Goal: Communication & Community: Share content

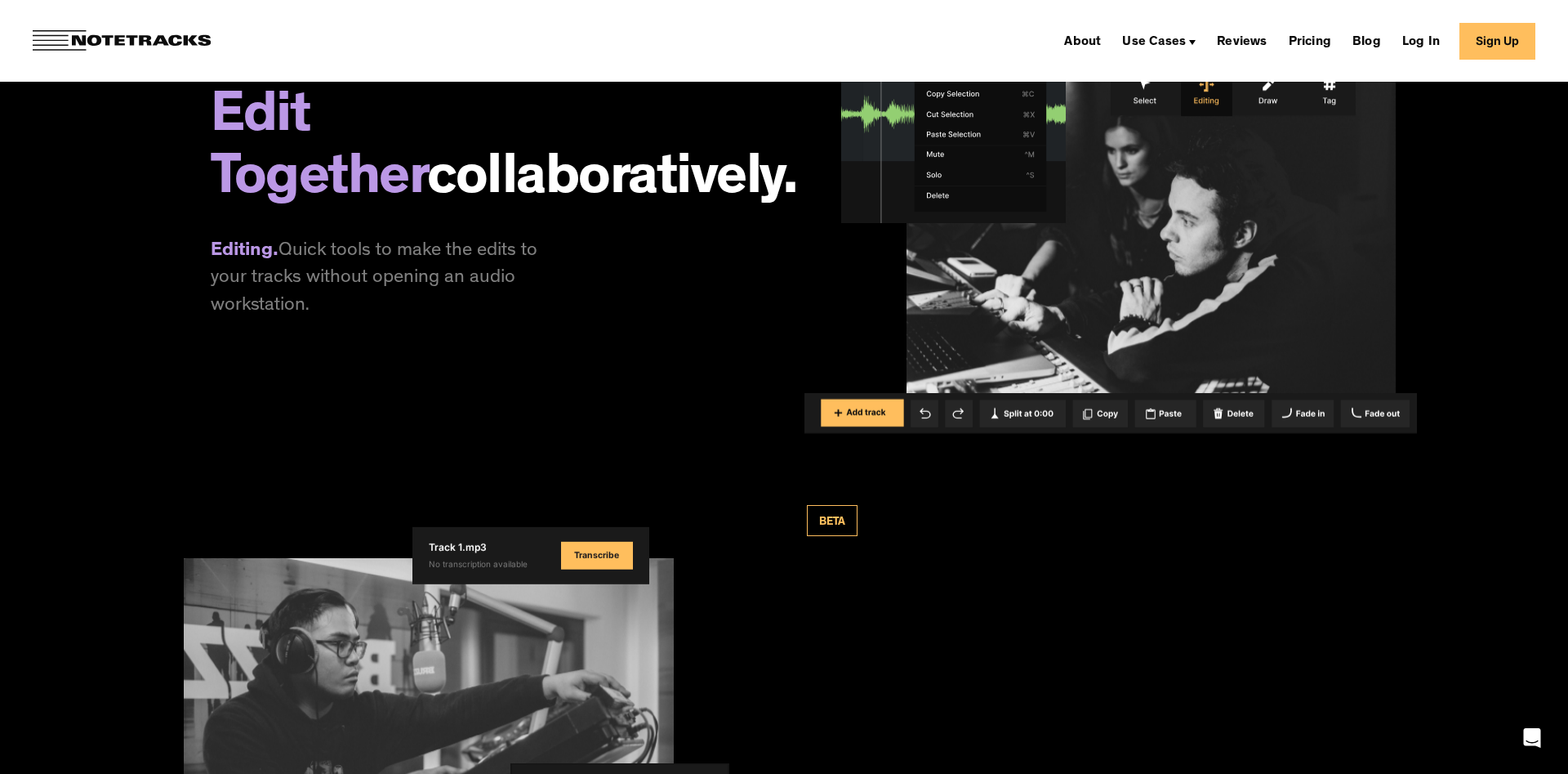
scroll to position [2500, 0]
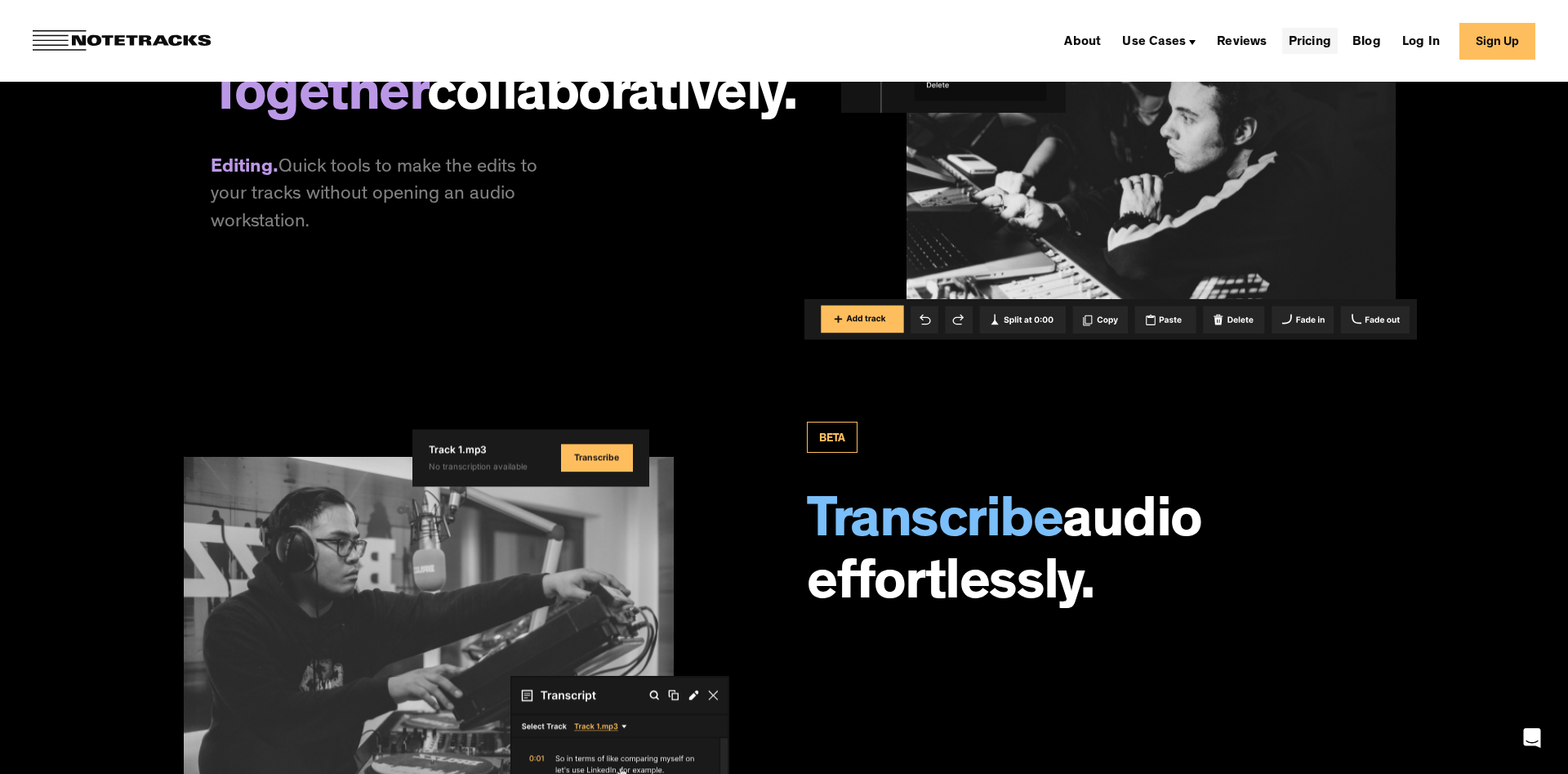
click at [1295, 42] on link "Pricing" at bounding box center [1310, 40] width 55 height 26
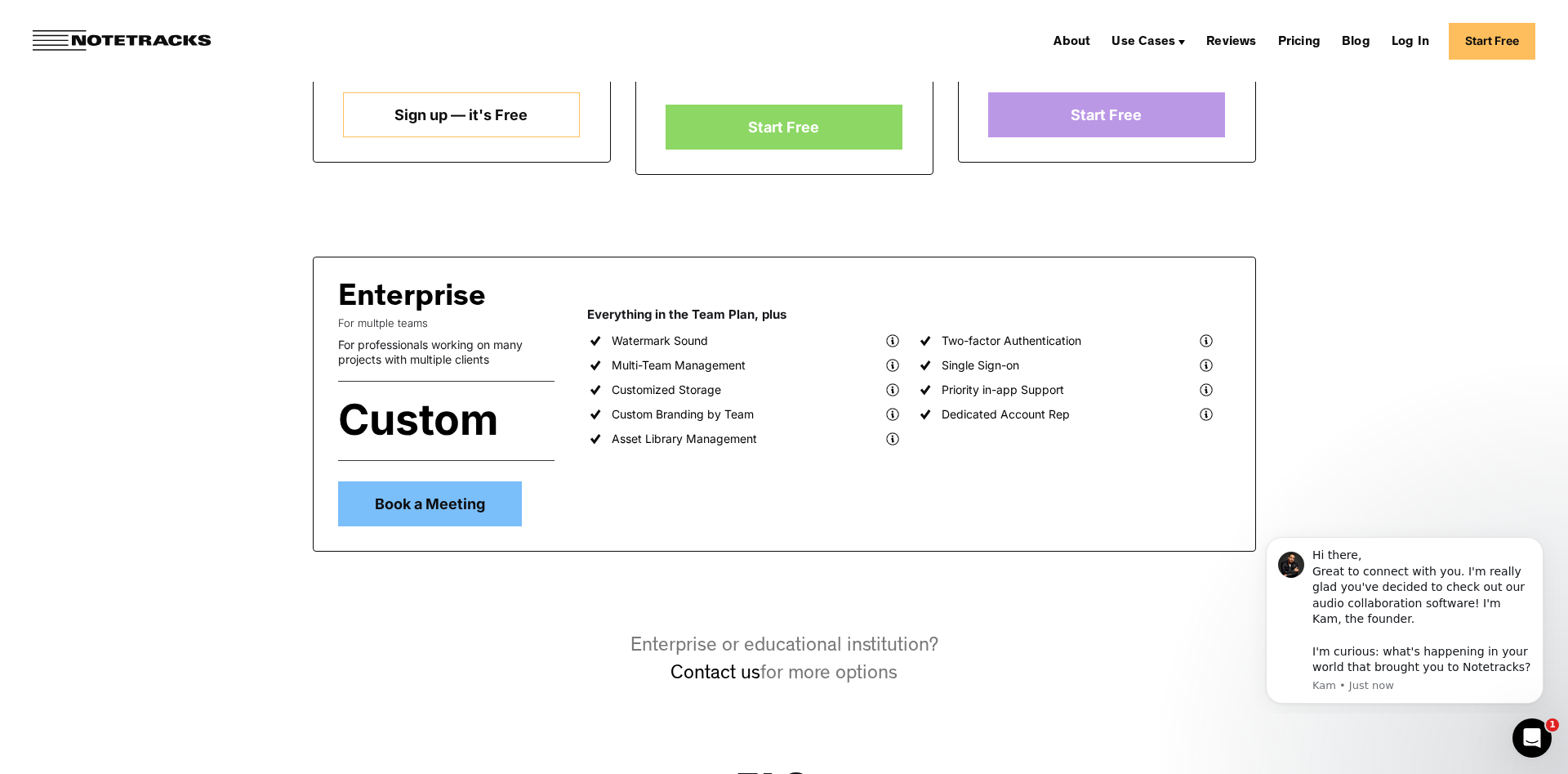
scroll to position [1167, 0]
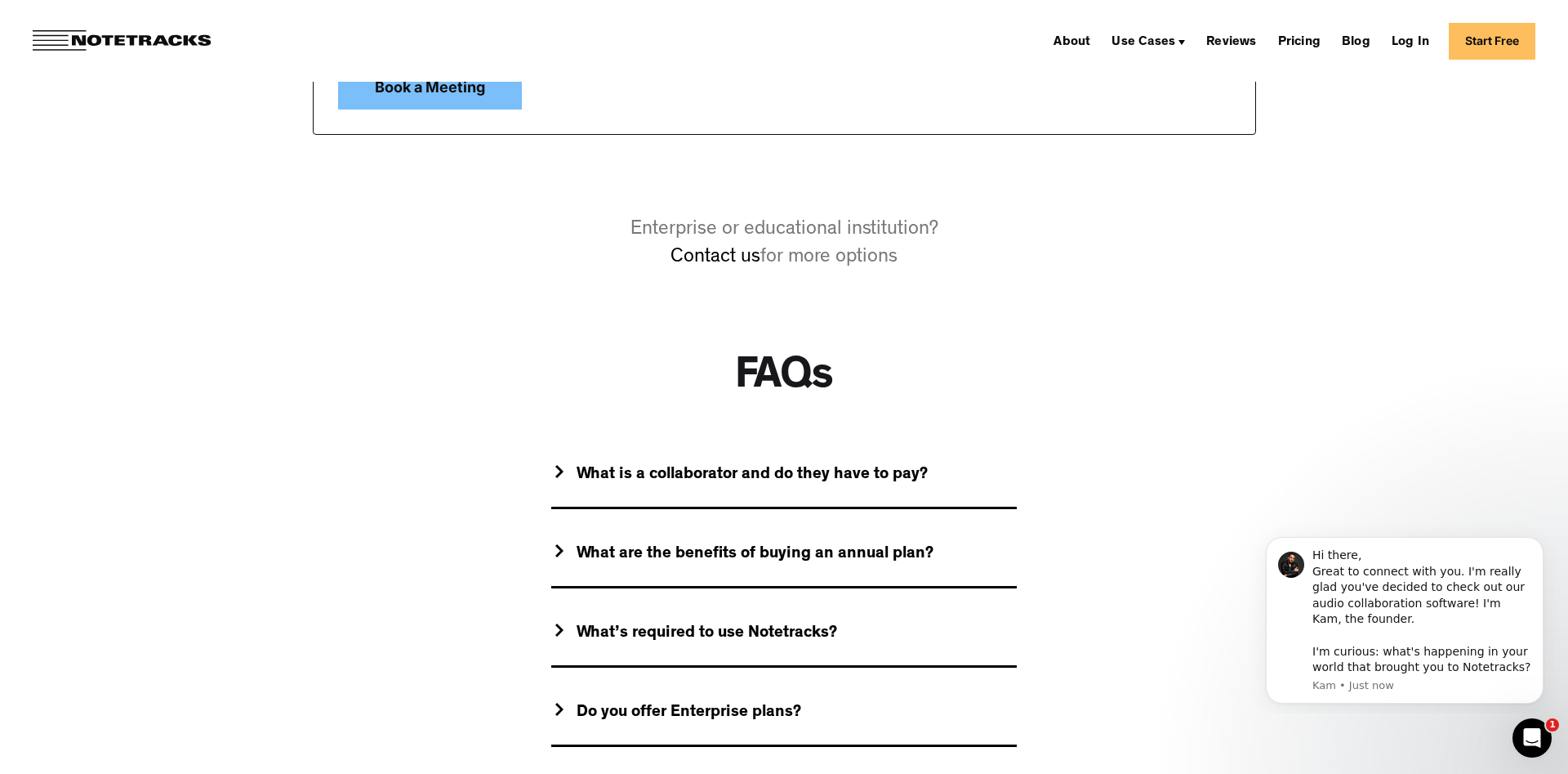
click at [705, 481] on div "What is a collaborator and do they have to pay?" at bounding box center [752, 475] width 352 height 21
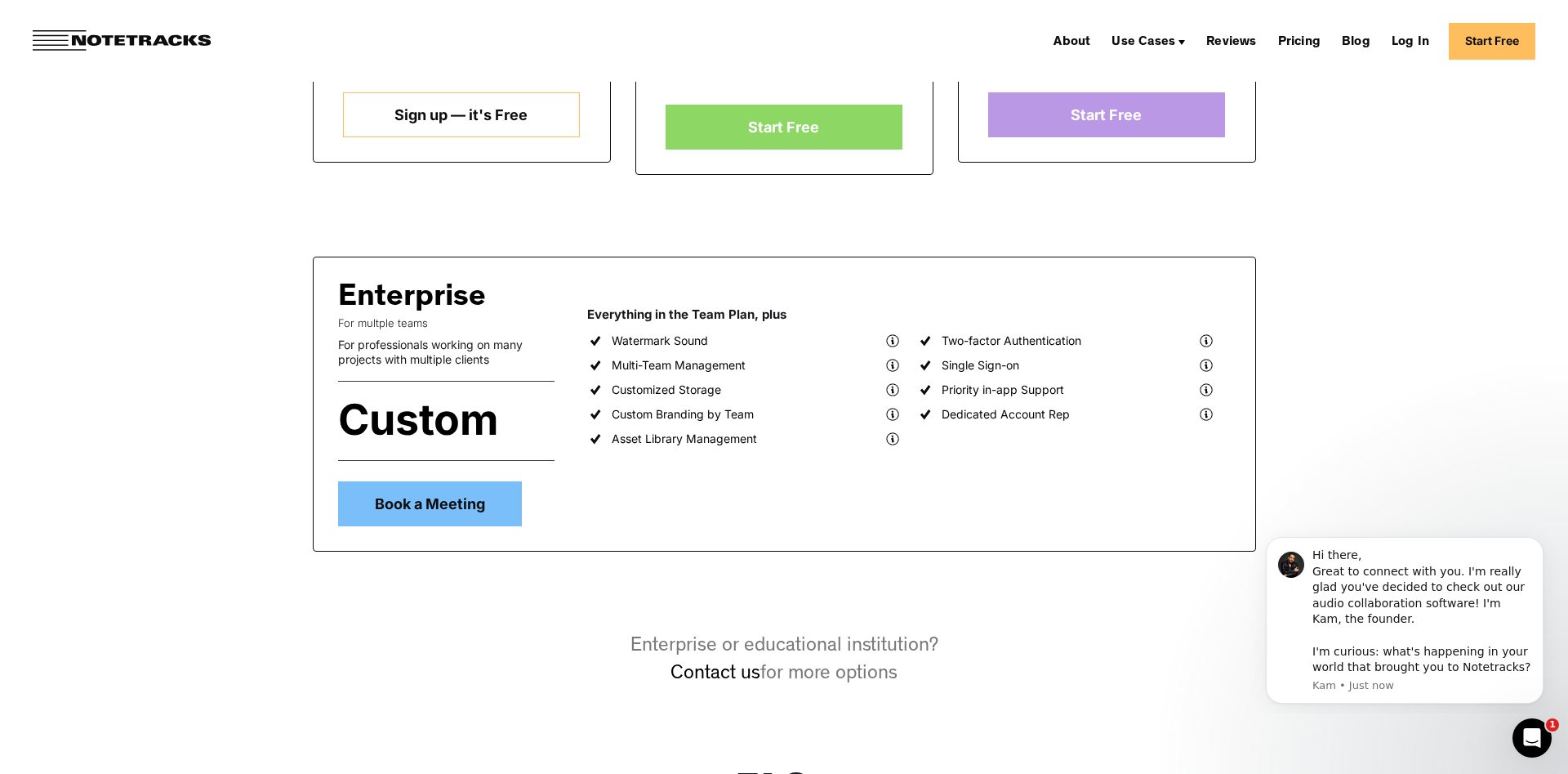
scroll to position [334, 0]
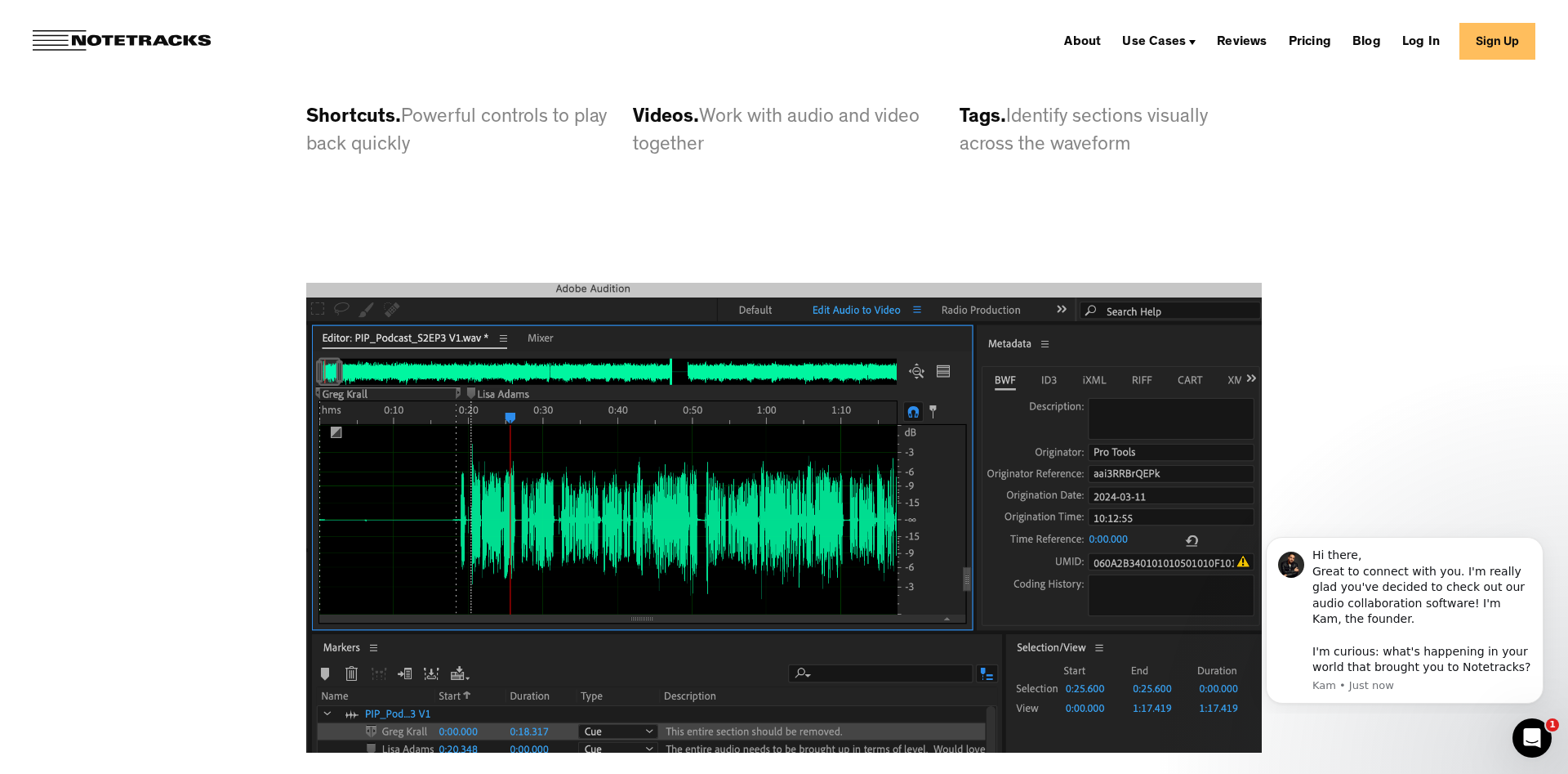
scroll to position [4666, 0]
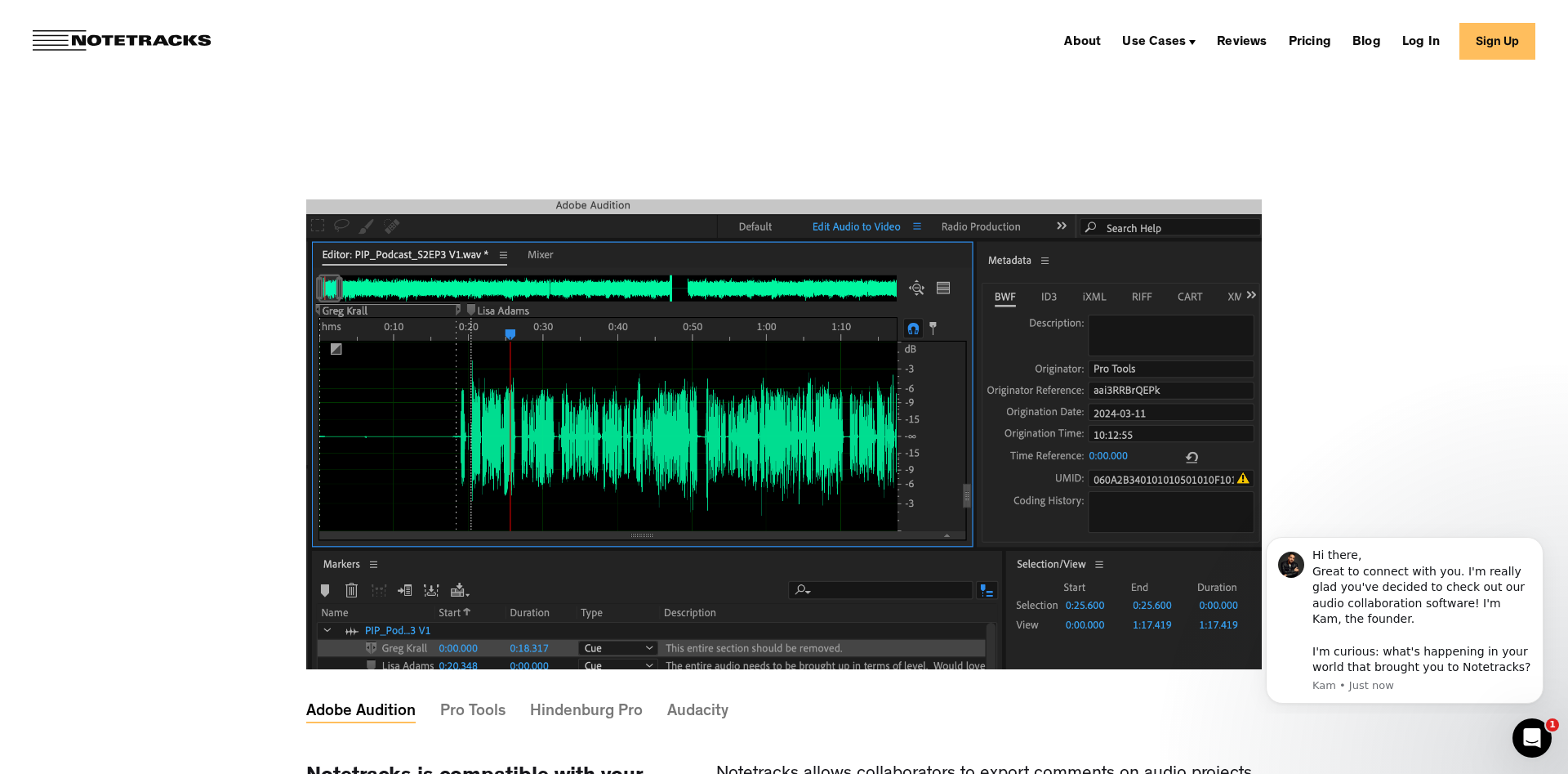
click at [453, 710] on div "Pro Tools" at bounding box center [472, 711] width 65 height 4
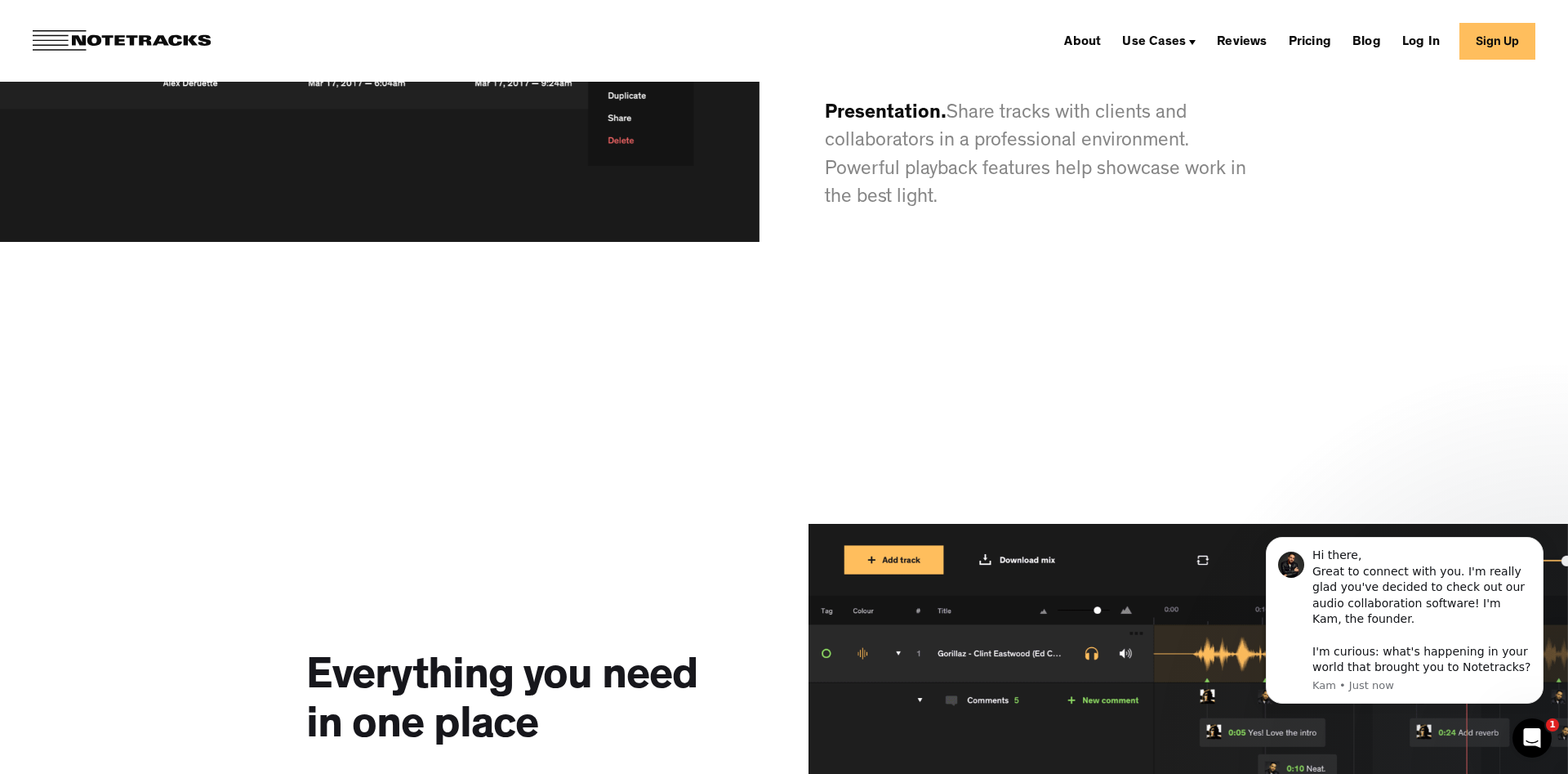
scroll to position [6834, 0]
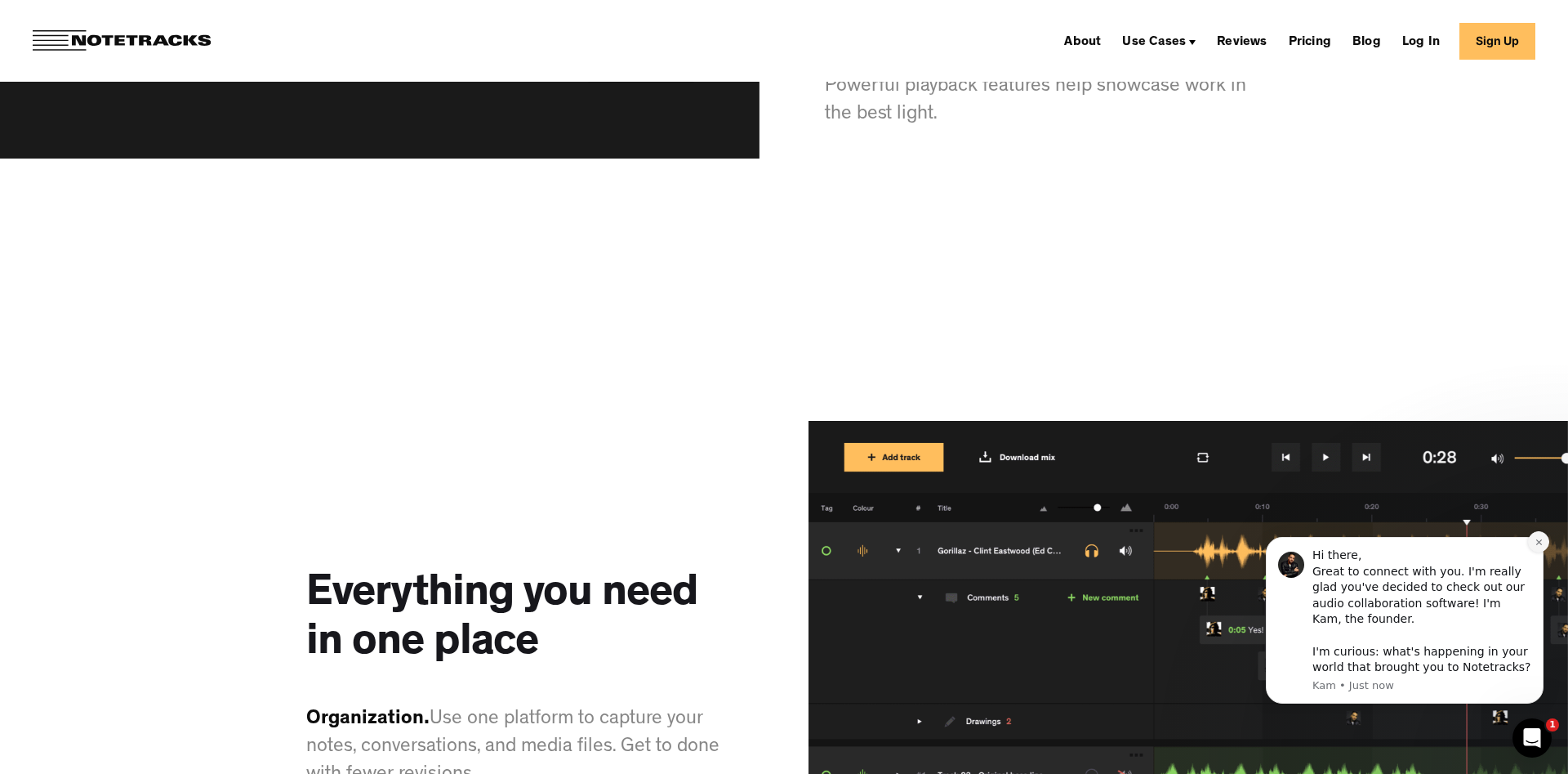
click at [1540, 541] on icon "Dismiss notification" at bounding box center [1539, 542] width 9 height 9
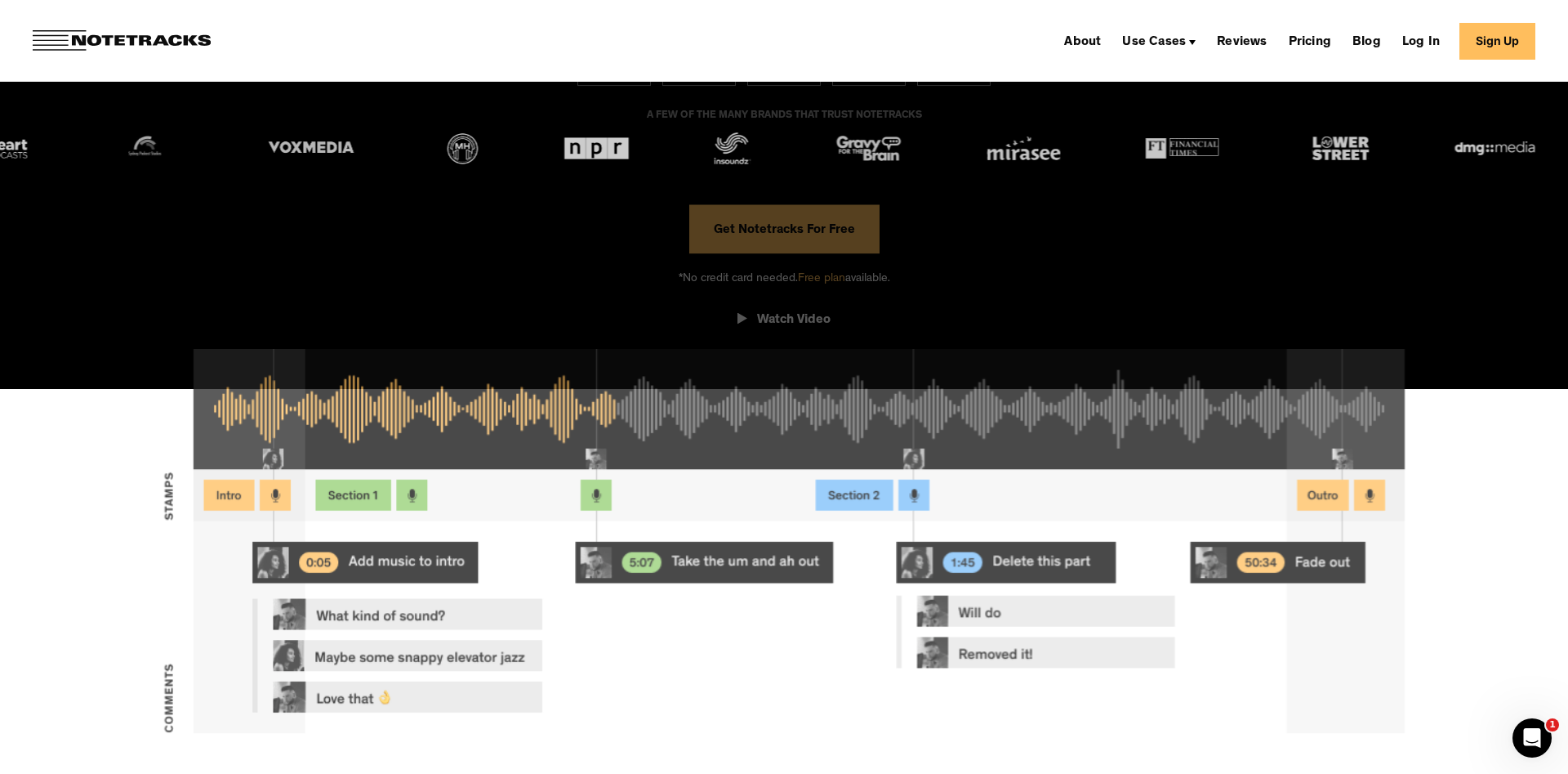
scroll to position [39, 0]
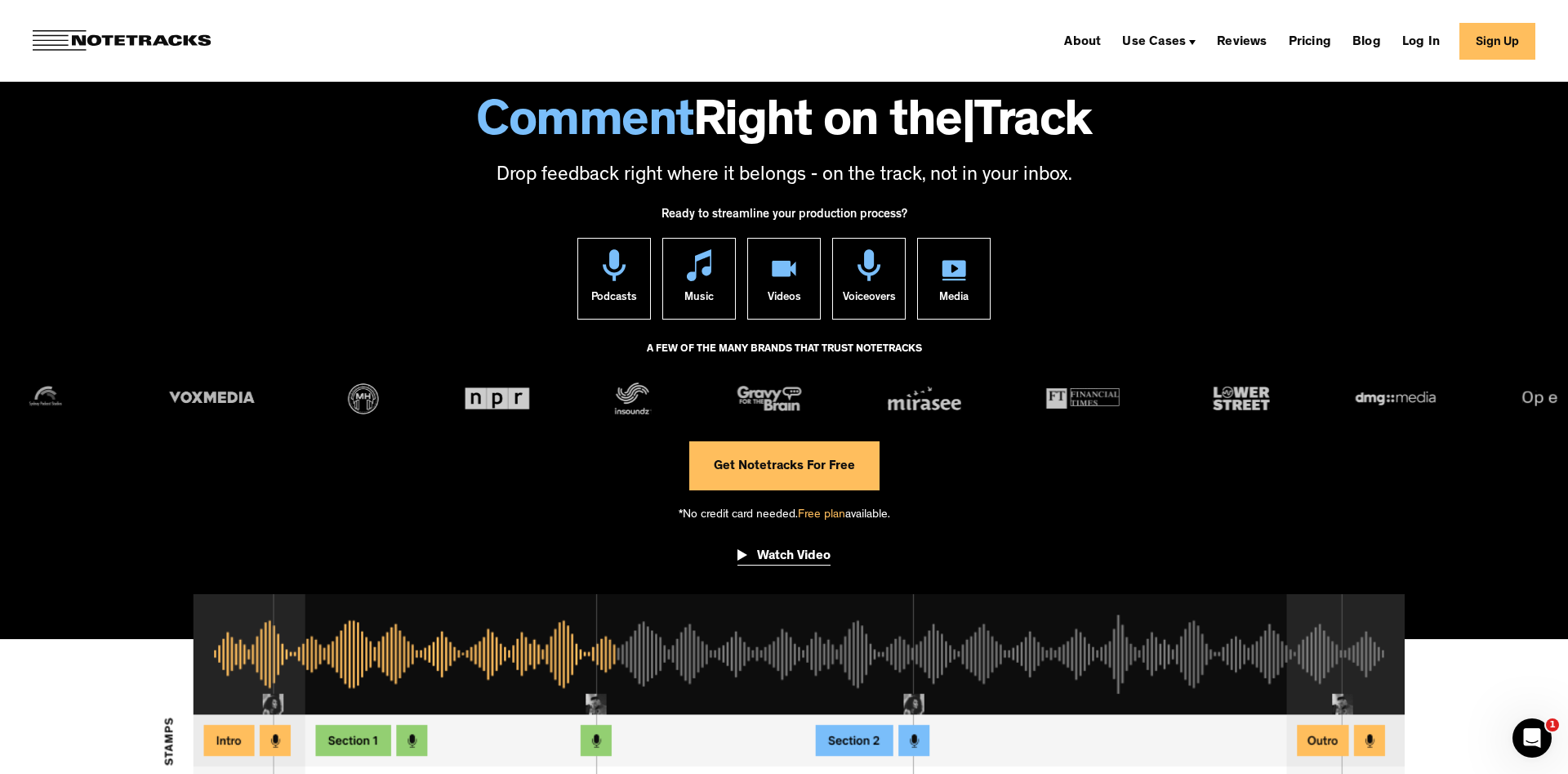
click at [740, 549] on img "open lightbox" at bounding box center [742, 557] width 10 height 14
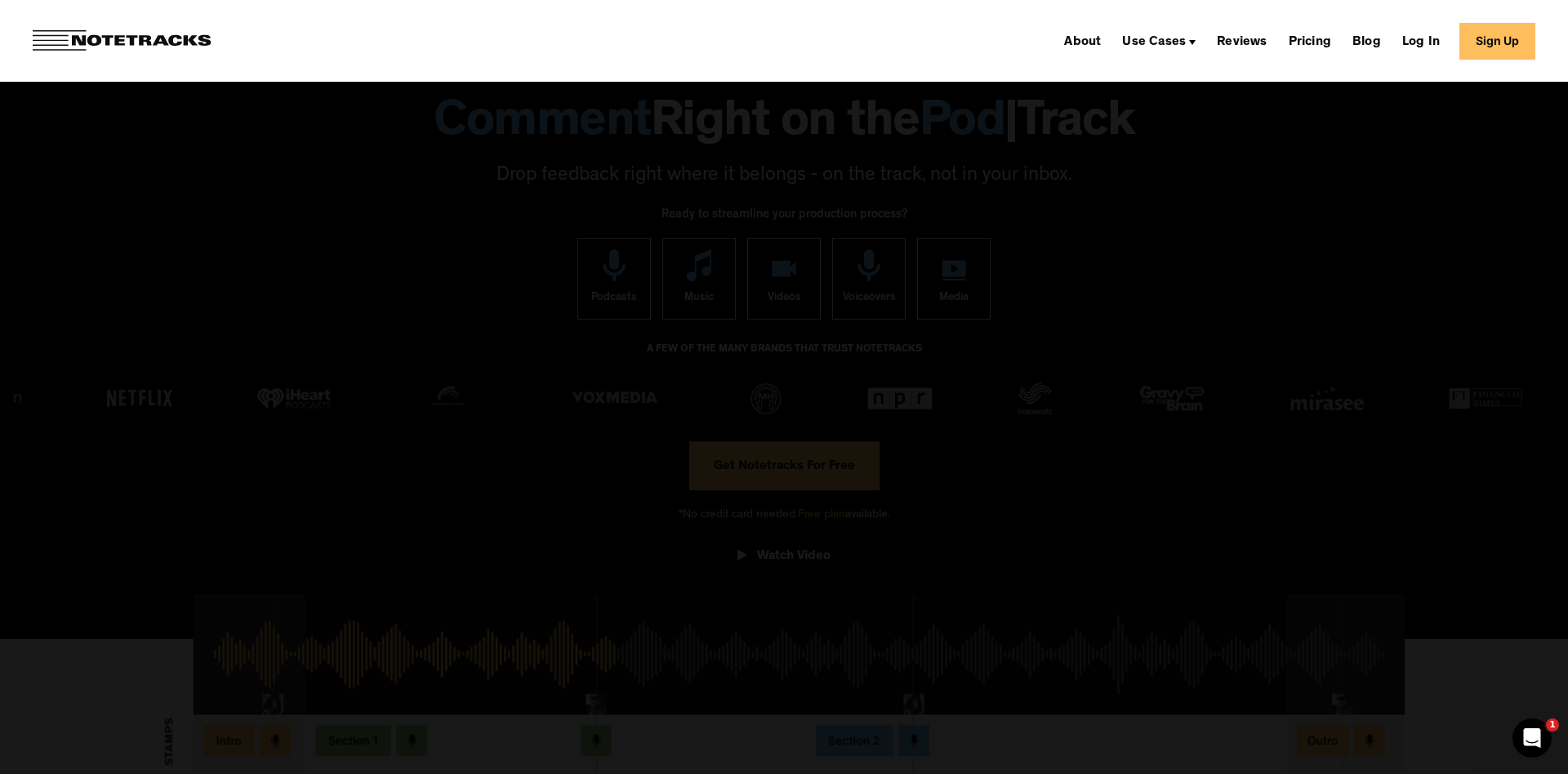
click at [148, 343] on div at bounding box center [784, 387] width 1568 height 743
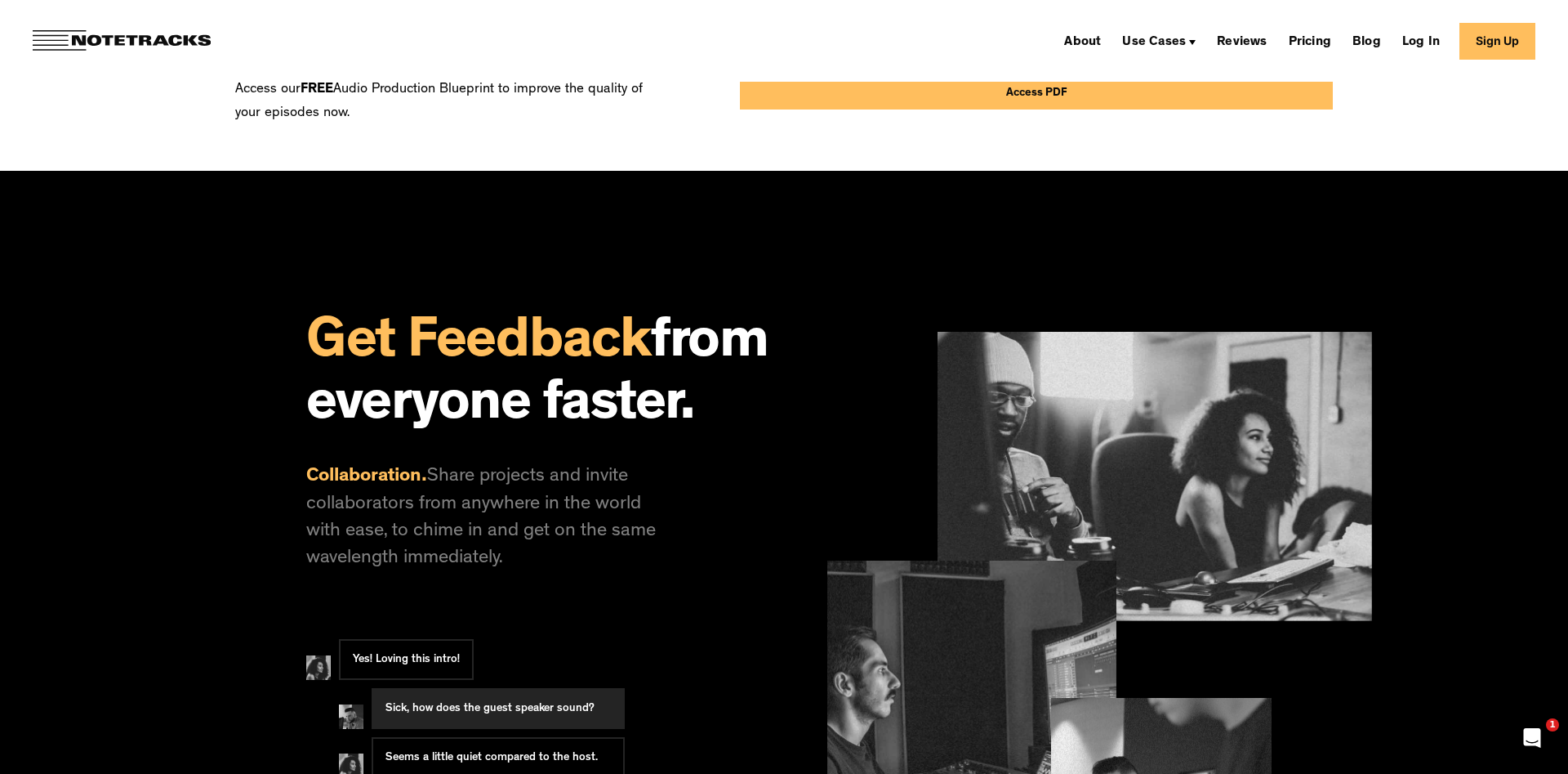
scroll to position [1416, 0]
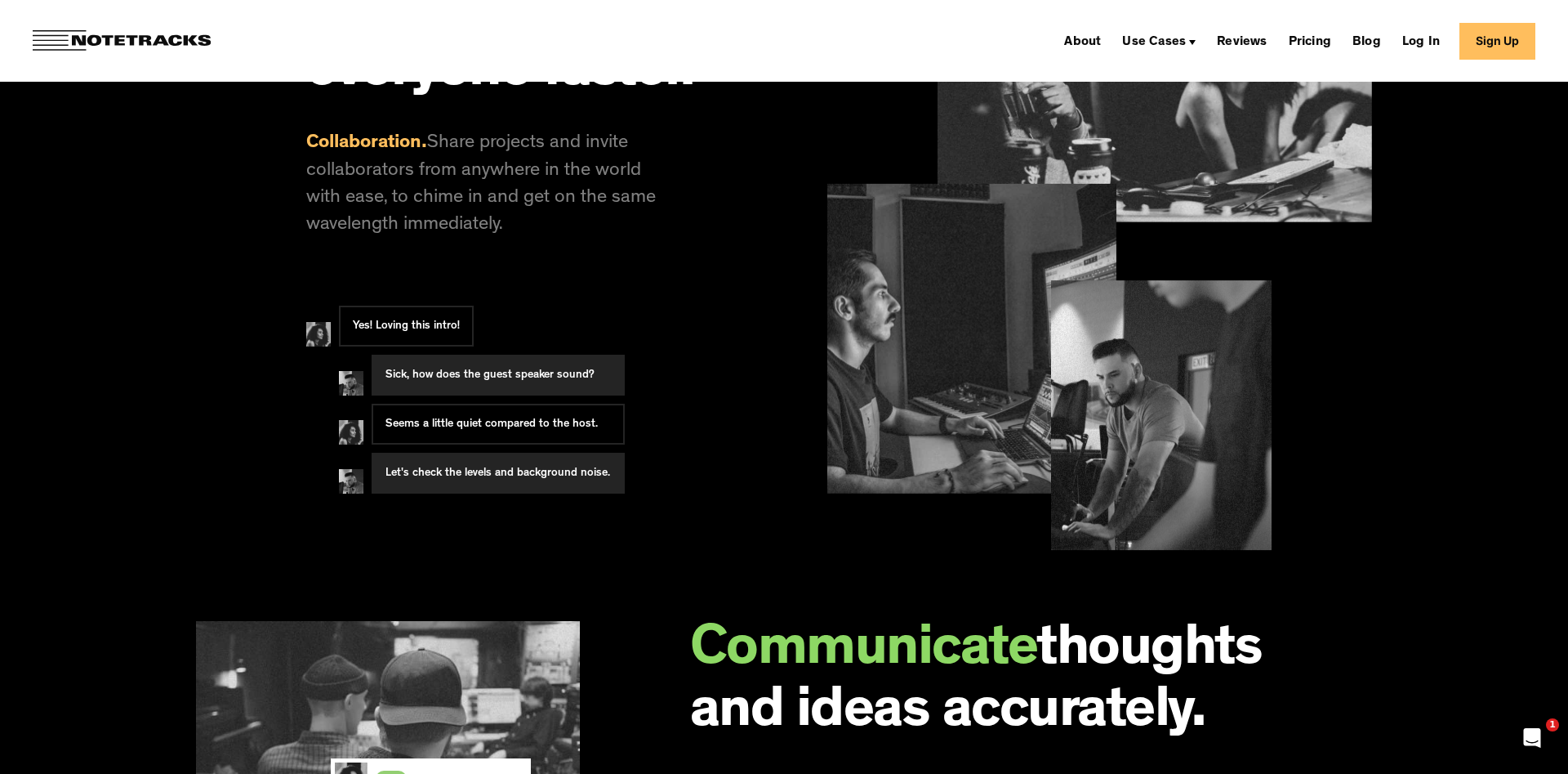
click at [523, 379] on div "Sick, how does the guest speaker sound?" at bounding box center [490, 375] width 209 height 16
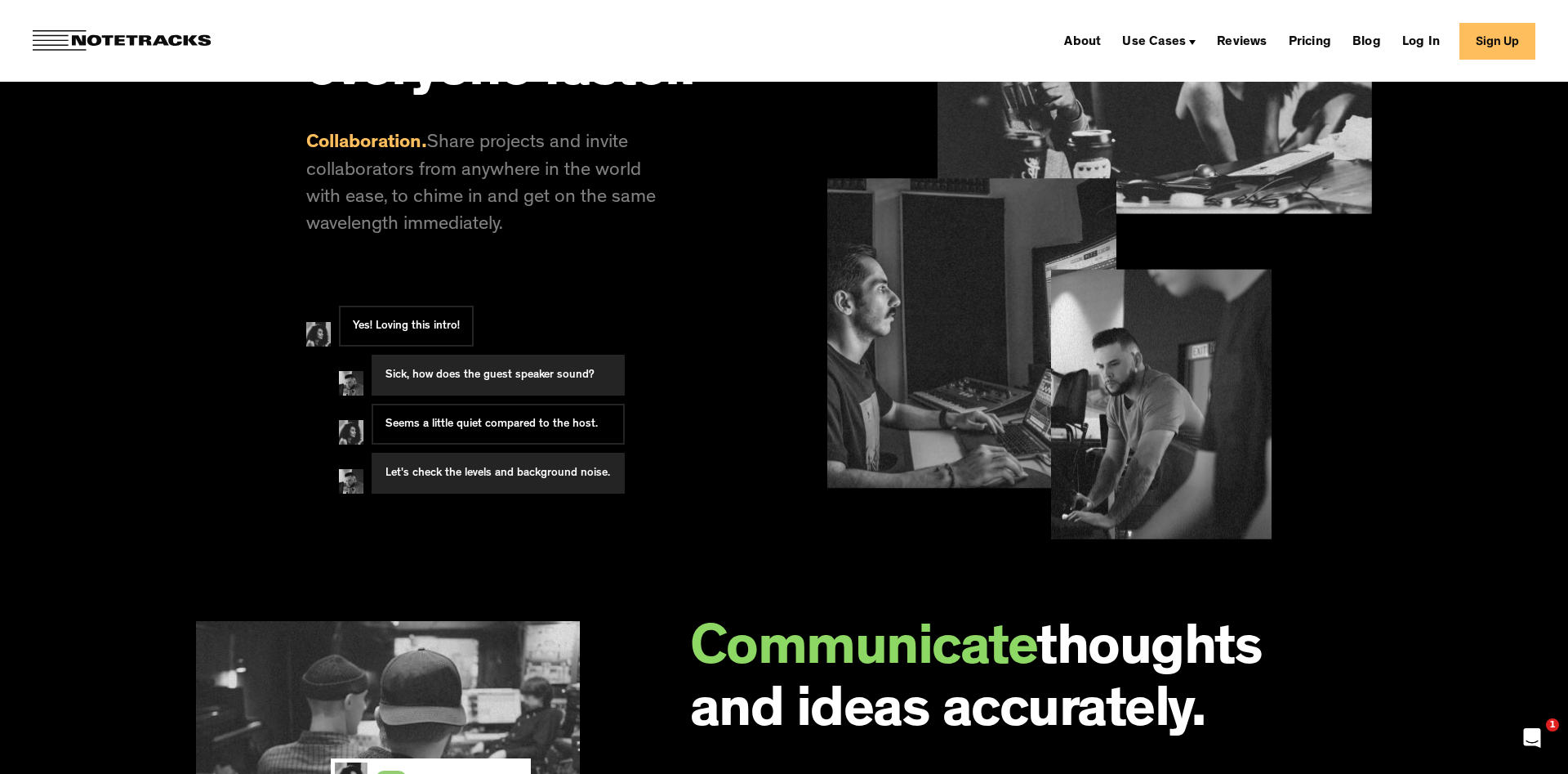
scroll to position [1833, 0]
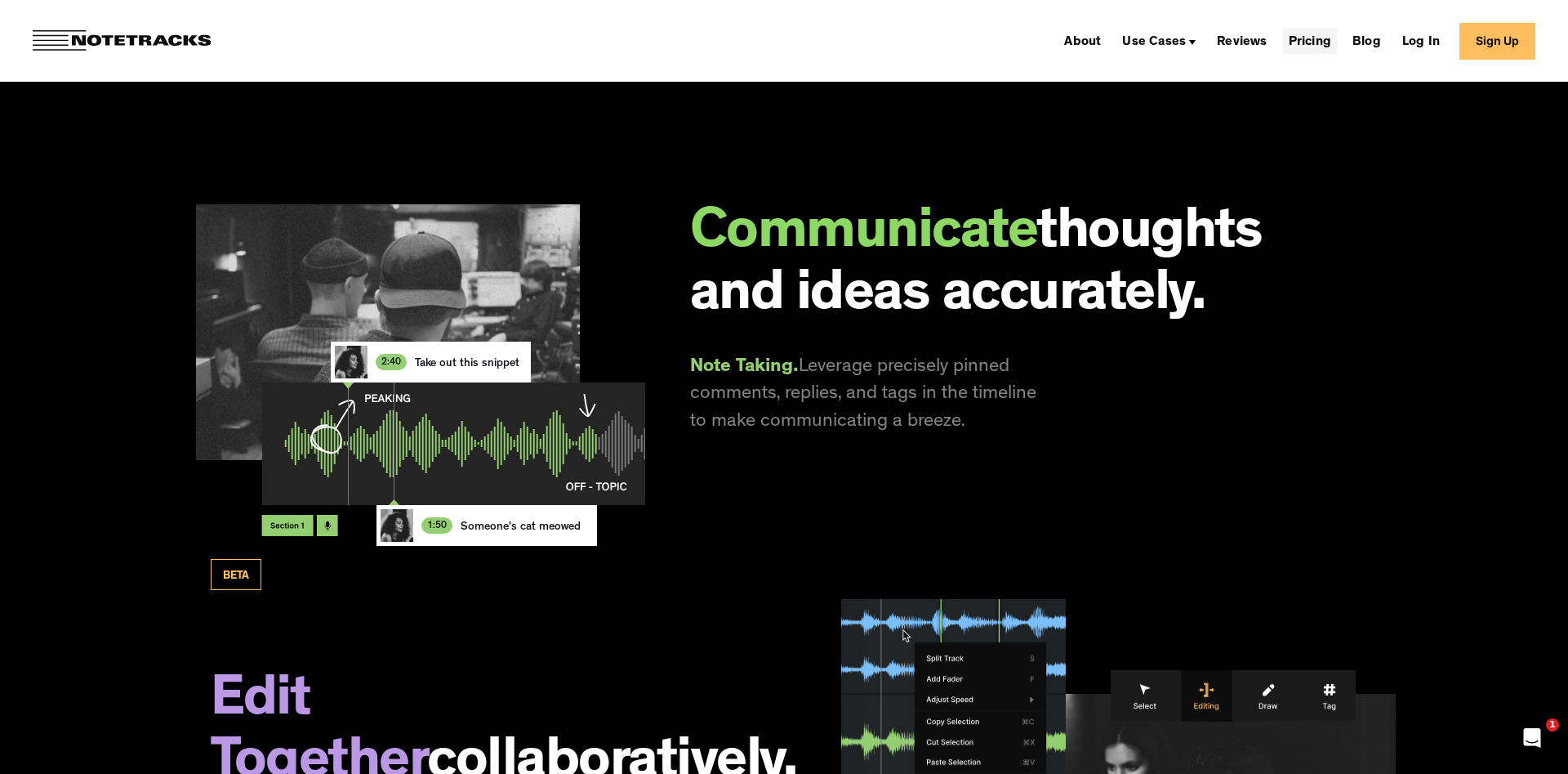
click at [1308, 41] on link "Pricing" at bounding box center [1310, 40] width 55 height 26
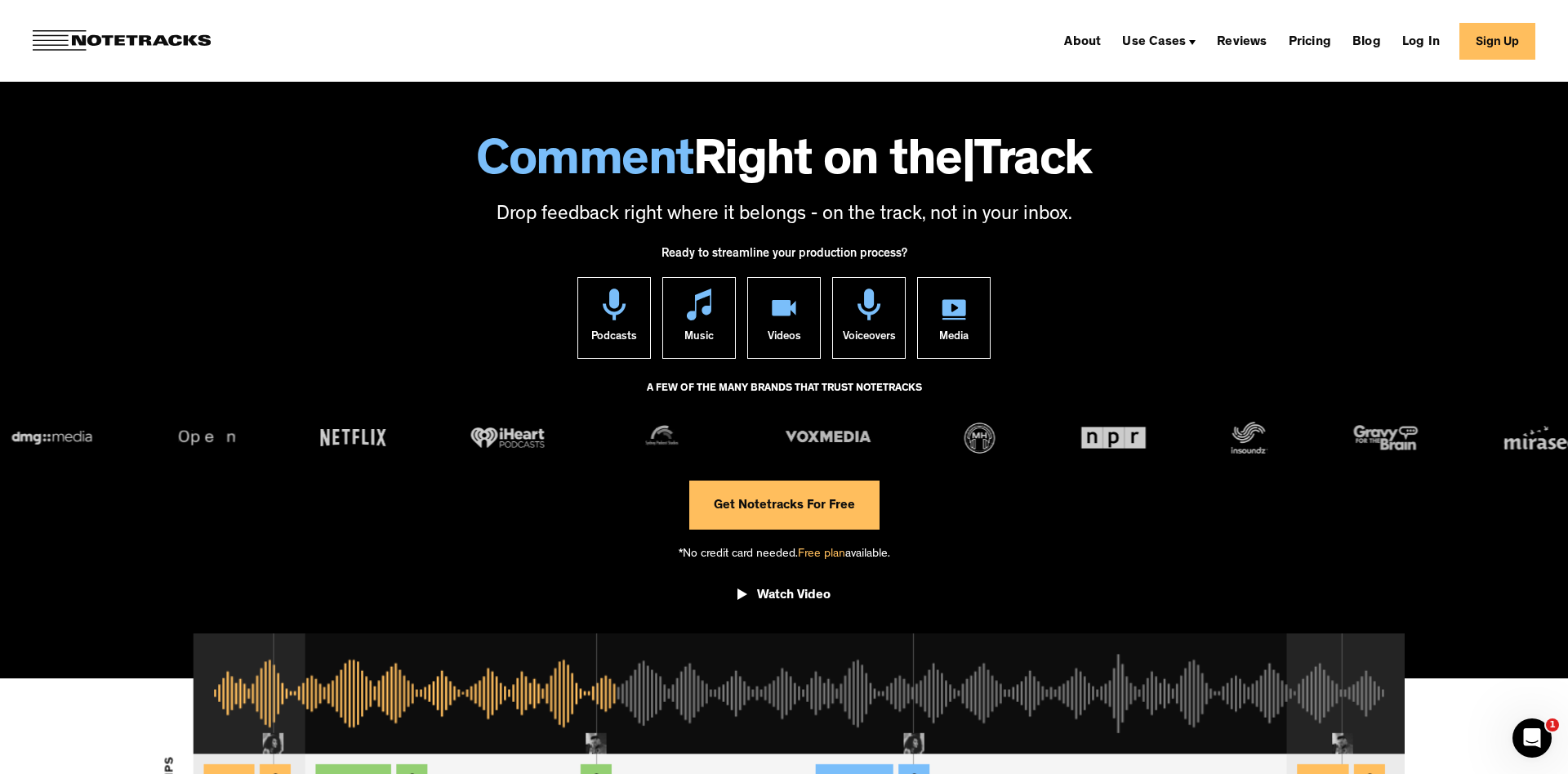
click at [1503, 41] on link "Sign Up" at bounding box center [1497, 41] width 76 height 37
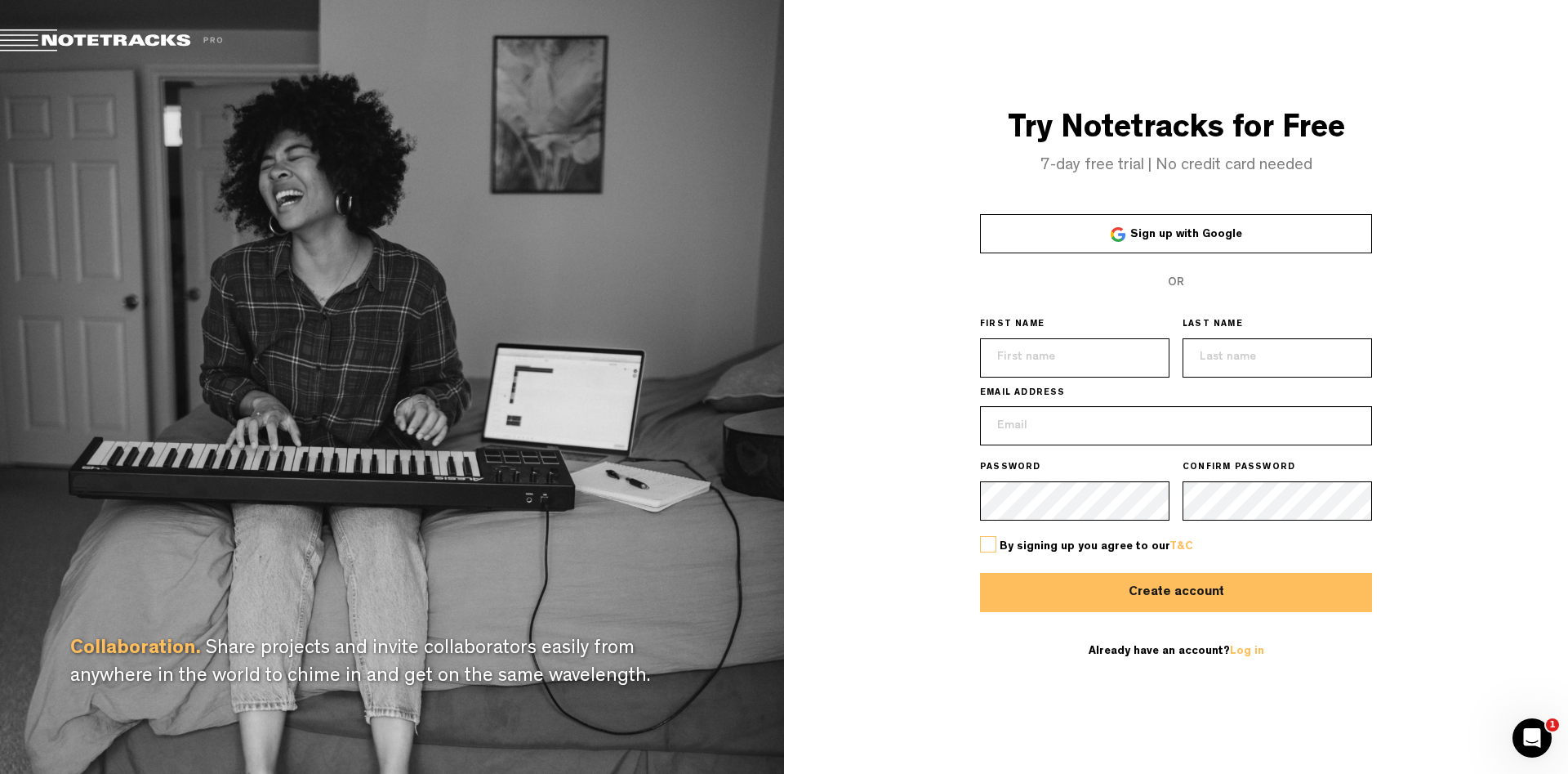
click at [1107, 362] on input "text" at bounding box center [1075, 358] width 190 height 39
type input "Harvey"
type input "Davis"
click at [1085, 421] on input "email" at bounding box center [1176, 426] width 392 height 39
type input "harveydmusic@gmail.com"
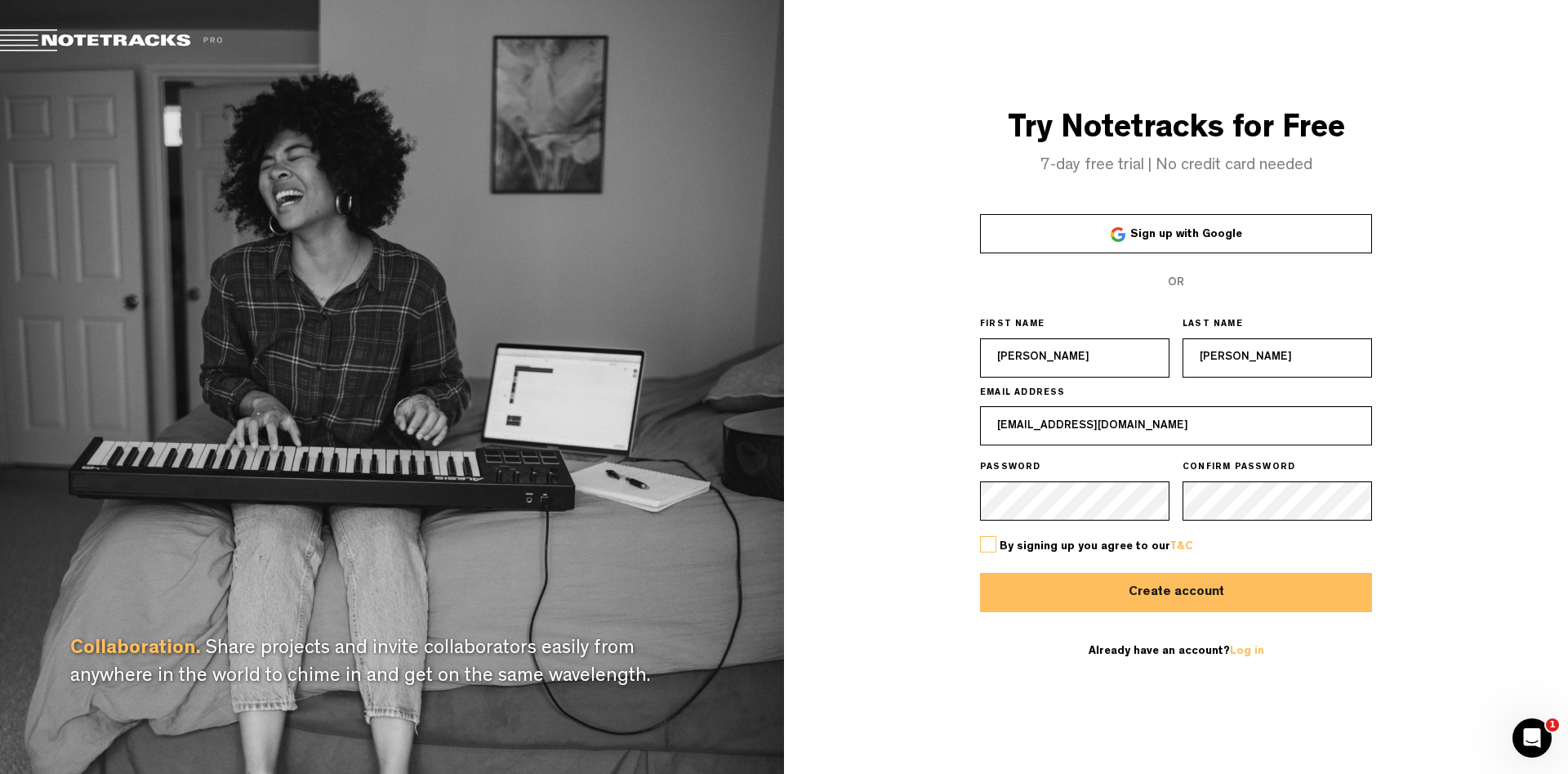
click at [989, 541] on label at bounding box center [988, 544] width 16 height 16
click at [0, 0] on input "checkbox" at bounding box center [0, 0] width 0 height 0
click at [1078, 576] on button "Create account" at bounding box center [1176, 592] width 392 height 39
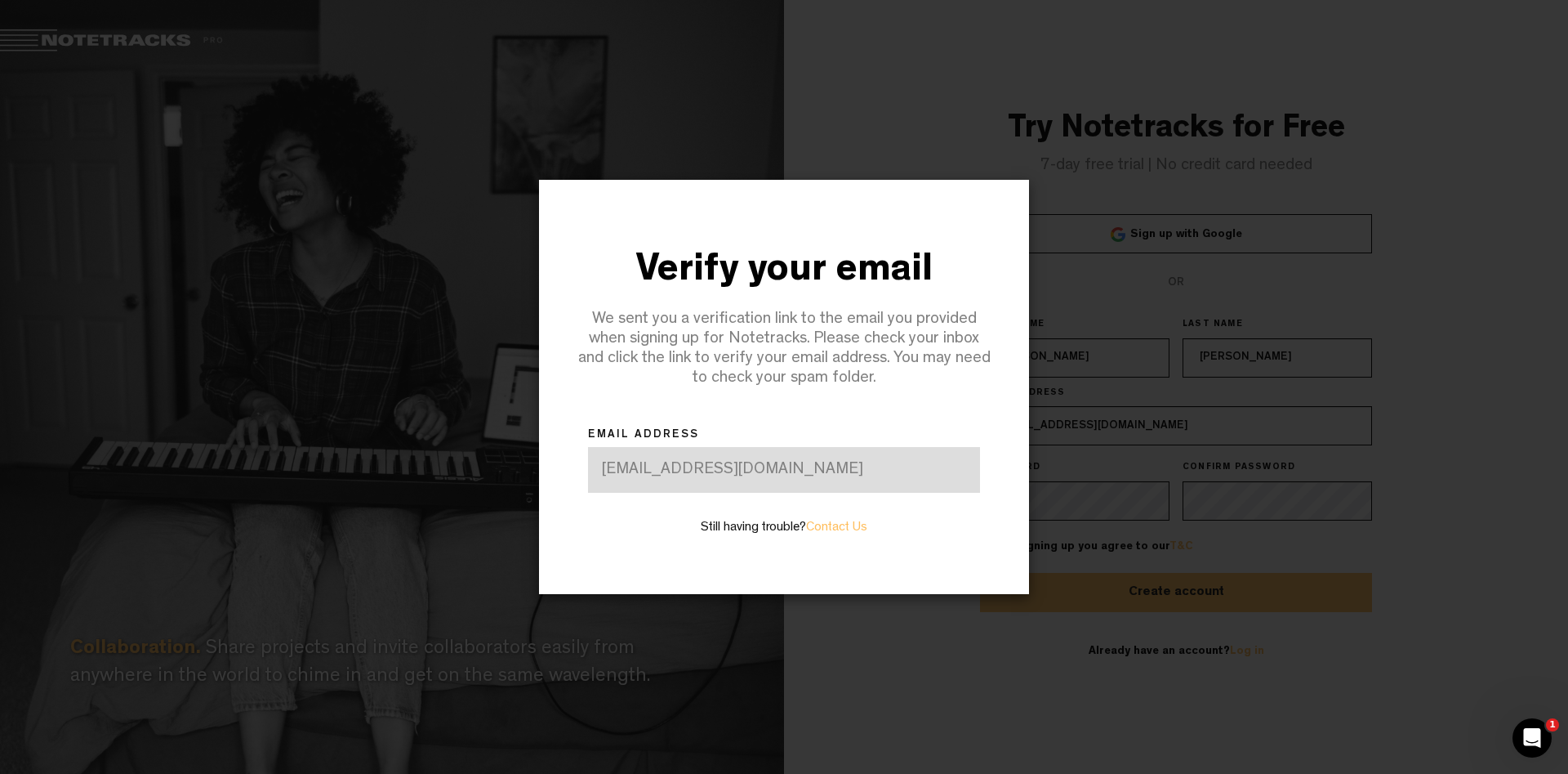
click at [578, 106] on div "Verify your email We sent you a verification link to the email you provided whe…" at bounding box center [784, 387] width 784 height 774
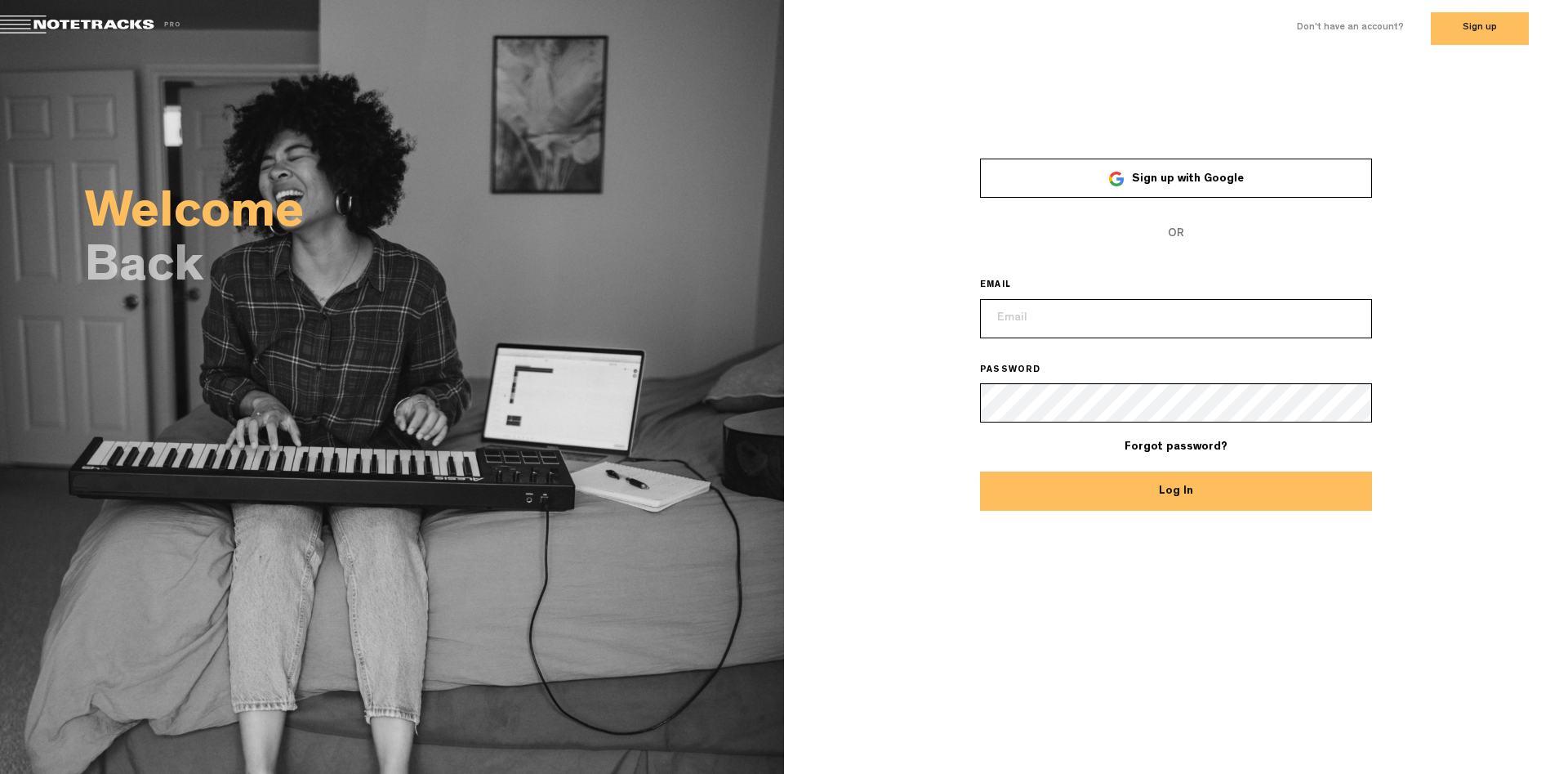
click at [1072, 322] on input "email" at bounding box center [1176, 319] width 392 height 39
type input "[EMAIL_ADDRESS][DOMAIN_NAME]"
click at [980, 472] on button "Log In" at bounding box center [1176, 491] width 392 height 39
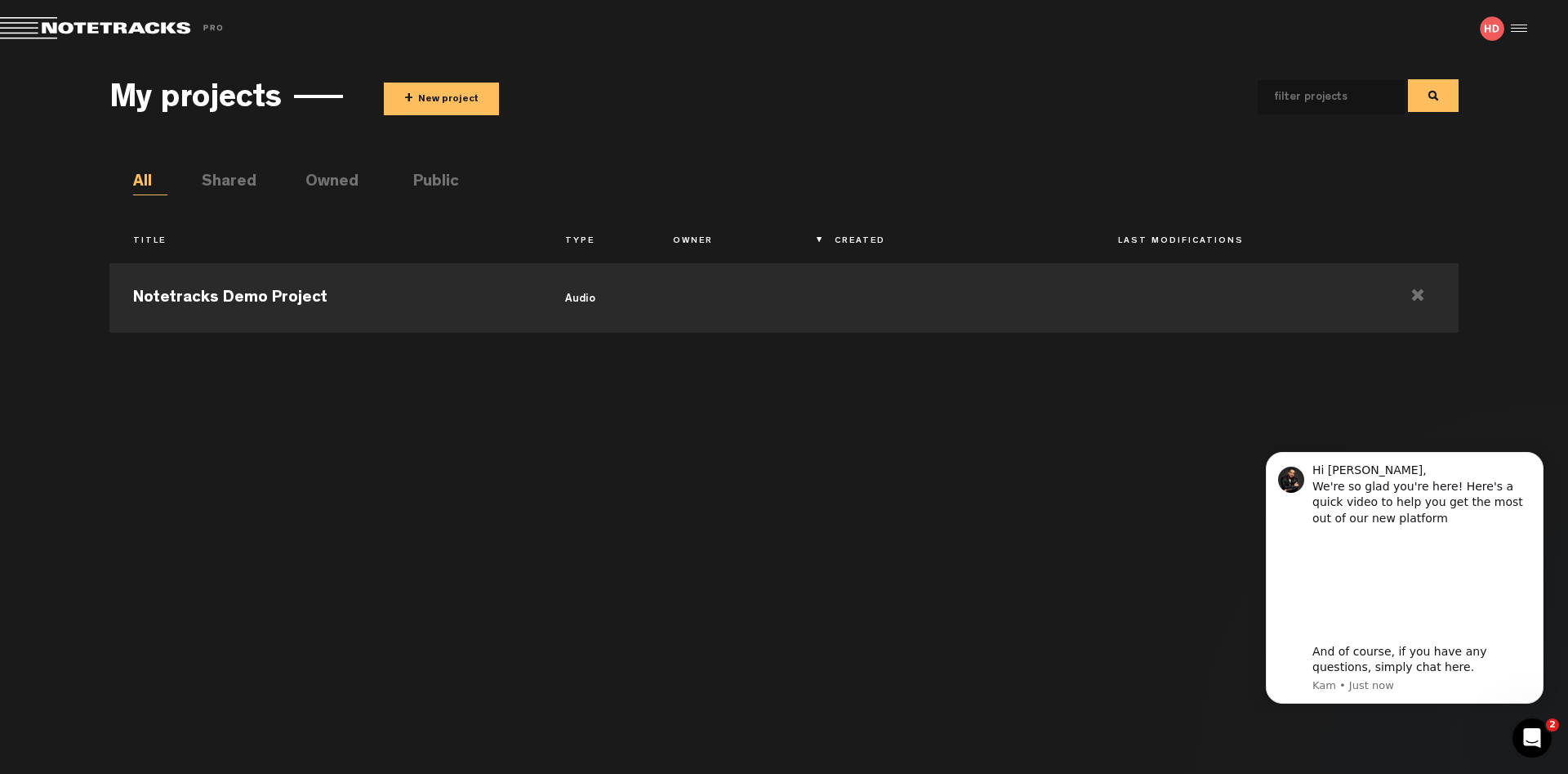
click at [453, 107] on button "+ New project" at bounding box center [441, 98] width 115 height 33
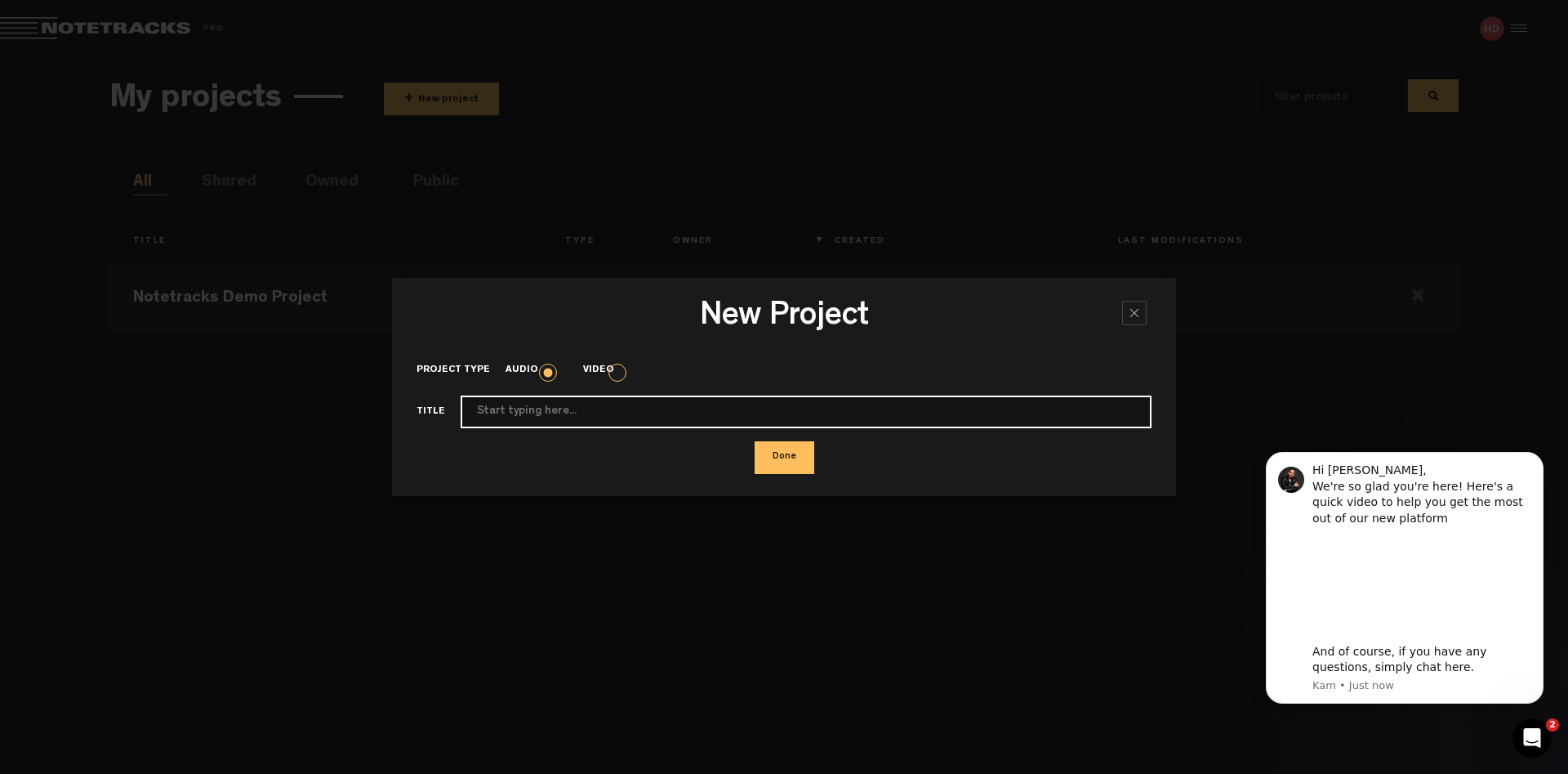
click at [526, 409] on input "Project type" at bounding box center [806, 412] width 691 height 33
type input "Kleptomania"
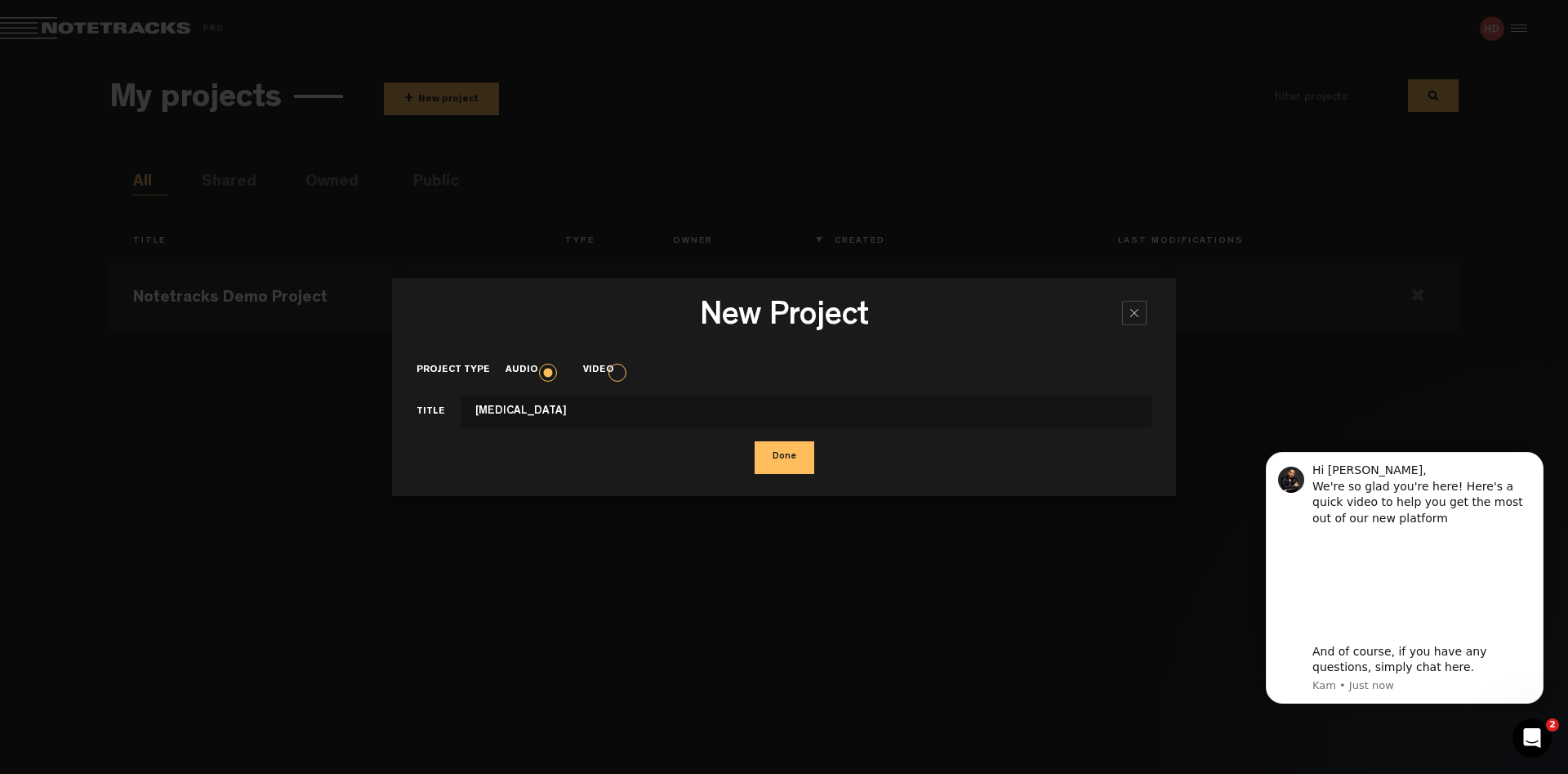
click at [791, 455] on button "Done" at bounding box center [784, 457] width 60 height 33
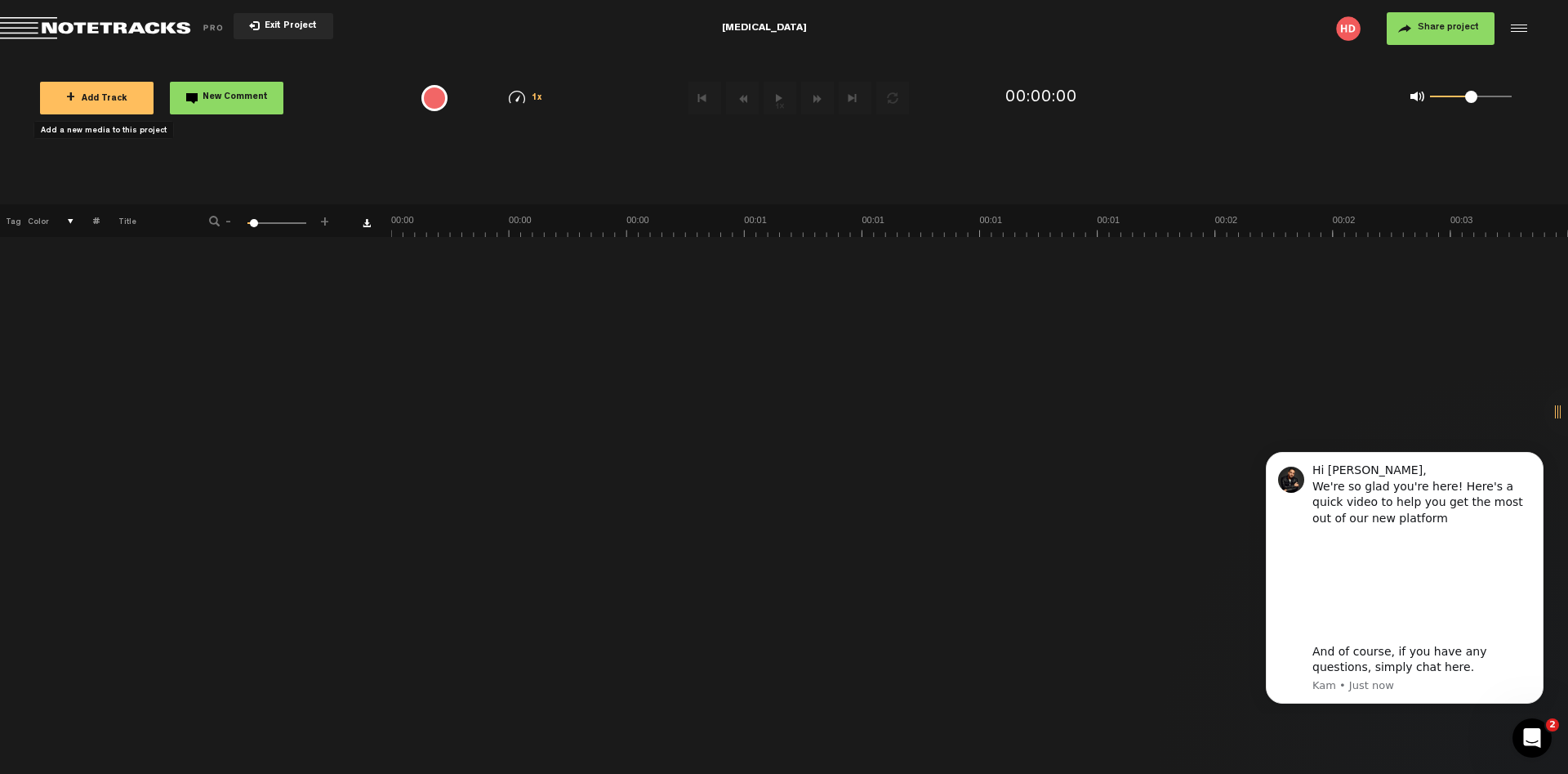
click at [97, 96] on span "+ Add Track" at bounding box center [97, 99] width 61 height 9
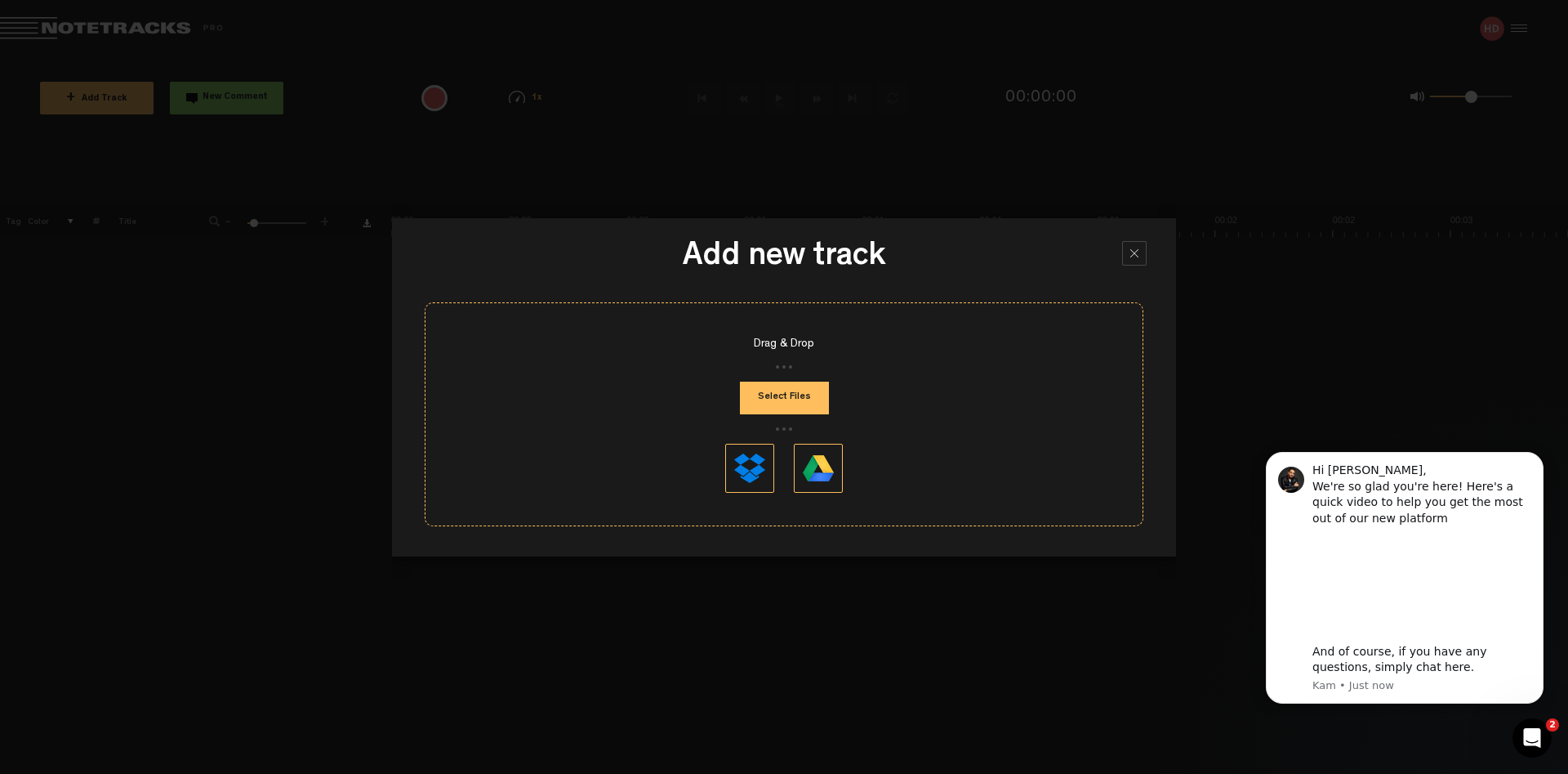
click at [1138, 249] on div at bounding box center [1134, 252] width 24 height 24
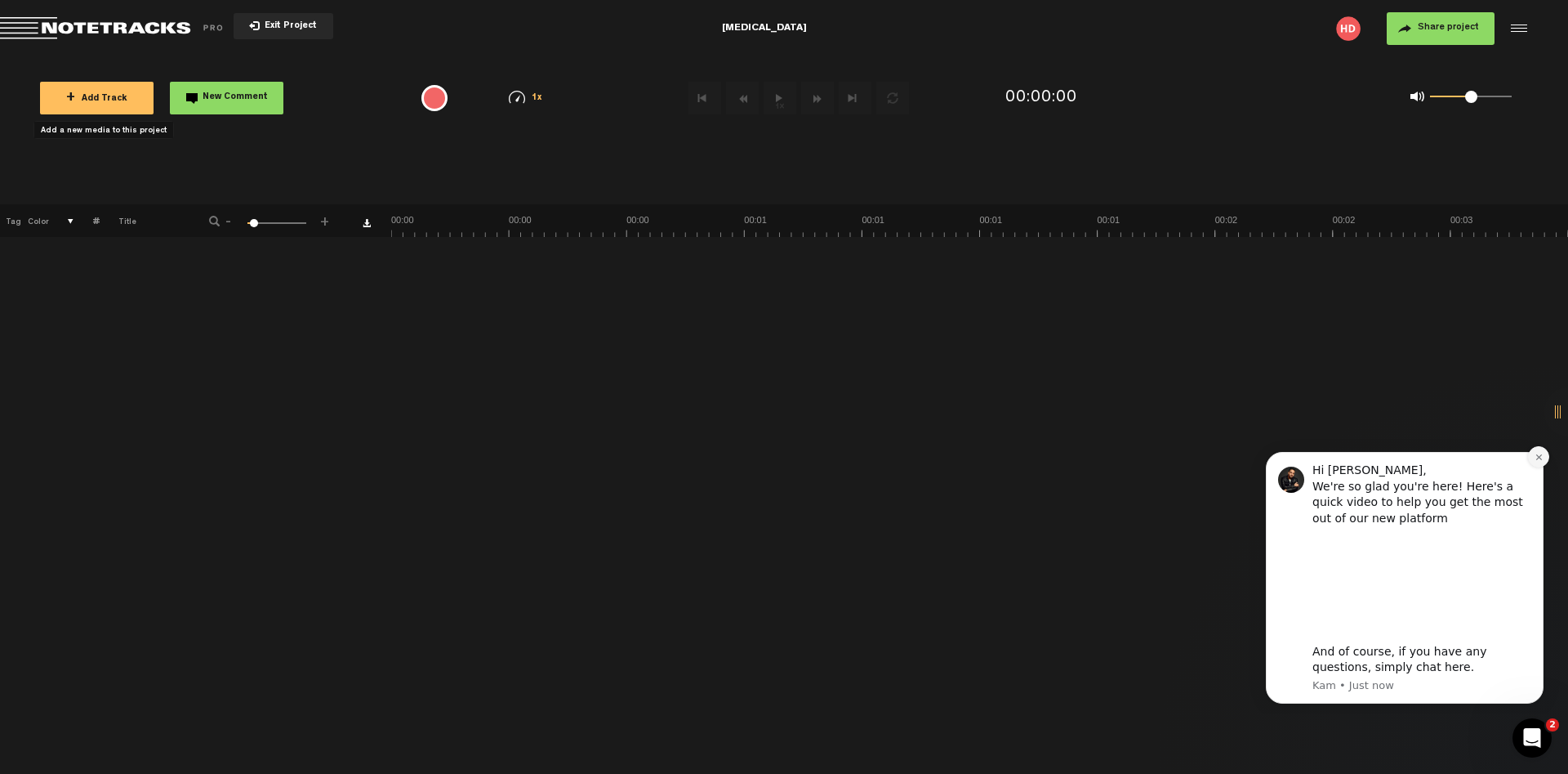
click at [1532, 455] on button "Dismiss notification" at bounding box center [1538, 457] width 21 height 21
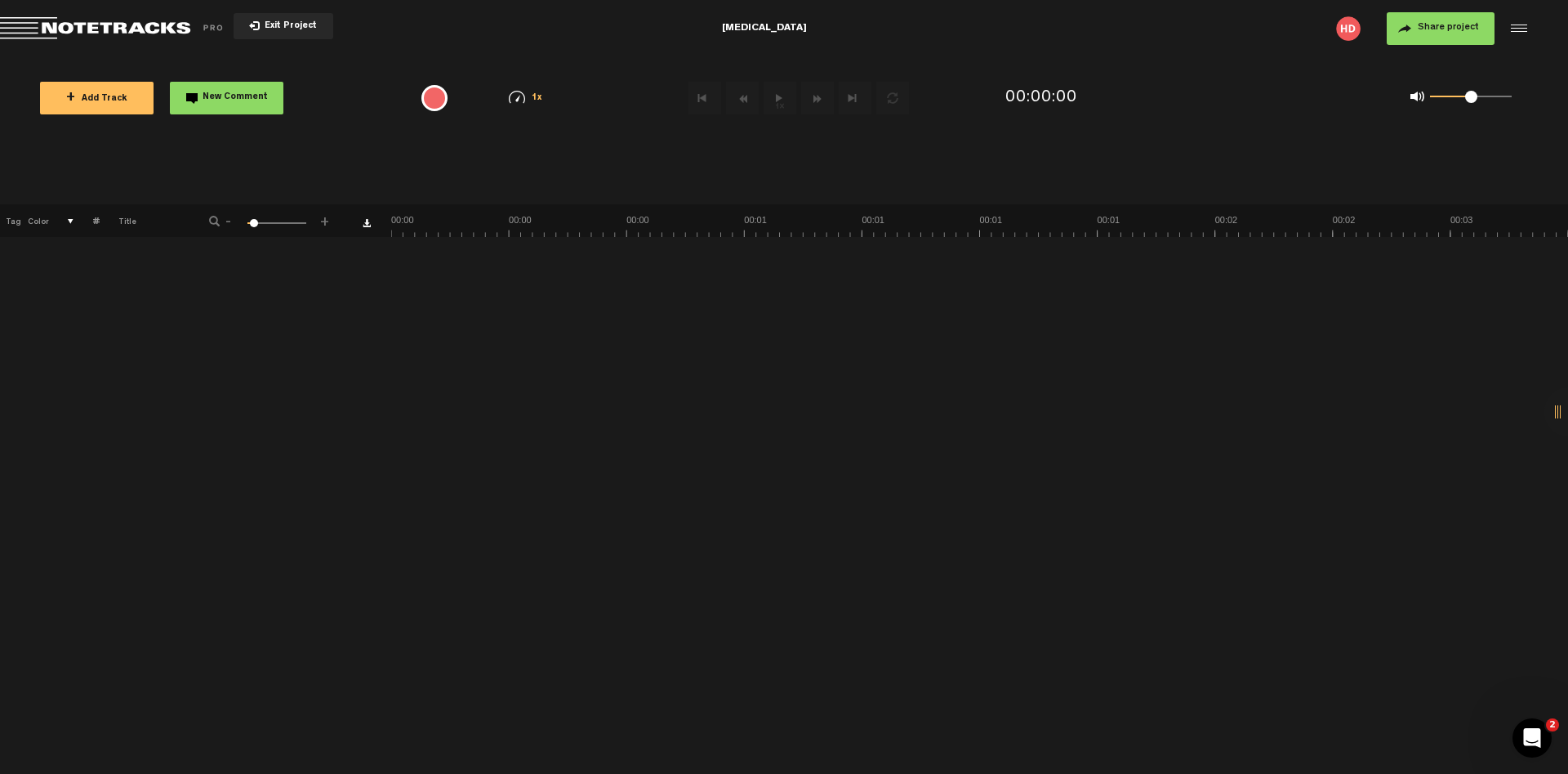
click at [103, 96] on span "+ Add Track" at bounding box center [97, 99] width 61 height 9
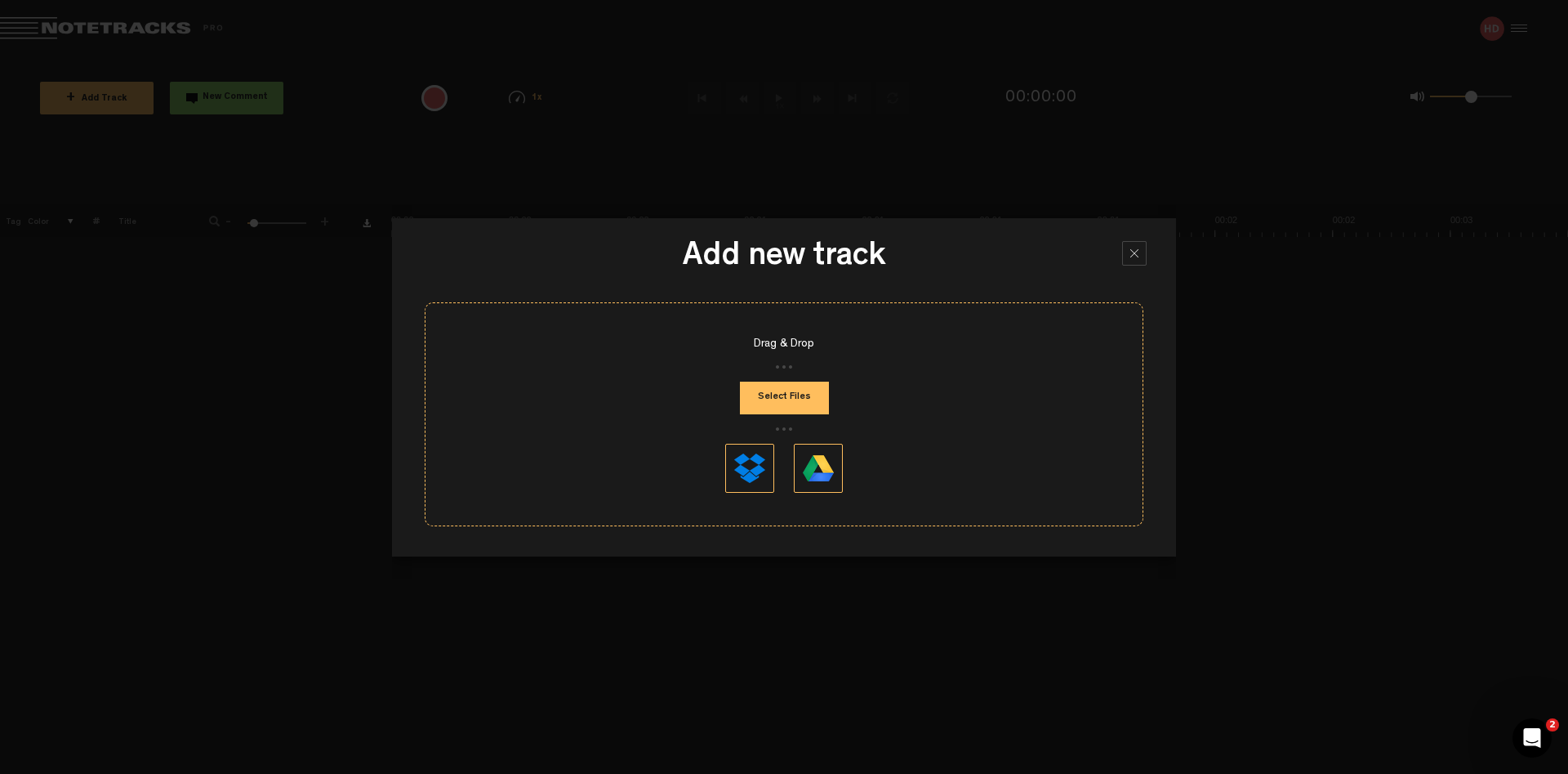
click at [765, 393] on button "Select Files" at bounding box center [784, 397] width 89 height 33
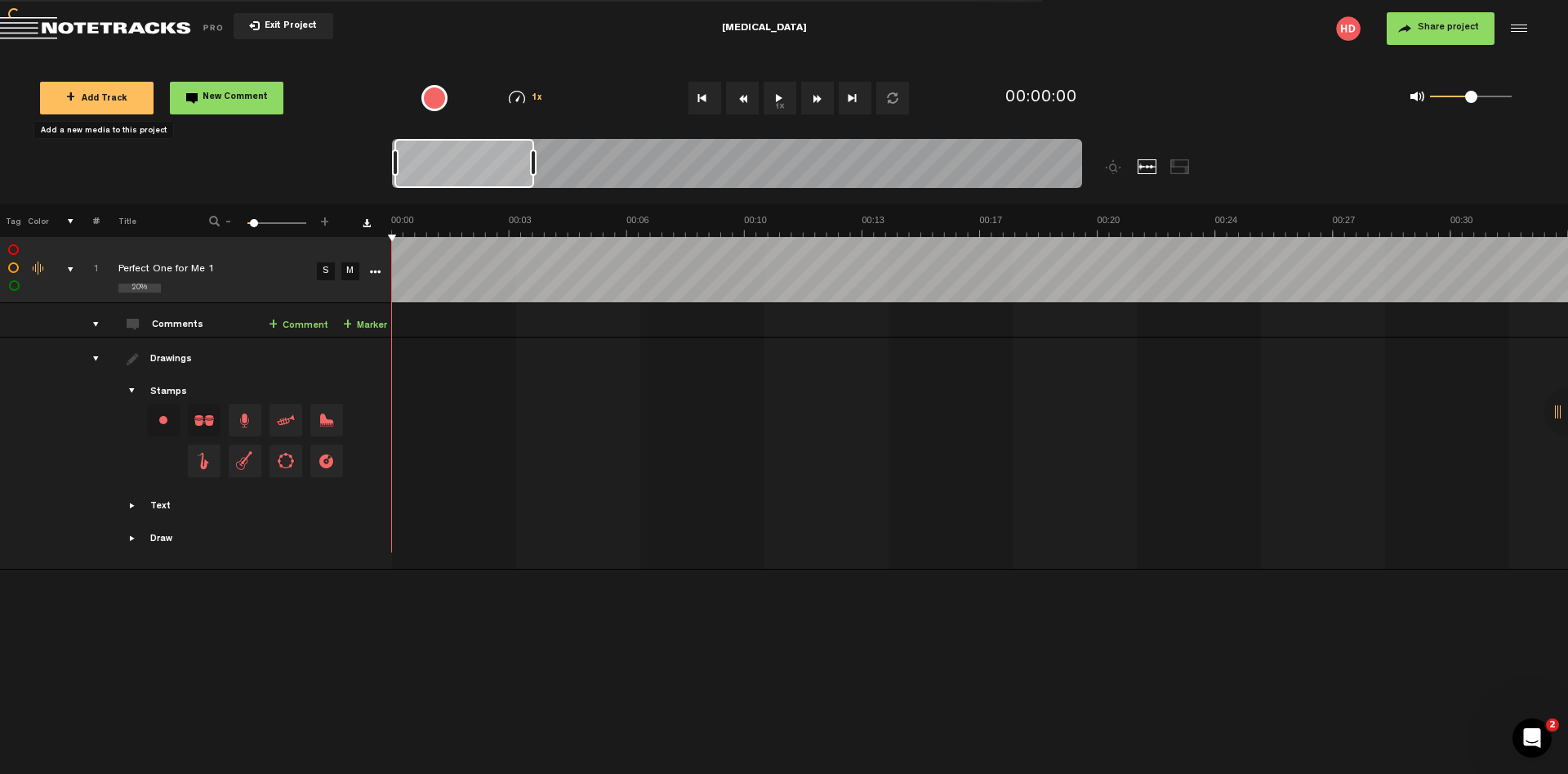
click at [778, 102] on button "1x" at bounding box center [780, 98] width 33 height 33
drag, startPoint x: 1471, startPoint y: 97, endPoint x: 1496, endPoint y: 98, distance: 25.0
click at [1500, 98] on span at bounding box center [1502, 97] width 13 height 13
click at [783, 94] on button "1x" at bounding box center [780, 98] width 33 height 33
click at [241, 409] on span "Drag and drop a stamp" at bounding box center [245, 420] width 33 height 33
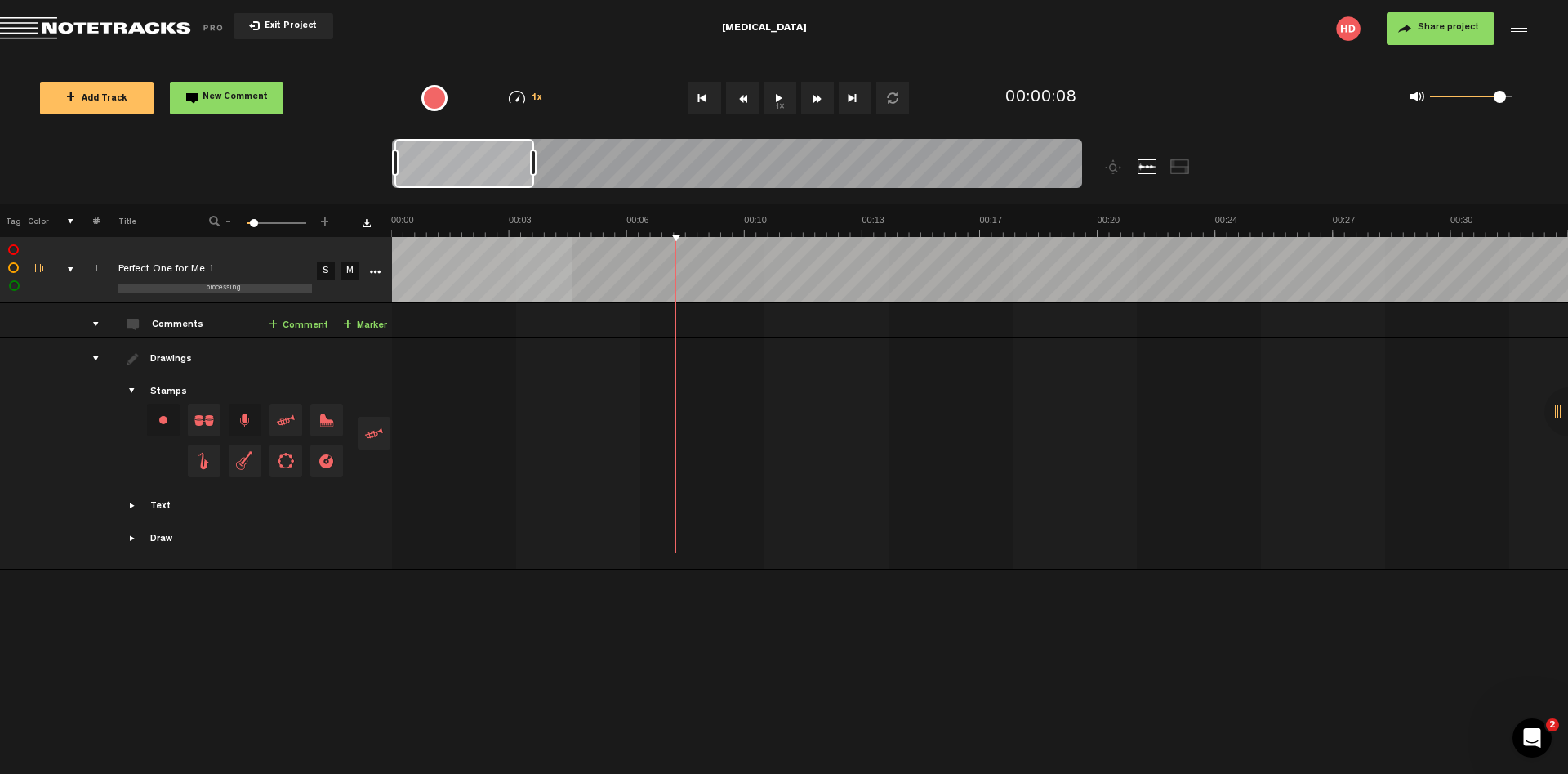
click at [572, 276] on tbody "1 processing... Perfect One for Me 1 S M Export to Headliner Update Download Do…" at bounding box center [784, 404] width 1569 height 333
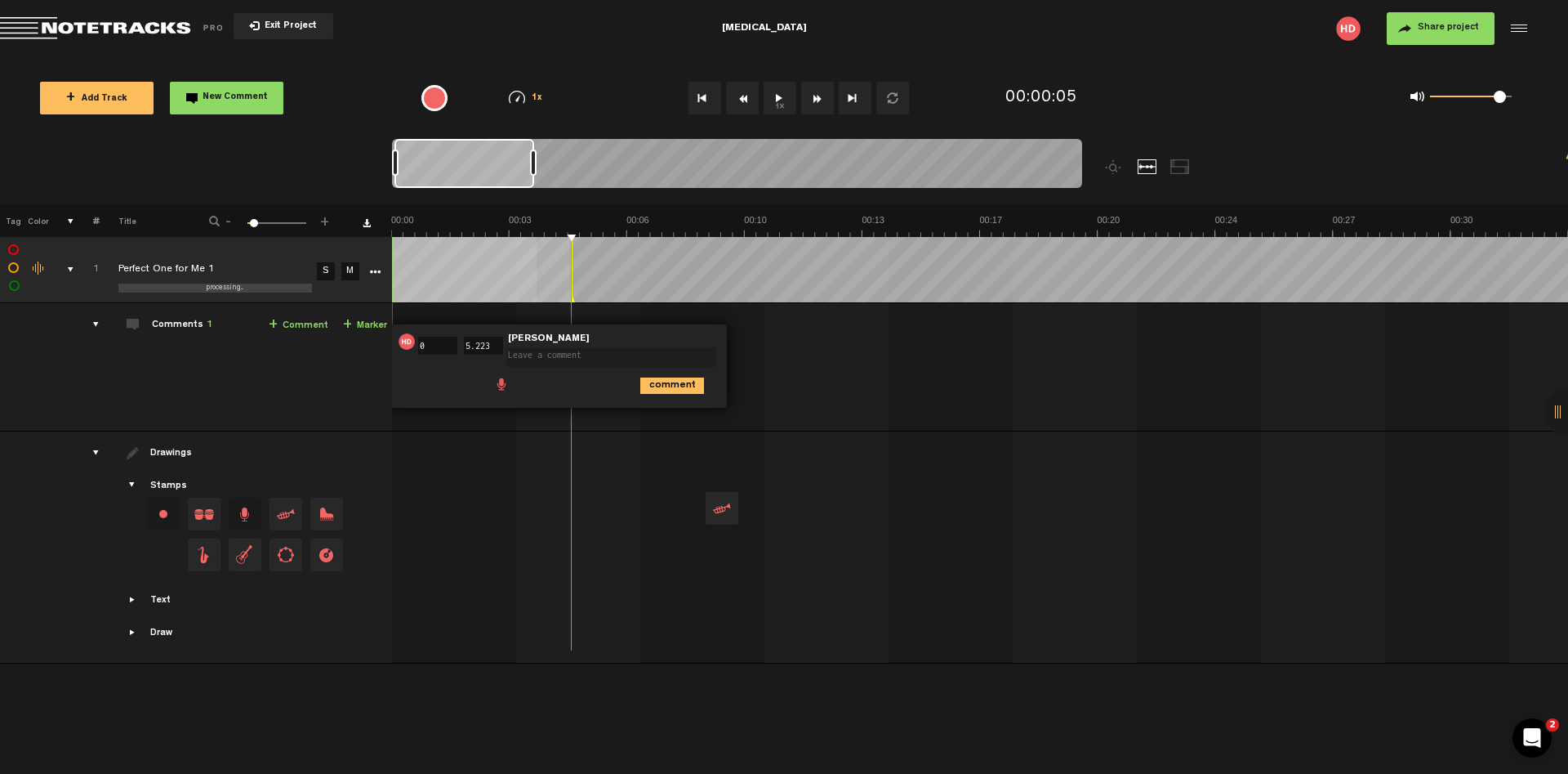
click at [704, 443] on td at bounding box center [980, 547] width 1177 height 232
click at [764, 336] on span "Delete comment" at bounding box center [766, 341] width 20 height 12
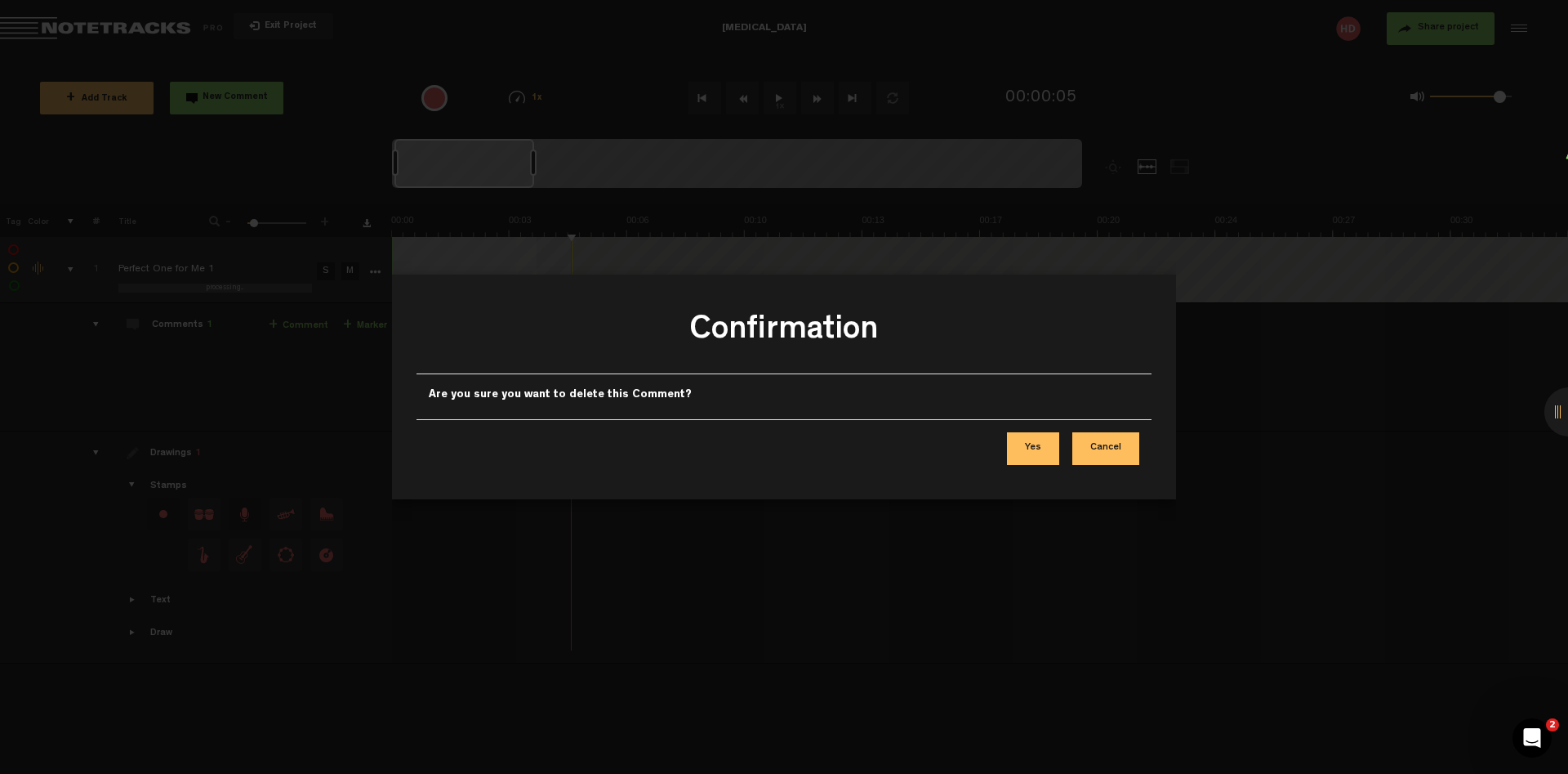
click at [1034, 446] on button "Yes" at bounding box center [1033, 448] width 52 height 33
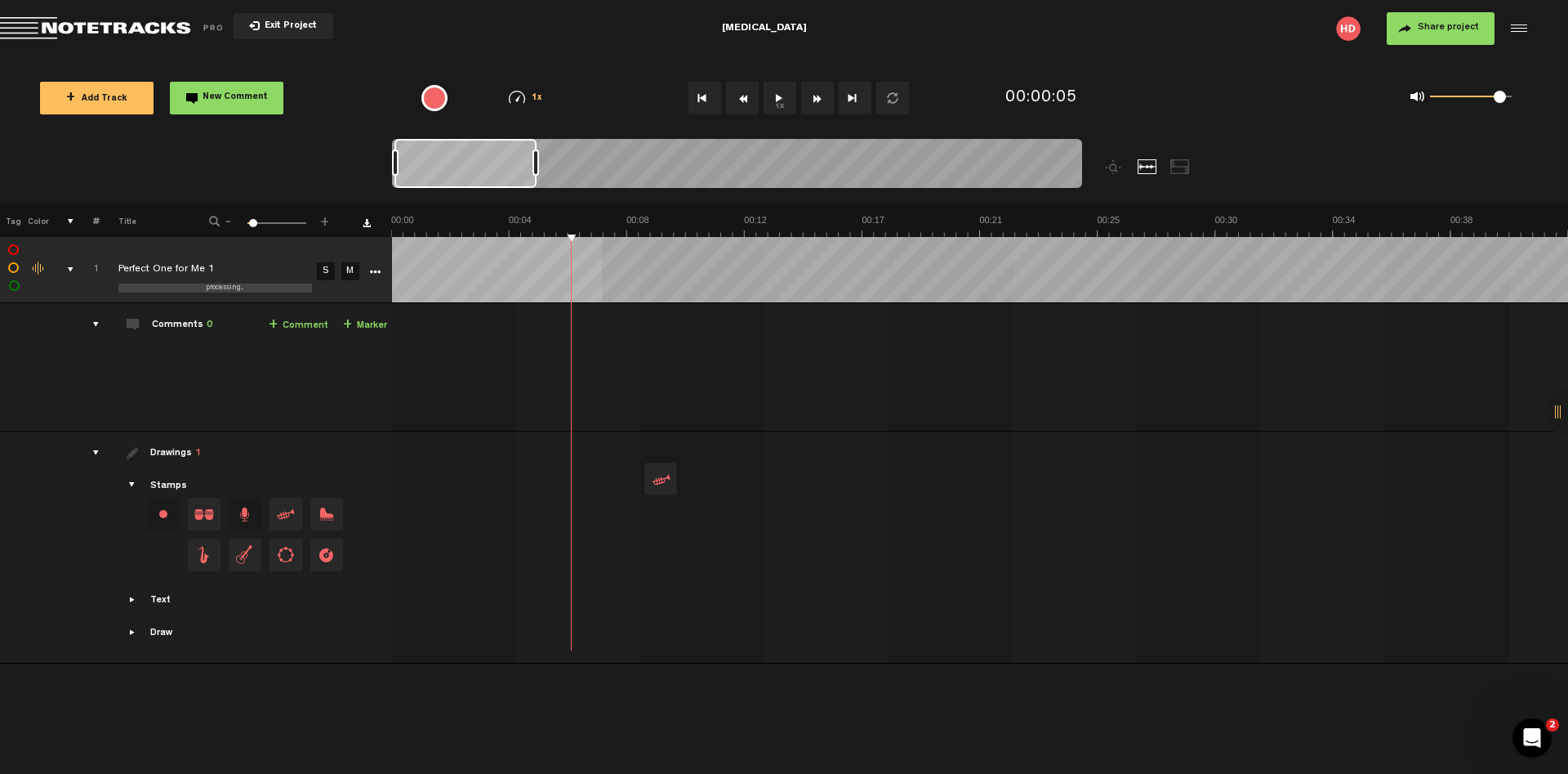
drag, startPoint x: 530, startPoint y: 162, endPoint x: 521, endPoint y: 172, distance: 13.5
click at [532, 172] on div at bounding box center [535, 162] width 6 height 26
click at [723, 481] on div at bounding box center [723, 479] width 33 height 33
click at [749, 471] on span at bounding box center [751, 472] width 13 height 16
click at [130, 486] on span "Showcase stamps" at bounding box center [133, 485] width 13 height 13
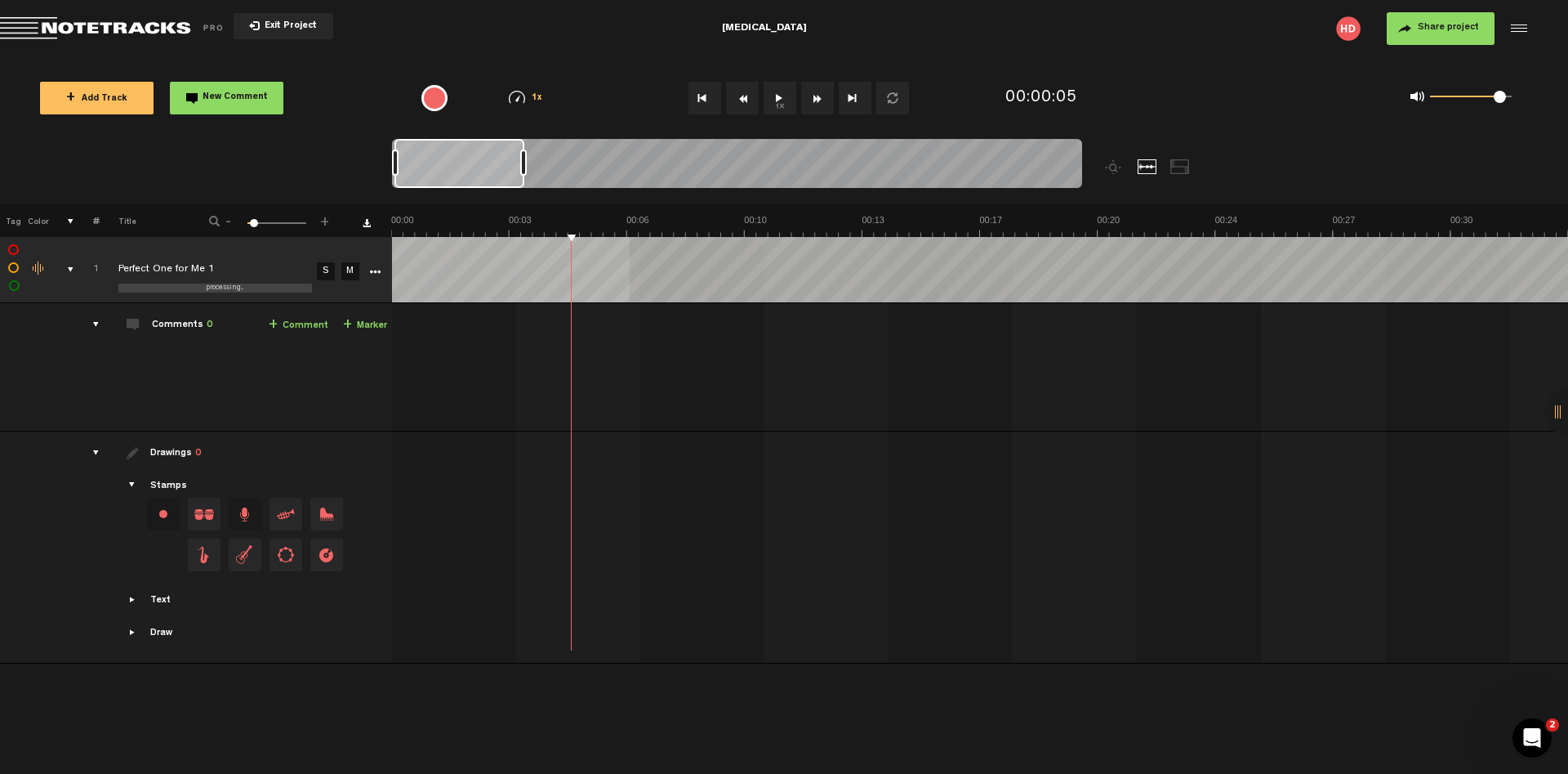
click at [95, 455] on div "drawings" at bounding box center [89, 453] width 25 height 16
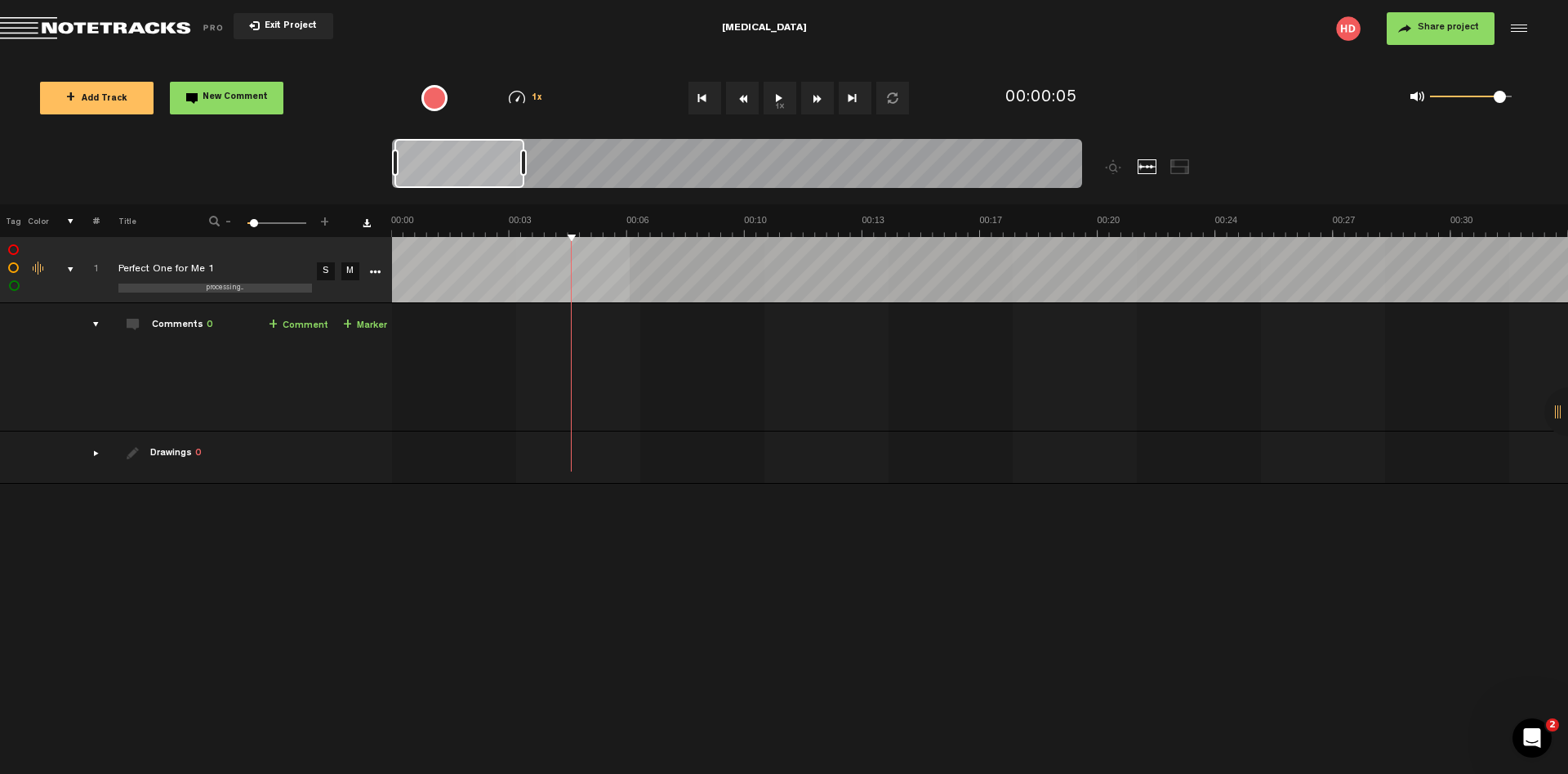
click at [97, 455] on div "drawings" at bounding box center [89, 453] width 25 height 16
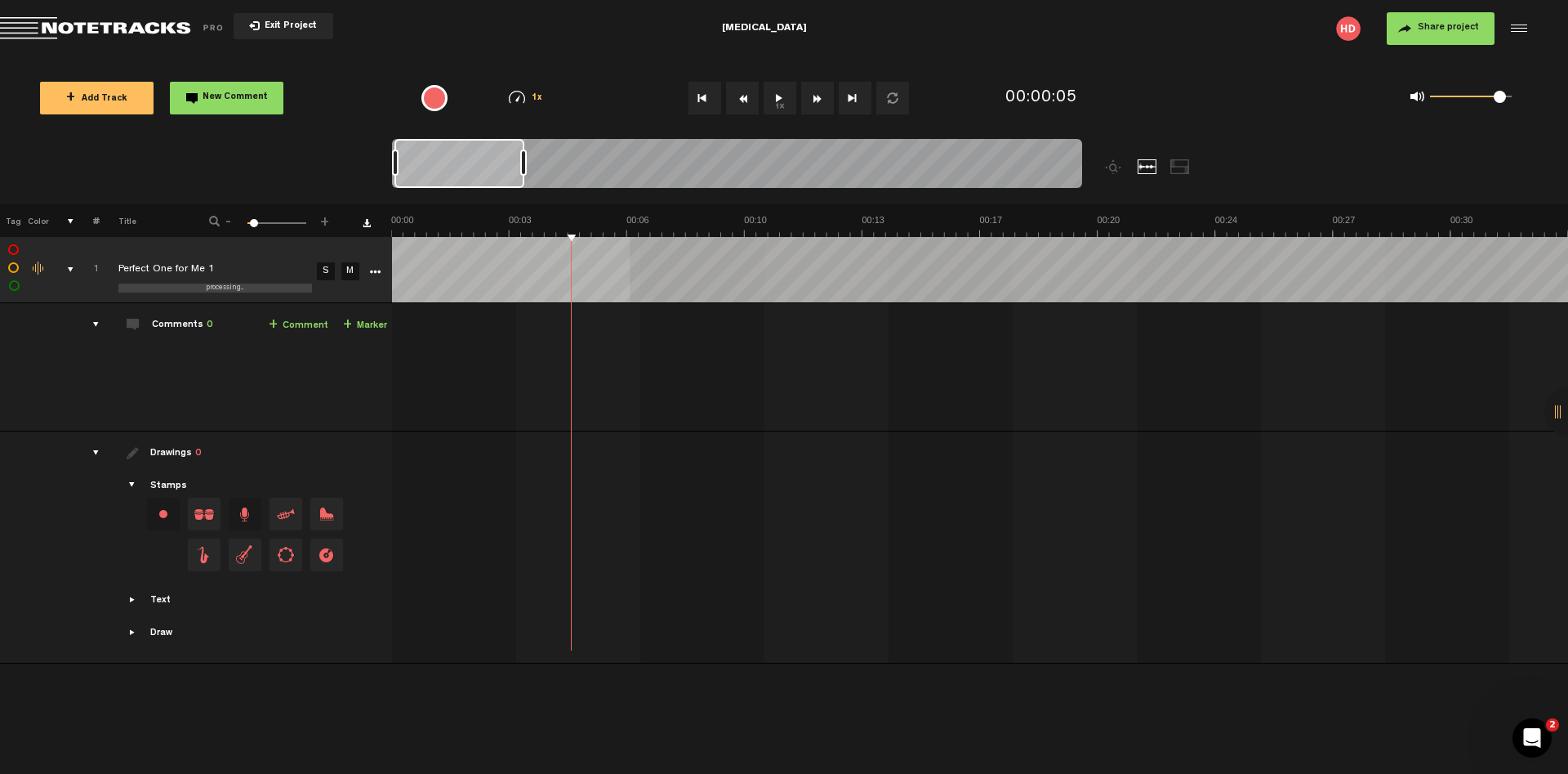
click at [132, 603] on span "Showcase text" at bounding box center [133, 600] width 13 height 13
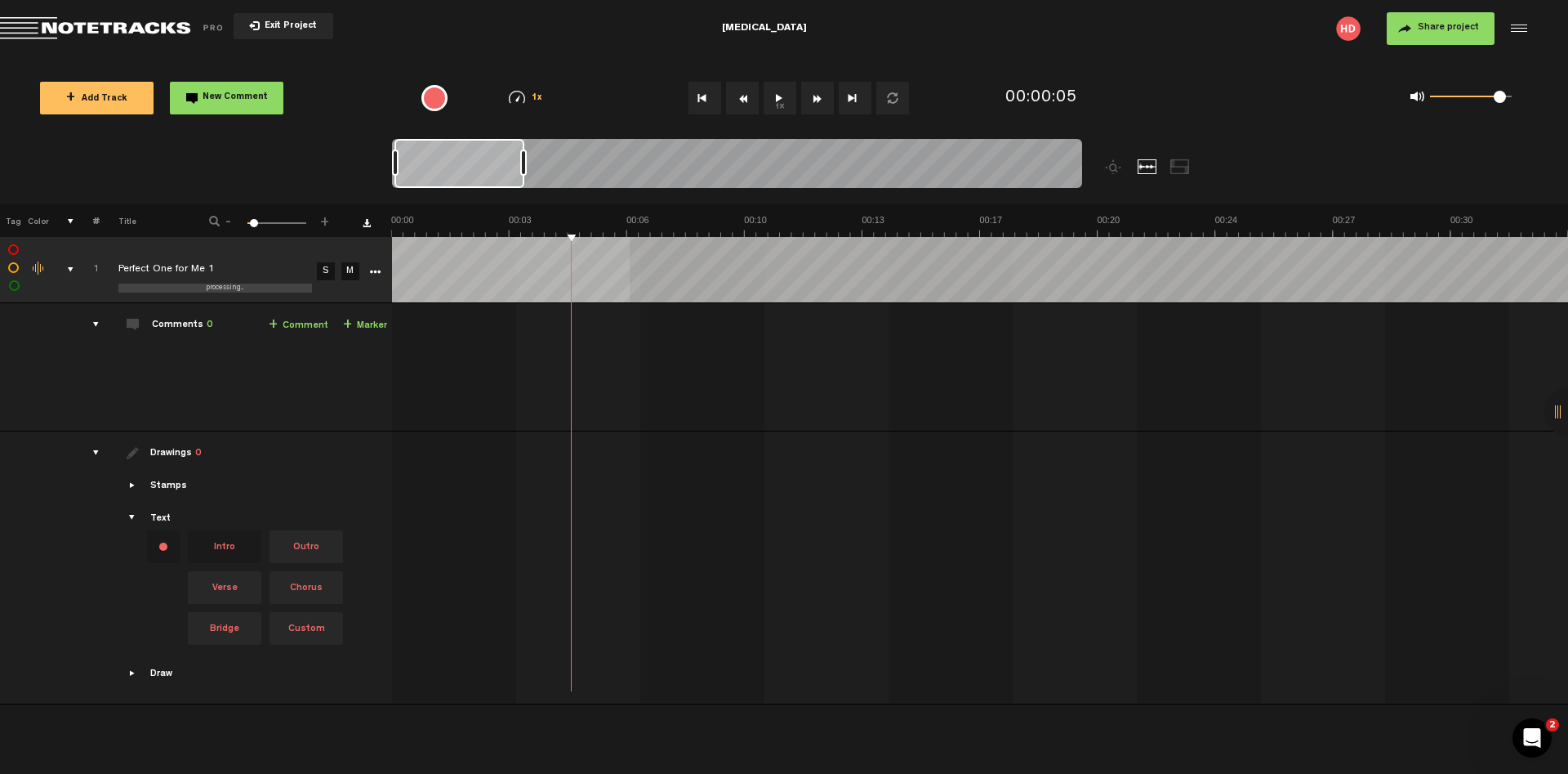
click at [132, 674] on span "Showcase draw menu" at bounding box center [133, 673] width 13 height 13
click at [219, 575] on button "+ New drawing" at bounding box center [241, 579] width 114 height 33
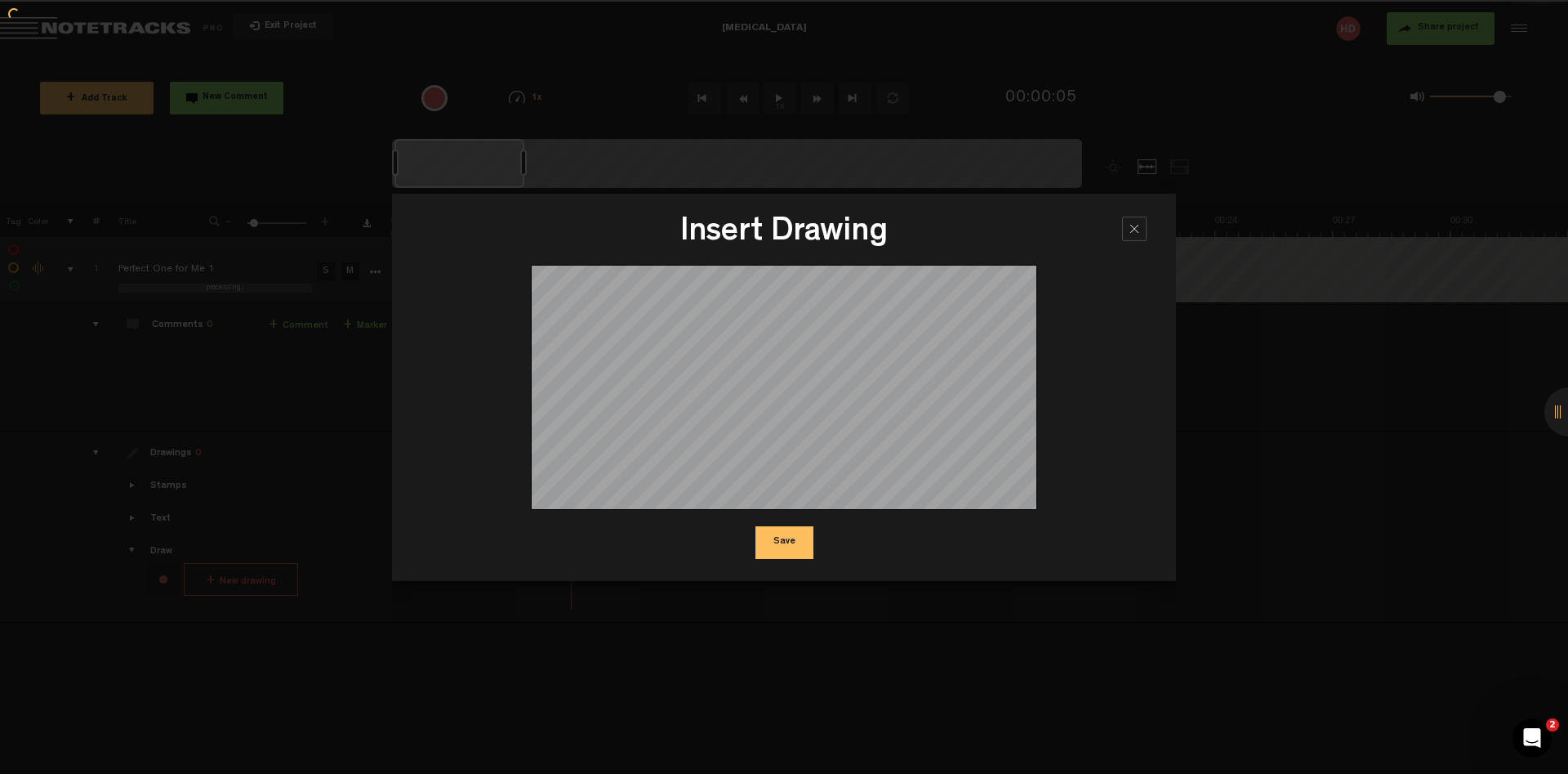
click at [792, 541] on button "Save" at bounding box center [784, 542] width 58 height 33
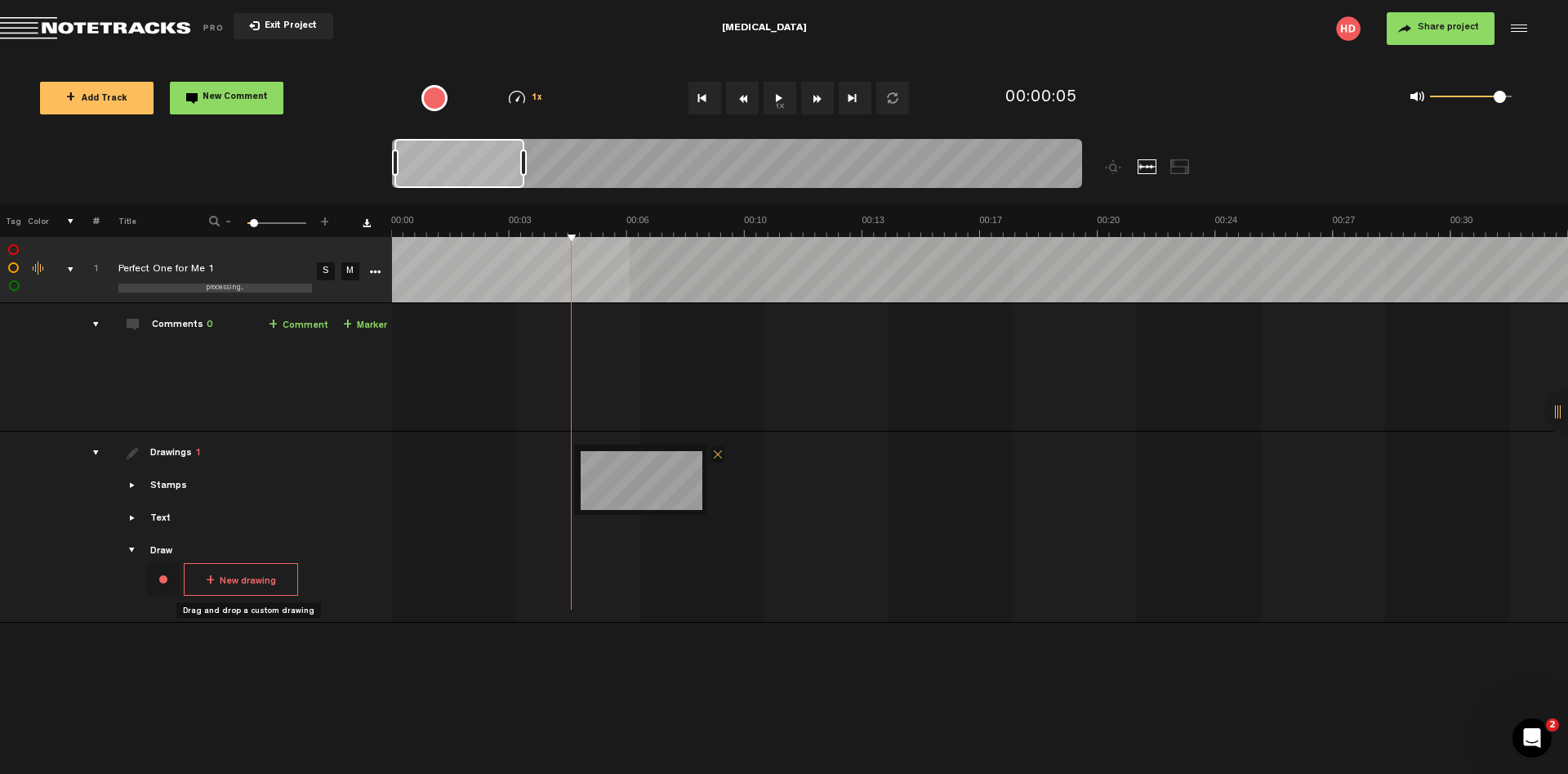
click at [719, 452] on span at bounding box center [717, 455] width 13 height 16
click at [96, 450] on div "drawings" at bounding box center [89, 453] width 25 height 16
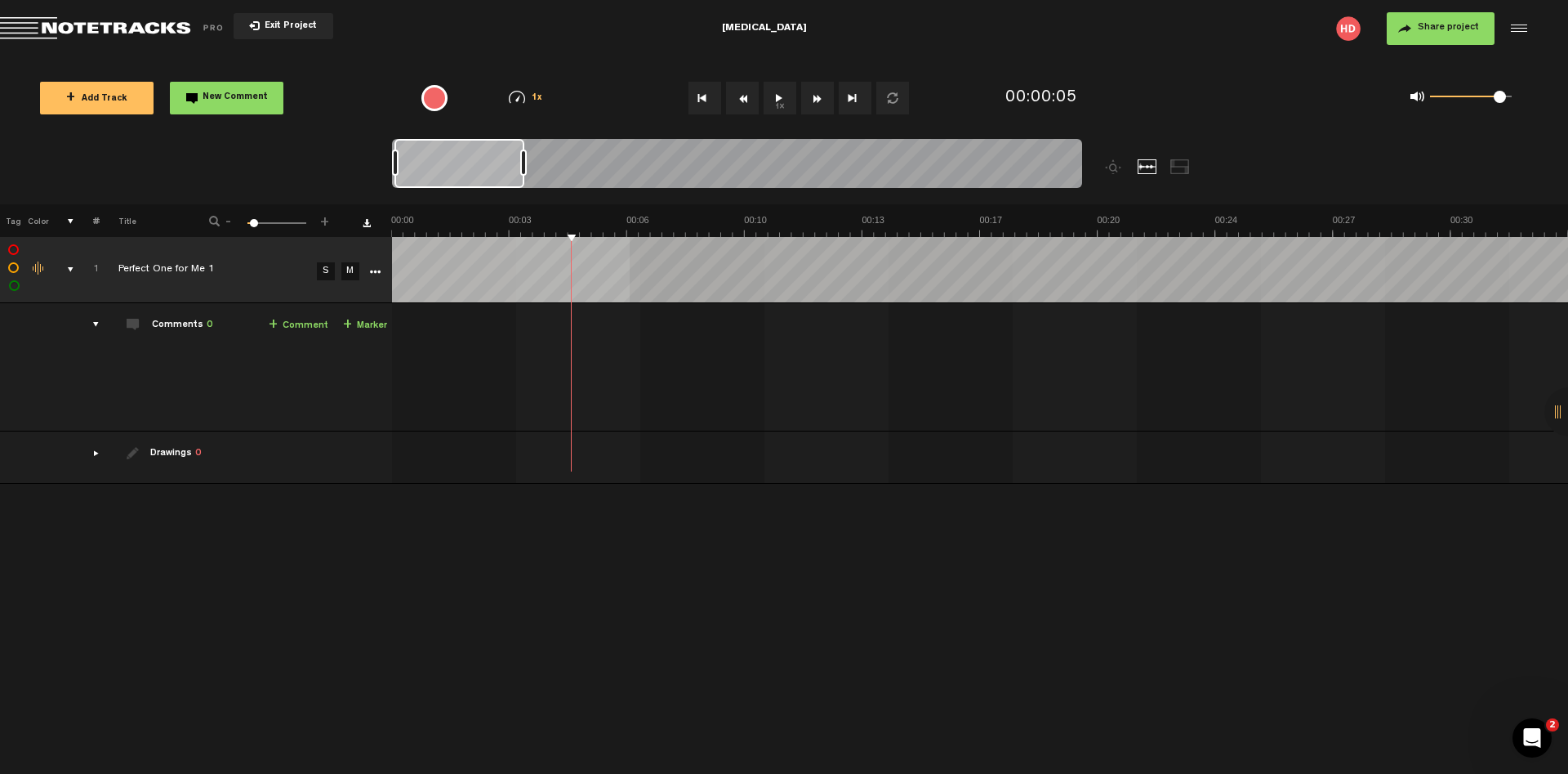
click at [359, 325] on link "+ Marker" at bounding box center [364, 325] width 44 height 19
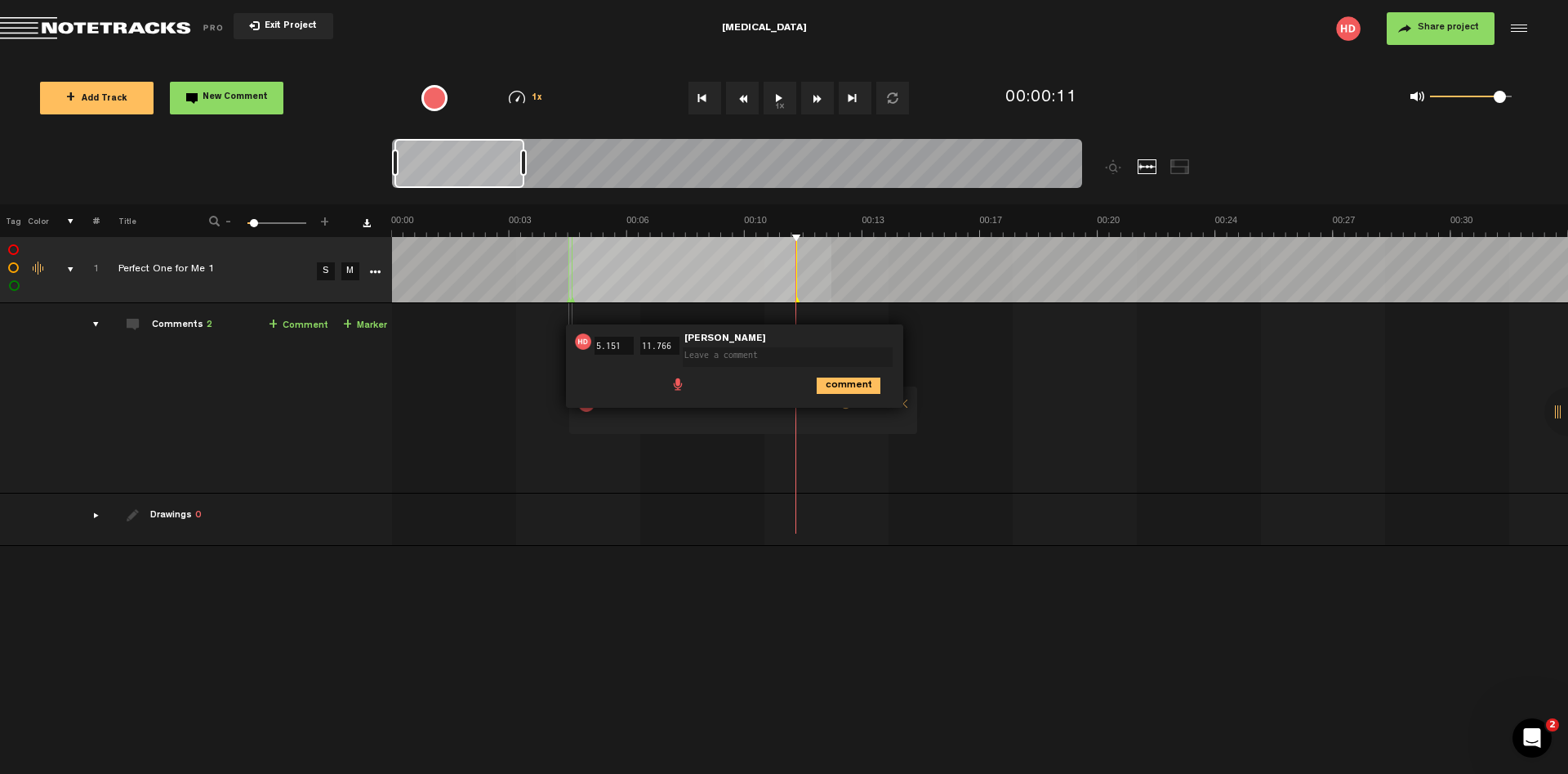
click at [877, 361] on textarea at bounding box center [787, 357] width 210 height 20
click at [690, 420] on span at bounding box center [736, 418] width 204 height 18
click at [759, 391] on div "comment" at bounding box center [737, 385] width 324 height 32
click at [842, 379] on icon "comment" at bounding box center [848, 386] width 64 height 16
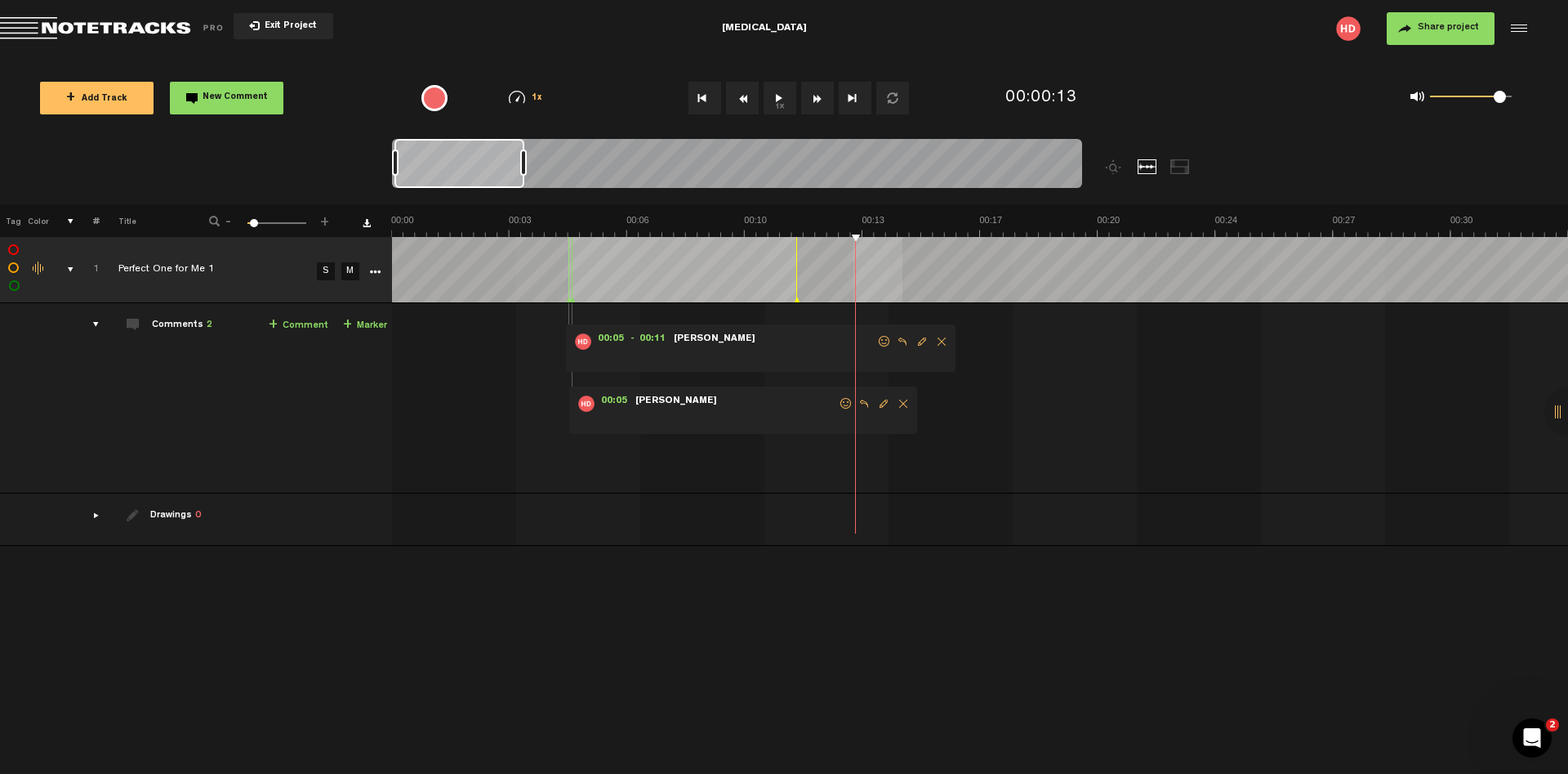
click at [901, 402] on span "Delete comment" at bounding box center [903, 404] width 20 height 12
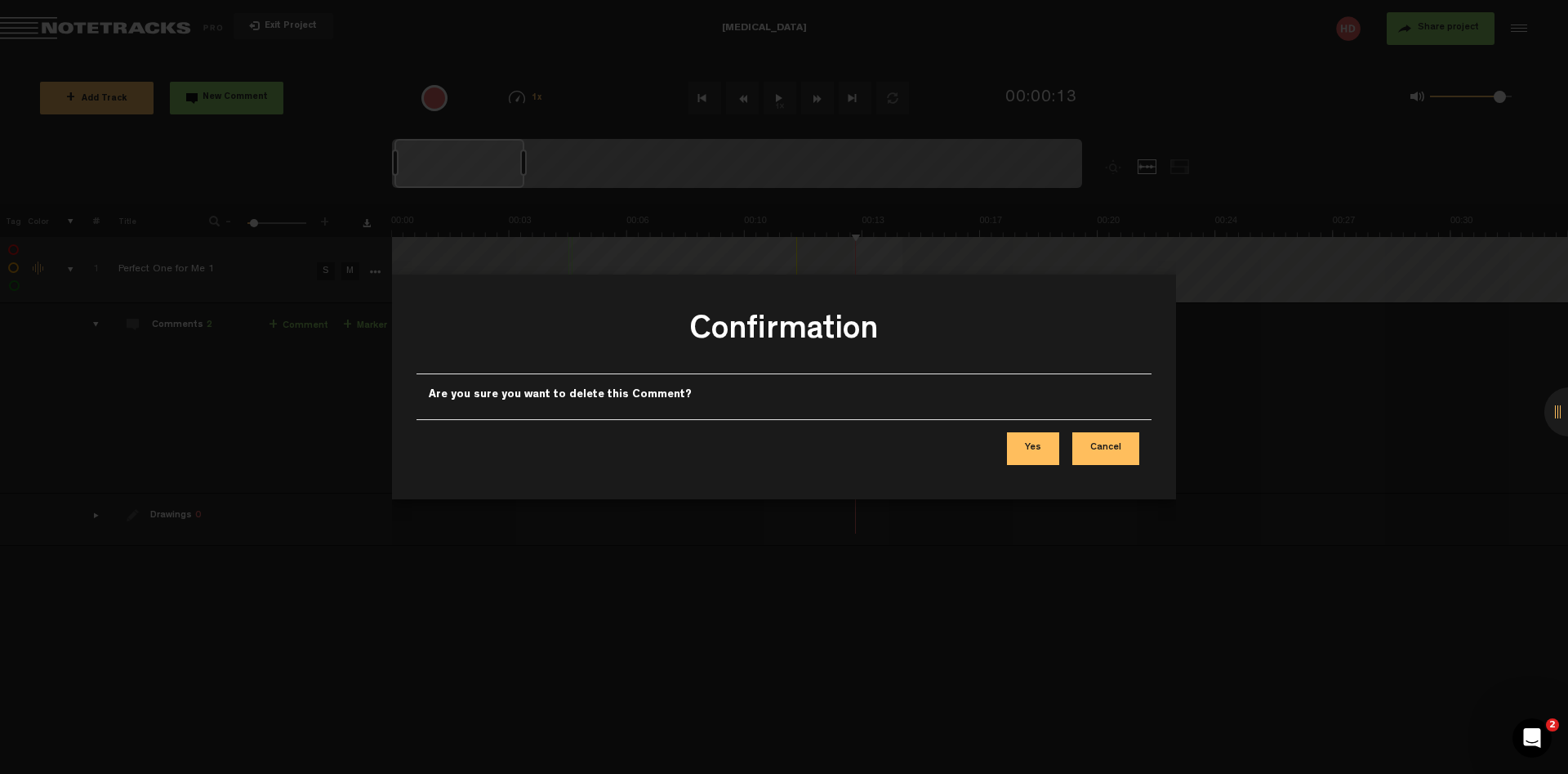
click at [1038, 442] on button "Yes" at bounding box center [1033, 448] width 52 height 33
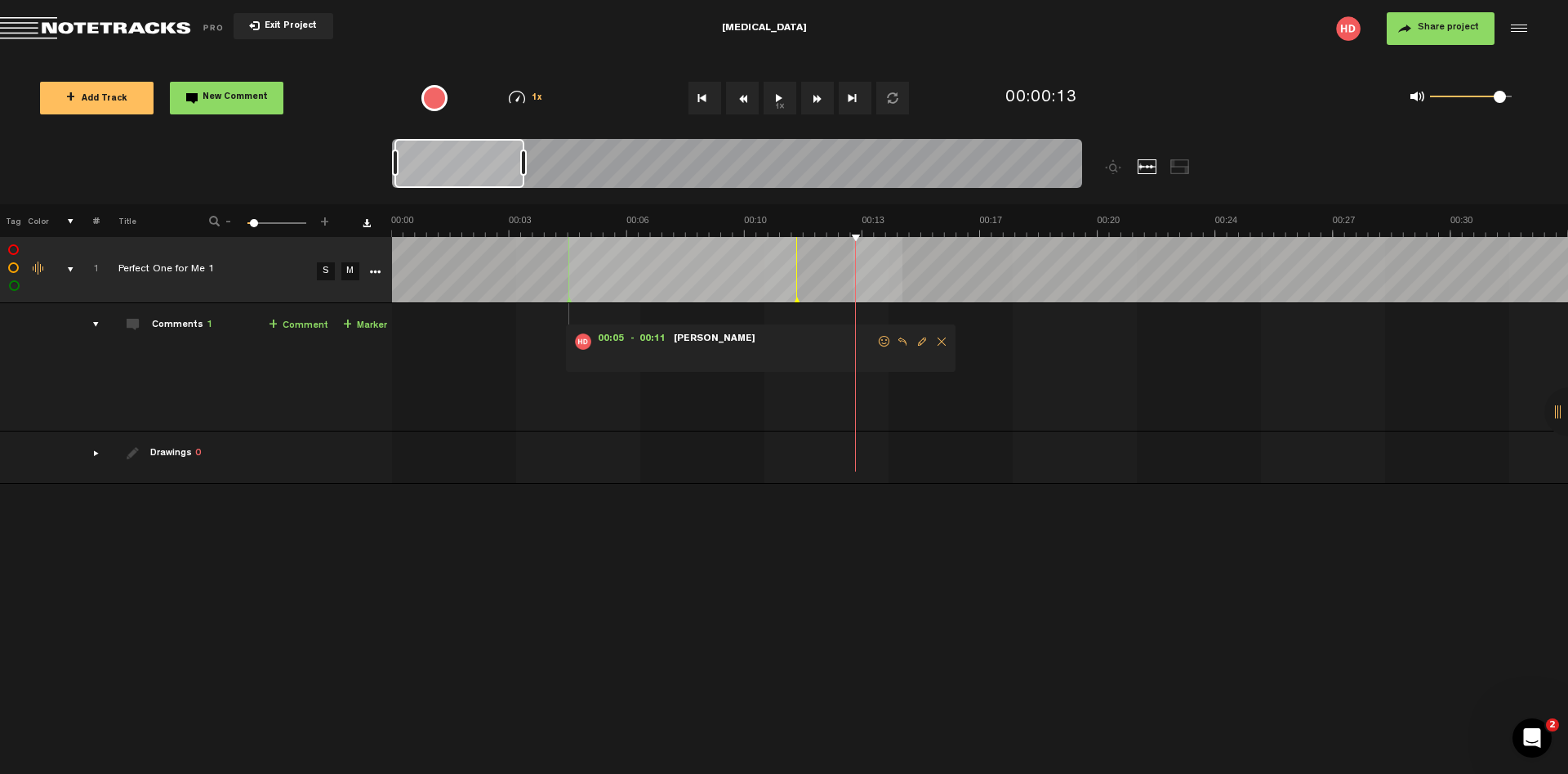
click at [939, 342] on span "Delete comment" at bounding box center [942, 341] width 20 height 12
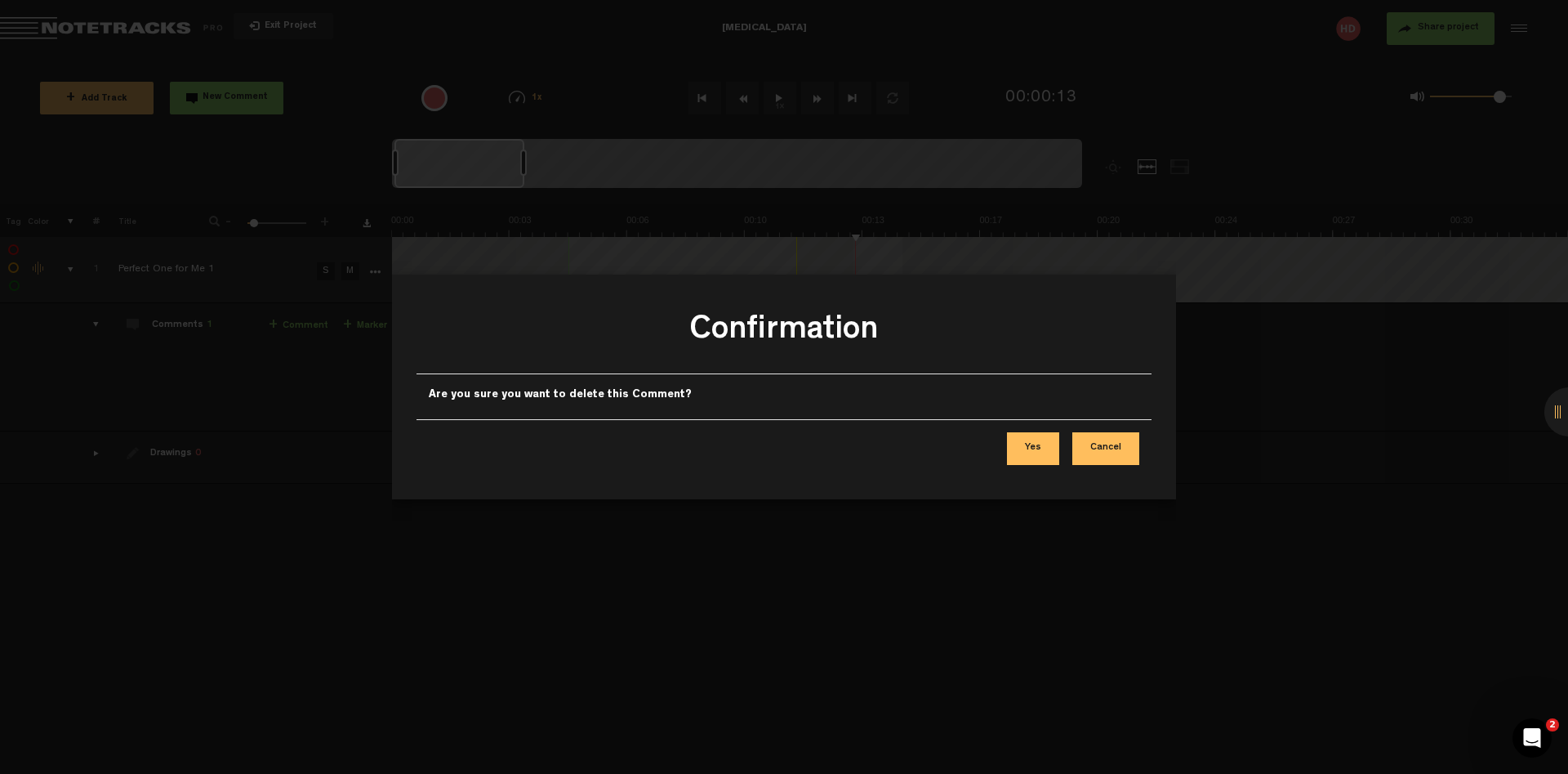
click at [1022, 447] on button "Yes" at bounding box center [1033, 448] width 52 height 33
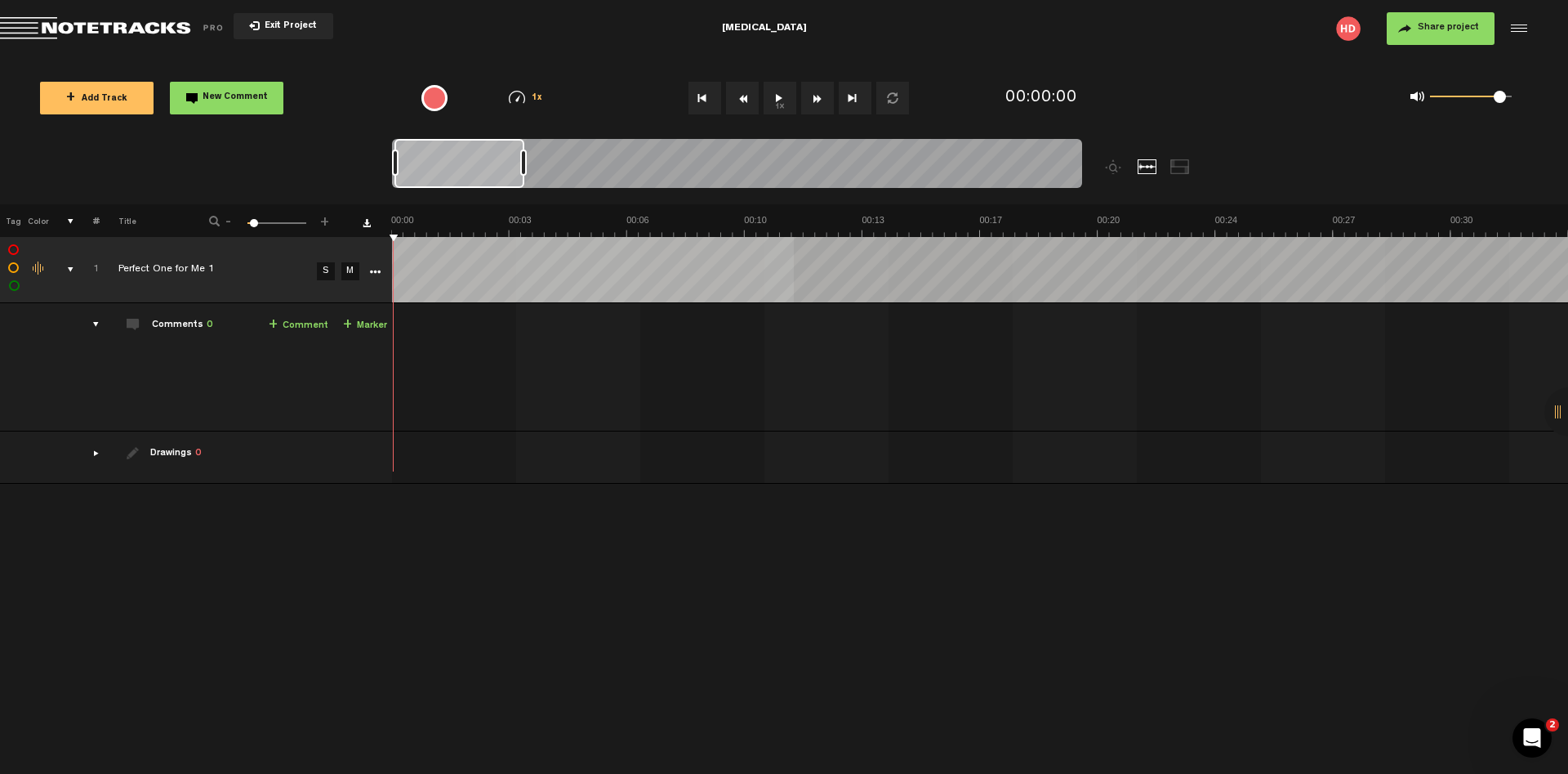
click at [794, 236] on div "+ New drawing Tag Color # Title - 1 100 5 + 1 completed Perfect One for Me 1 S …" at bounding box center [784, 327] width 1568 height 247
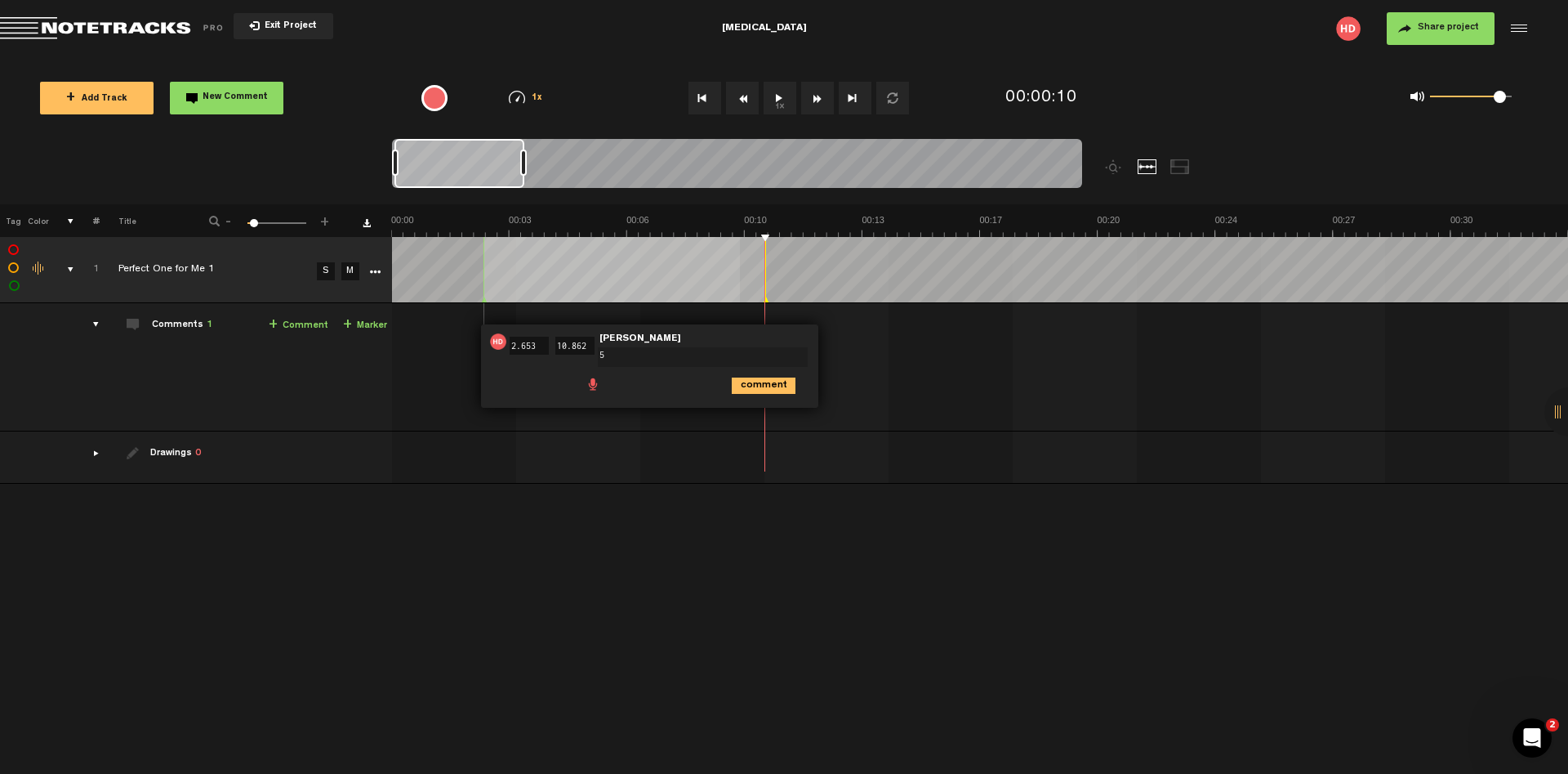
type textarea "5"
click at [765, 384] on icon "comment" at bounding box center [763, 386] width 64 height 16
click at [853, 340] on span "Delete comment" at bounding box center [857, 341] width 20 height 12
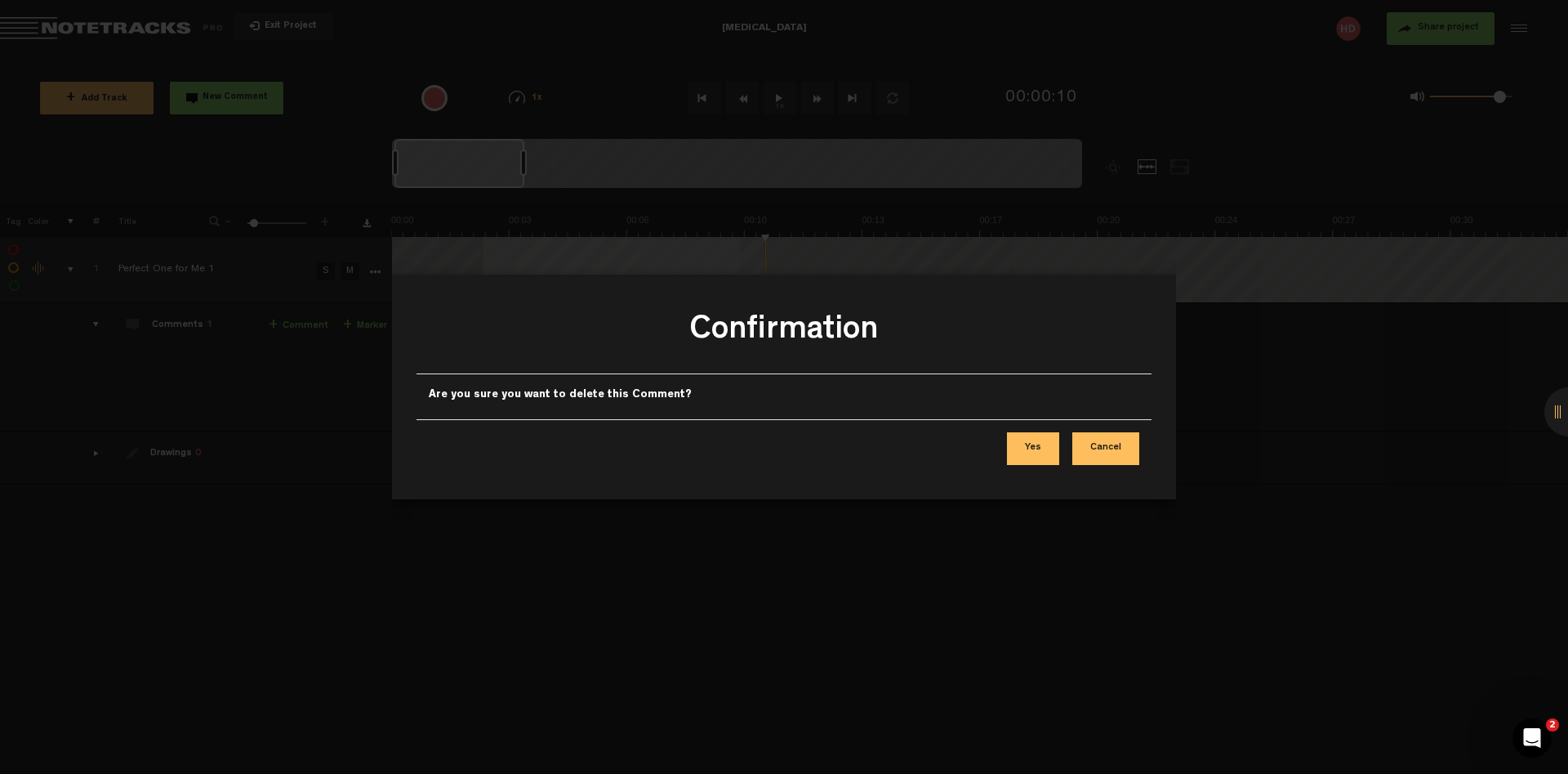
click at [1049, 449] on button "Yes" at bounding box center [1033, 448] width 52 height 33
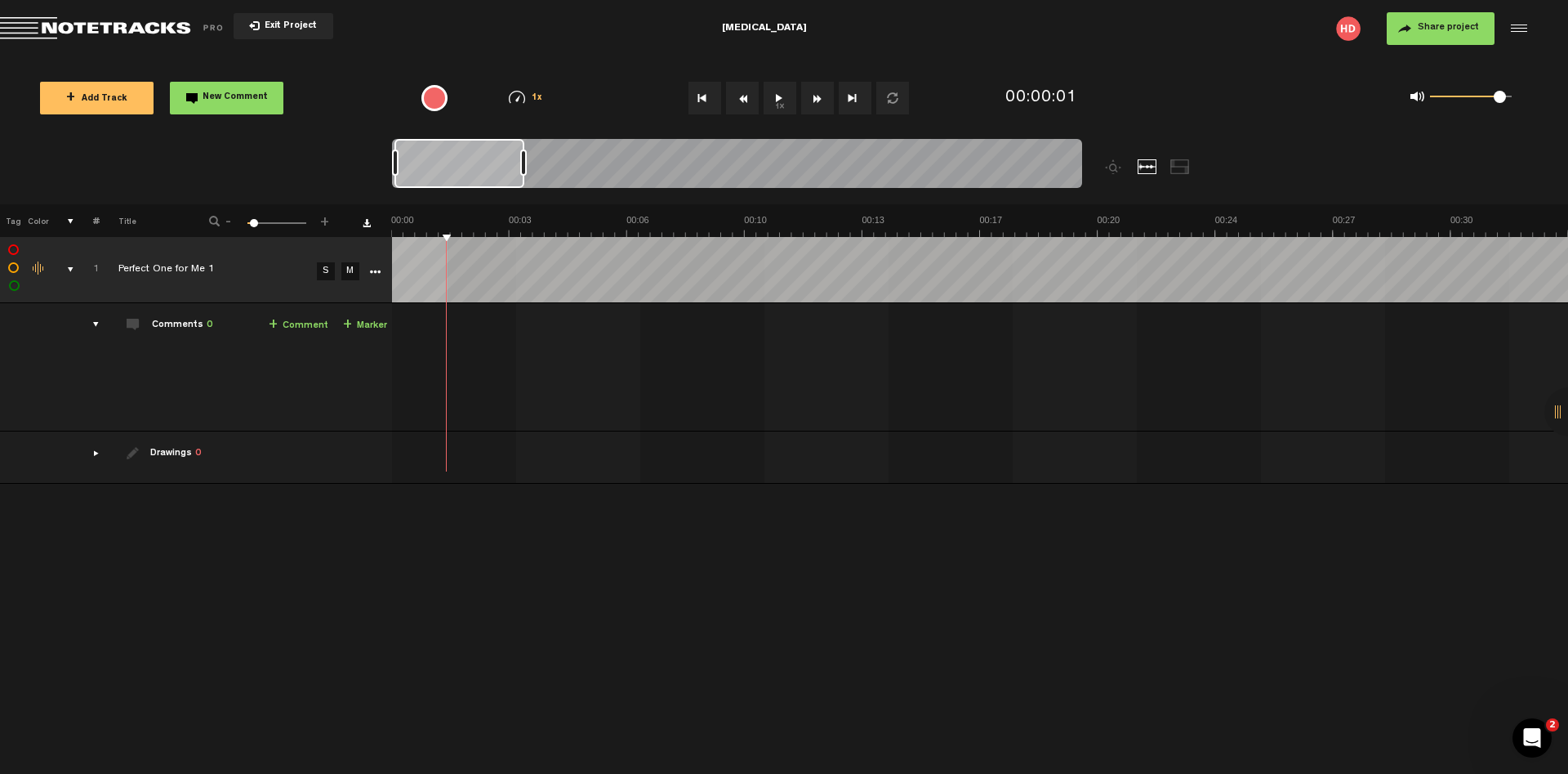
click at [391, 254] on td "Export to Headliner Update Download Download original Export Audacity labels Ex…" at bounding box center [388, 270] width 6 height 66
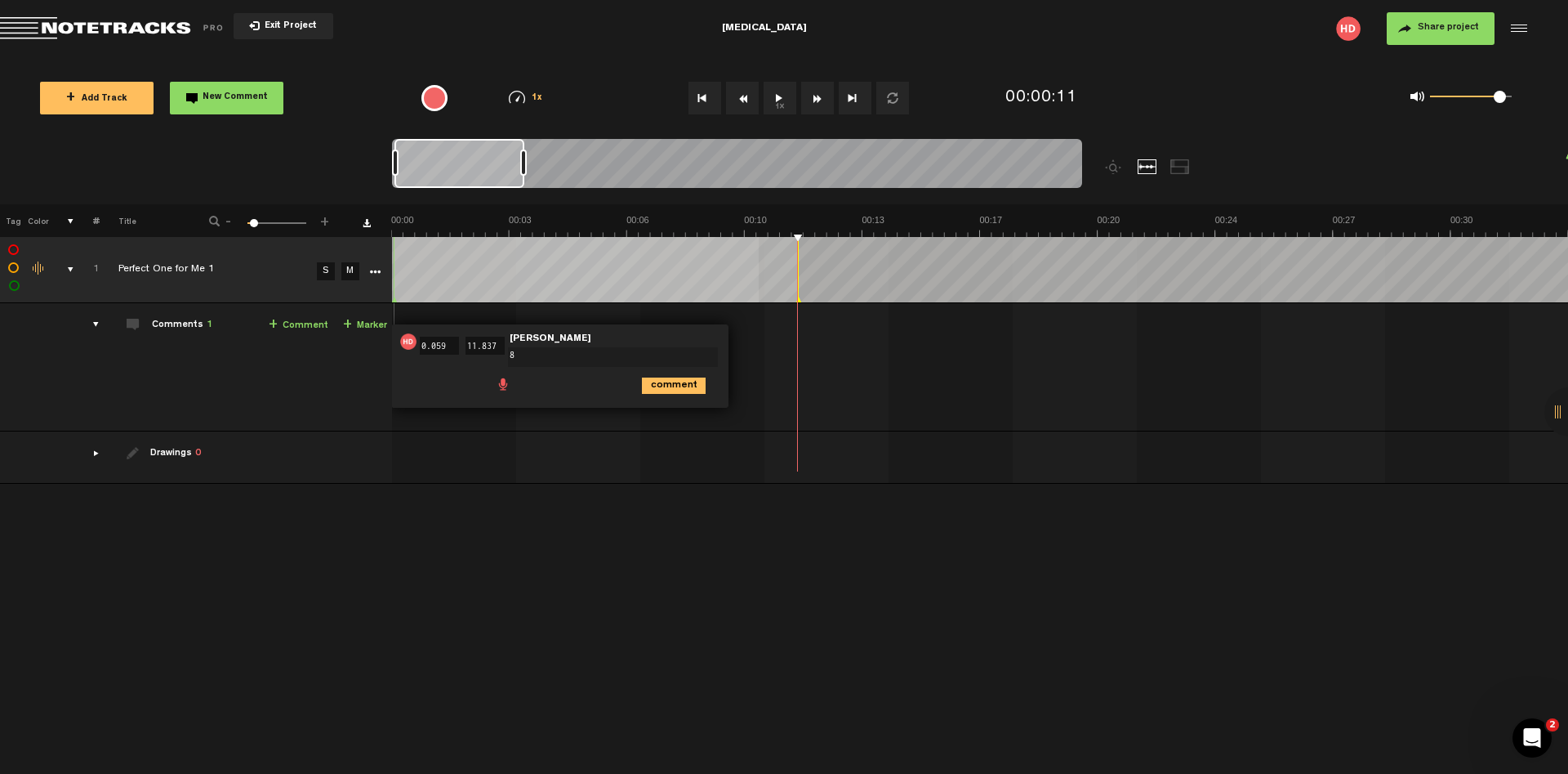
type textarea "8"
drag, startPoint x: 651, startPoint y: 380, endPoint x: 668, endPoint y: 387, distance: 18.4
click at [651, 381] on icon "comment" at bounding box center [674, 386] width 64 height 16
click at [917, 355] on div "00:00 - 00:11 • Harvey Davis: "8" Harvey Davis 8" at bounding box center [981, 373] width 1174 height 115
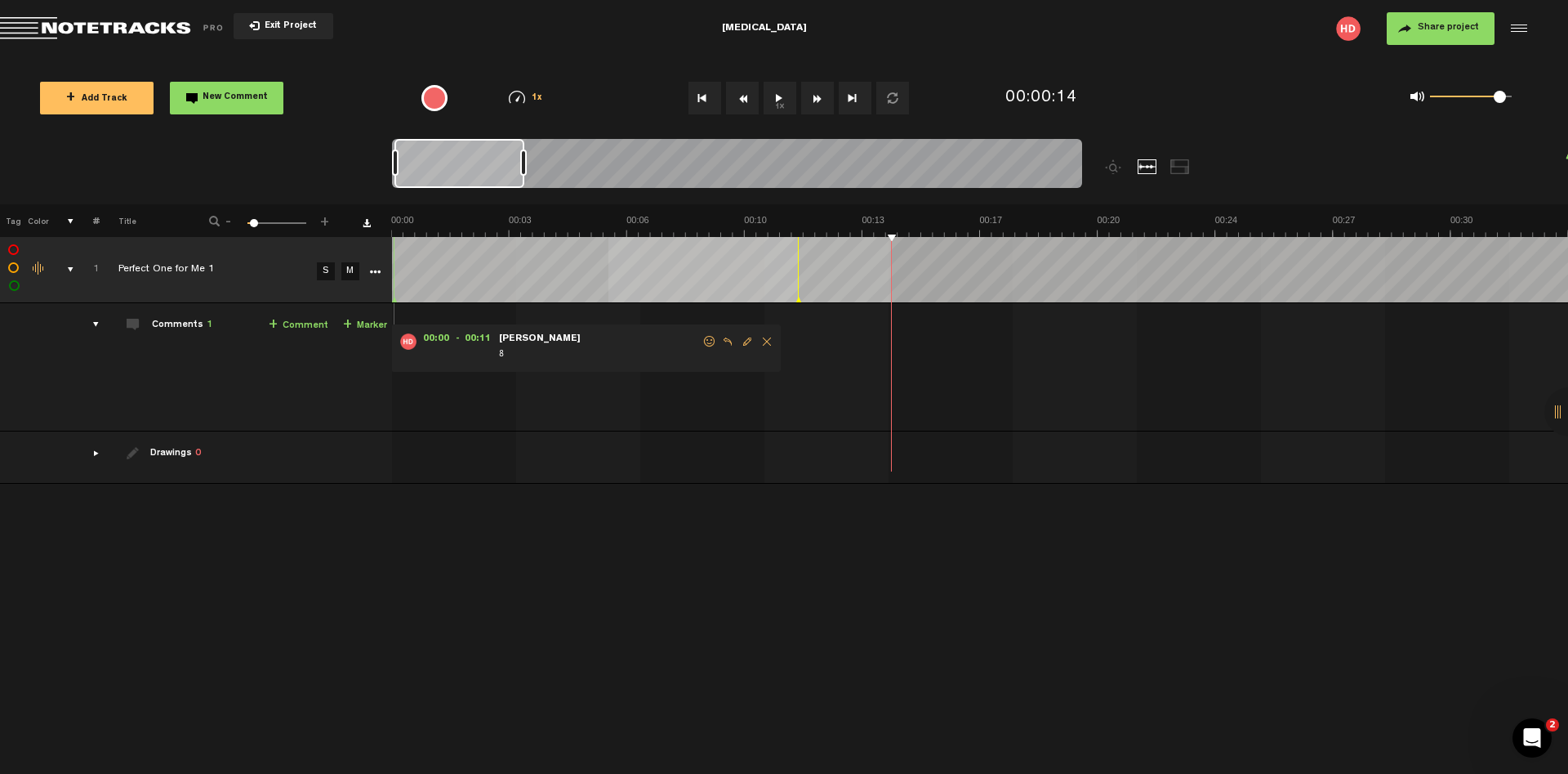
click at [564, 355] on span "8" at bounding box center [599, 355] width 204 height 18
click at [710, 106] on button "Go to beginning" at bounding box center [705, 98] width 33 height 33
click at [777, 101] on button "1x" at bounding box center [780, 98] width 33 height 33
click at [890, 98] on button "Loop" at bounding box center [893, 98] width 33 height 33
click at [776, 97] on button "1x" at bounding box center [780, 98] width 33 height 33
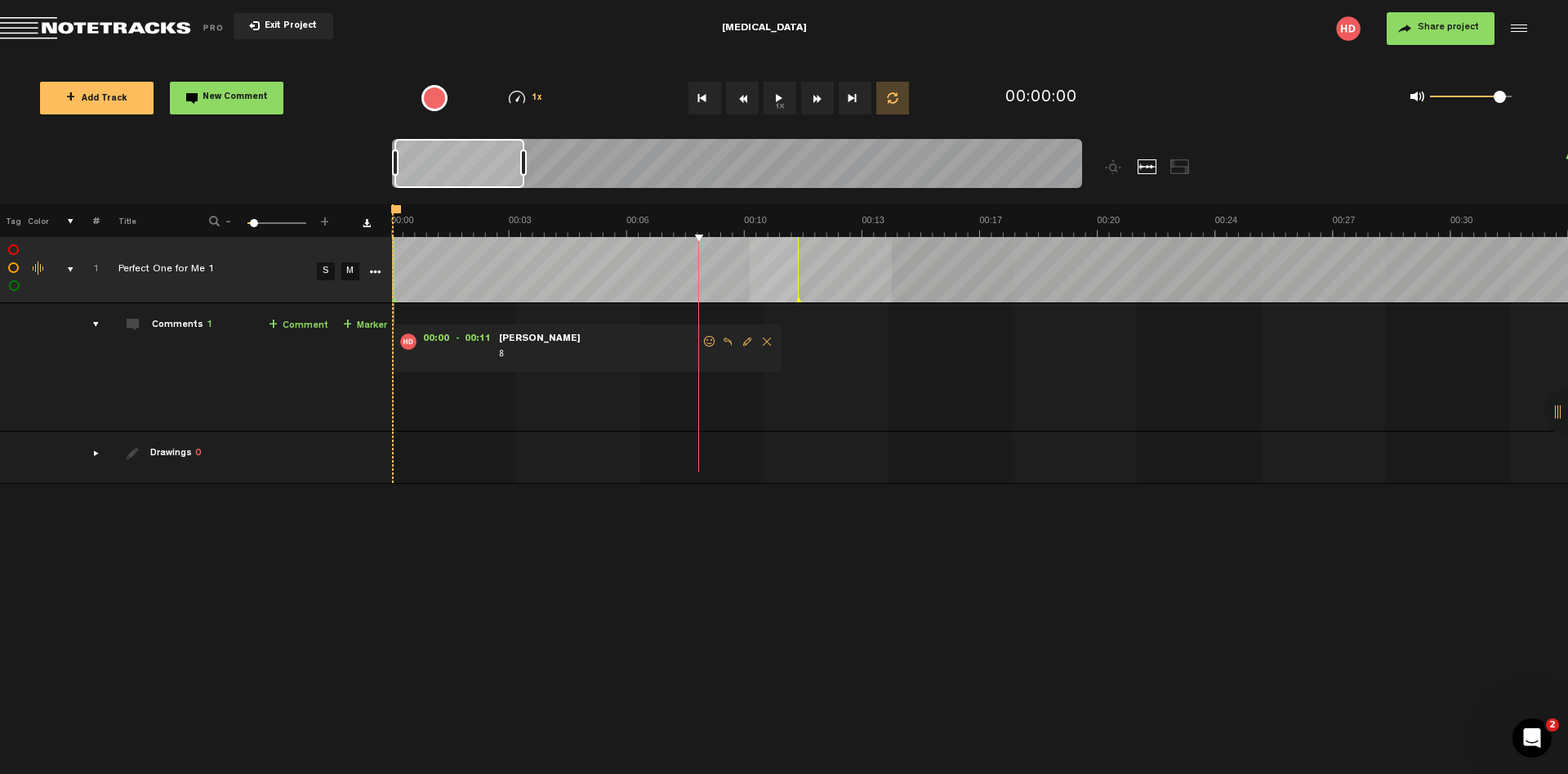
click at [776, 99] on button "1x" at bounding box center [780, 98] width 33 height 33
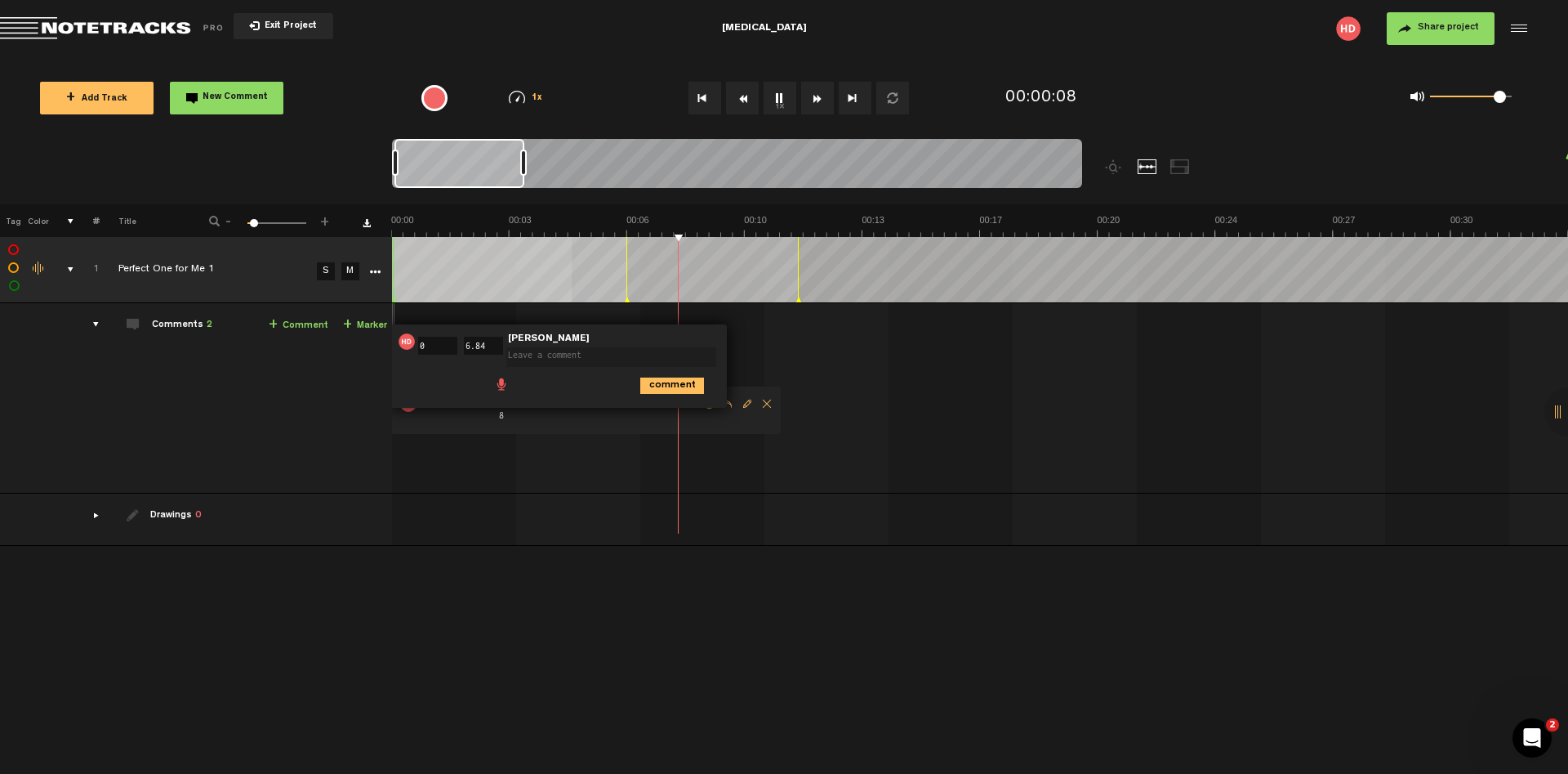
click at [894, 93] on button "Loop" at bounding box center [893, 98] width 33 height 33
drag, startPoint x: 397, startPoint y: 211, endPoint x: 795, endPoint y: 225, distance: 398.2
click at [795, 225] on th at bounding box center [979, 220] width 1177 height 33
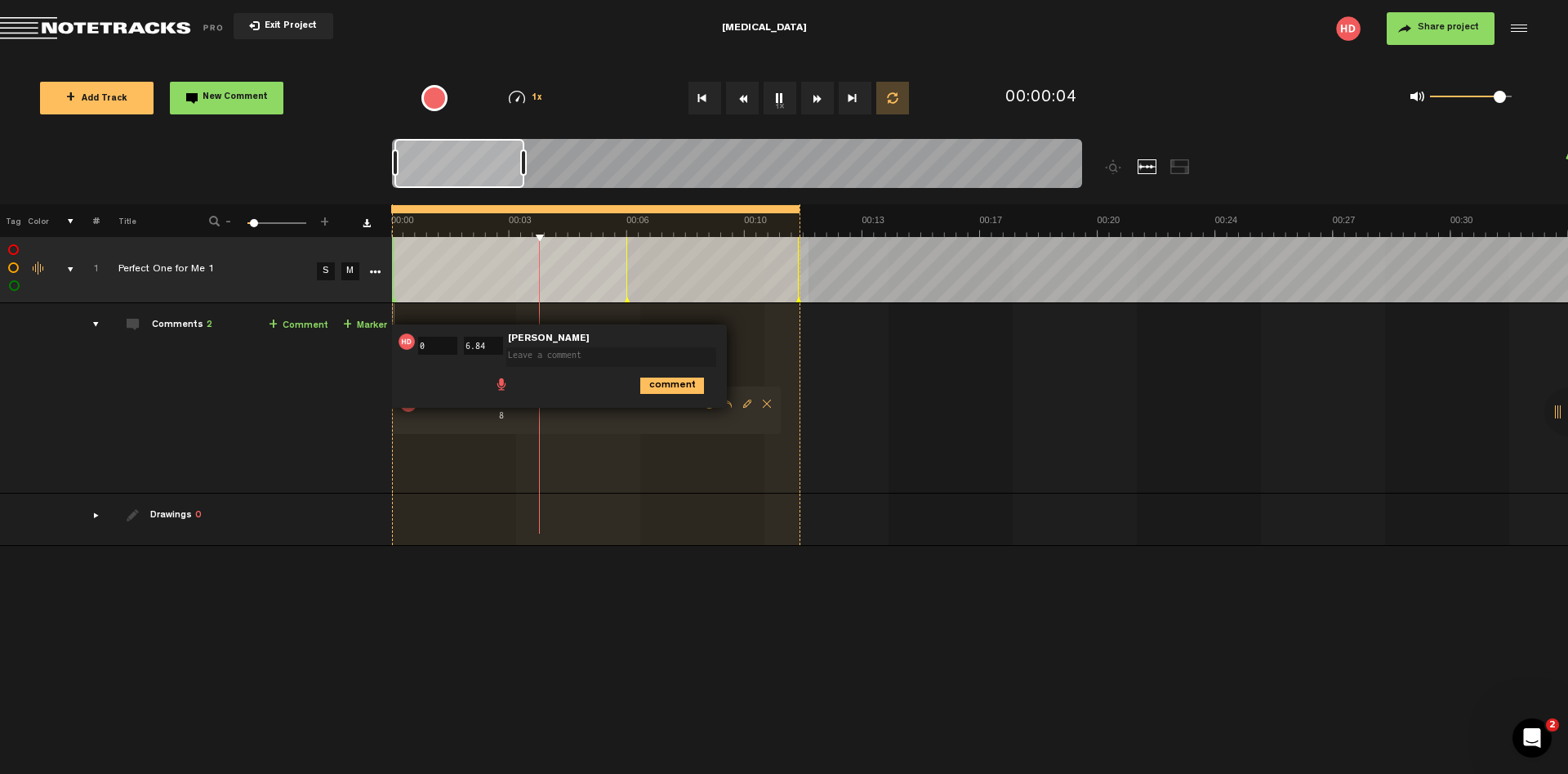
click at [751, 343] on div "00:00 0 - 00:06 6.84 • Harvey Davis: "" Harvey Davis comment 00:00 - 00:11 • Ha…" at bounding box center [981, 404] width 1174 height 176
click at [708, 331] on div "00:00 0 - 00:06 6.84 • Harvey Davis: "" Harvey Davis comment" at bounding box center [558, 365] width 337 height 83
click at [750, 359] on div "00:00 0 - 00:06 6.84 • Harvey Davis: "" Harvey Davis comment 00:00 - 00:11 • Ha…" at bounding box center [981, 404] width 1174 height 176
click at [649, 428] on div "00:00 - 00:11 • Harvey Davis: "8" Harvey Davis 8" at bounding box center [586, 410] width 390 height 47
click at [691, 382] on icon "comment" at bounding box center [672, 386] width 64 height 16
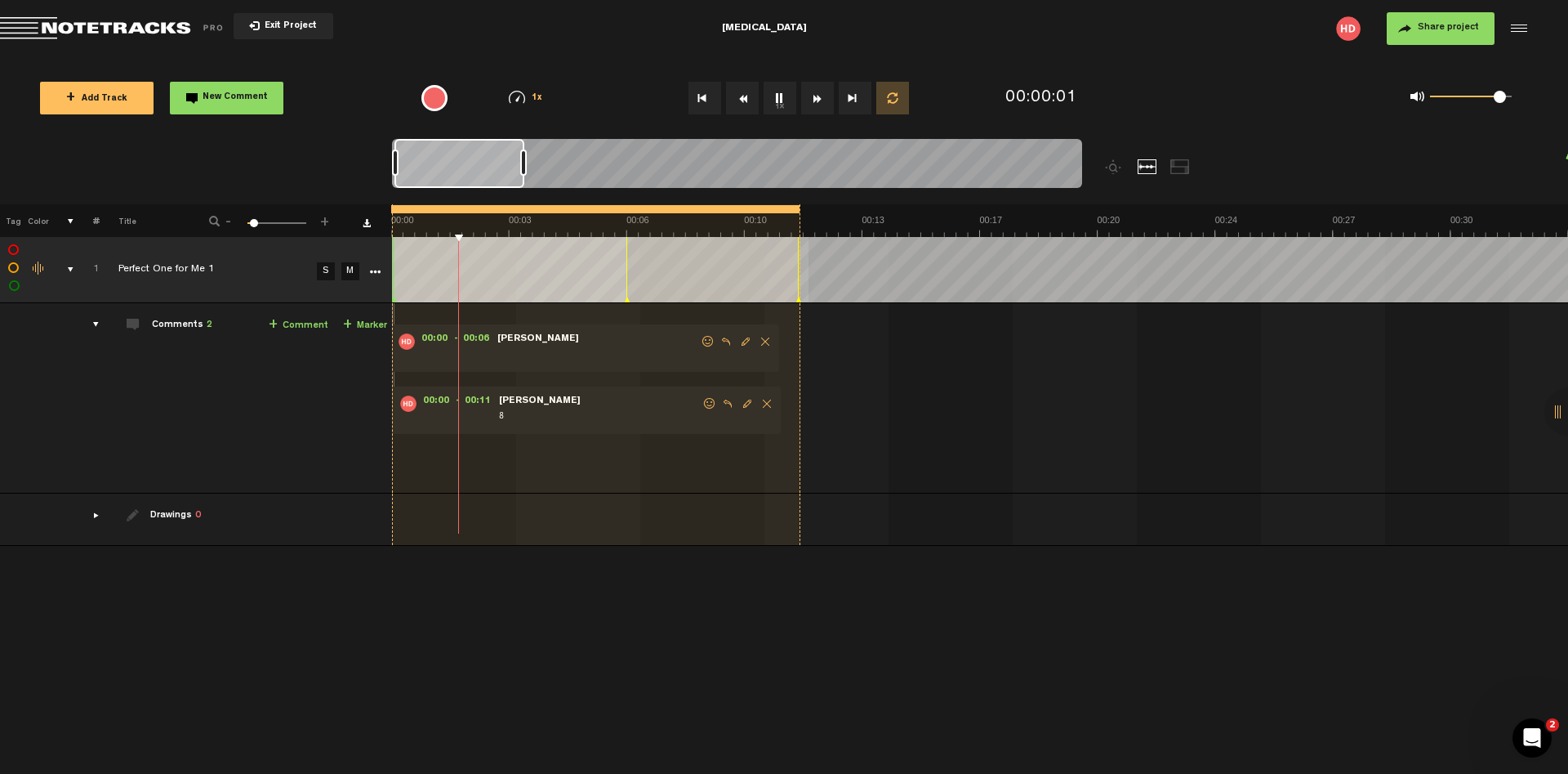
click at [767, 341] on span "Delete comment" at bounding box center [766, 341] width 20 height 12
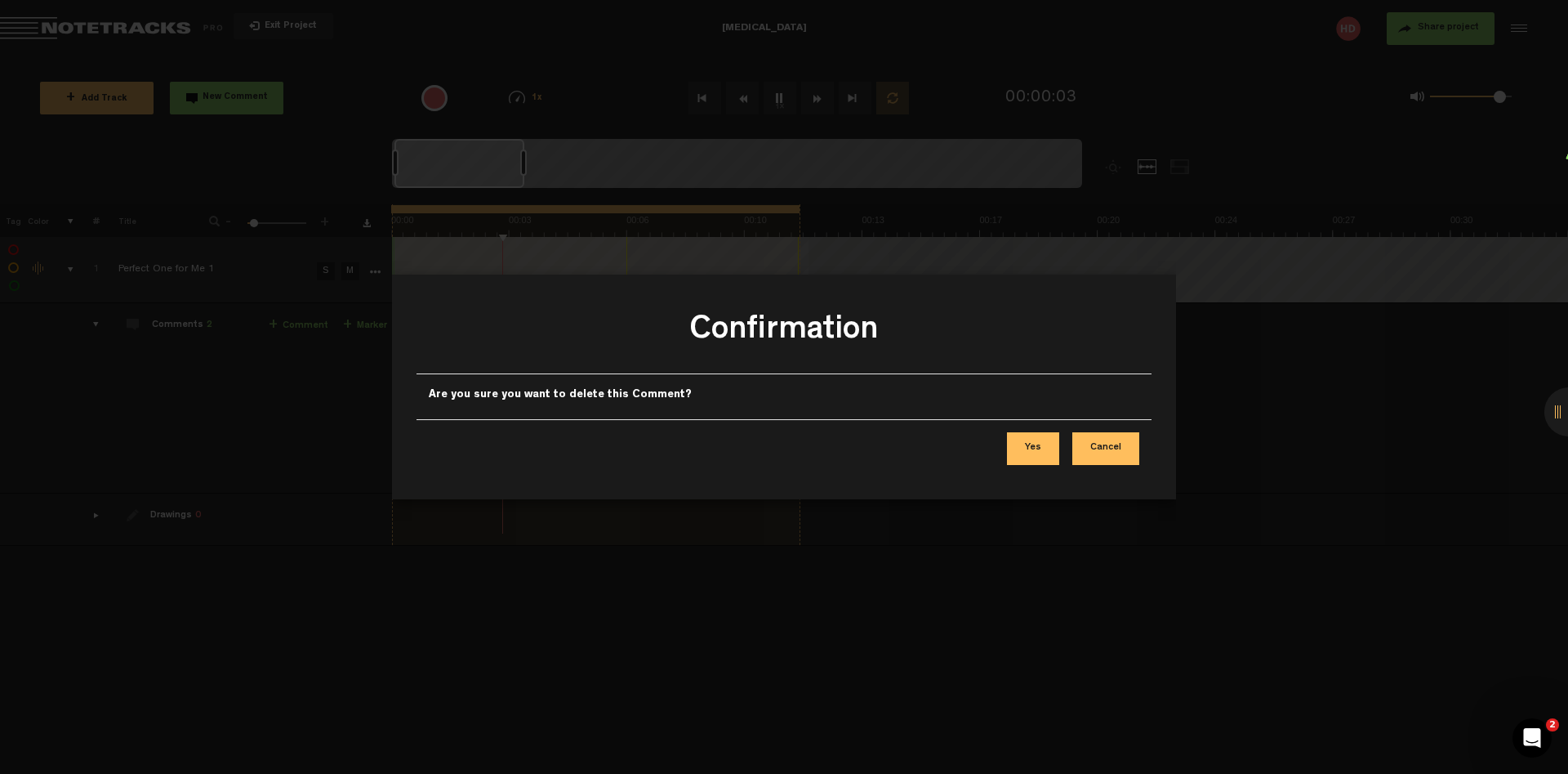
click at [1038, 448] on button "Yes" at bounding box center [1033, 448] width 52 height 33
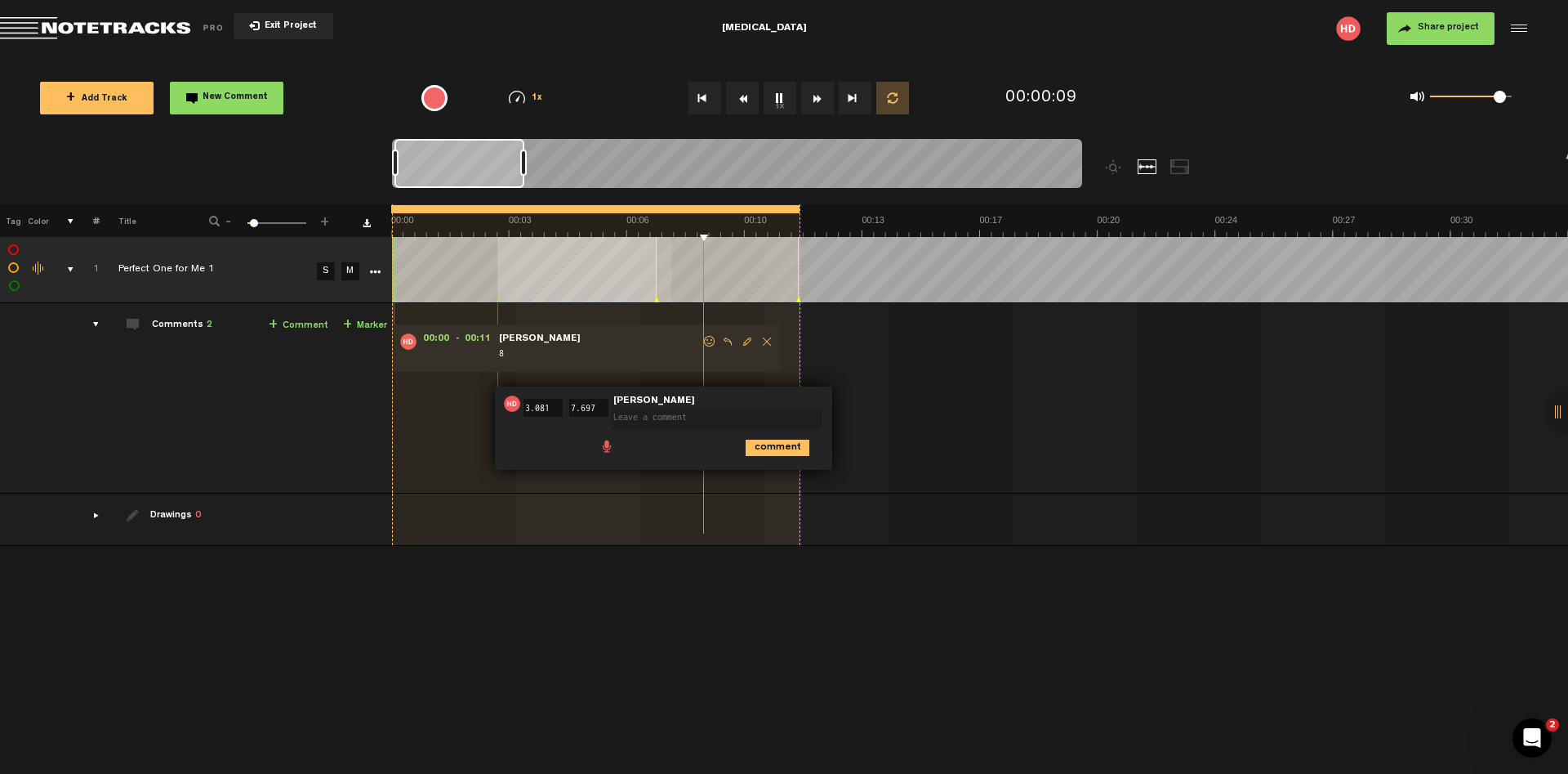
click at [740, 395] on div "00:03 3.081 - 00:07 7.697 • Harvey Davis: "" Harvey Davis comment" at bounding box center [663, 428] width 337 height 83
drag, startPoint x: 1558, startPoint y: 414, endPoint x: 1482, endPoint y: 424, distance: 76.7
click at [1482, 49] on div "X Your screen size is currently not optimal for this view. X Exit Project Klept…" at bounding box center [784, 24] width 1568 height 49
click at [1561, 409] on div at bounding box center [1569, 412] width 49 height 49
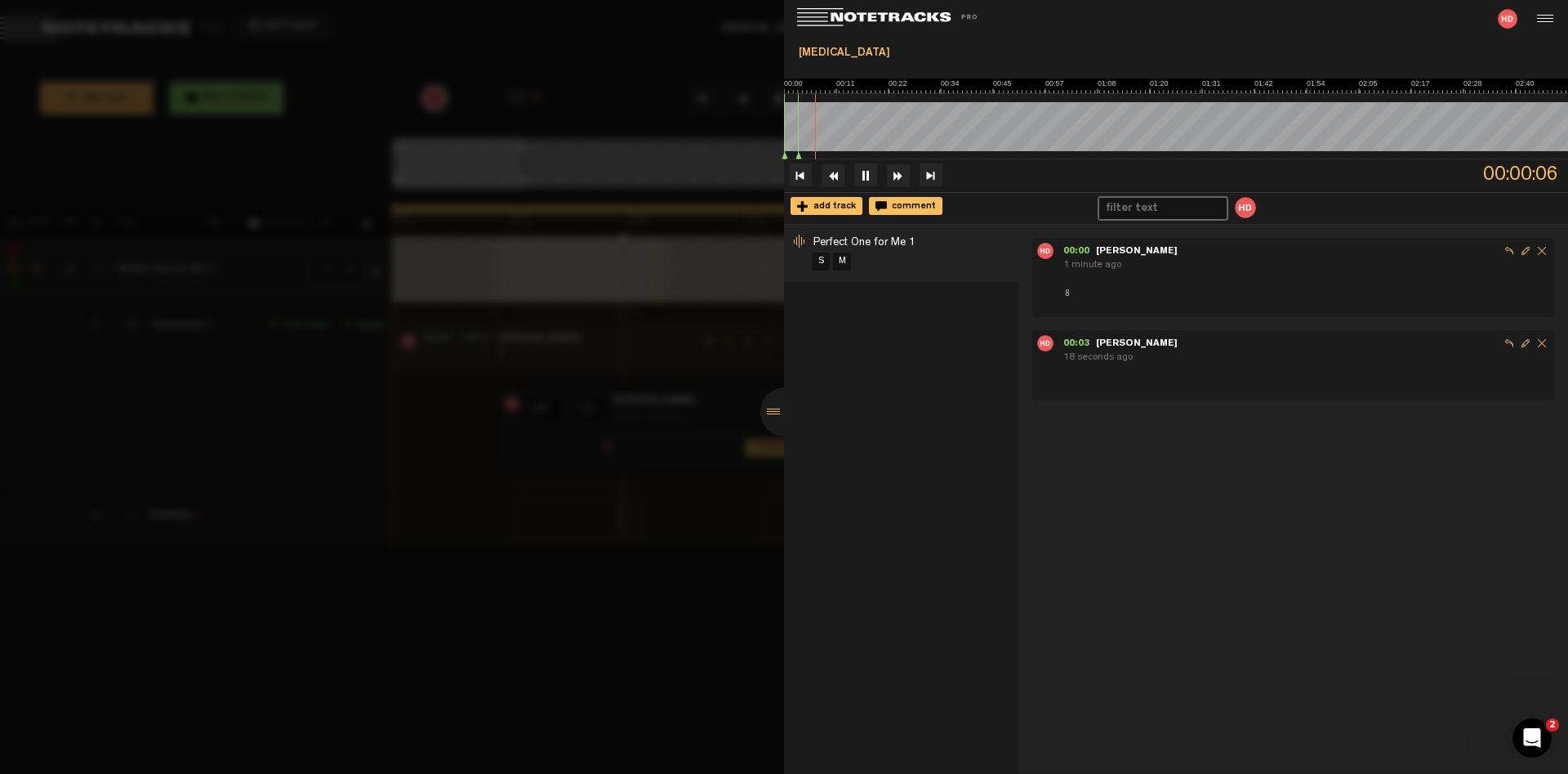
click at [1539, 23] on div at bounding box center [1542, 18] width 24 height 24
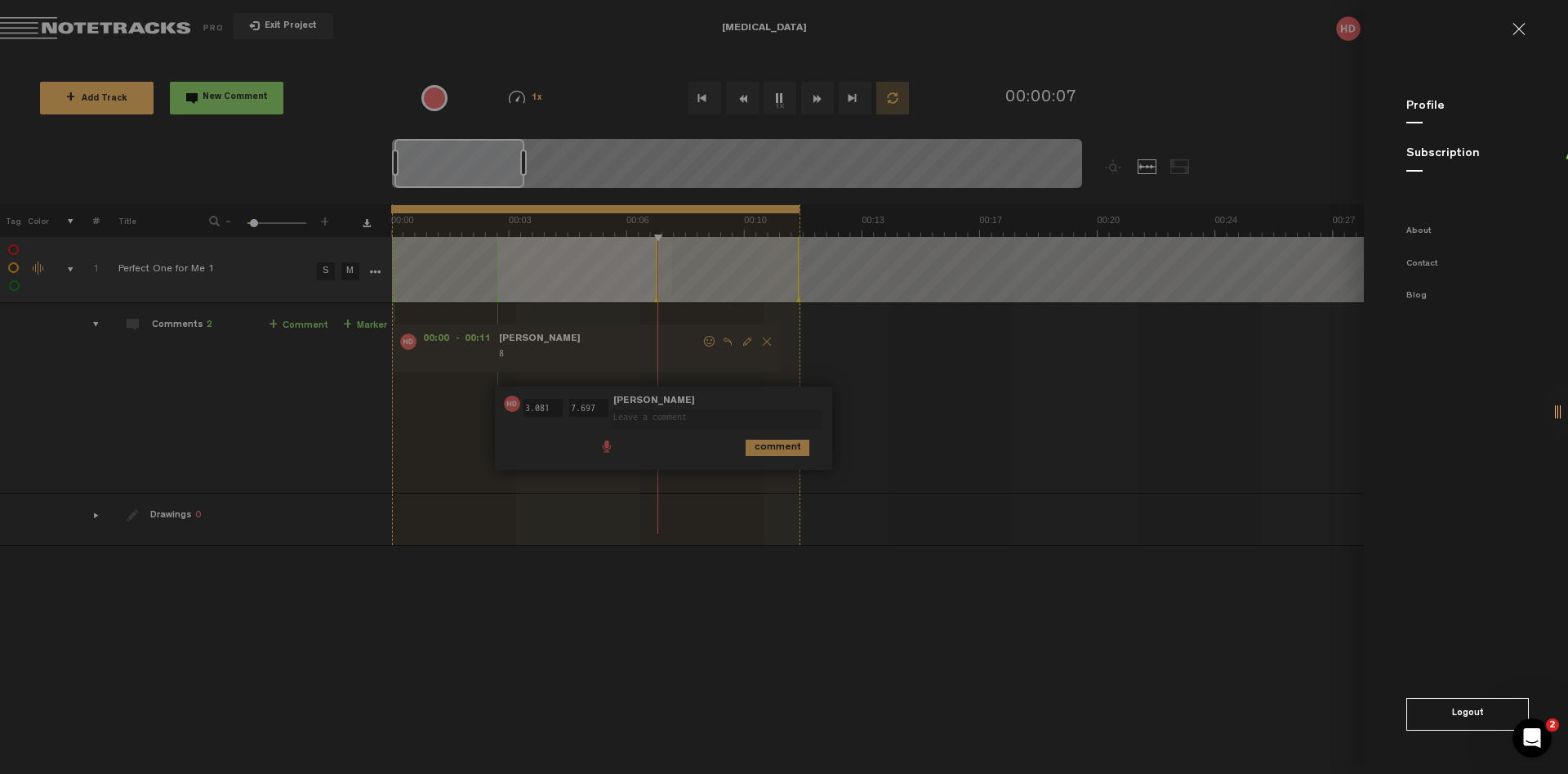
click at [877, 405] on md-backdrop at bounding box center [784, 387] width 1568 height 774
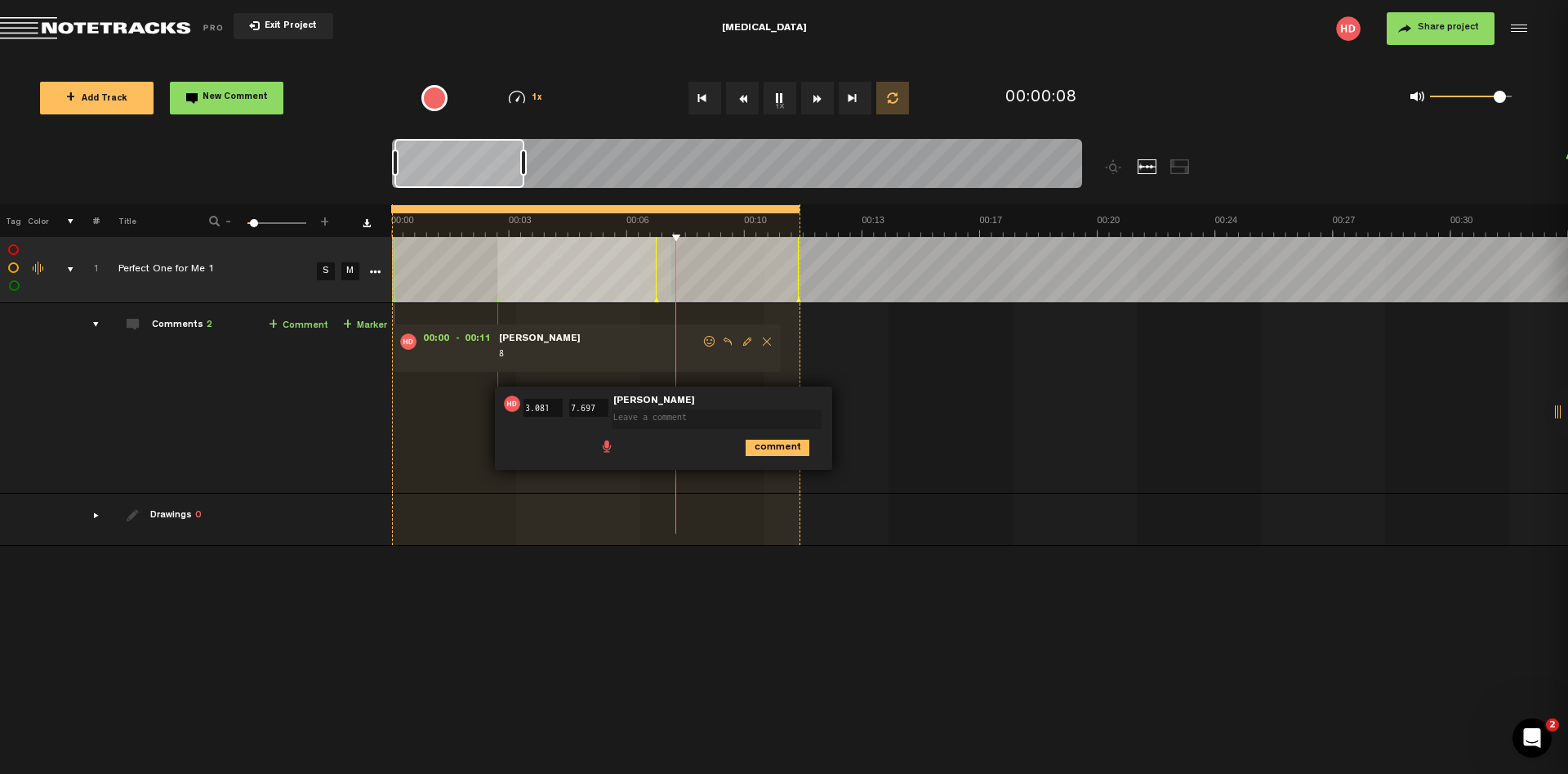
scroll to position [0, 784]
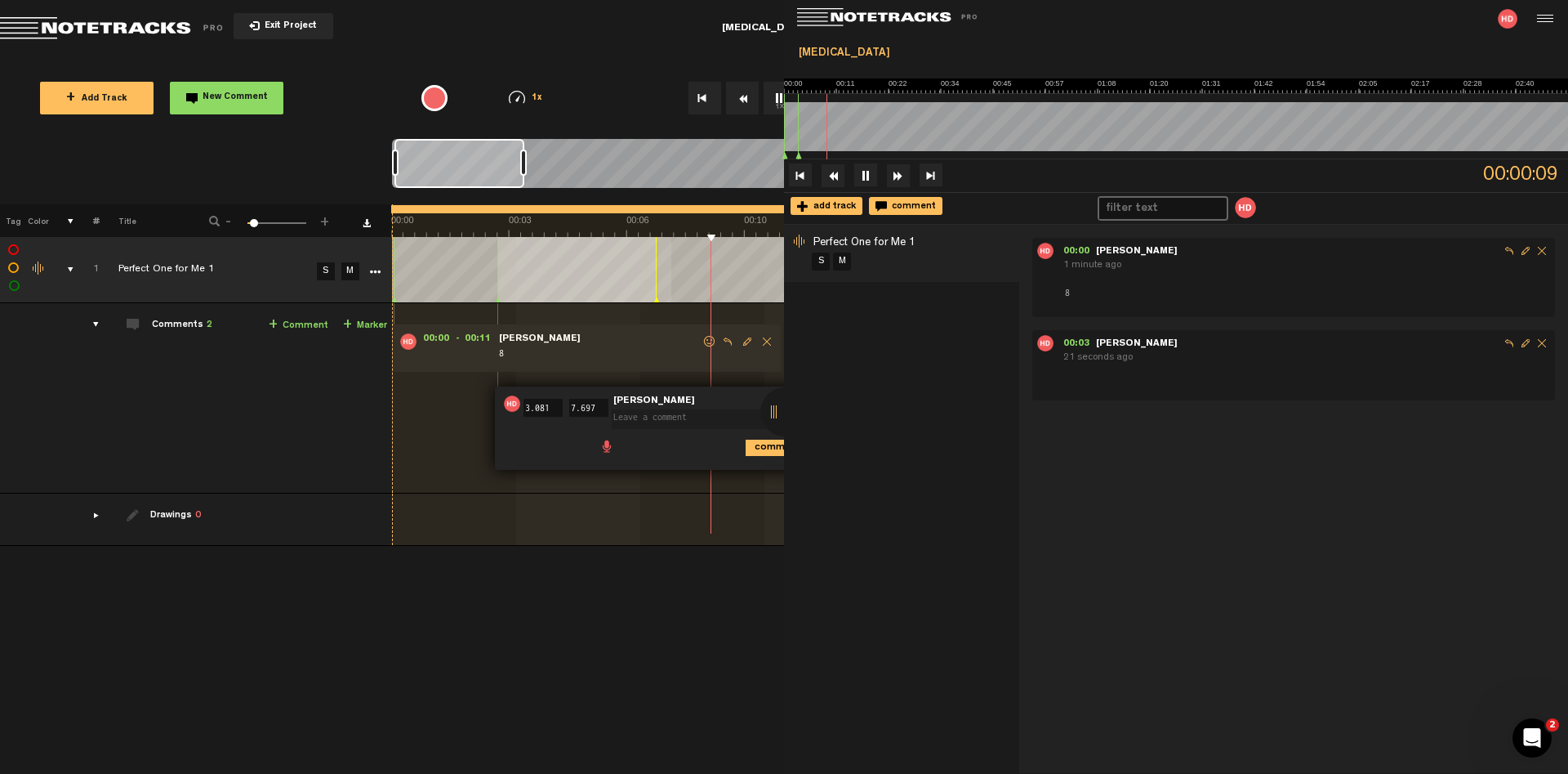
click at [774, 418] on div at bounding box center [784, 412] width 49 height 49
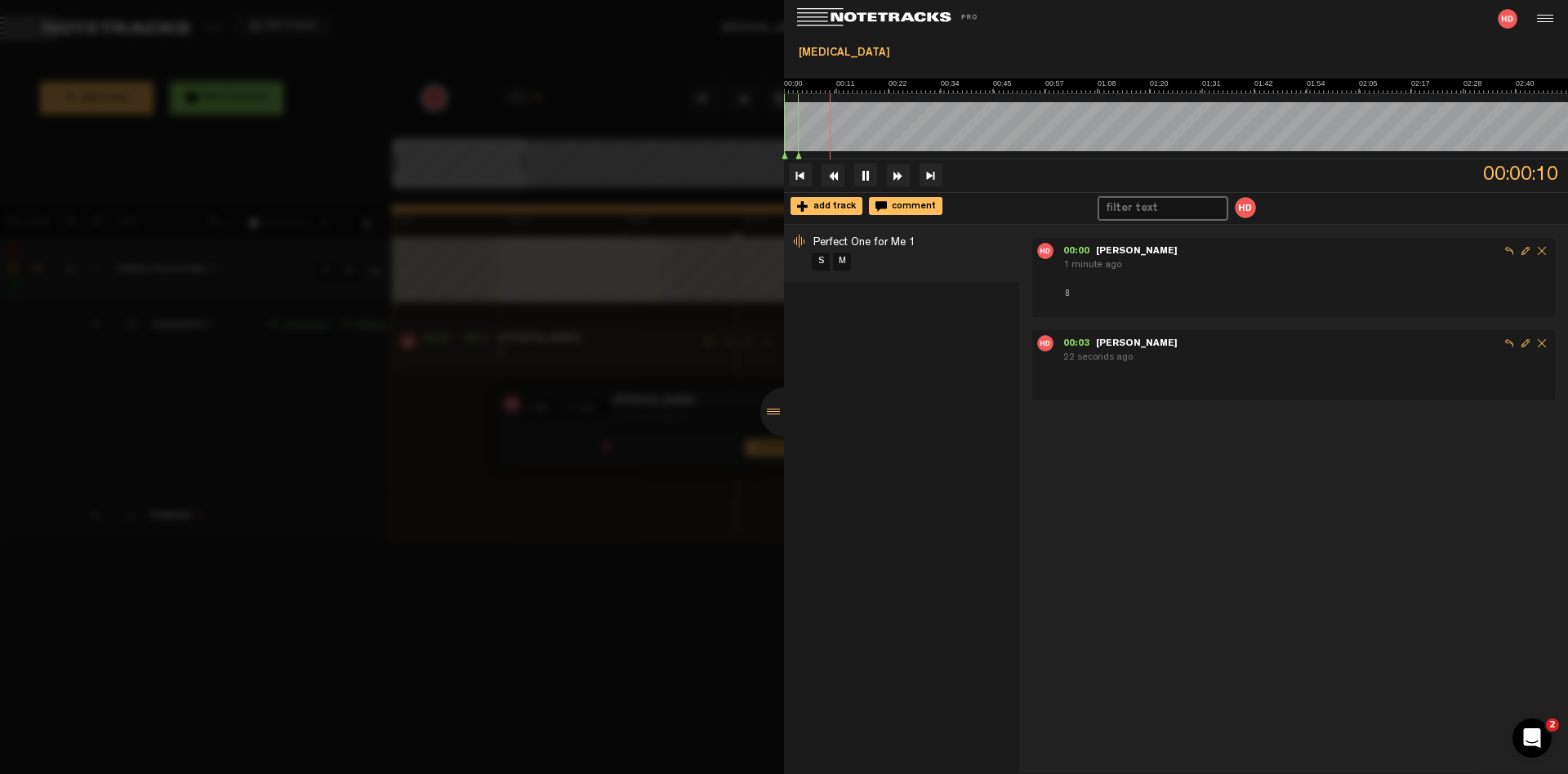
scroll to position [0, 0]
click at [1294, 406] on div "00:00 - 00:11 Harvey Davis 1 minute ago 8 00:03 - 00:07 Harvey Davis 23 seconds…" at bounding box center [1294, 498] width 549 height 549
click at [776, 411] on div at bounding box center [784, 412] width 49 height 49
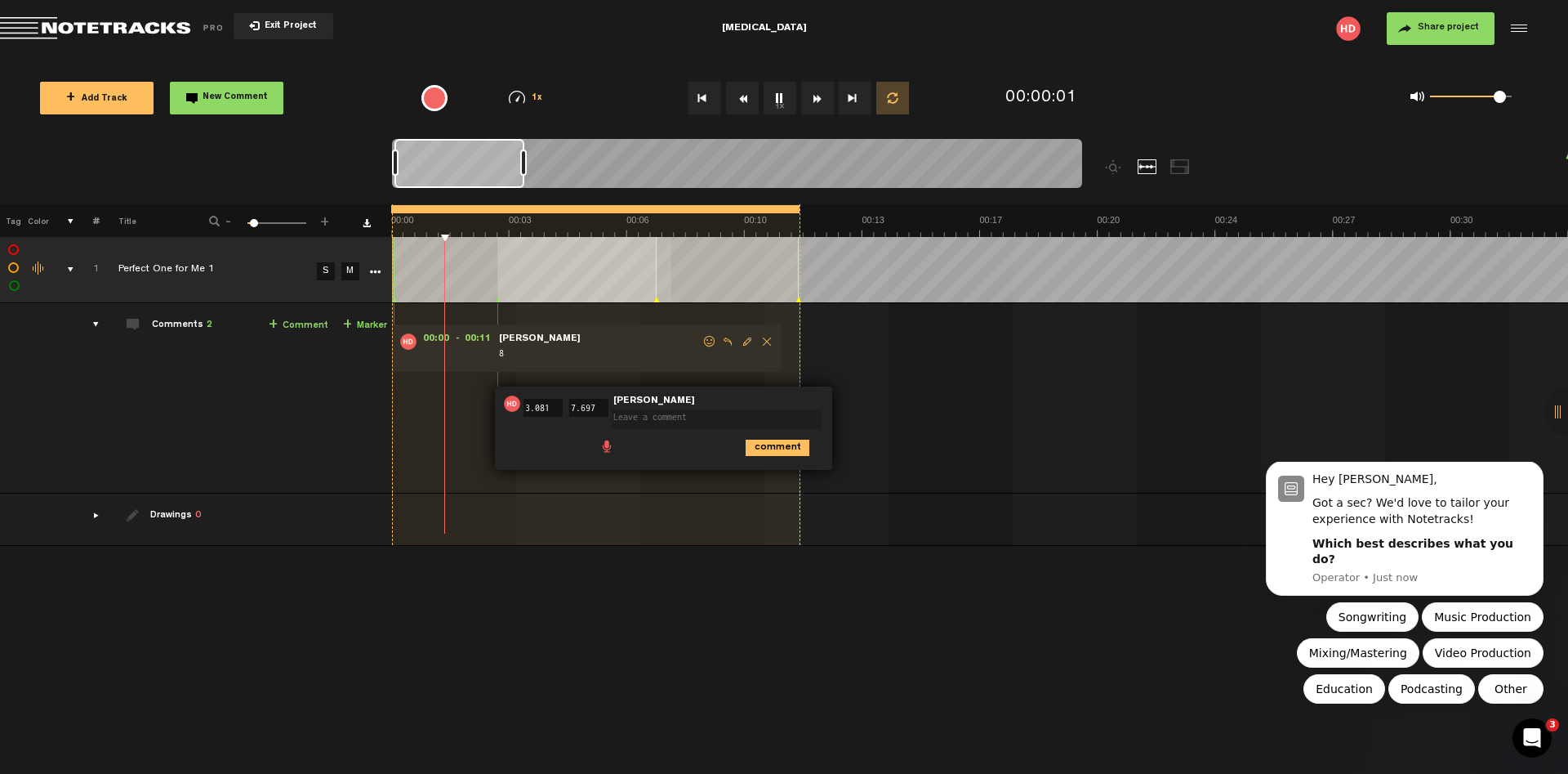
click at [784, 397] on form at bounding box center [720, 413] width 216 height 33
click at [1527, 730] on icon "Open Intercom Messenger" at bounding box center [1530, 736] width 27 height 27
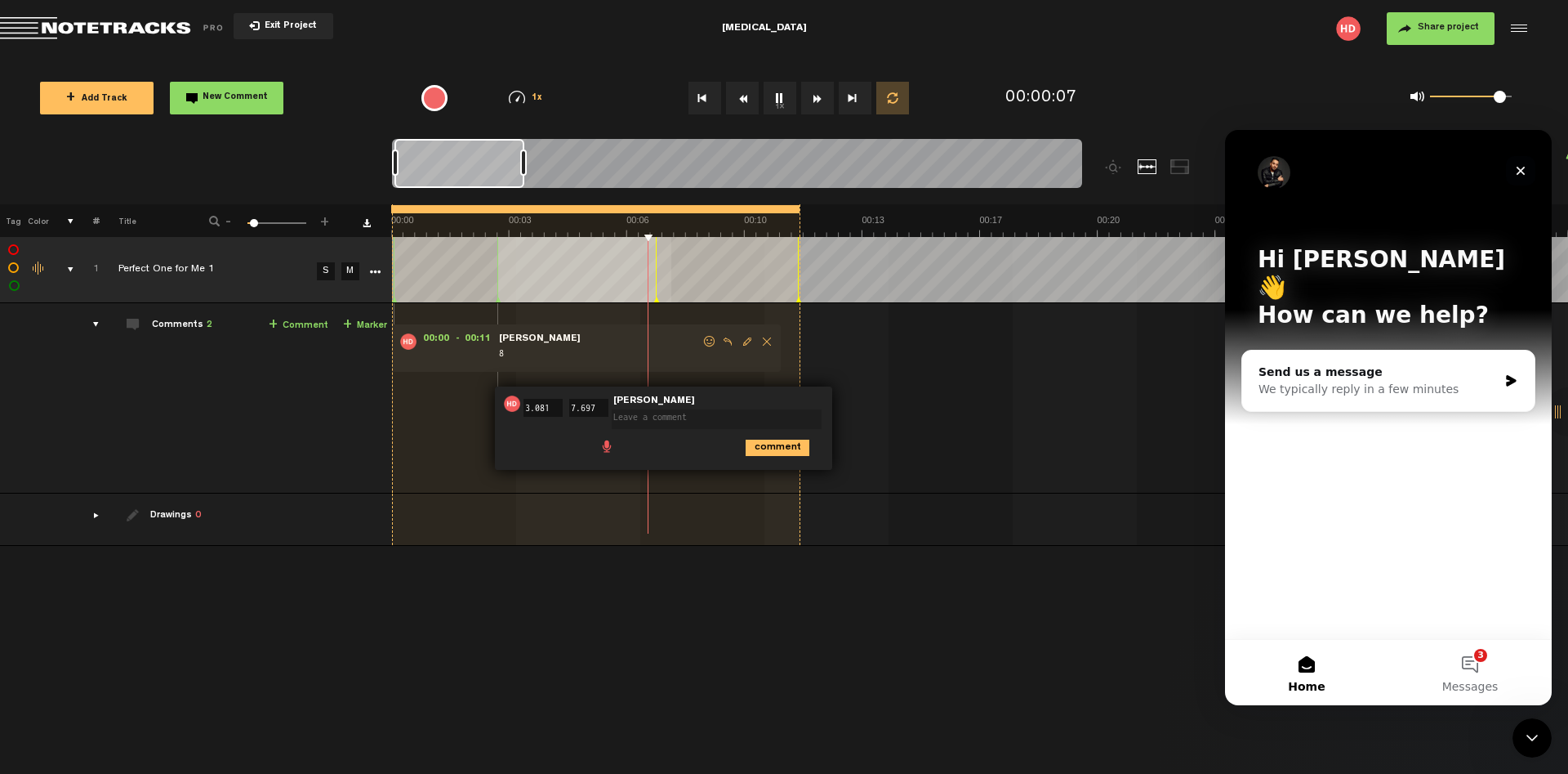
click at [1520, 167] on icon "Close" at bounding box center [1521, 171] width 13 height 13
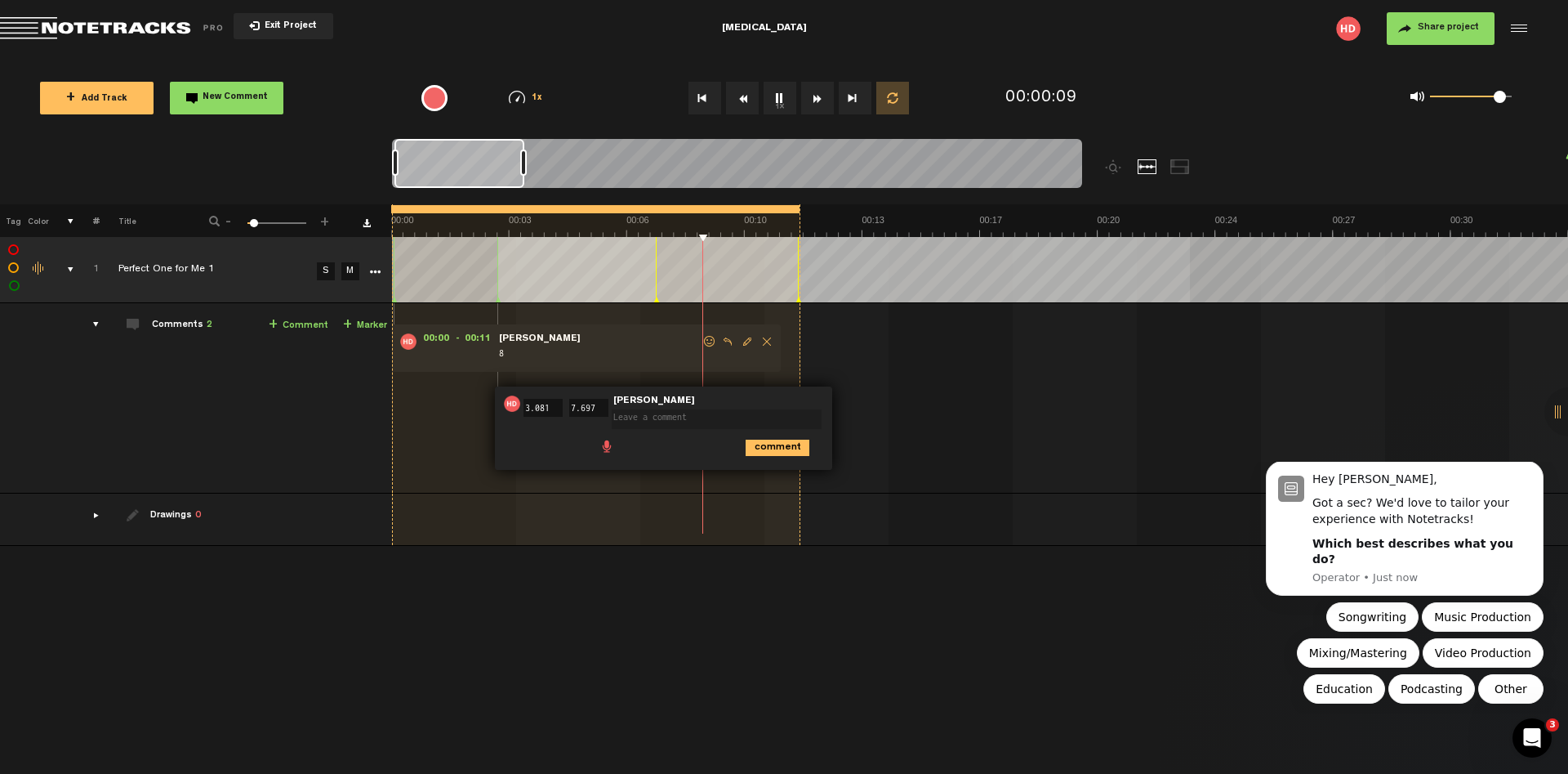
click at [668, 420] on textarea at bounding box center [716, 419] width 210 height 20
type textarea "3"
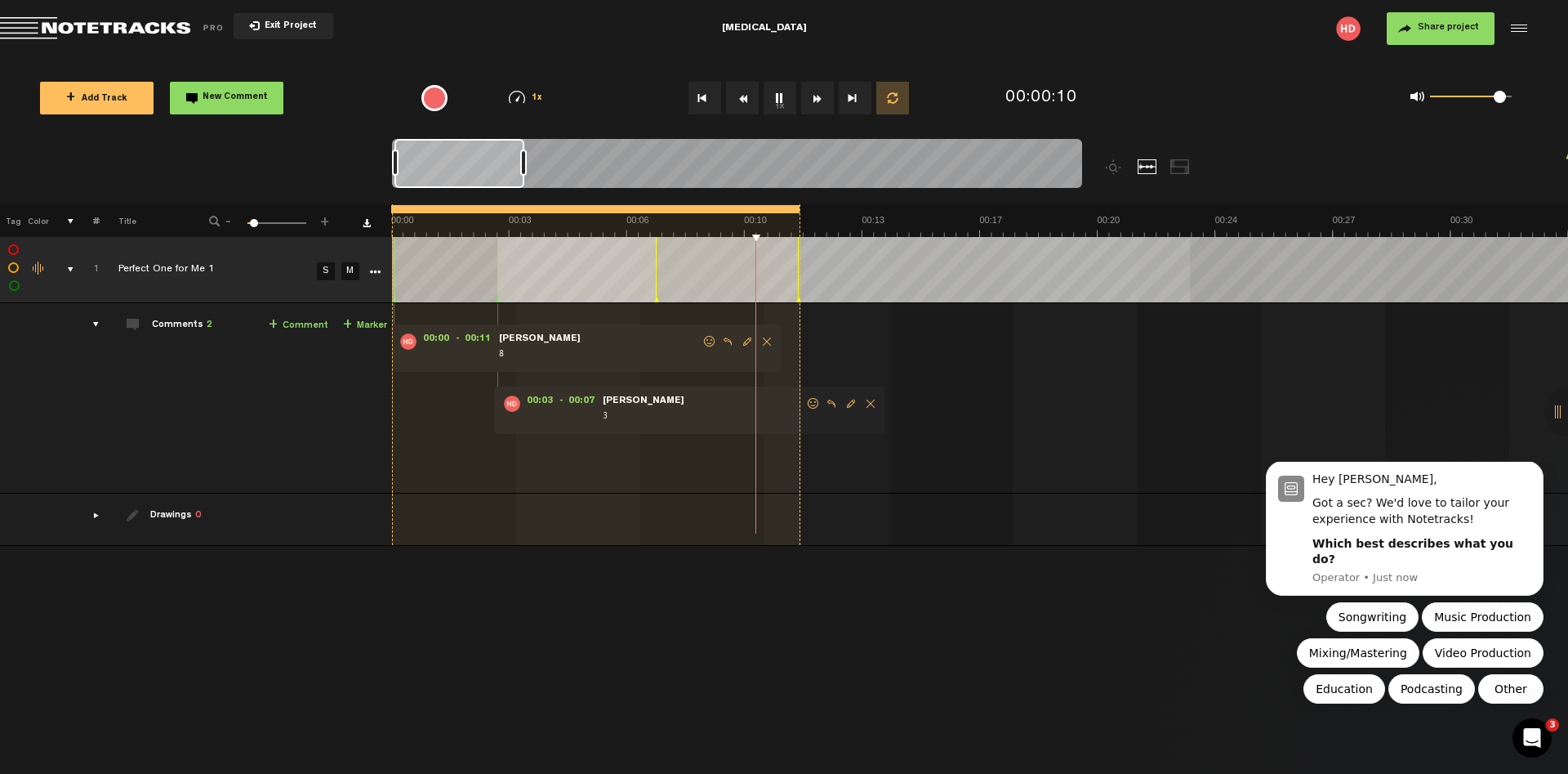
click at [875, 450] on div "00:00 - 00:11 • Harvey Davis: "8" Harvey Davis 8 00:03 - 00:07 • Harvey Davis: …" at bounding box center [981, 404] width 1174 height 176
click at [1540, 470] on icon "Dismiss notification" at bounding box center [1539, 465] width 9 height 9
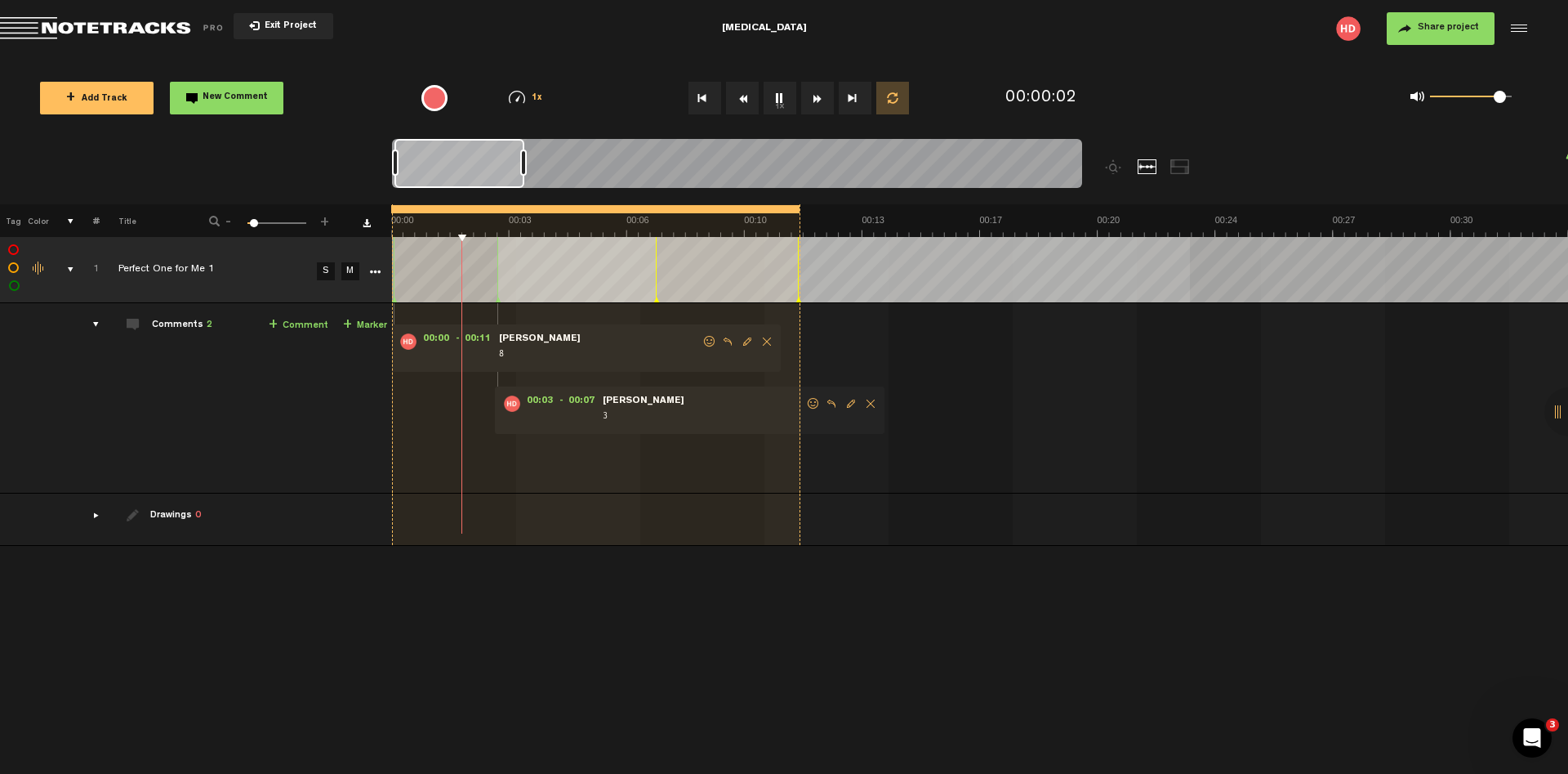
click at [869, 401] on span "Delete comment" at bounding box center [870, 404] width 20 height 12
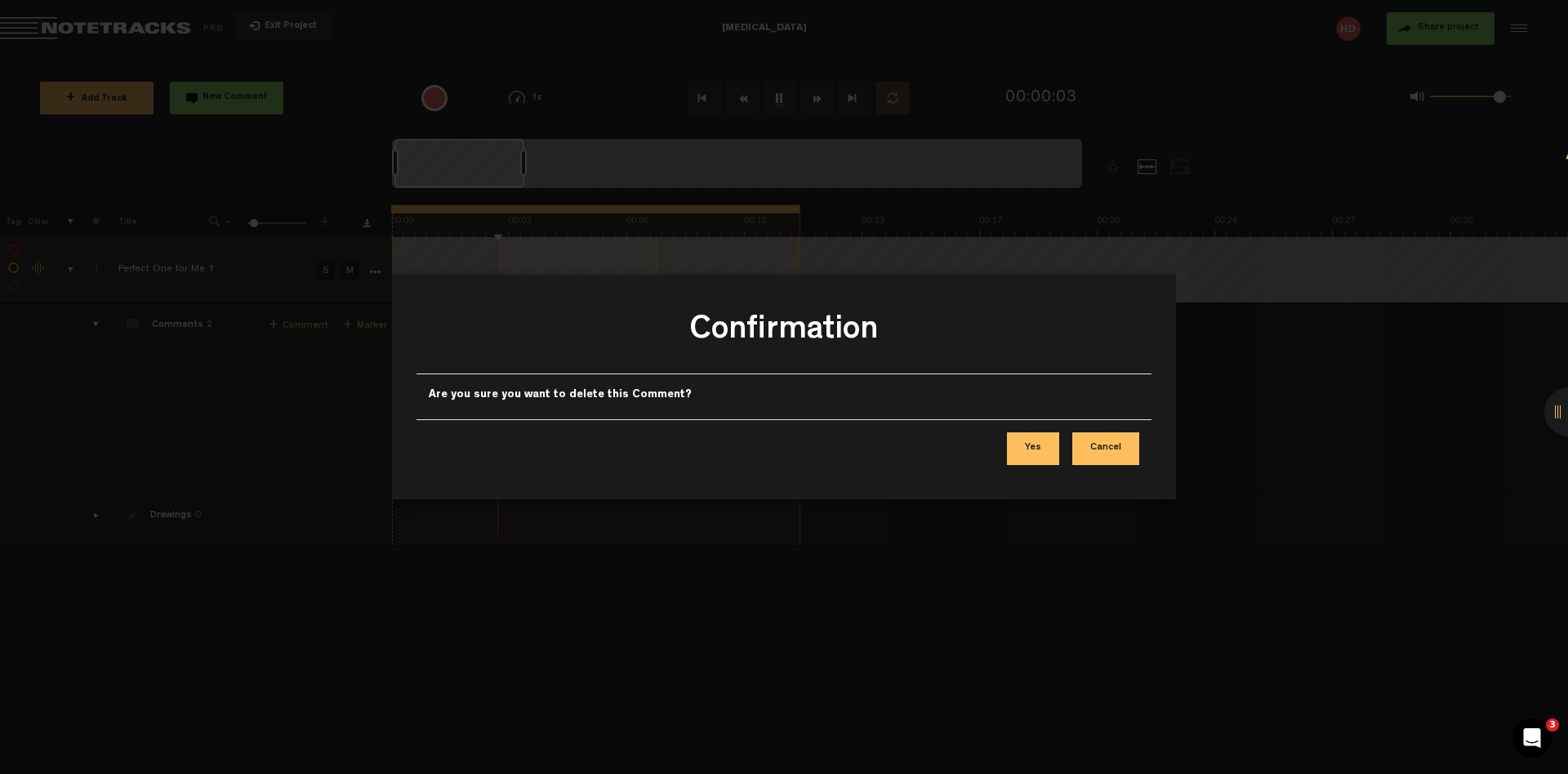
click at [1028, 447] on button "Yes" at bounding box center [1033, 448] width 52 height 33
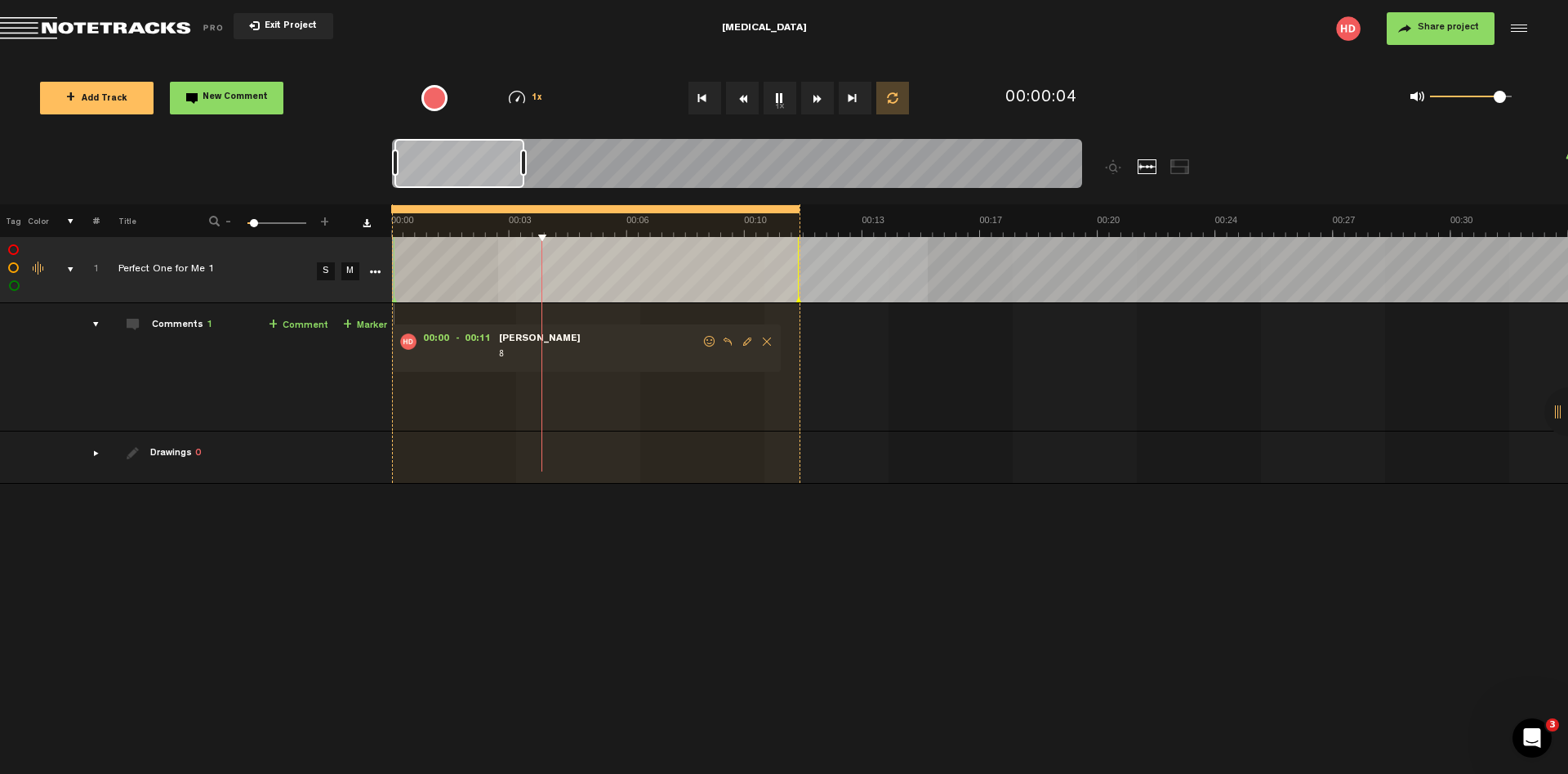
click at [776, 98] on button "1x" at bounding box center [780, 98] width 33 height 33
click at [92, 320] on div "comments" at bounding box center [89, 324] width 25 height 16
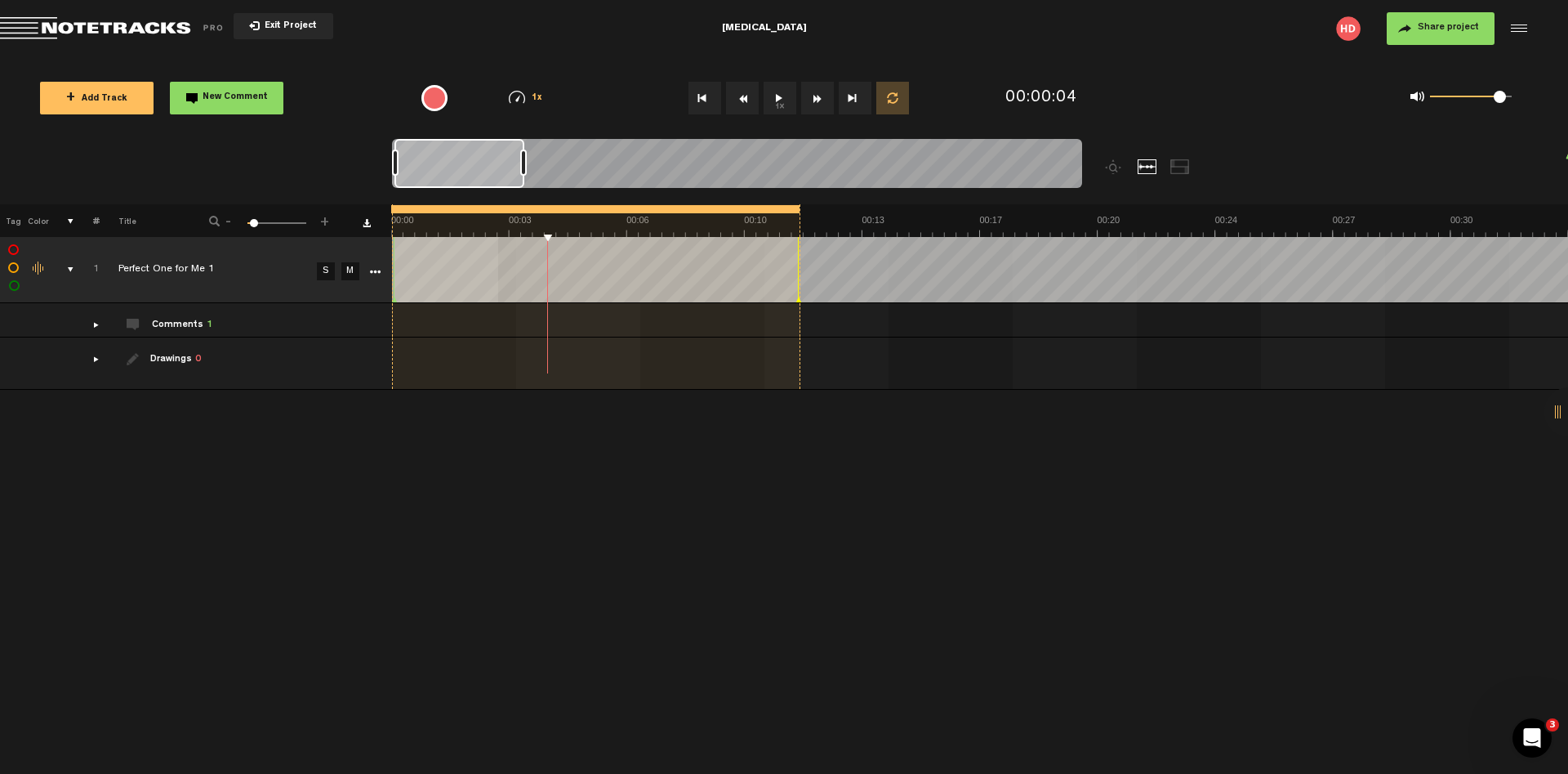
click at [101, 105] on button "+ Add Track" at bounding box center [97, 98] width 114 height 33
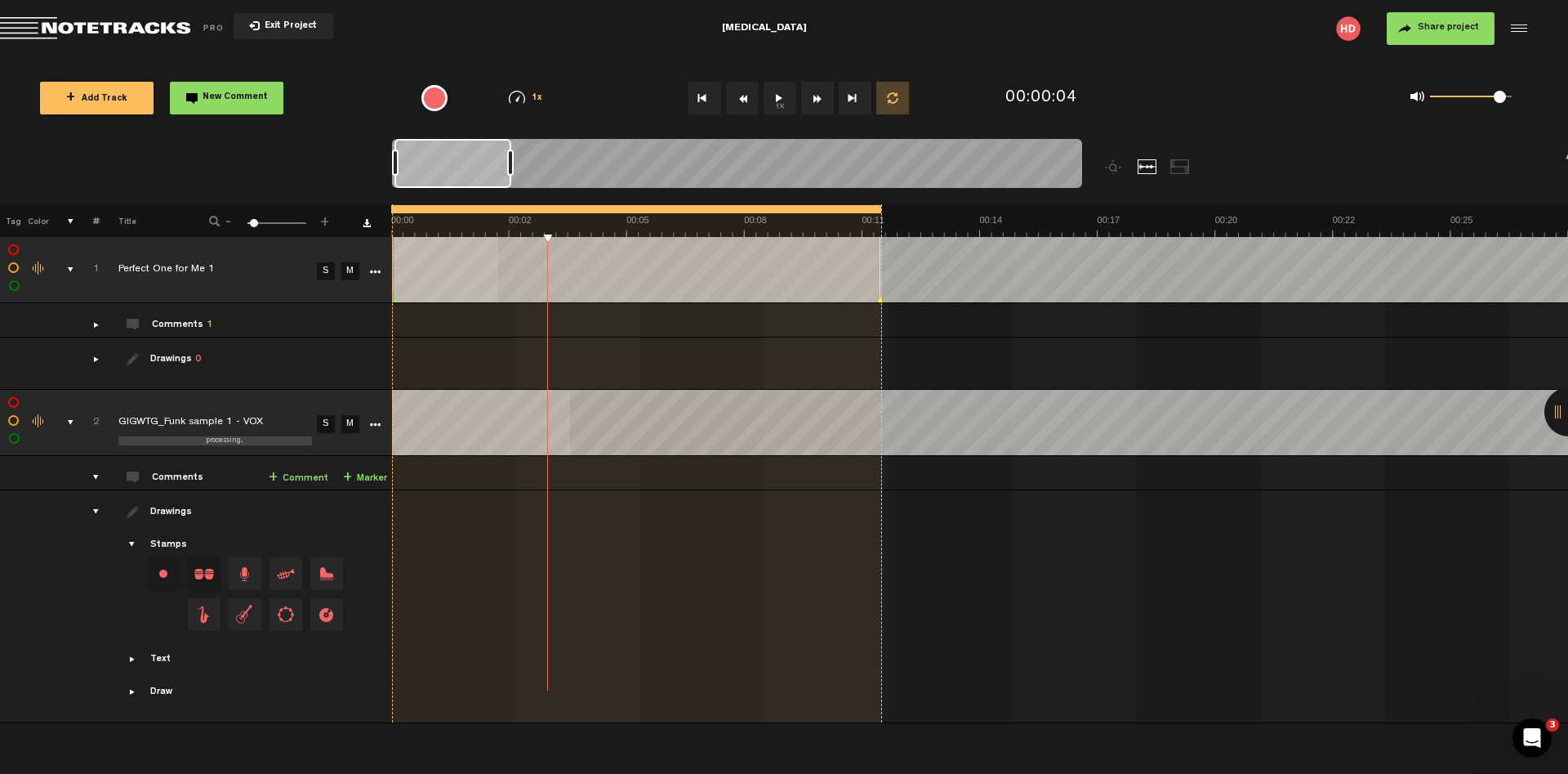
click at [345, 270] on link "M" at bounding box center [351, 271] width 18 height 18
click at [779, 92] on button "1x" at bounding box center [780, 98] width 33 height 33
click at [261, 390] on td "processing... GIGWTG_Funk sample 1 - VOX" at bounding box center [205, 423] width 212 height 66
click at [373, 390] on td at bounding box center [373, 423] width 24 height 66
click at [324, 415] on link "S" at bounding box center [326, 424] width 18 height 18
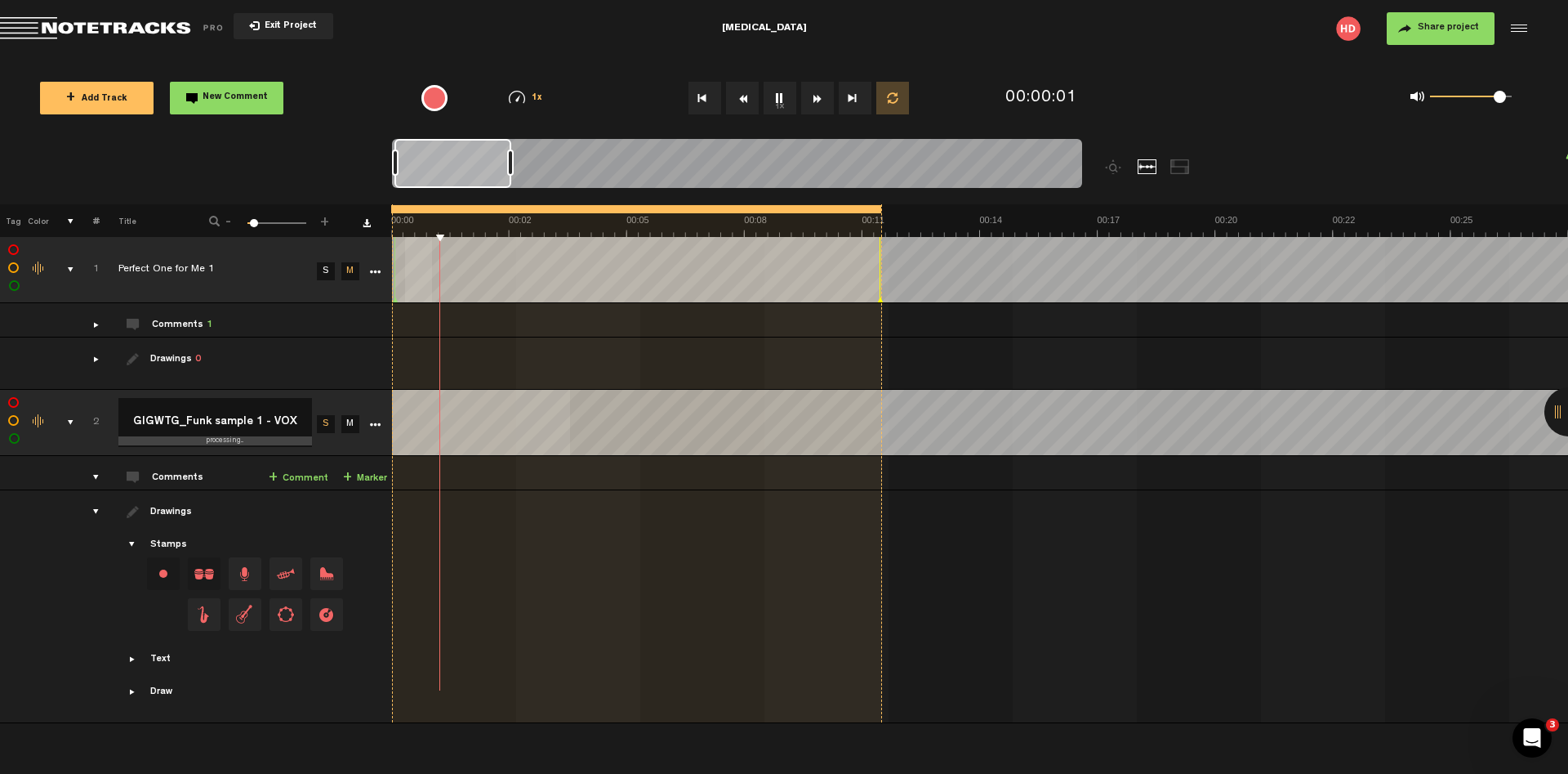
click at [324, 415] on link "S" at bounding box center [326, 424] width 18 height 18
drag, startPoint x: 880, startPoint y: 208, endPoint x: 1120, endPoint y: 208, distance: 240.0
click at [1096, 208] on div at bounding box center [1093, 208] width 4 height 8
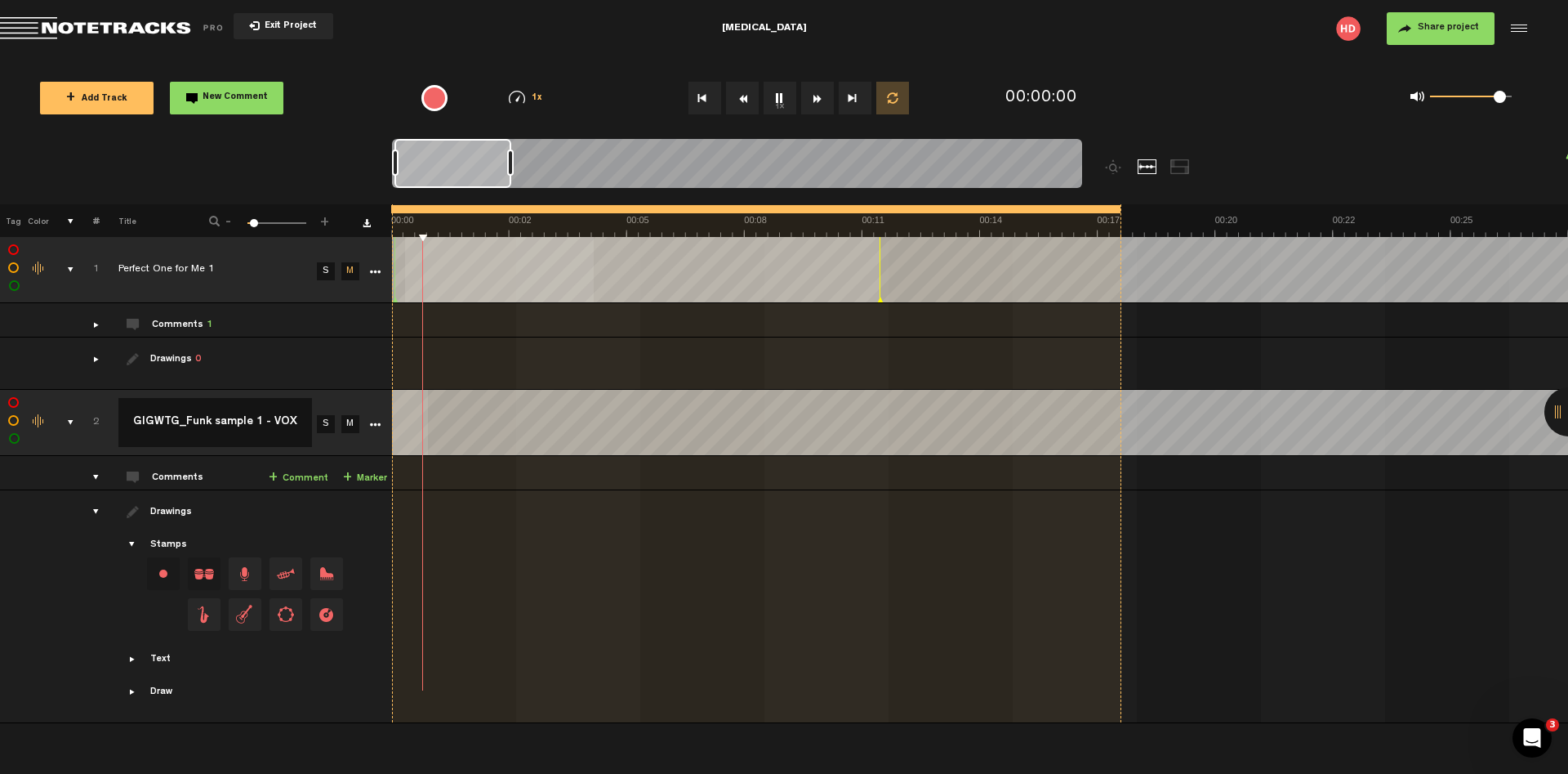
click at [901, 97] on button "Loop" at bounding box center [893, 98] width 33 height 33
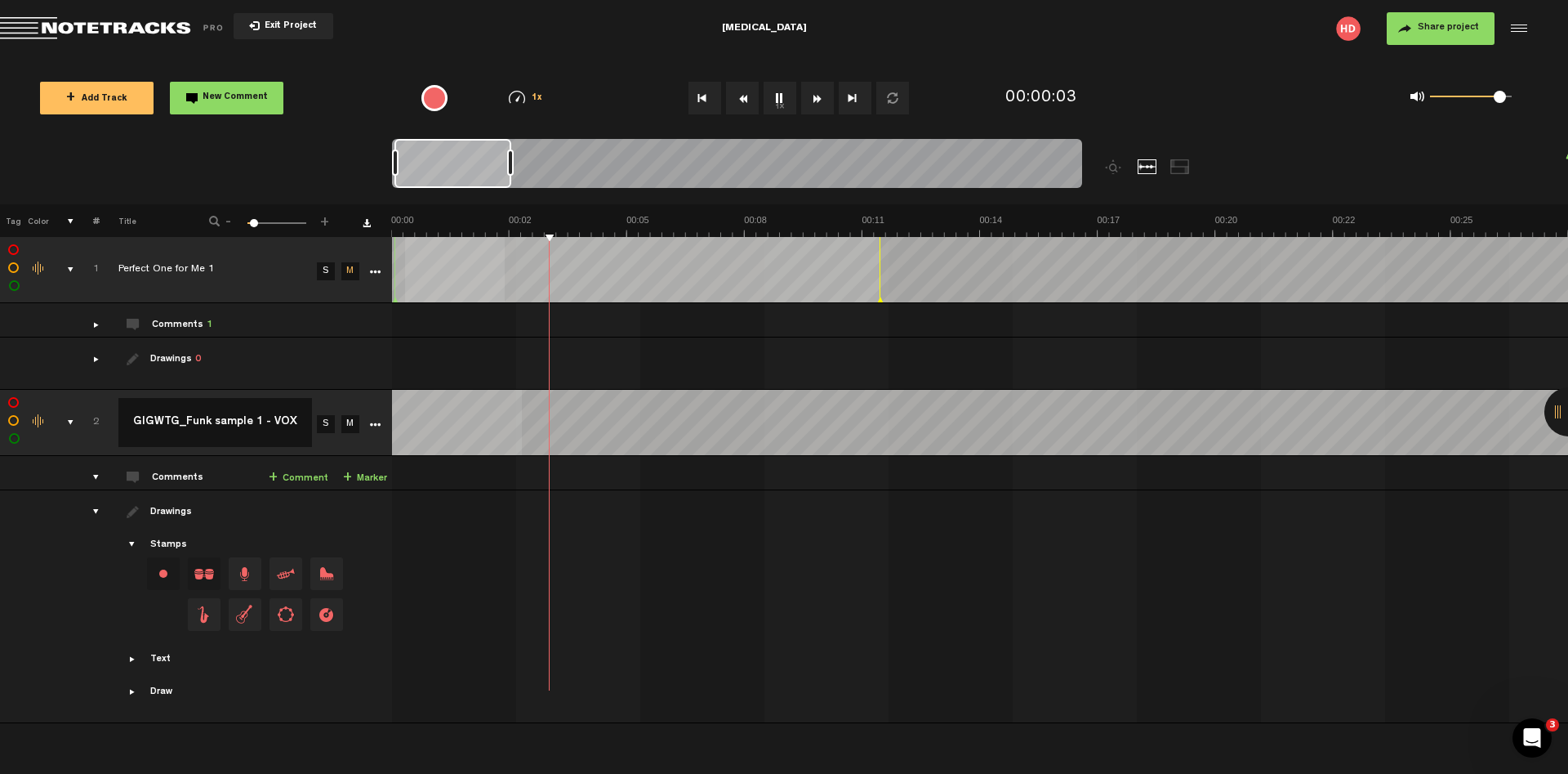
click at [371, 469] on link "+ Marker" at bounding box center [364, 478] width 44 height 19
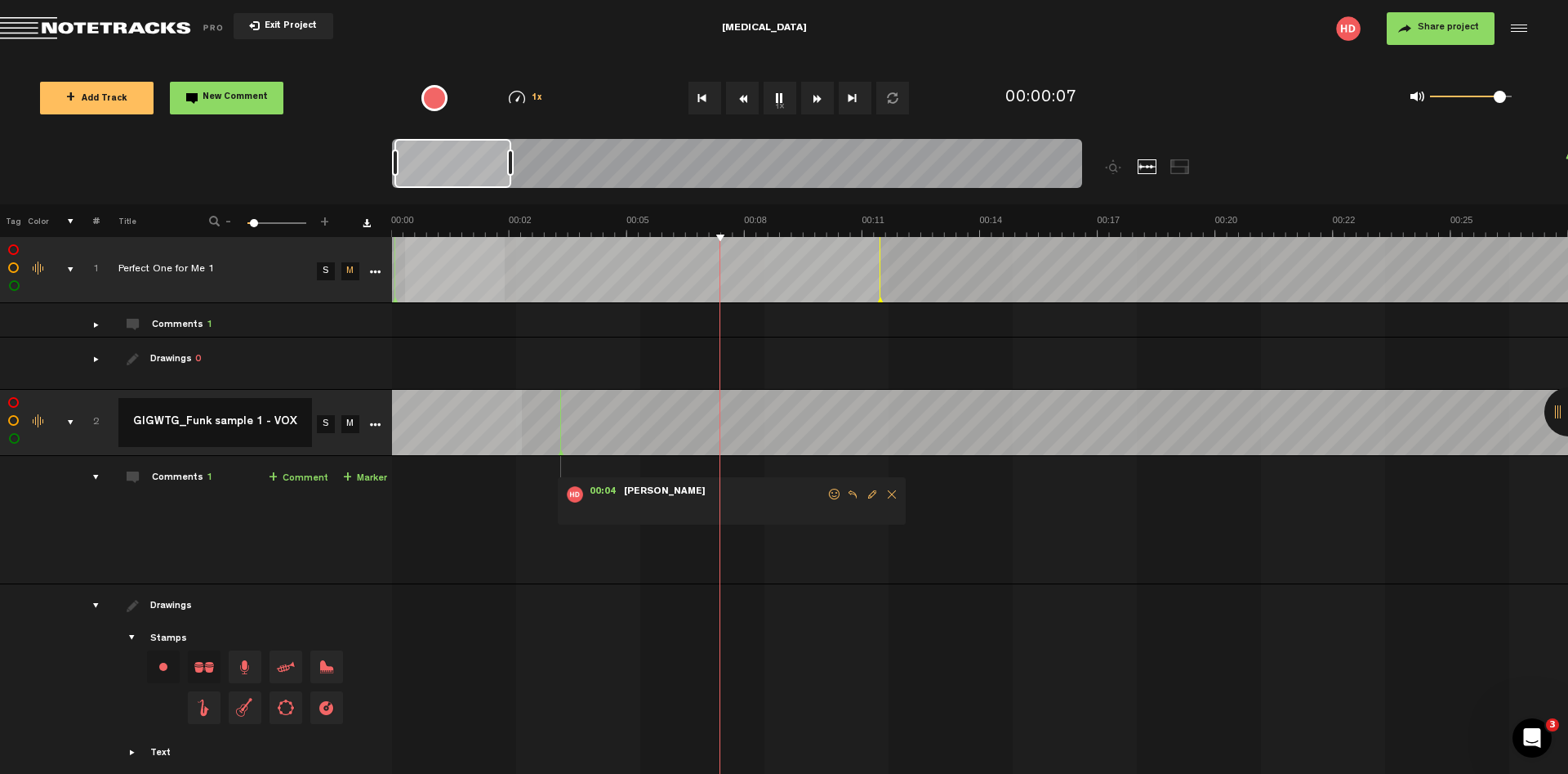
click at [695, 499] on span at bounding box center [725, 508] width 204 height 18
click at [367, 469] on link "+ Marker" at bounding box center [364, 478] width 44 height 19
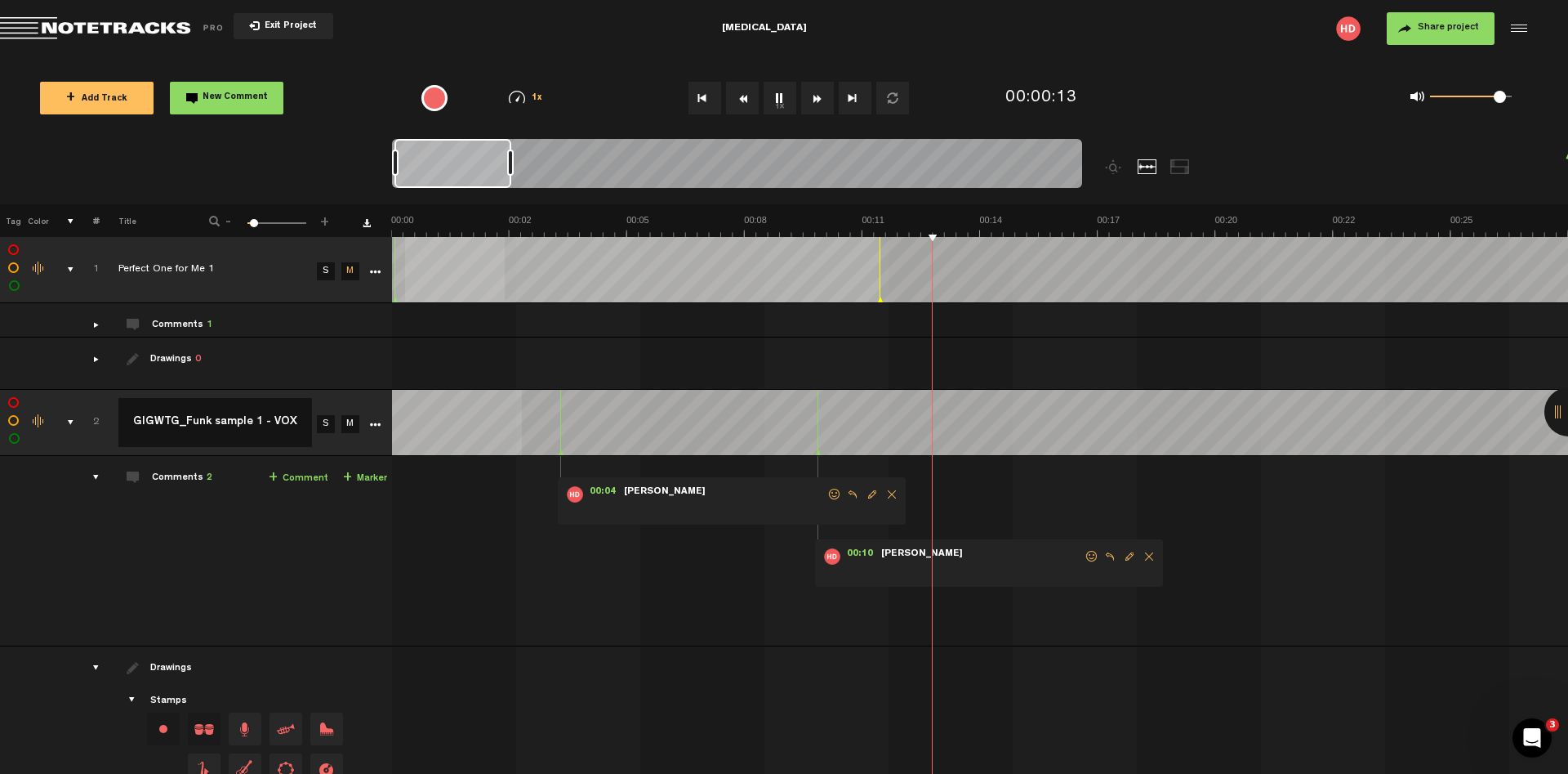
click at [1149, 550] on span "Delete comment" at bounding box center [1149, 556] width 20 height 12
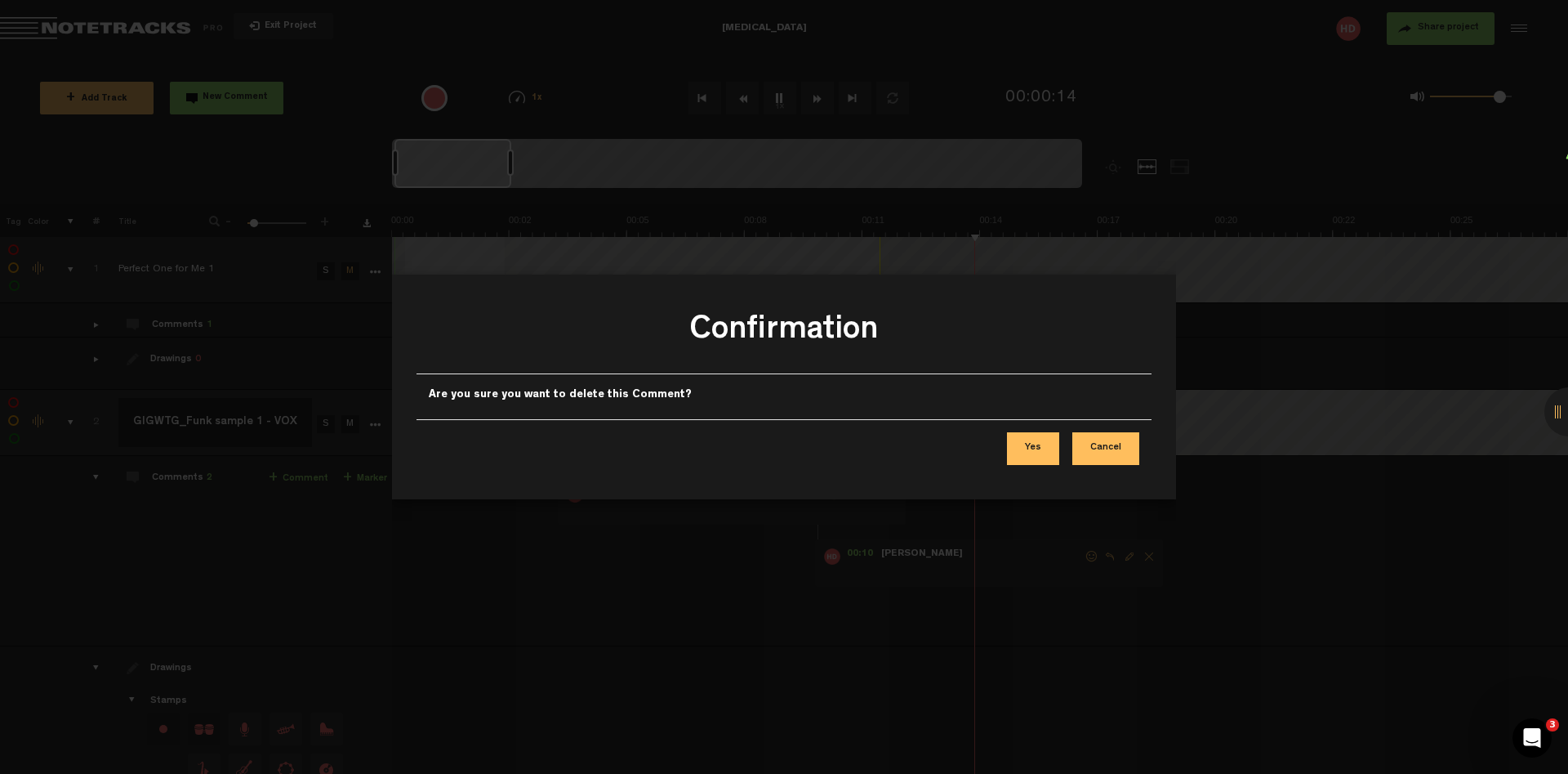
click at [1020, 450] on button "Yes" at bounding box center [1033, 448] width 52 height 33
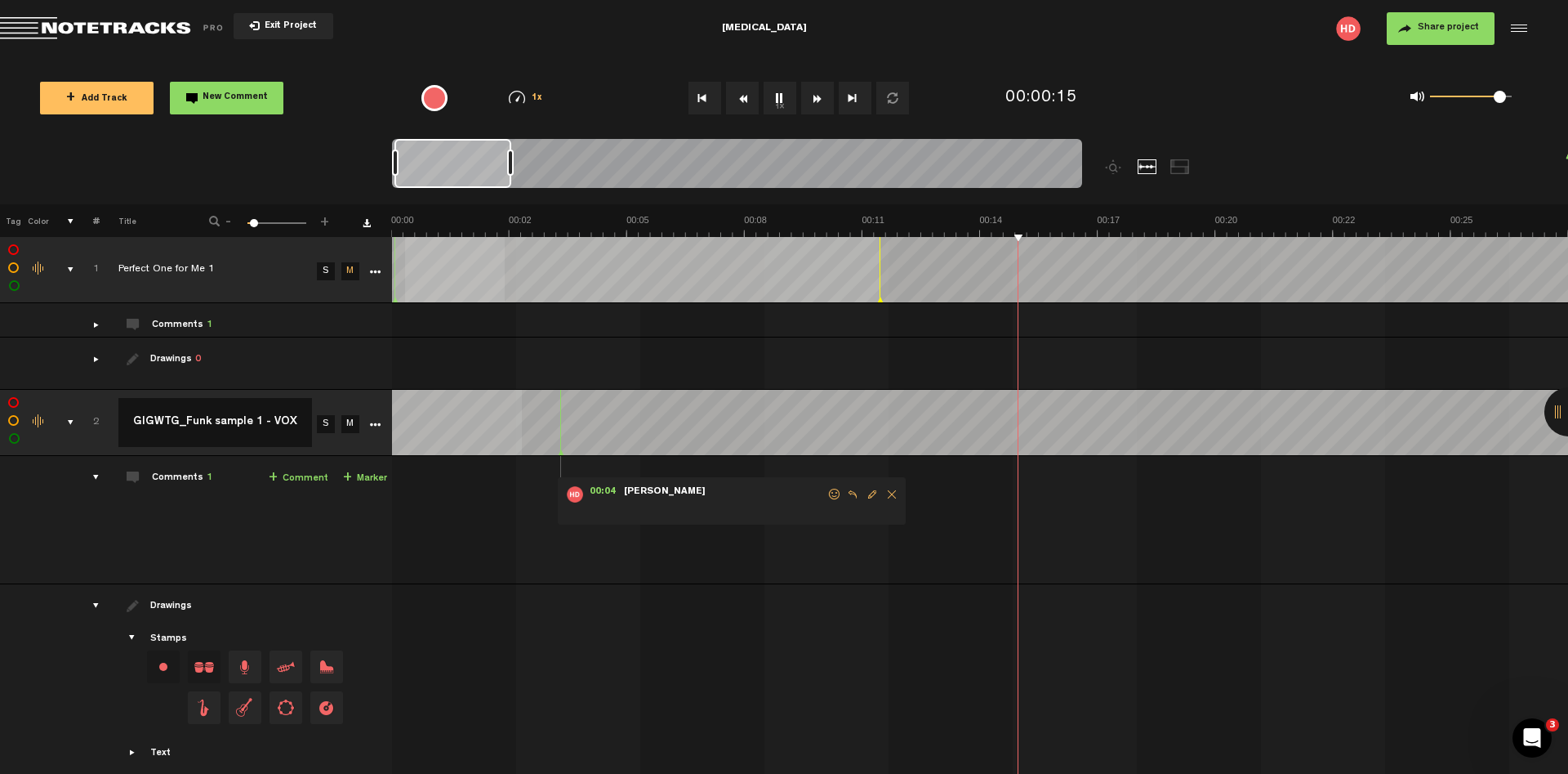
click at [893, 489] on span "Delete comment" at bounding box center [892, 494] width 20 height 12
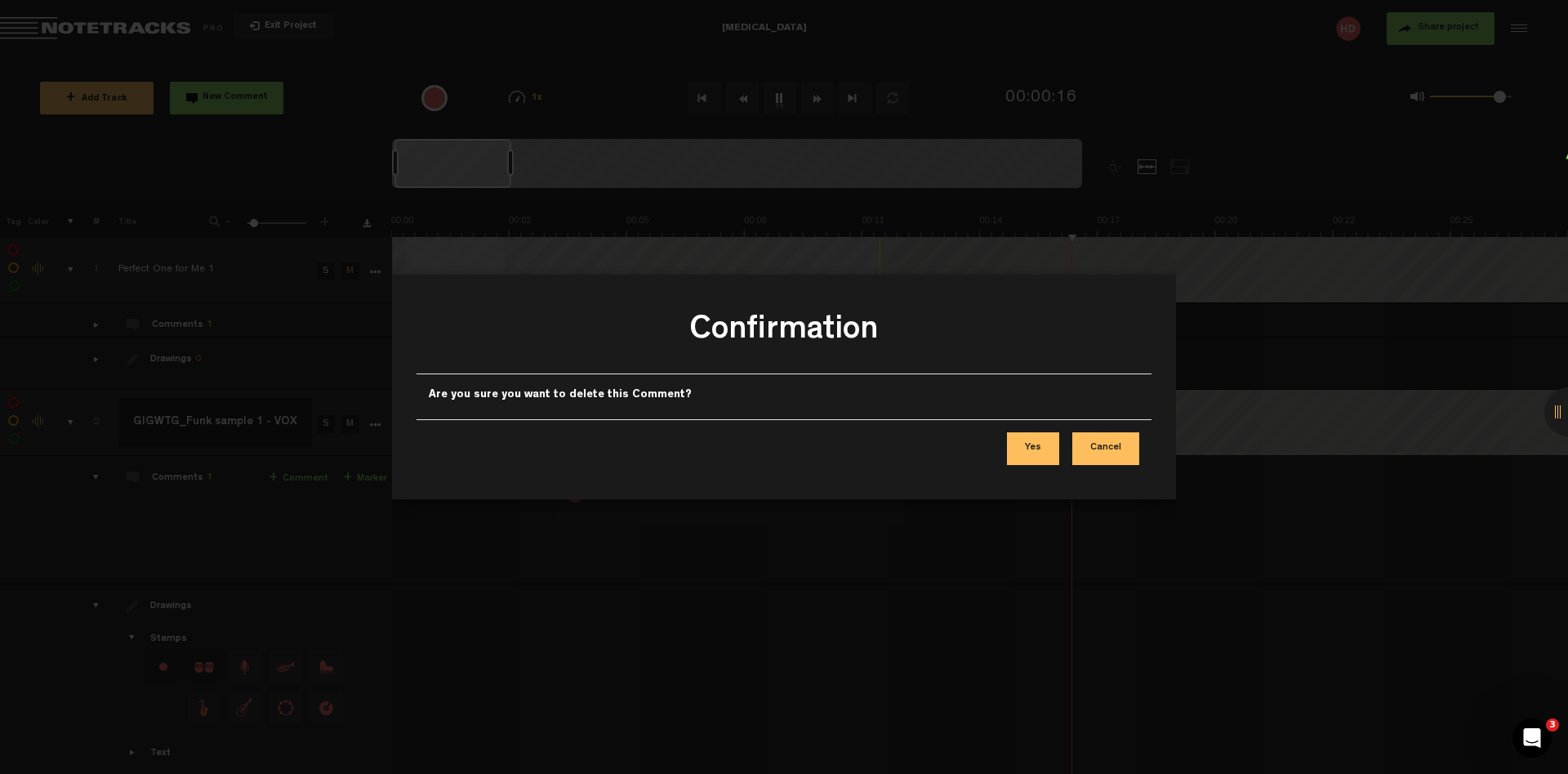
click at [1025, 453] on button "Yes" at bounding box center [1033, 448] width 52 height 33
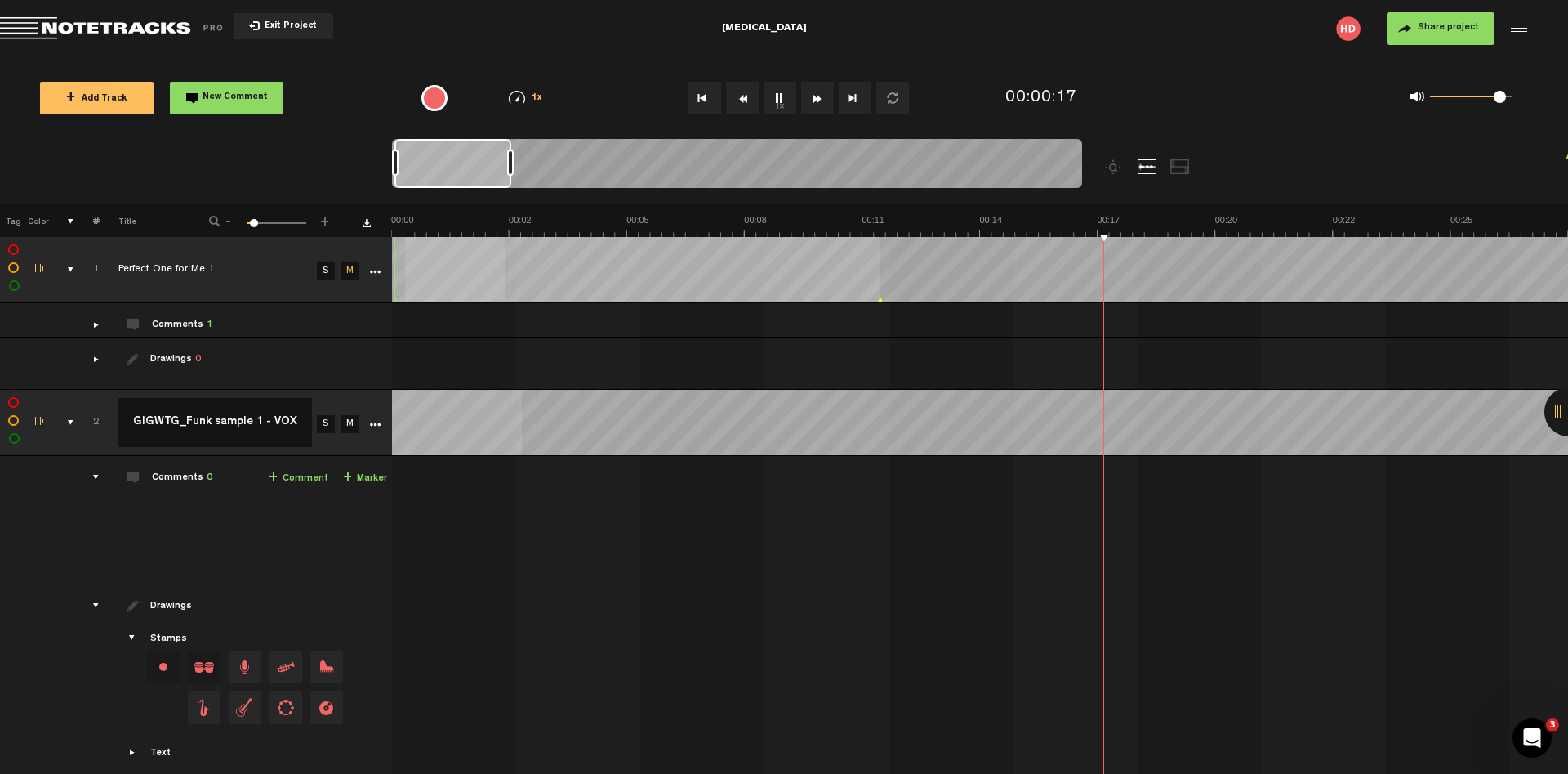
click at [301, 469] on link "+ Comment" at bounding box center [298, 478] width 60 height 19
click at [1283, 500] on textarea at bounding box center [1286, 510] width 210 height 20
type textarea "3"
click at [302, 469] on link "+ Comment" at bounding box center [298, 478] width 60 height 19
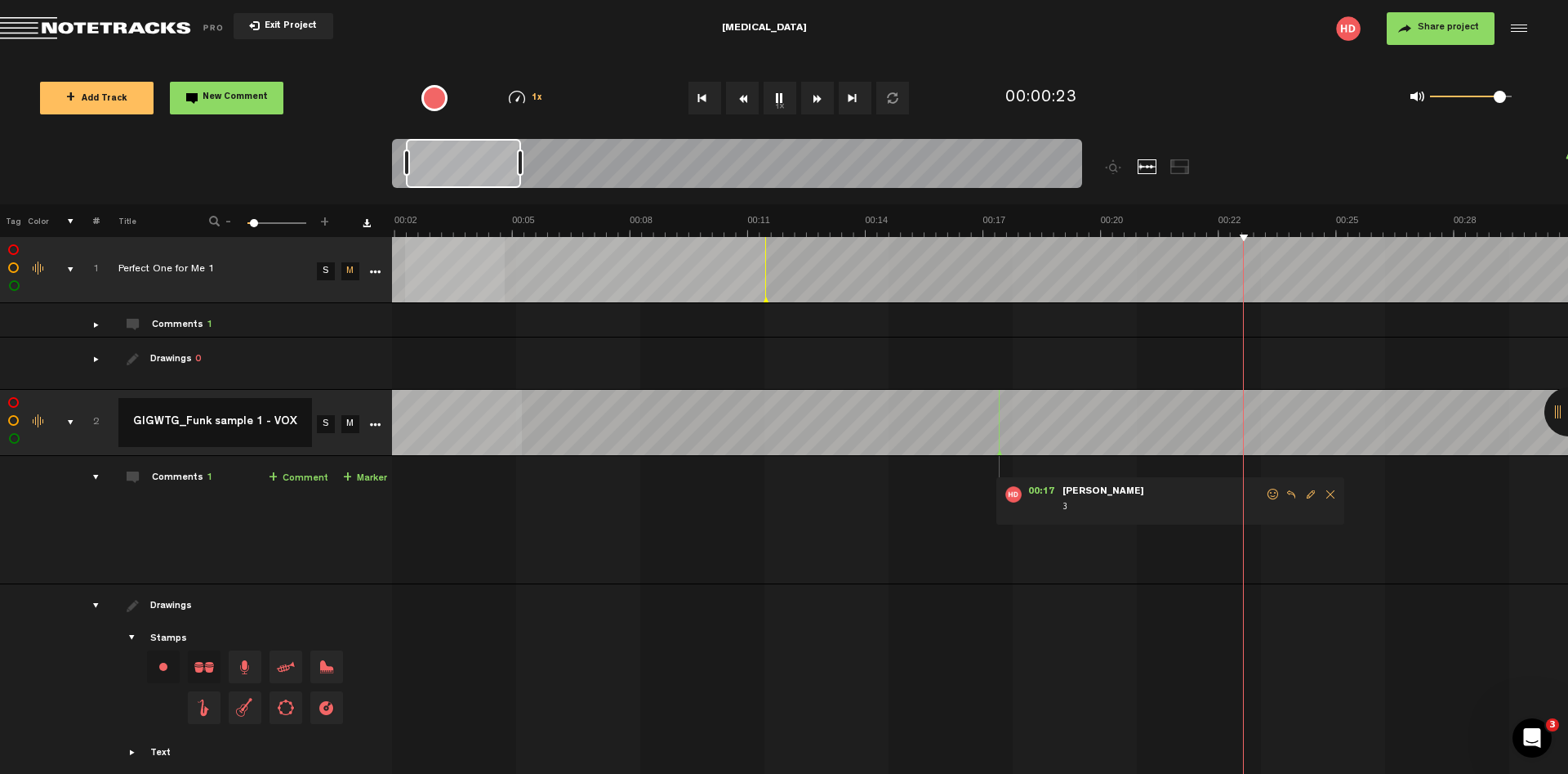
scroll to position [0, 114]
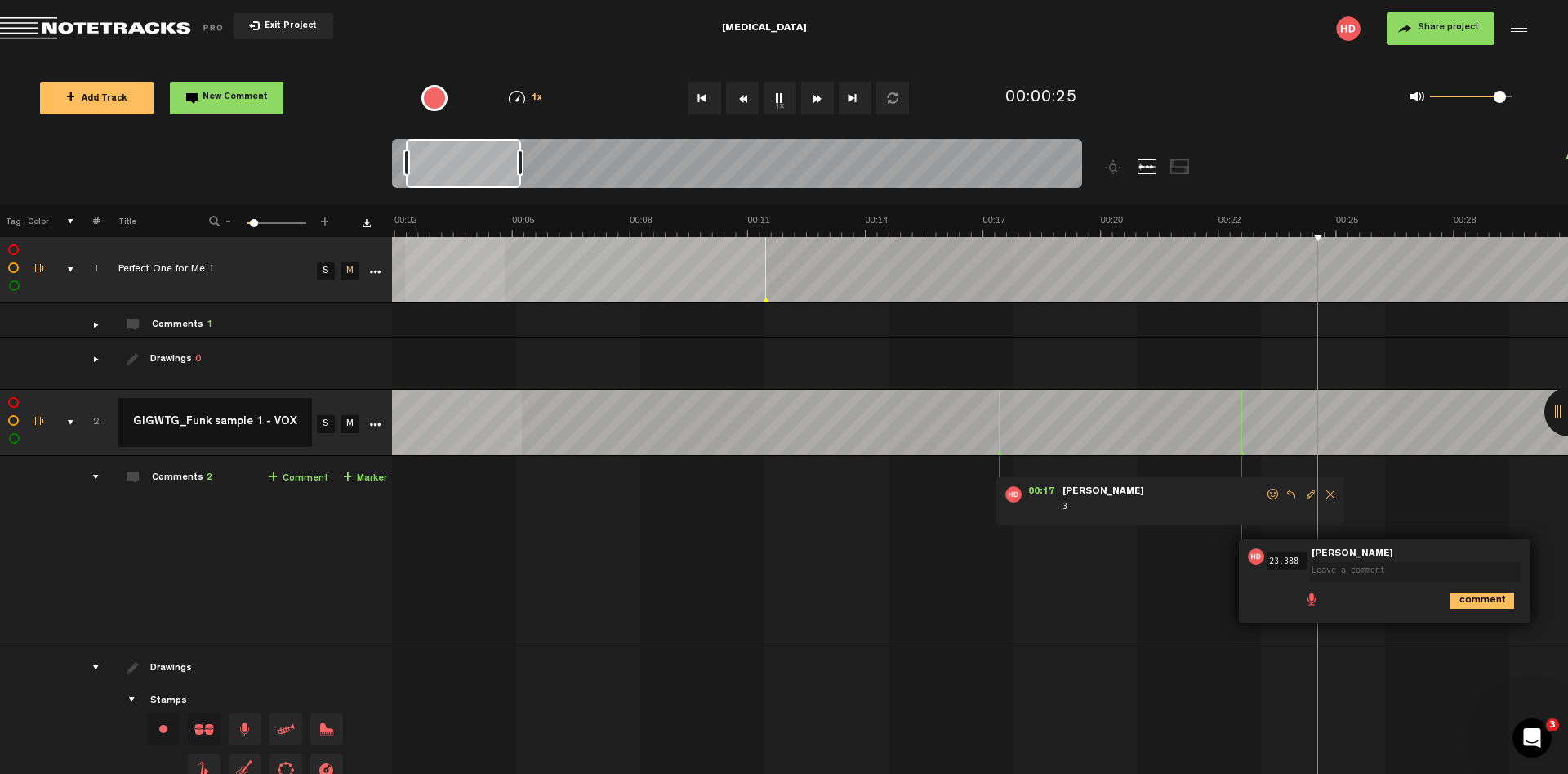
type textarea "3"
click at [274, 472] on span "+" at bounding box center [273, 478] width 9 height 13
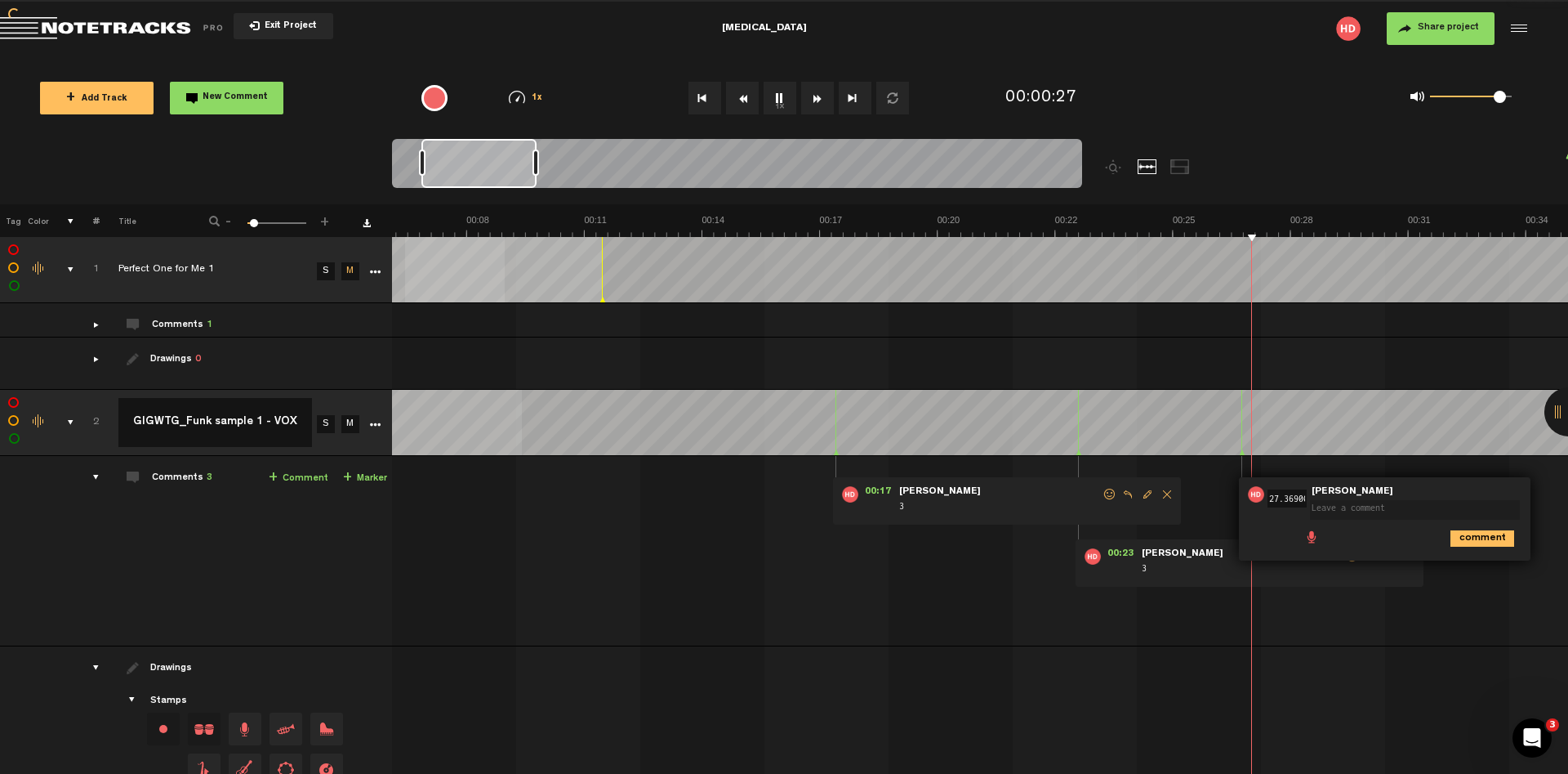
scroll to position [0, 52]
click at [1167, 489] on span "Delete comment" at bounding box center [1167, 494] width 20 height 12
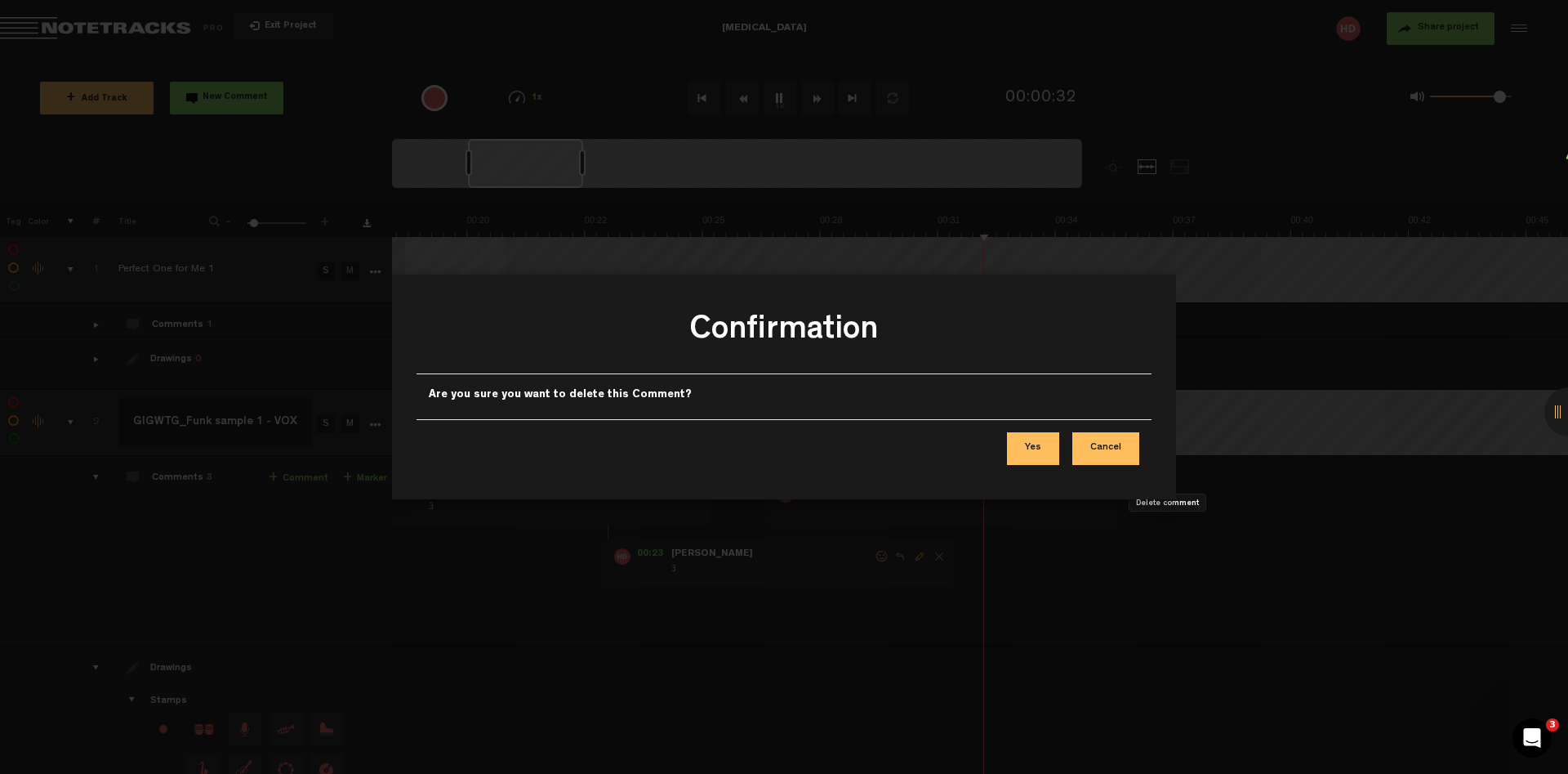
scroll to position [0, 748]
click at [1047, 447] on button "Yes" at bounding box center [1033, 448] width 52 height 33
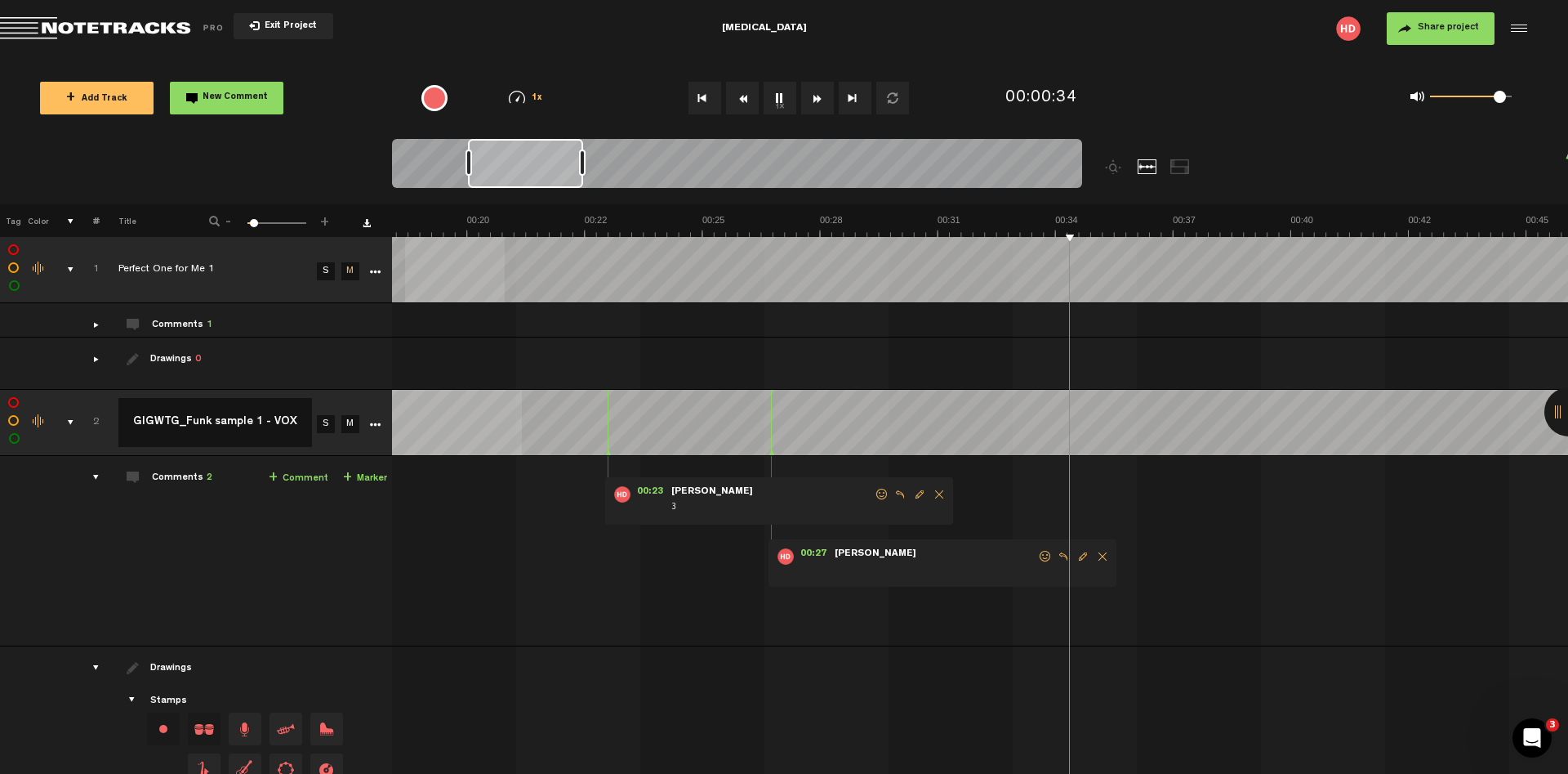
click at [938, 489] on span "Delete comment" at bounding box center [939, 494] width 20 height 12
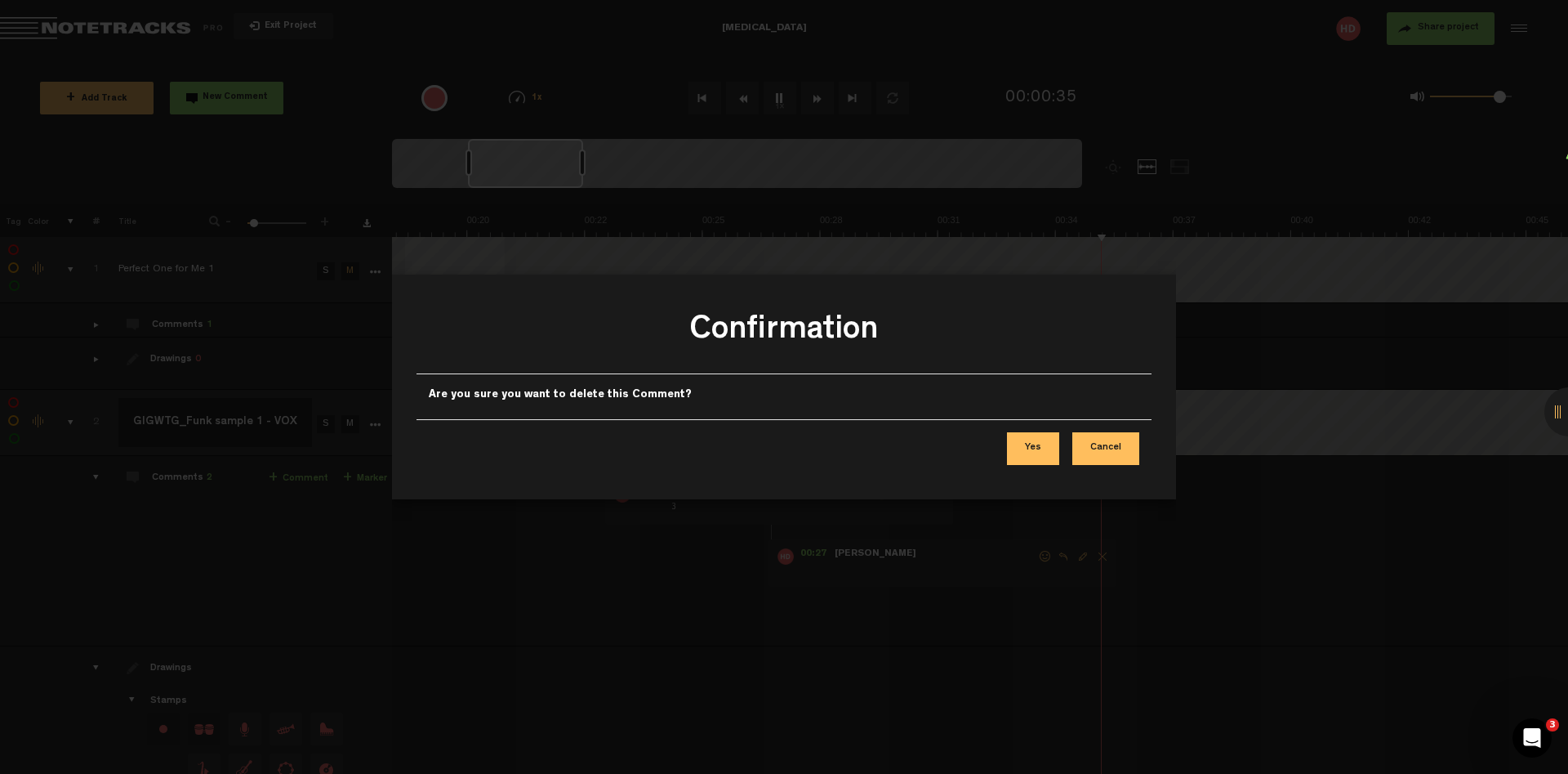
click at [1038, 454] on button "Yes" at bounding box center [1033, 448] width 52 height 33
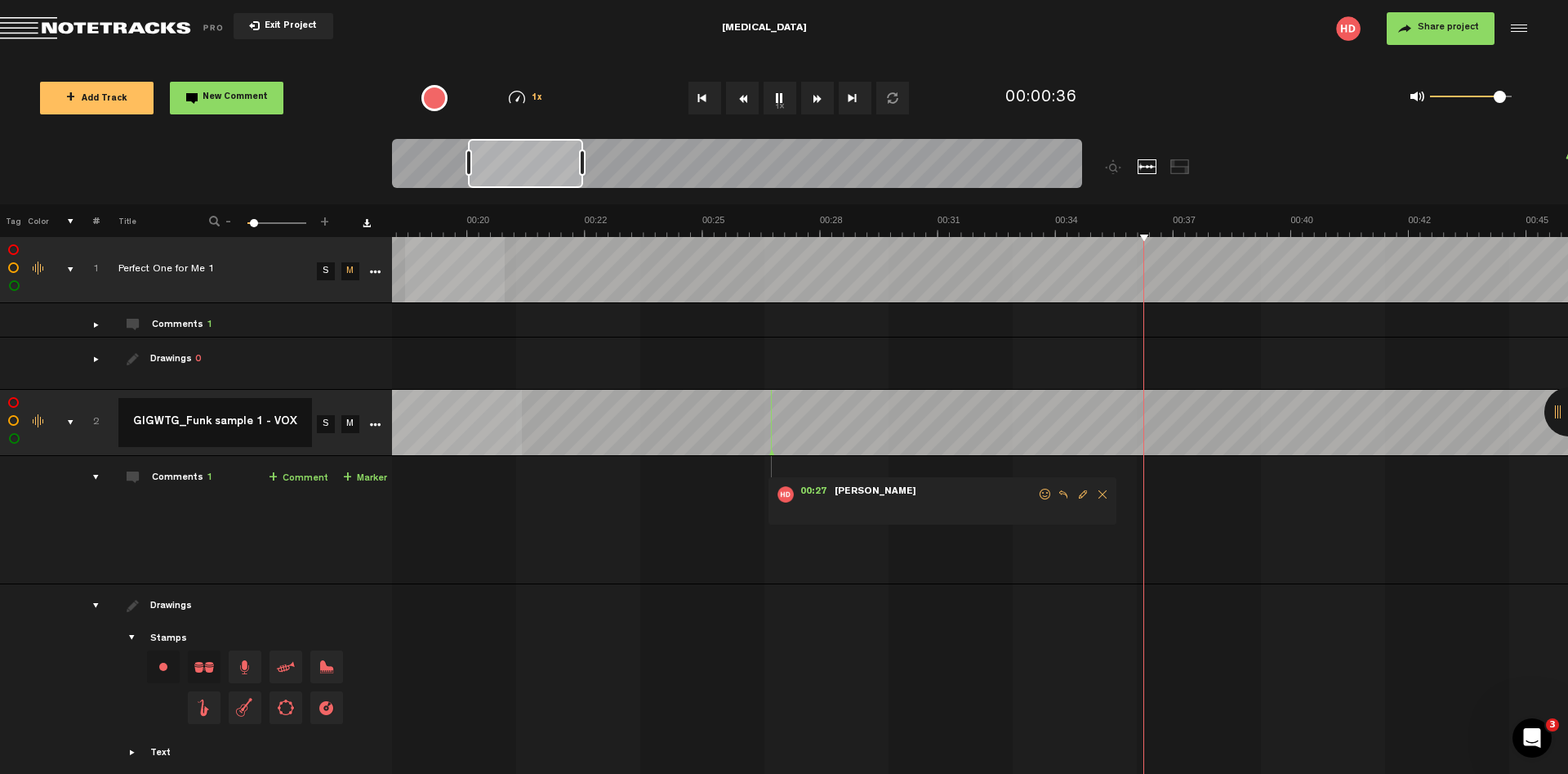
click at [1100, 489] on span "Delete comment" at bounding box center [1103, 494] width 20 height 12
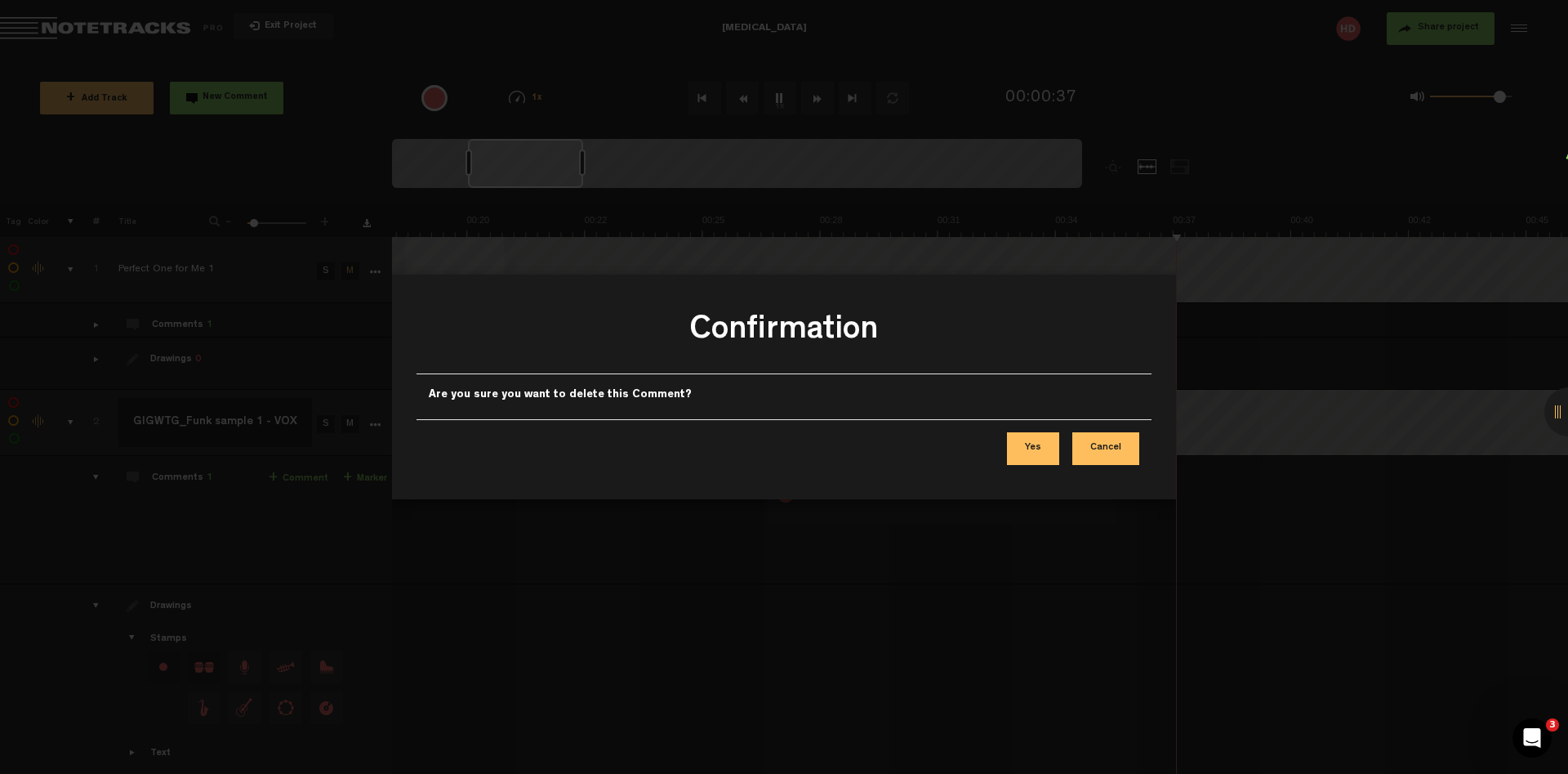
click at [1039, 452] on button "Yes" at bounding box center [1033, 448] width 52 height 33
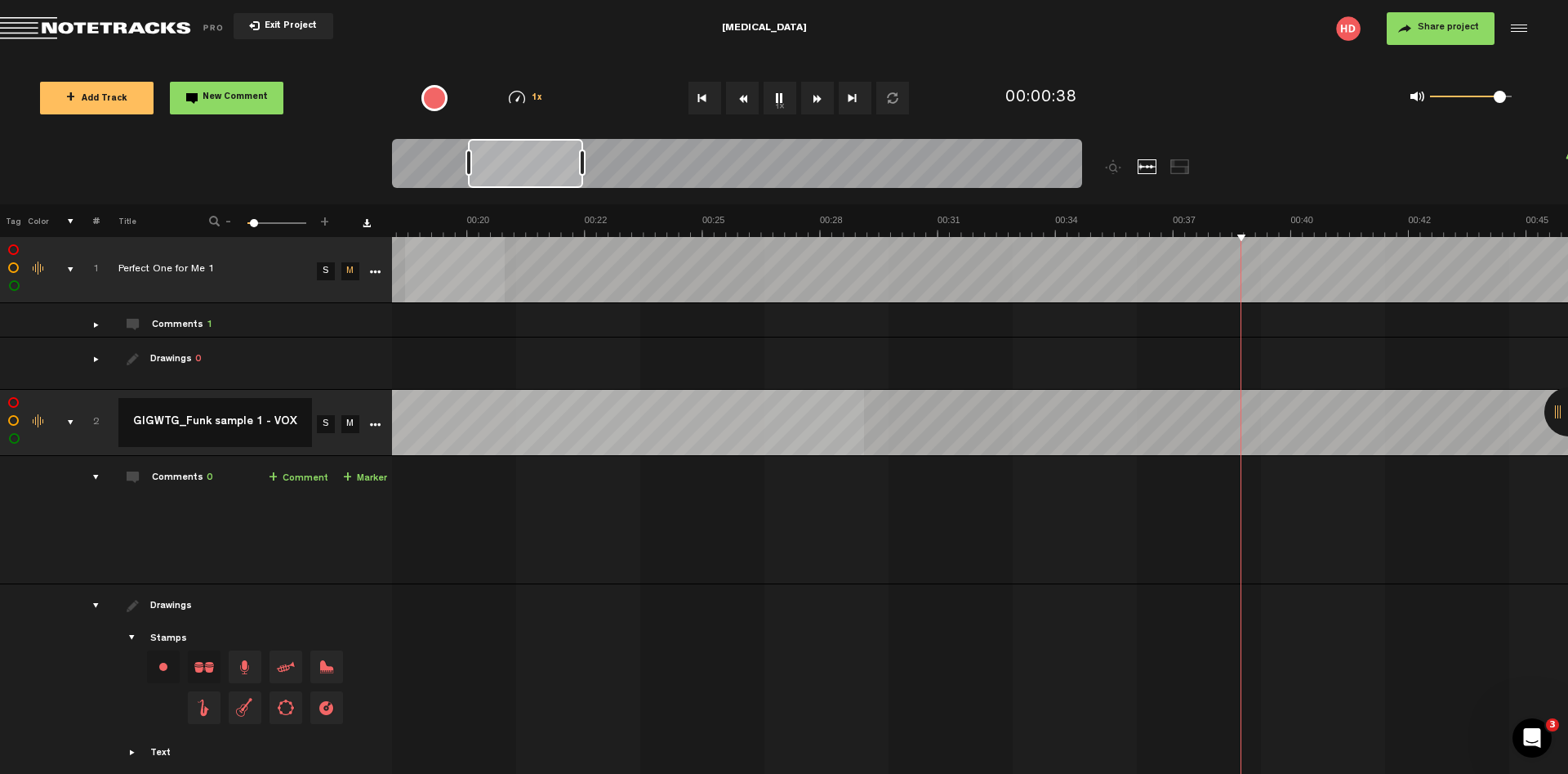
click at [332, 390] on td "S" at bounding box center [324, 423] width 24 height 66
click at [72, 390] on td at bounding box center [62, 423] width 25 height 66
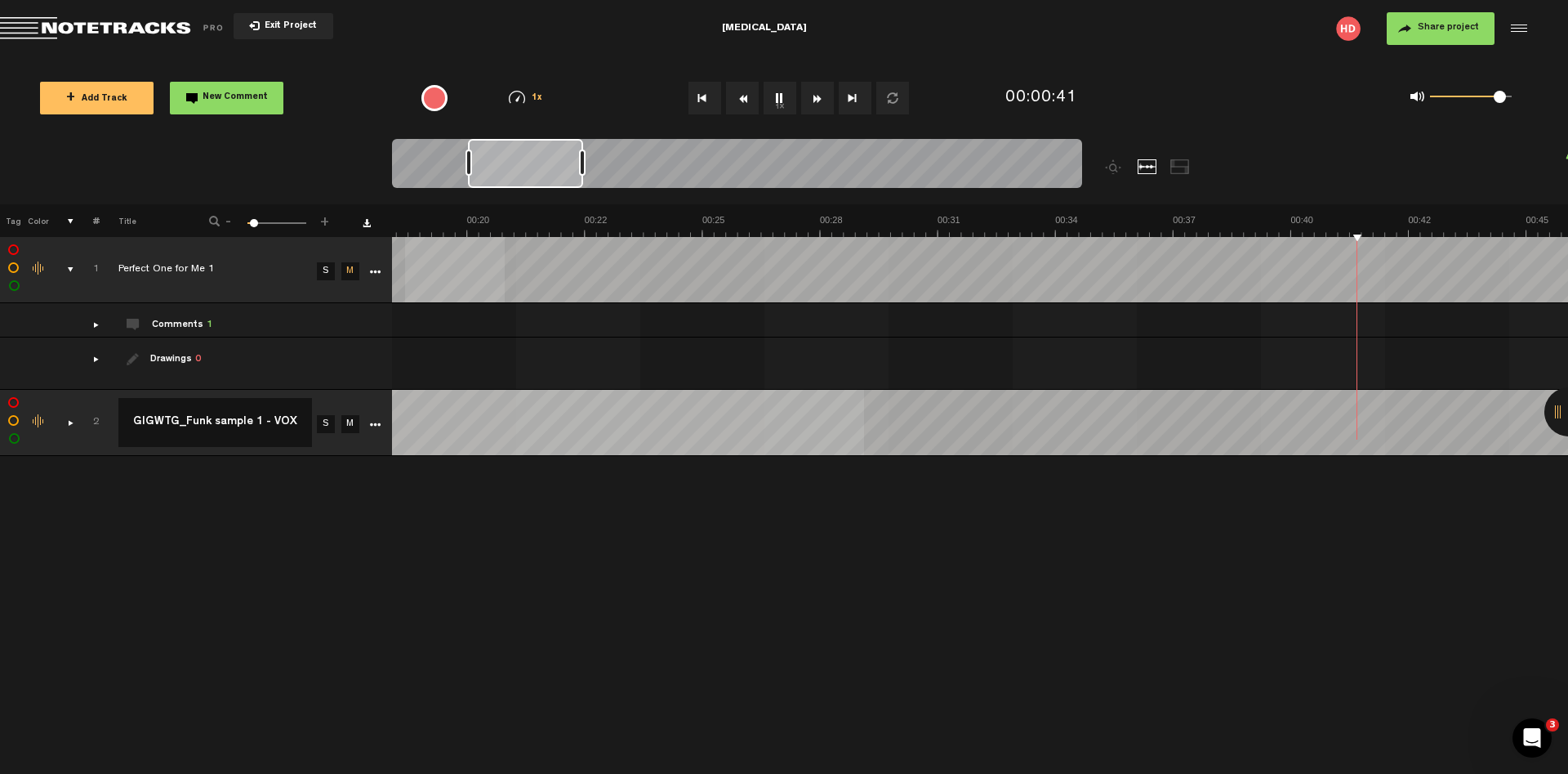
click at [378, 419] on icon "More" at bounding box center [375, 424] width 12 height 12
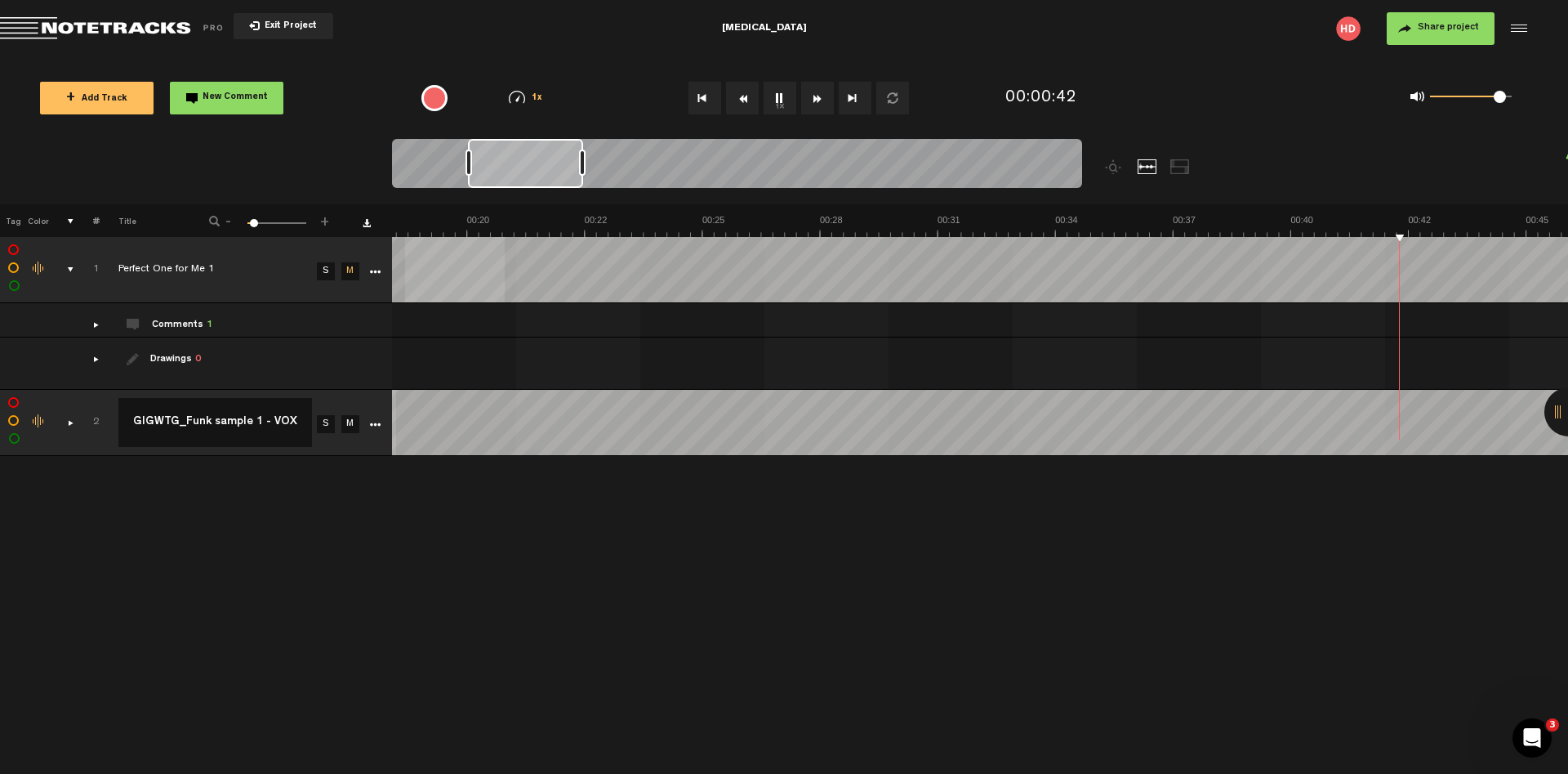
click at [374, 419] on icon "More" at bounding box center [375, 424] width 12 height 12
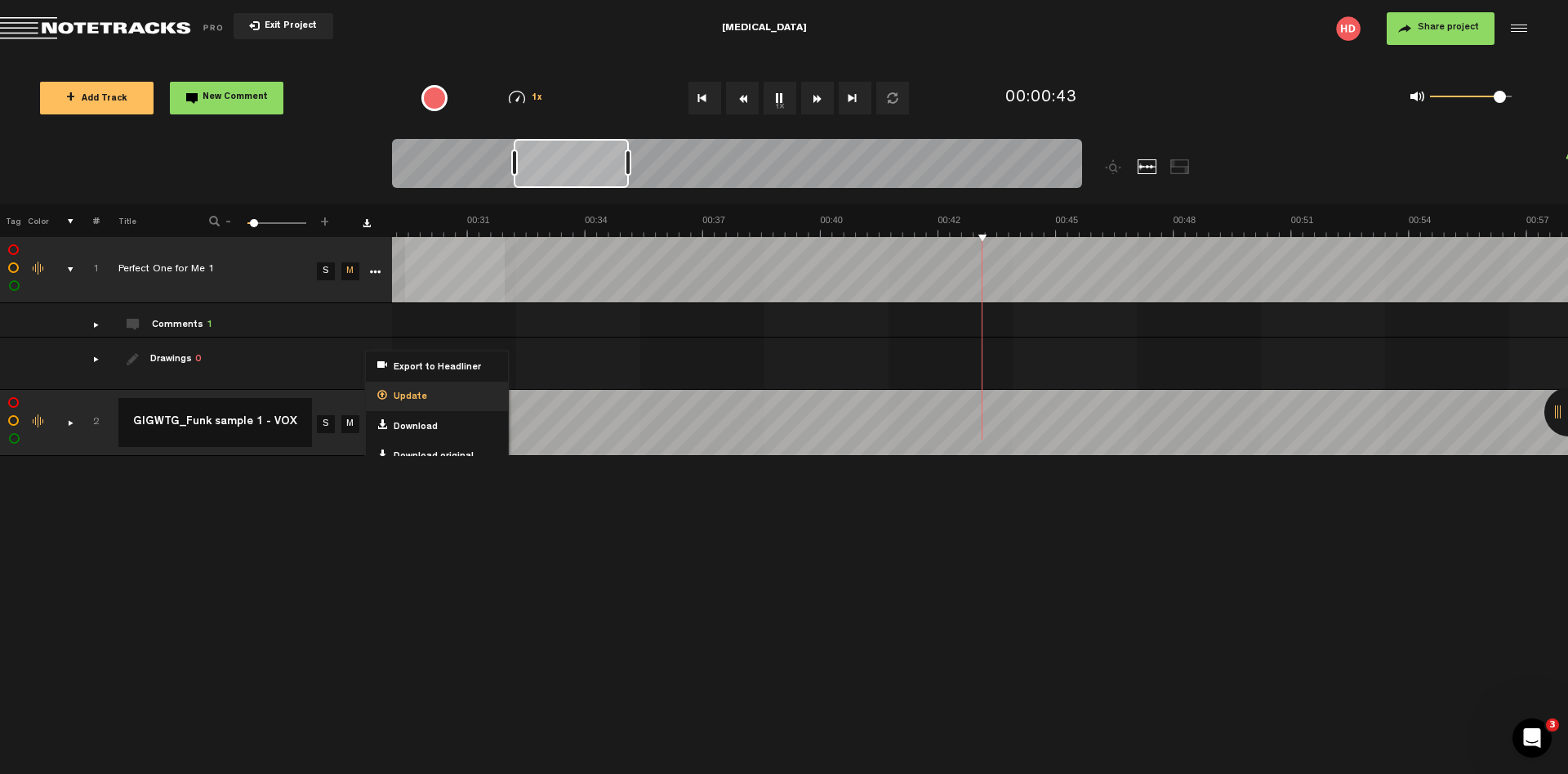
scroll to position [0, 1218]
click at [482, 526] on div "+ New drawing Tag Color # Title - 1 100 6 + 1 completed Perfect One for Me 1 S …" at bounding box center [784, 489] width 1568 height 569
click at [71, 414] on div "comments, stamps & drawings" at bounding box center [64, 422] width 25 height 16
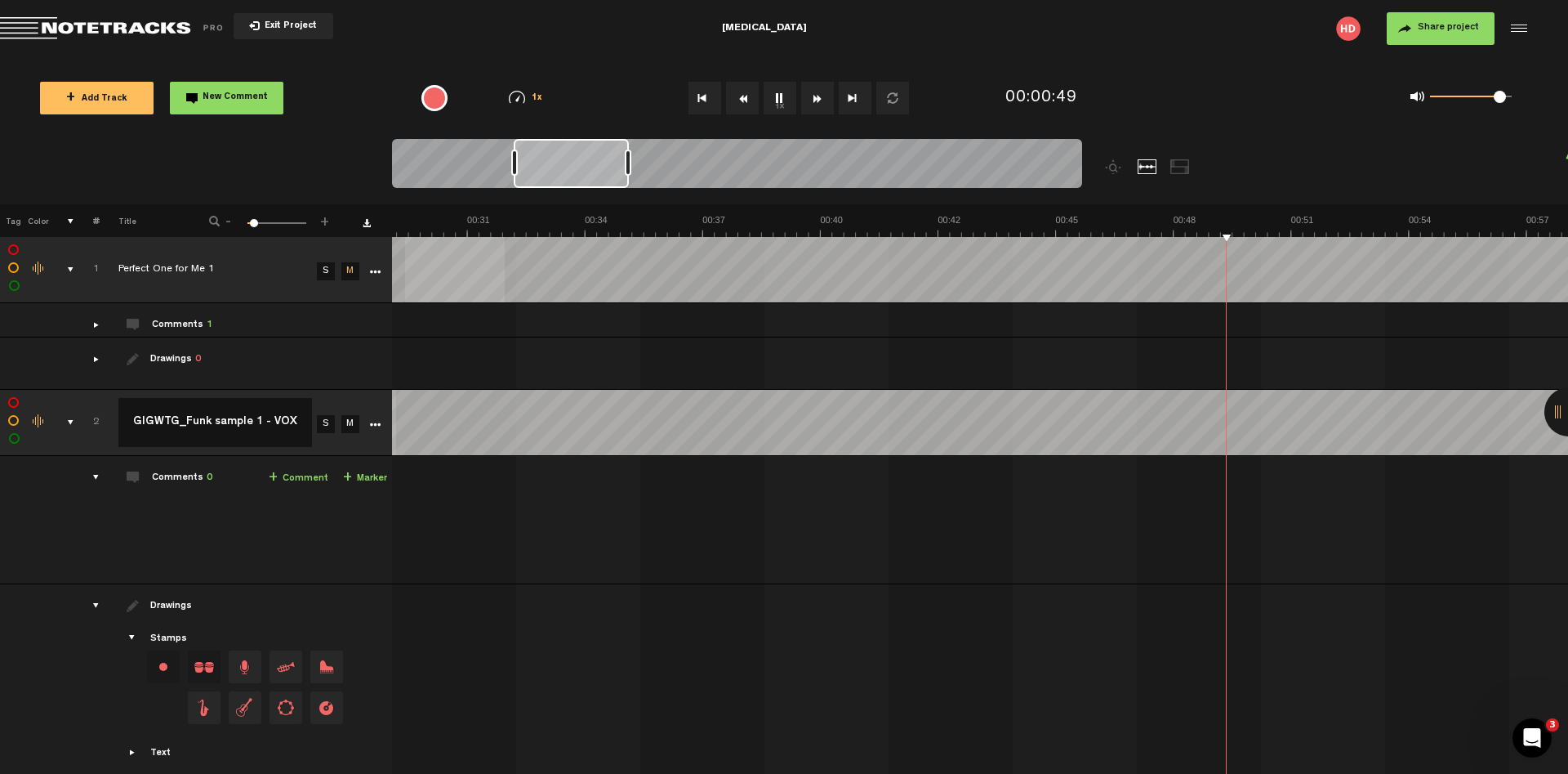
click at [382, 407] on td at bounding box center [373, 423] width 24 height 66
click at [378, 419] on icon "More" at bounding box center [375, 424] width 12 height 12
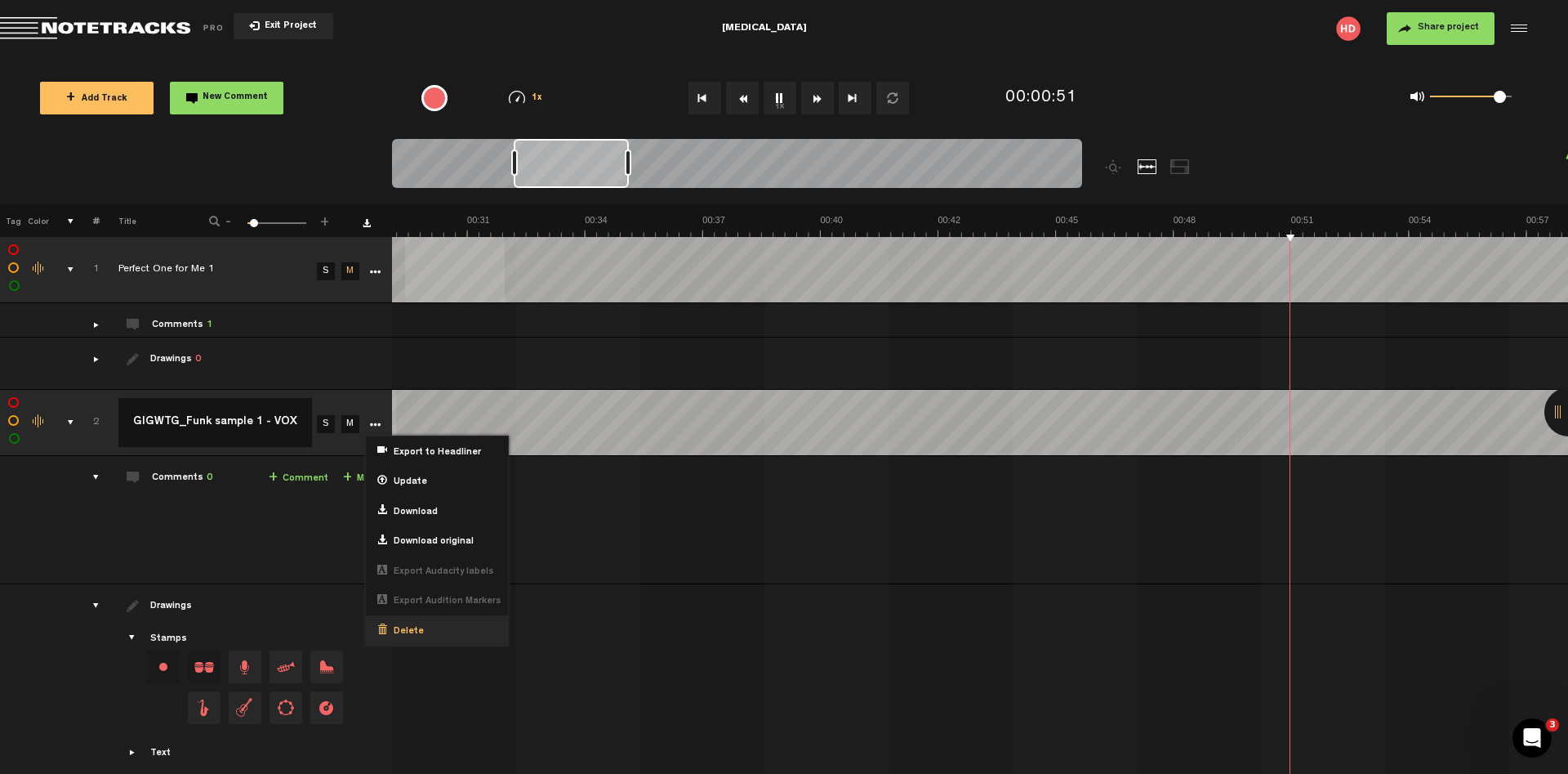
click at [426, 616] on div "Delete" at bounding box center [436, 631] width 142 height 30
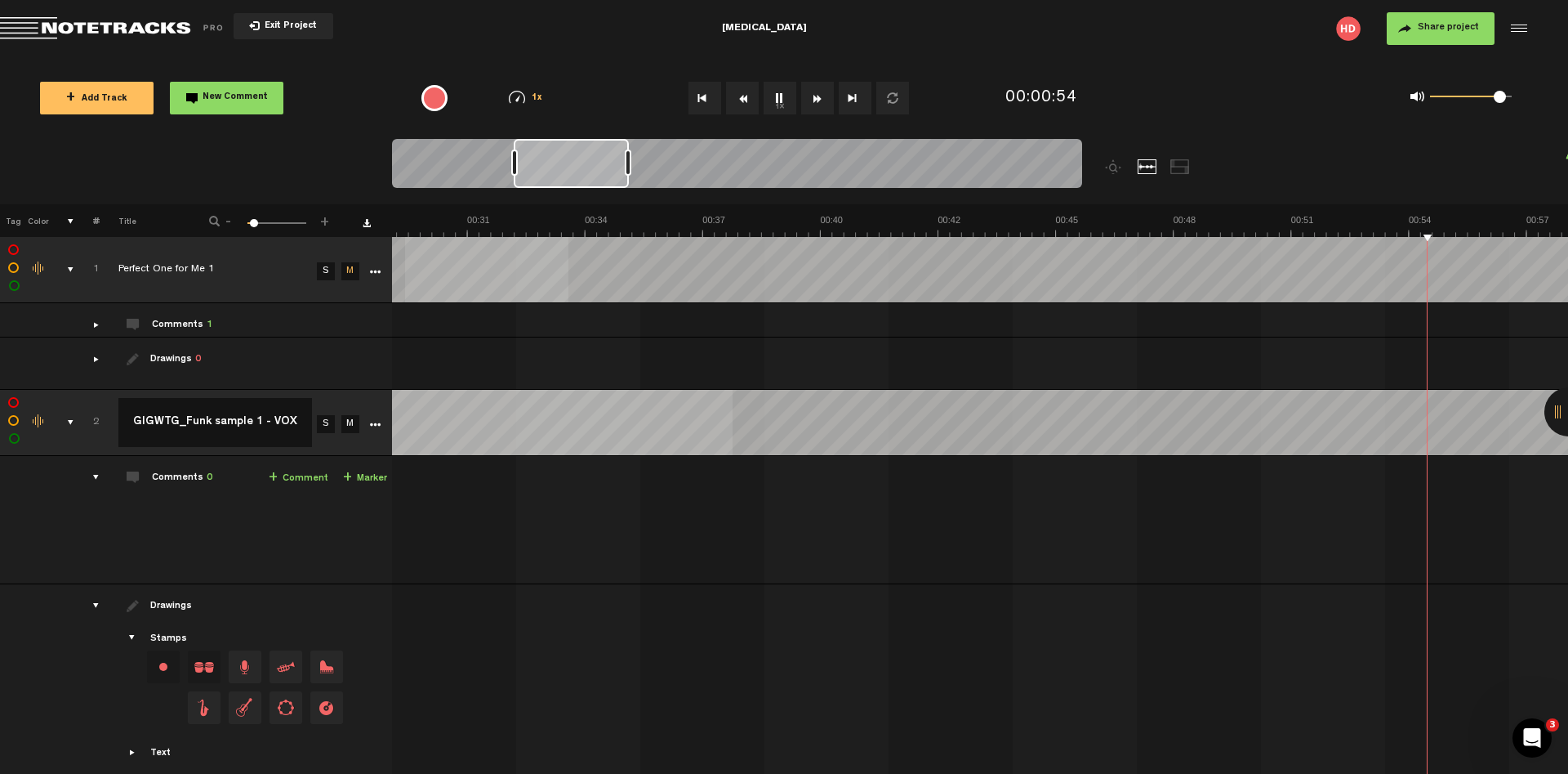
click at [778, 89] on button "1x" at bounding box center [780, 98] width 33 height 33
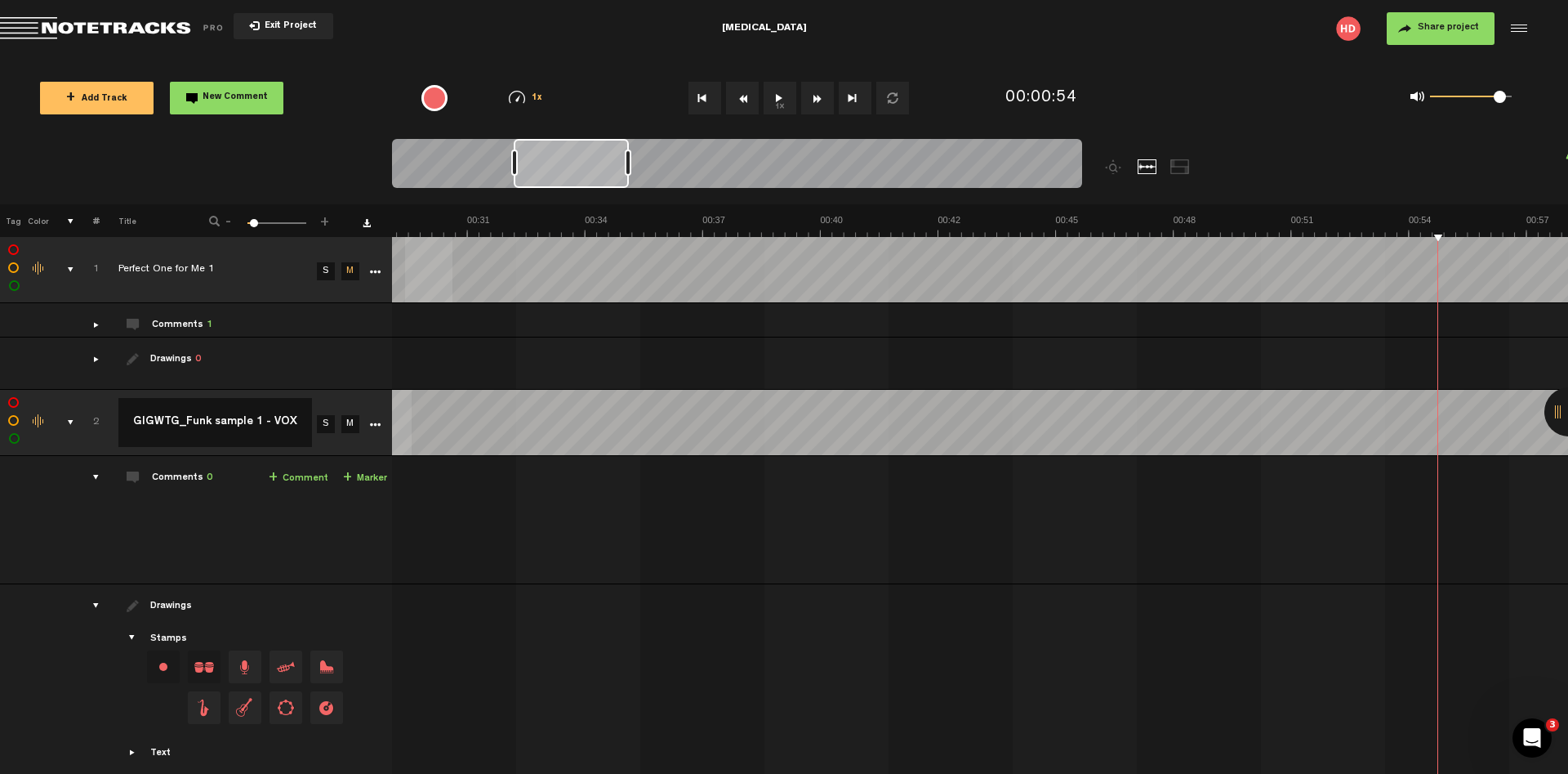
click at [374, 419] on icon "More" at bounding box center [375, 424] width 12 height 12
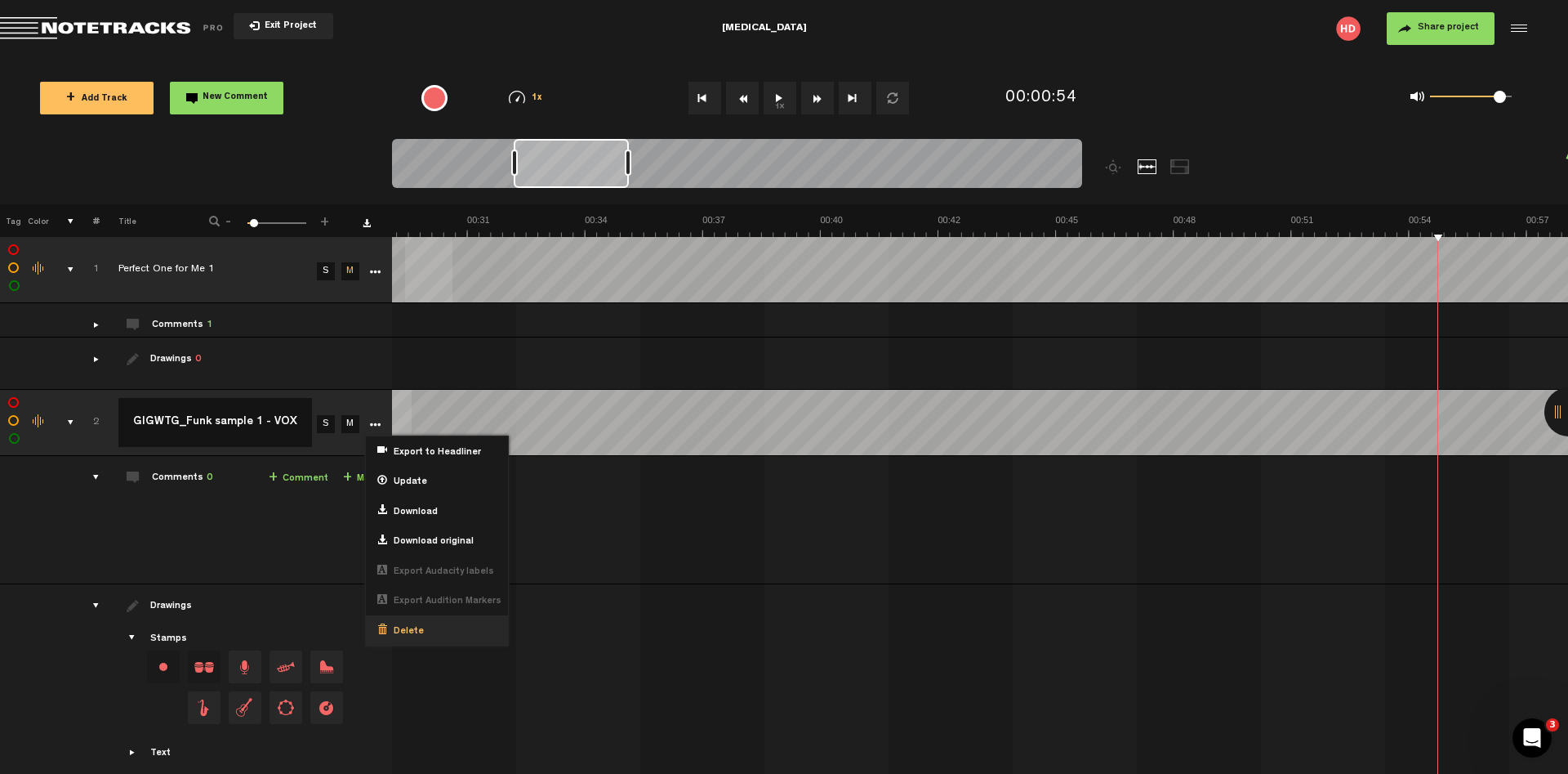
click at [411, 625] on span "Delete" at bounding box center [405, 632] width 37 height 14
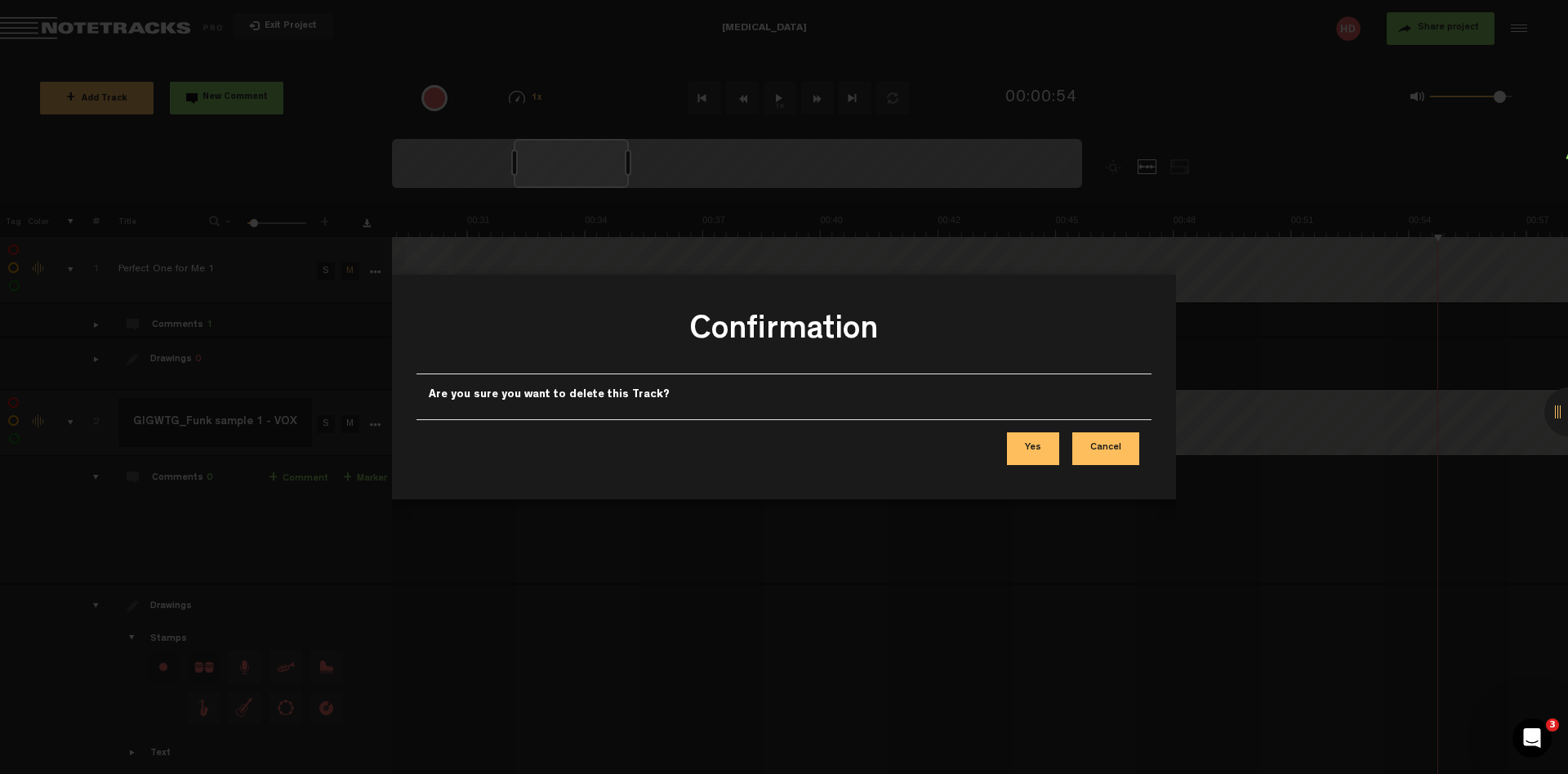
click at [1044, 447] on button "Yes" at bounding box center [1033, 448] width 52 height 33
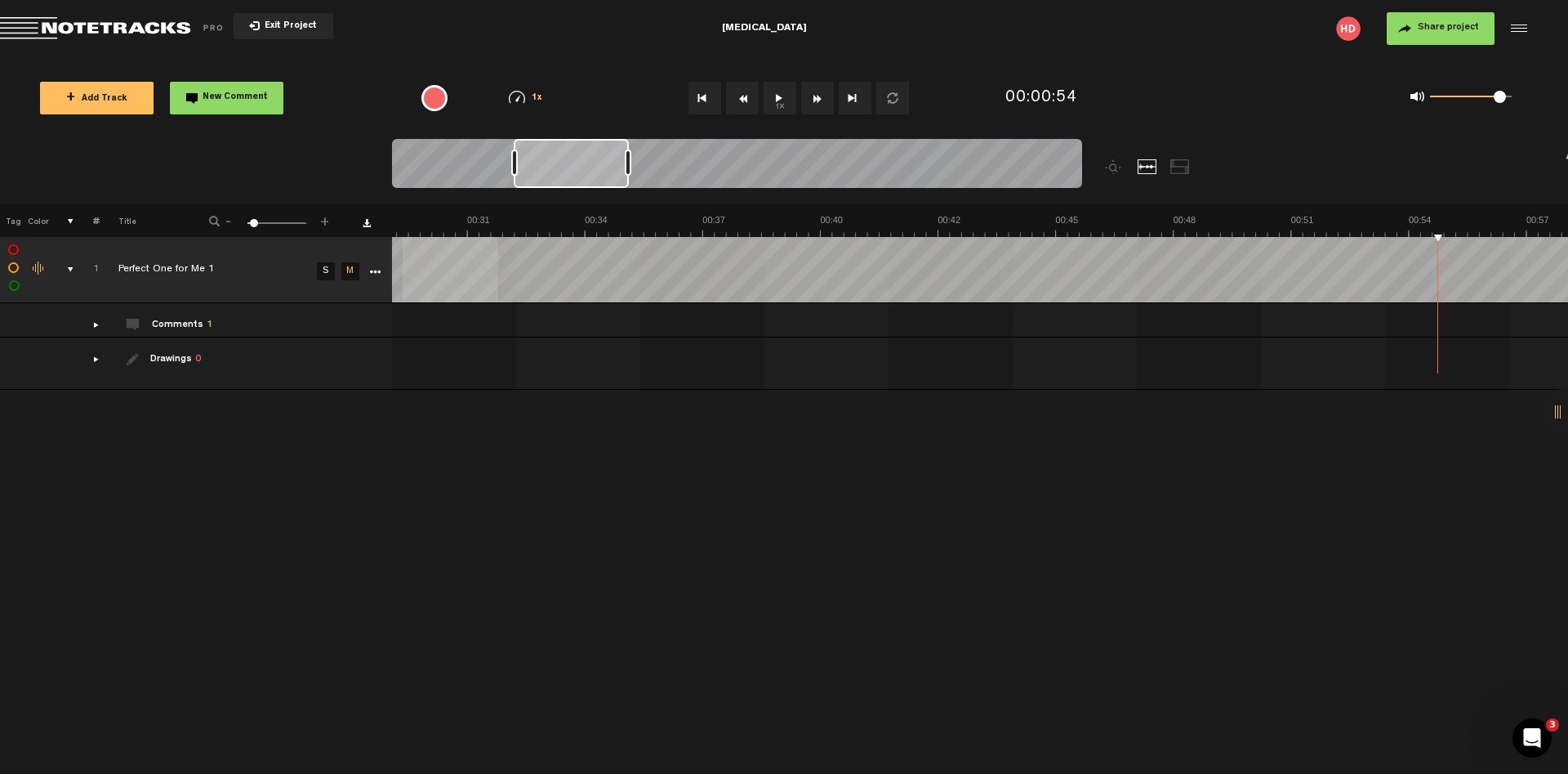
click at [197, 267] on div "Click to edit the title" at bounding box center [224, 270] width 212 height 16
type input "Perfect One for Me_Vox"
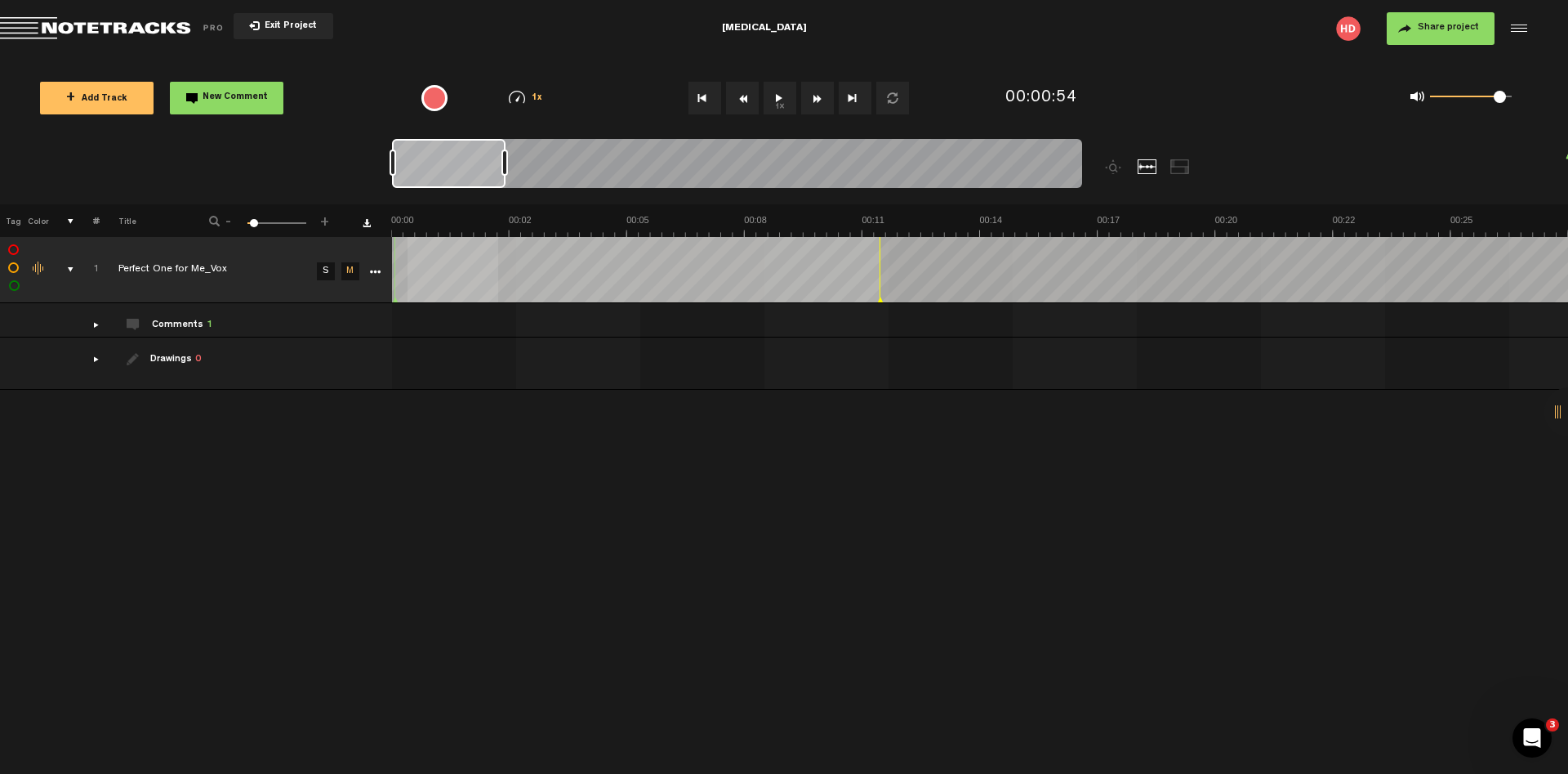
drag, startPoint x: 578, startPoint y: 166, endPoint x: 438, endPoint y: 179, distance: 140.6
click at [438, 179] on div at bounding box center [448, 163] width 114 height 49
click at [447, 27] on div "Exit Project" at bounding box center [255, 29] width 510 height 23
click at [367, 224] on link "Download comments" at bounding box center [366, 223] width 8 height 8
click at [378, 267] on link "More" at bounding box center [374, 270] width 15 height 14
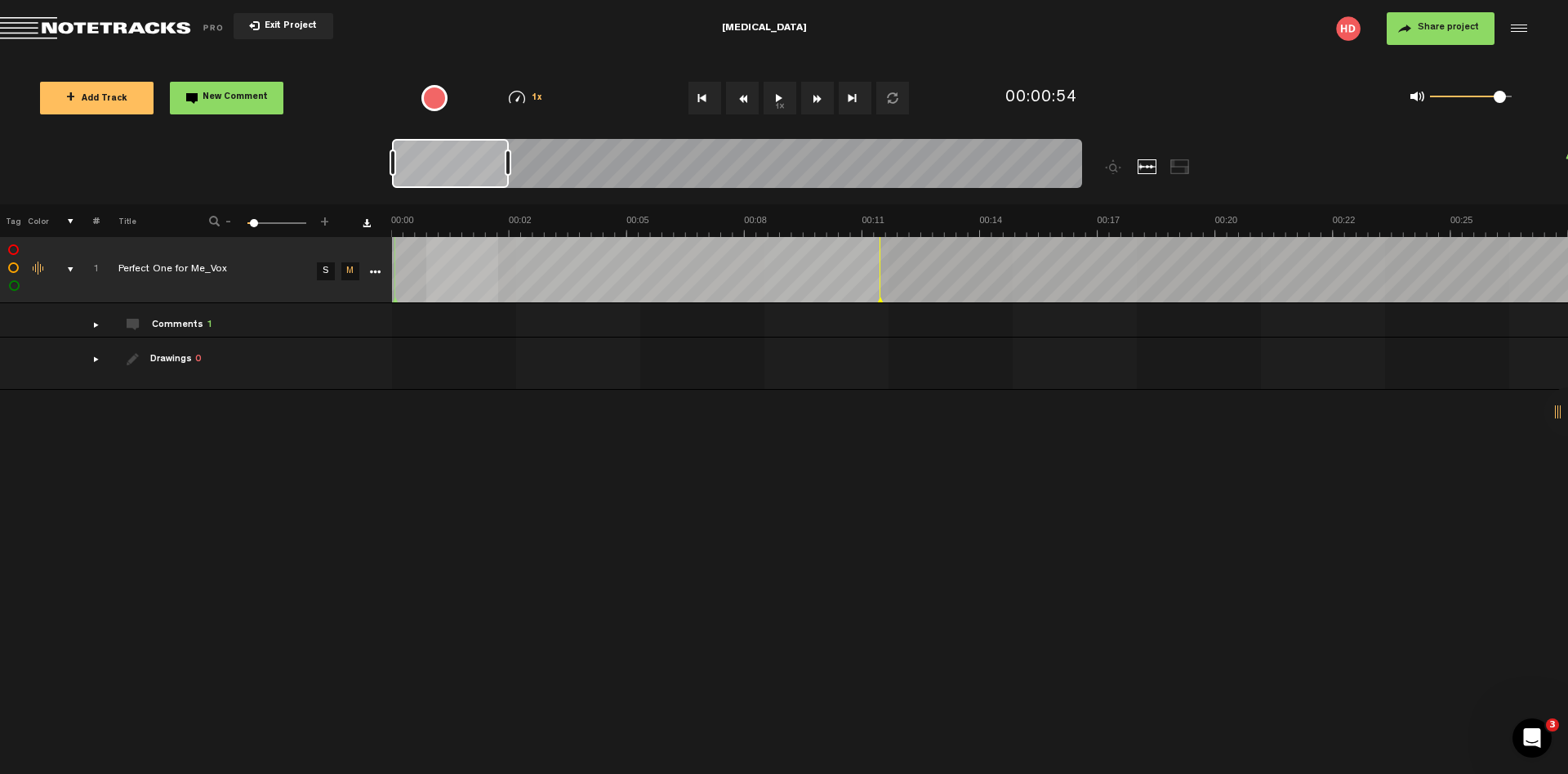
click at [428, 472] on div "+ New drawing Tag Color # Title - 1 100 6 + 1 completed Perfect One for Me_Vox …" at bounding box center [784, 489] width 1568 height 569
click at [1521, 23] on div at bounding box center [1516, 28] width 24 height 24
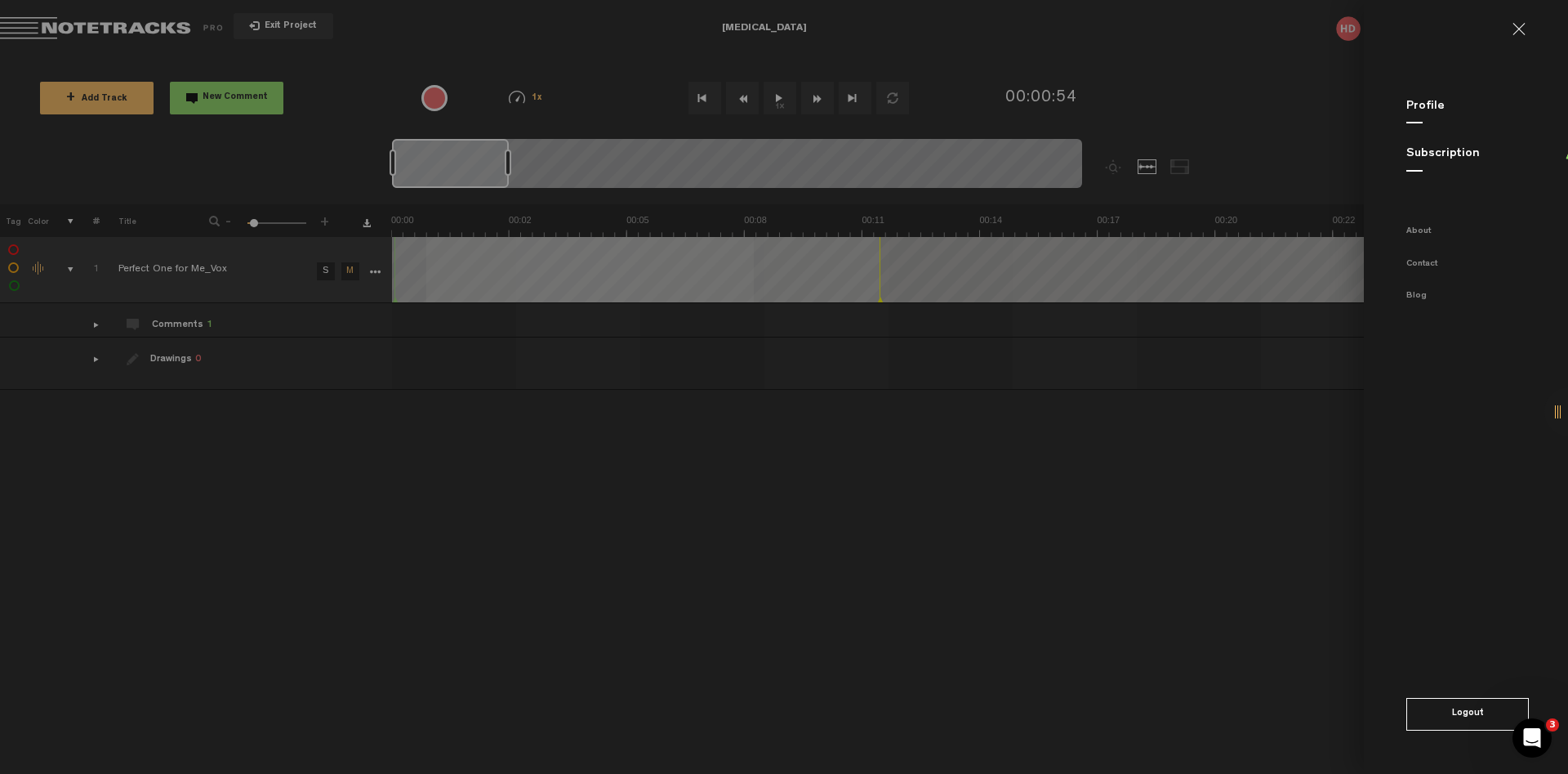
click at [1519, 28] on link at bounding box center [1525, 30] width 26 height 13
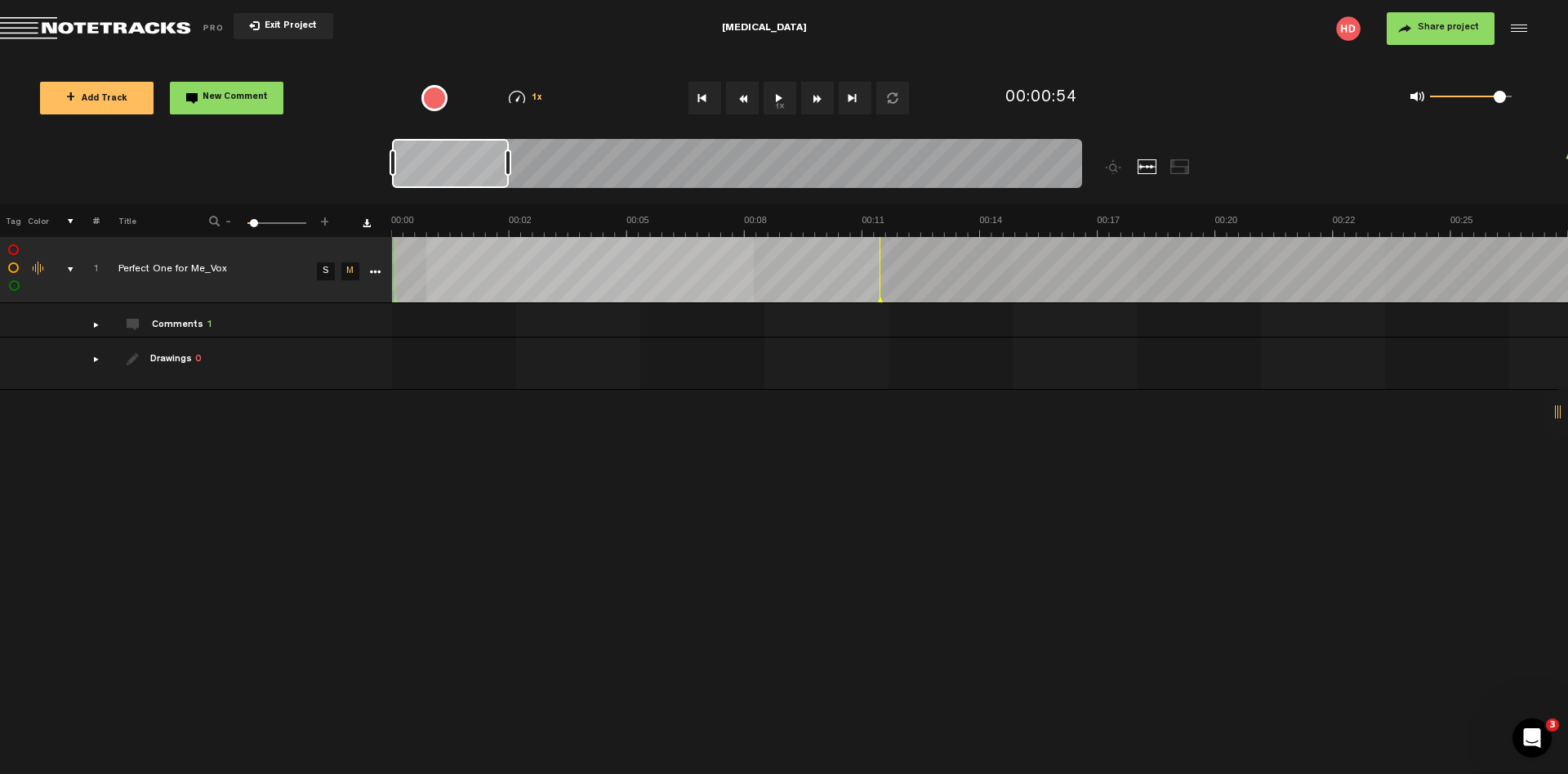
click at [1146, 23] on div "Share project Save project" at bounding box center [1275, 29] width 510 height 33
click at [1428, 25] on span "Share project" at bounding box center [1448, 28] width 61 height 10
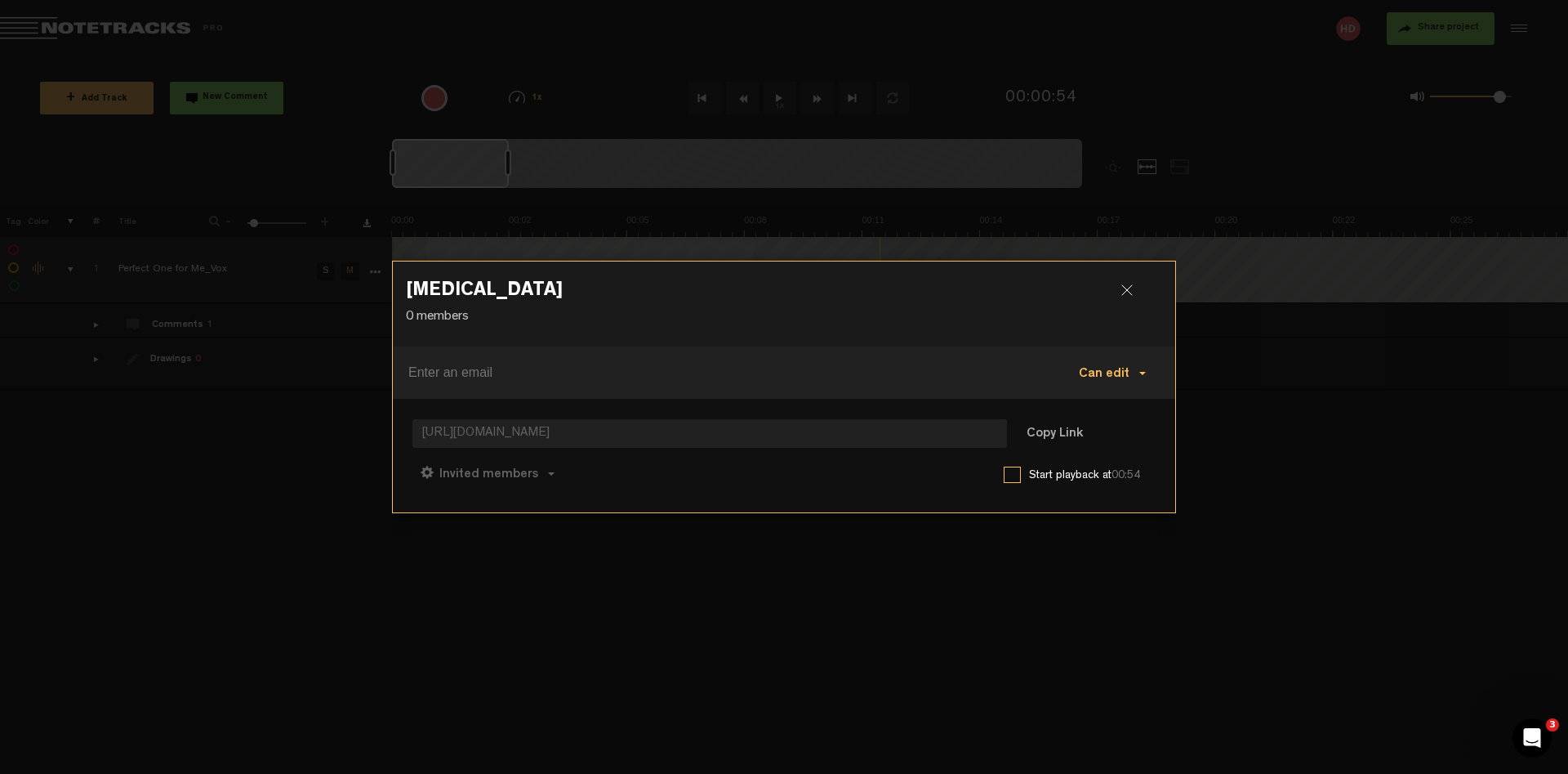
click at [1106, 370] on span "Can edit" at bounding box center [1104, 374] width 51 height 13
click at [1115, 411] on link "Can comment" at bounding box center [1117, 411] width 109 height 23
click at [936, 363] on input at bounding box center [707, 372] width 597 height 26
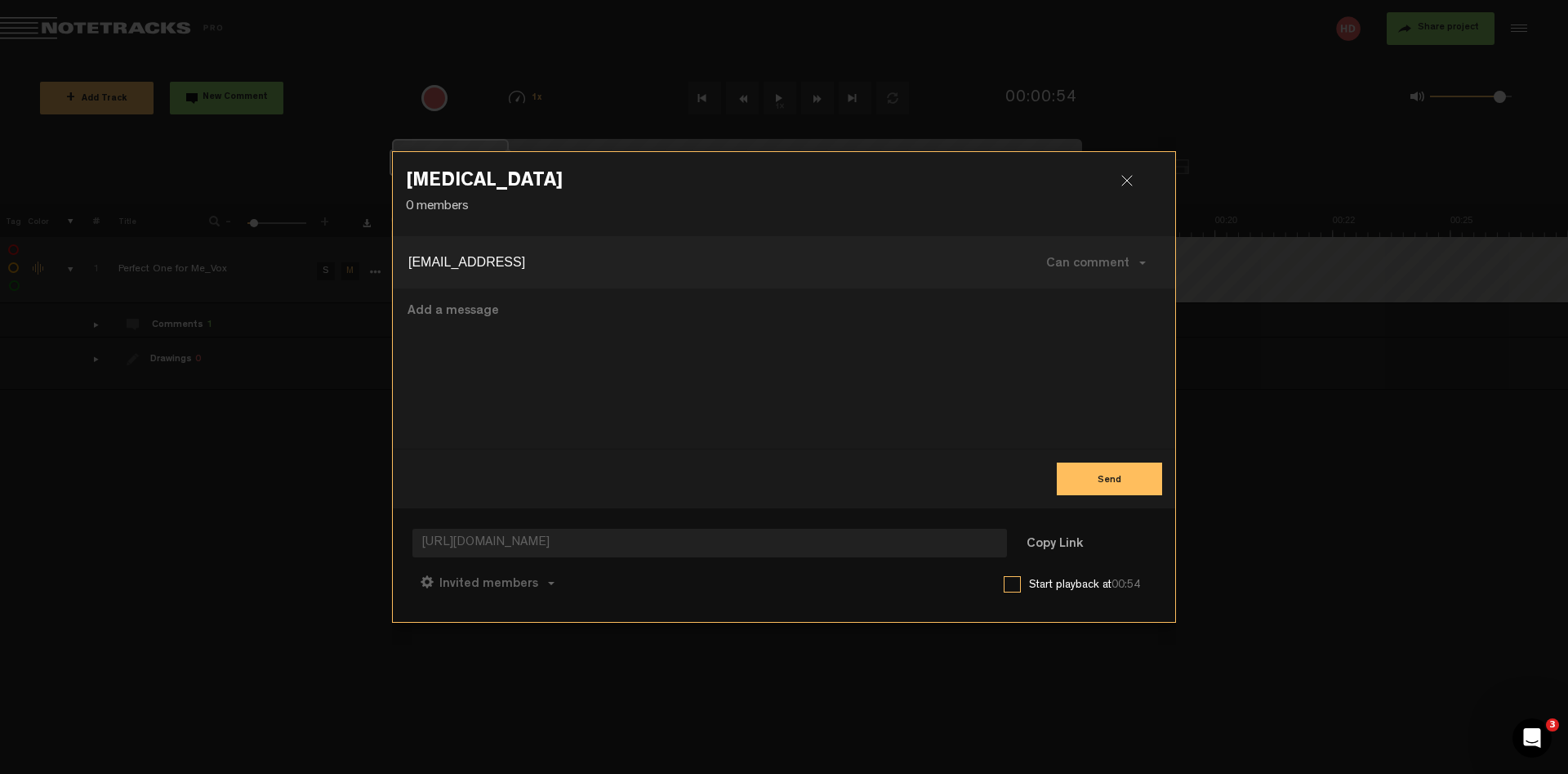
type input "harveydjobs@gmail."
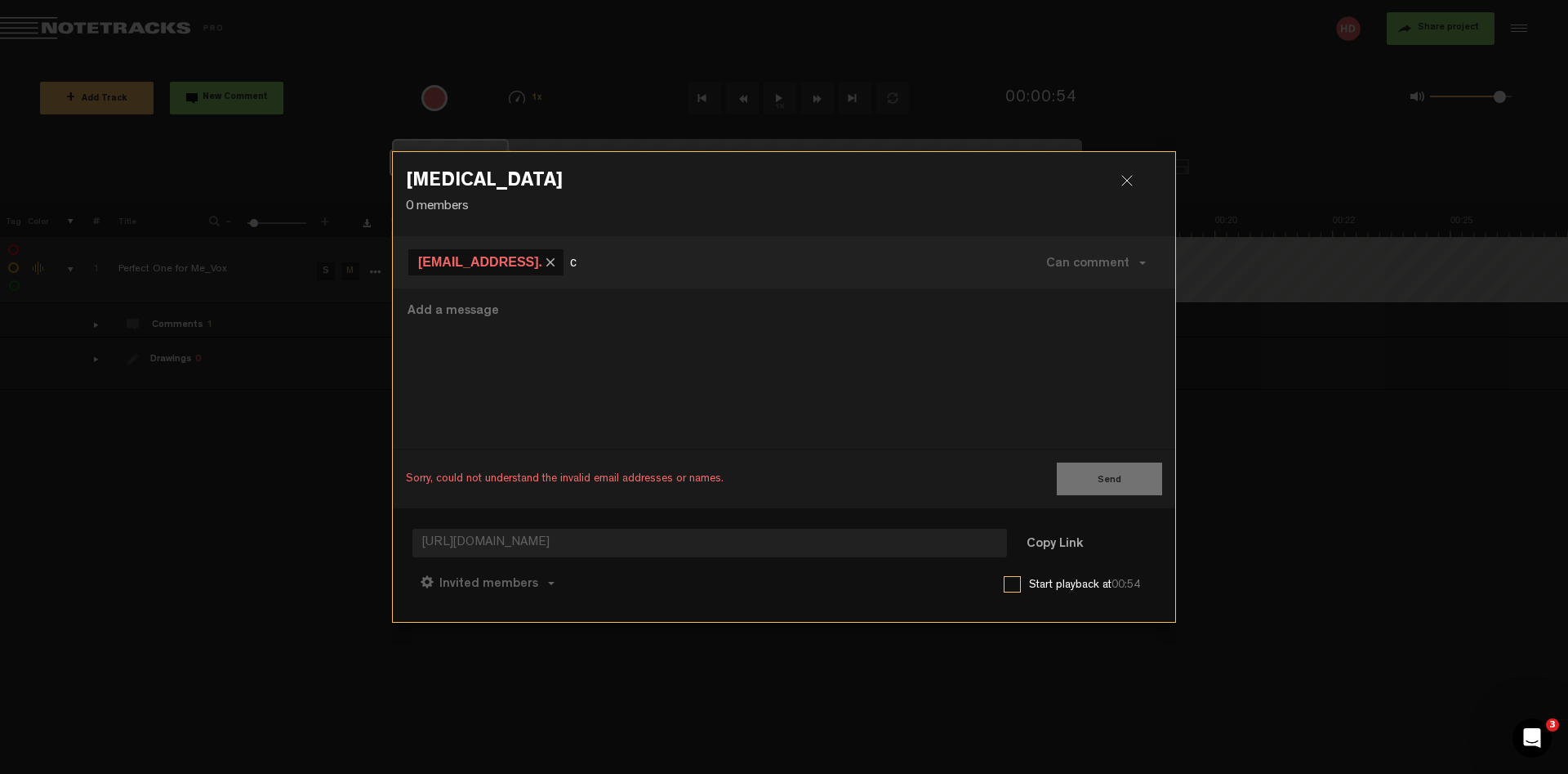
type input "c"
click at [525, 263] on span "harveydjobs@gmail." at bounding box center [479, 262] width 124 height 14
click at [599, 260] on md-icon "button" at bounding box center [595, 262] width 14 height 14
click at [555, 260] on md-icon "button" at bounding box center [550, 262] width 14 height 14
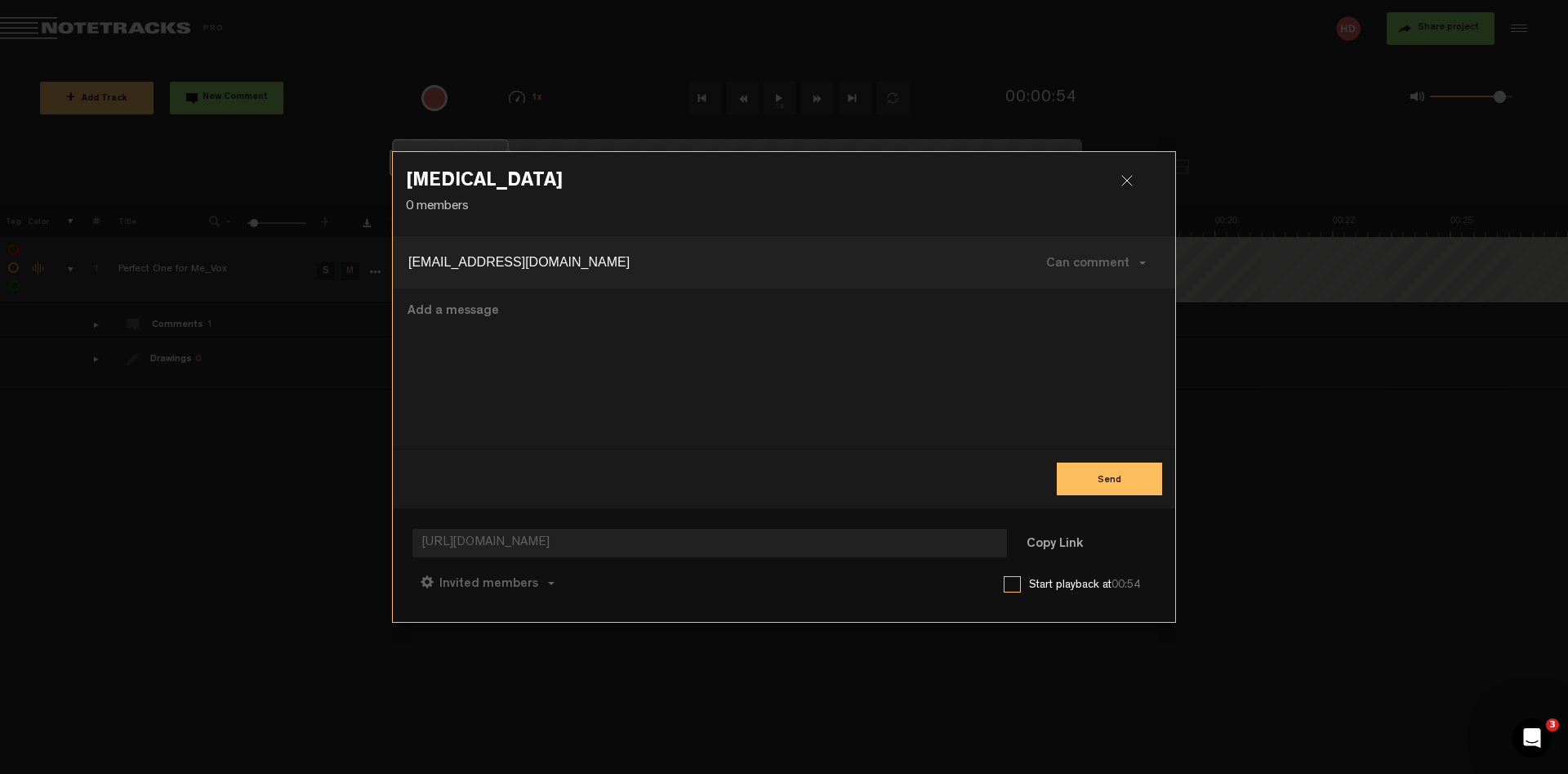
type input "harveydjobs@gmail.com"
click at [938, 430] on textarea at bounding box center [784, 369] width 757 height 134
type textarea "join"
click at [1114, 485] on button "Send" at bounding box center [1110, 479] width 106 height 33
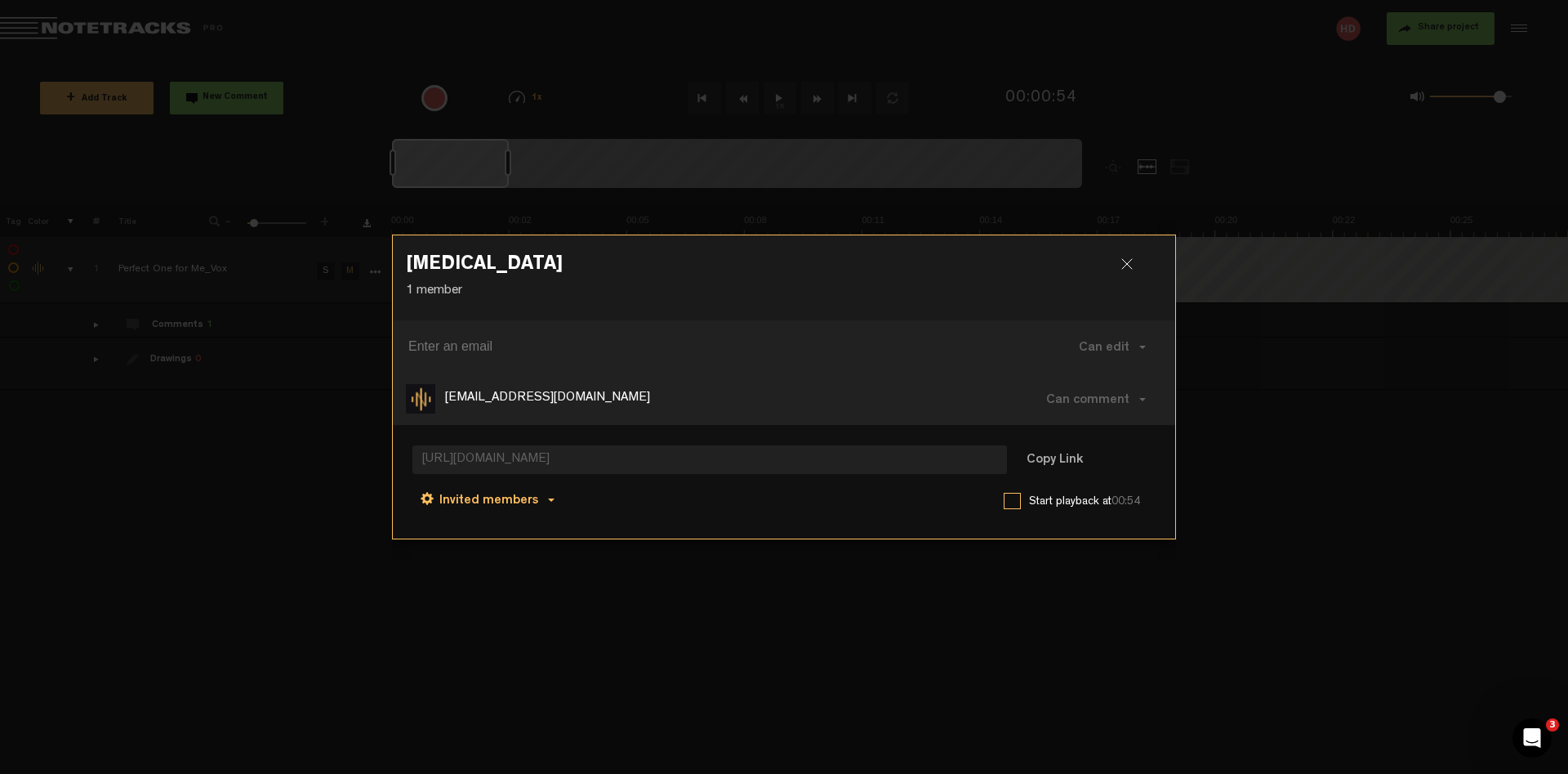
click at [548, 498] on button "Invited members" at bounding box center [487, 499] width 150 height 39
click at [657, 515] on div "Invited members Anyone Invited members Can comment Can edit Can comment Can vie…" at bounding box center [784, 499] width 743 height 39
click at [1041, 462] on button "Copy Link" at bounding box center [1055, 461] width 89 height 33
click at [461, 503] on span "Anyone" at bounding box center [461, 500] width 43 height 13
click at [466, 533] on link "Invited members" at bounding box center [489, 538] width 124 height 23
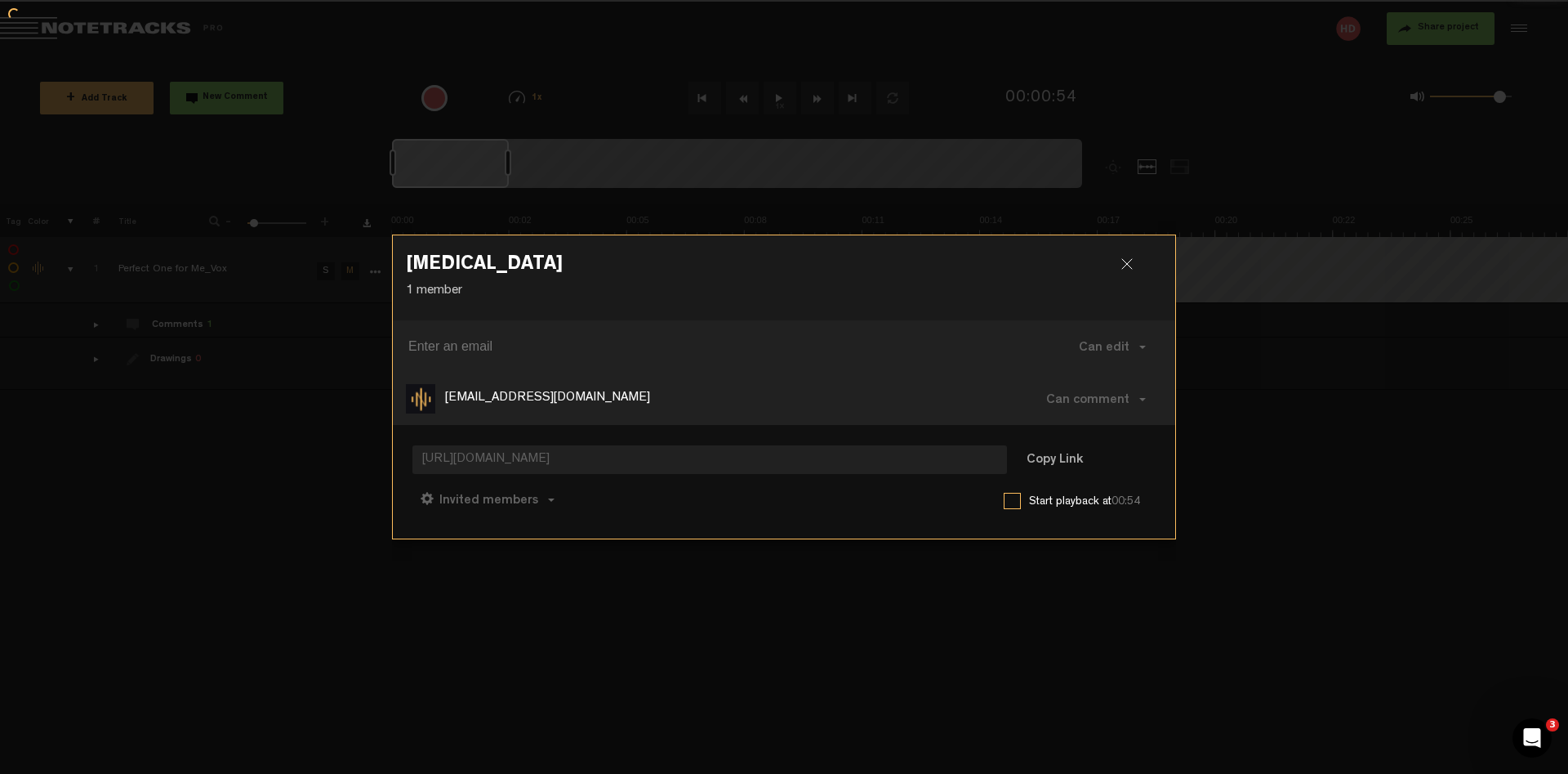
click at [773, 508] on div "Invited members Anyone Invited members Can comment Can edit Can comment Can vie…" at bounding box center [784, 499] width 743 height 39
click at [1047, 458] on button "Copy Link" at bounding box center [1055, 461] width 89 height 33
click at [476, 499] on span "Anyone" at bounding box center [461, 500] width 43 height 13
click at [478, 539] on link "Invited members" at bounding box center [489, 538] width 124 height 23
click at [878, 515] on div "Invited members Anyone Invited members Can comment Can edit Can comment Can vie…" at bounding box center [784, 499] width 743 height 39
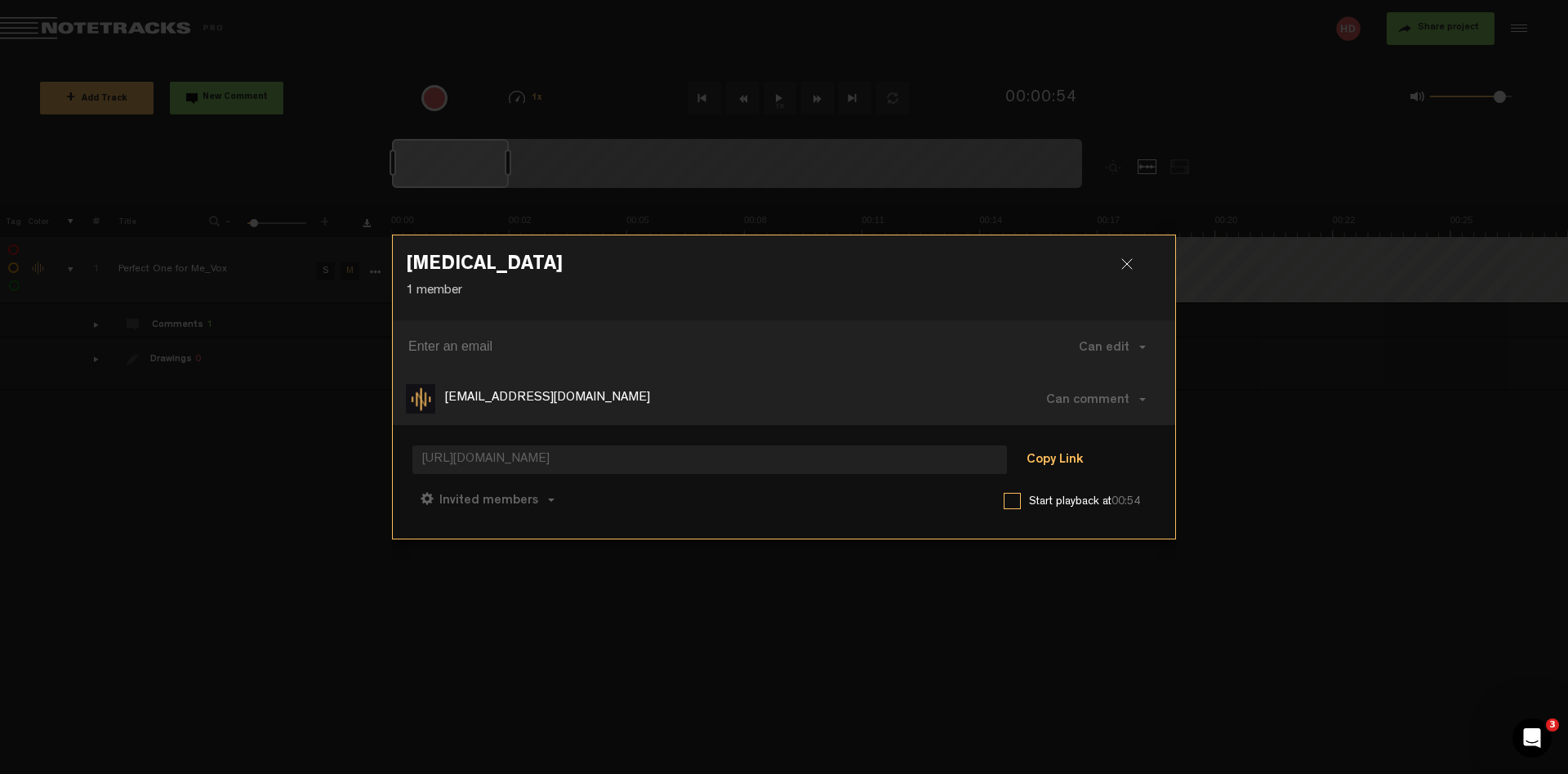
click at [1052, 462] on button "Copy Link" at bounding box center [1055, 461] width 89 height 33
click at [488, 500] on button "Anyone" at bounding box center [460, 499] width 95 height 39
click at [493, 537] on link "Invited members" at bounding box center [489, 538] width 124 height 23
click at [802, 506] on div "Invited members Anyone Invited members Can comment Can edit Can comment Can vie…" at bounding box center [784, 499] width 743 height 39
click at [1010, 502] on label at bounding box center [1012, 501] width 17 height 16
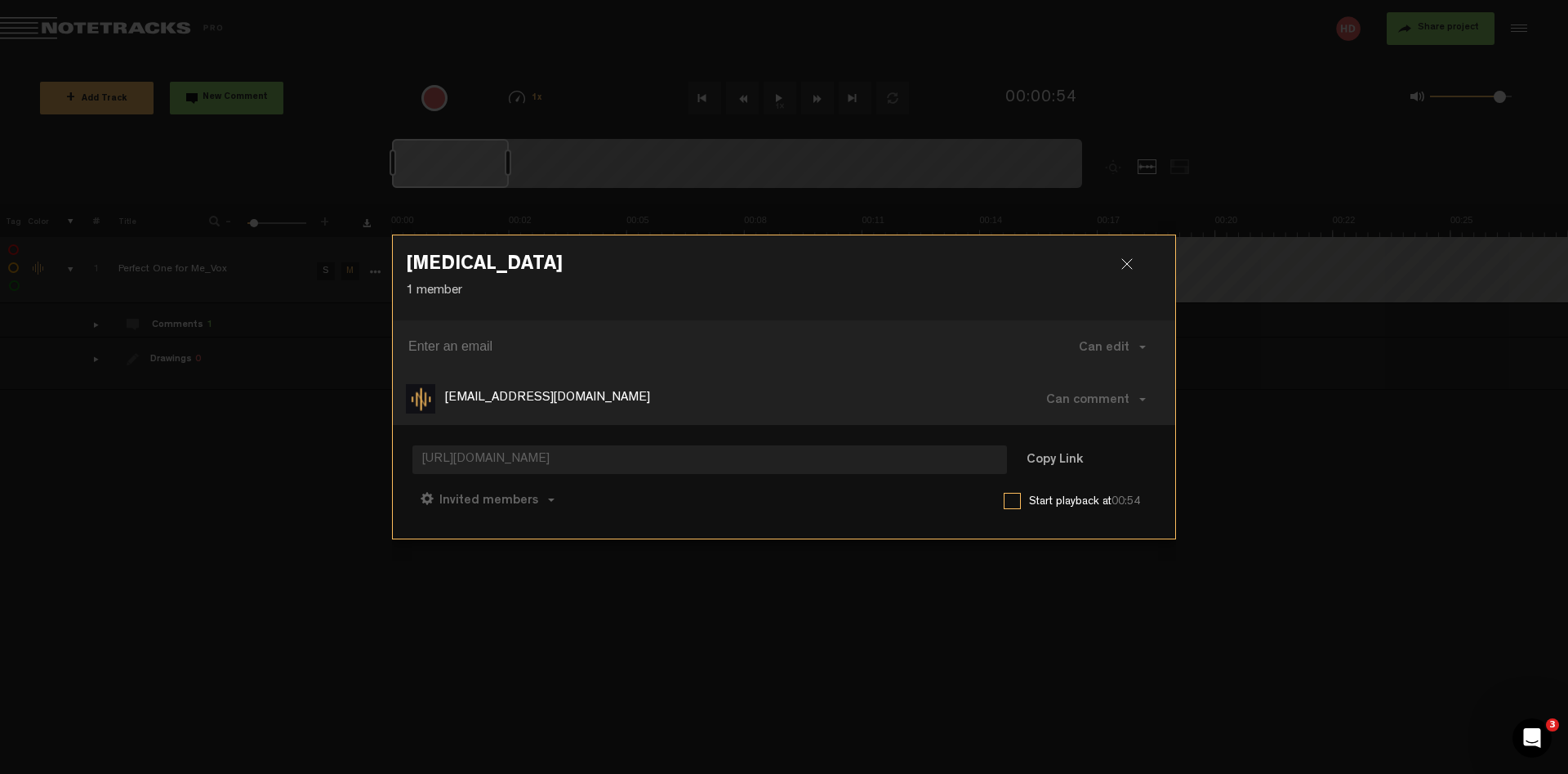
click at [0, 0] on input "checkbox" at bounding box center [0, 0] width 0 height 0
click at [1010, 499] on label at bounding box center [1012, 501] width 17 height 16
click at [0, 0] on input "checkbox" at bounding box center [0, 0] width 0 height 0
click at [507, 499] on span "Invited members" at bounding box center [488, 500] width 98 height 13
click at [497, 535] on link "Invited members" at bounding box center [489, 538] width 124 height 23
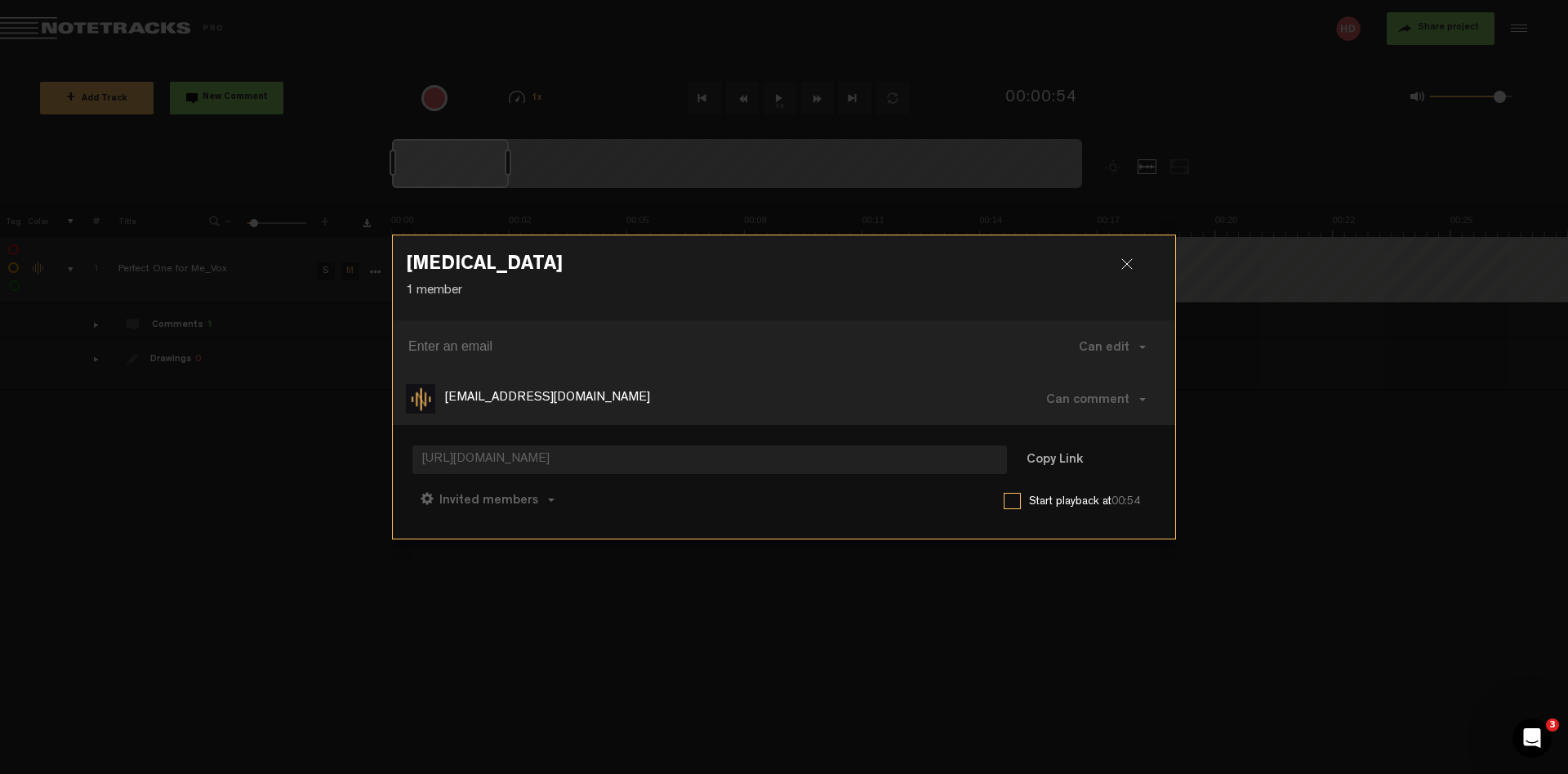
click at [665, 462] on span "https://app.notetracks.com/#/app/audioproject/3433_NMjhcmbcV8vLfujiGW9S-BpnGduo…" at bounding box center [709, 460] width 595 height 29
click at [1068, 465] on button "Copy Link" at bounding box center [1055, 461] width 89 height 33
click at [497, 498] on button "Anyone" at bounding box center [460, 499] width 95 height 39
click at [501, 537] on link "Invited members" at bounding box center [489, 538] width 124 height 23
drag, startPoint x: 818, startPoint y: 503, endPoint x: 896, endPoint y: 480, distance: 81.3
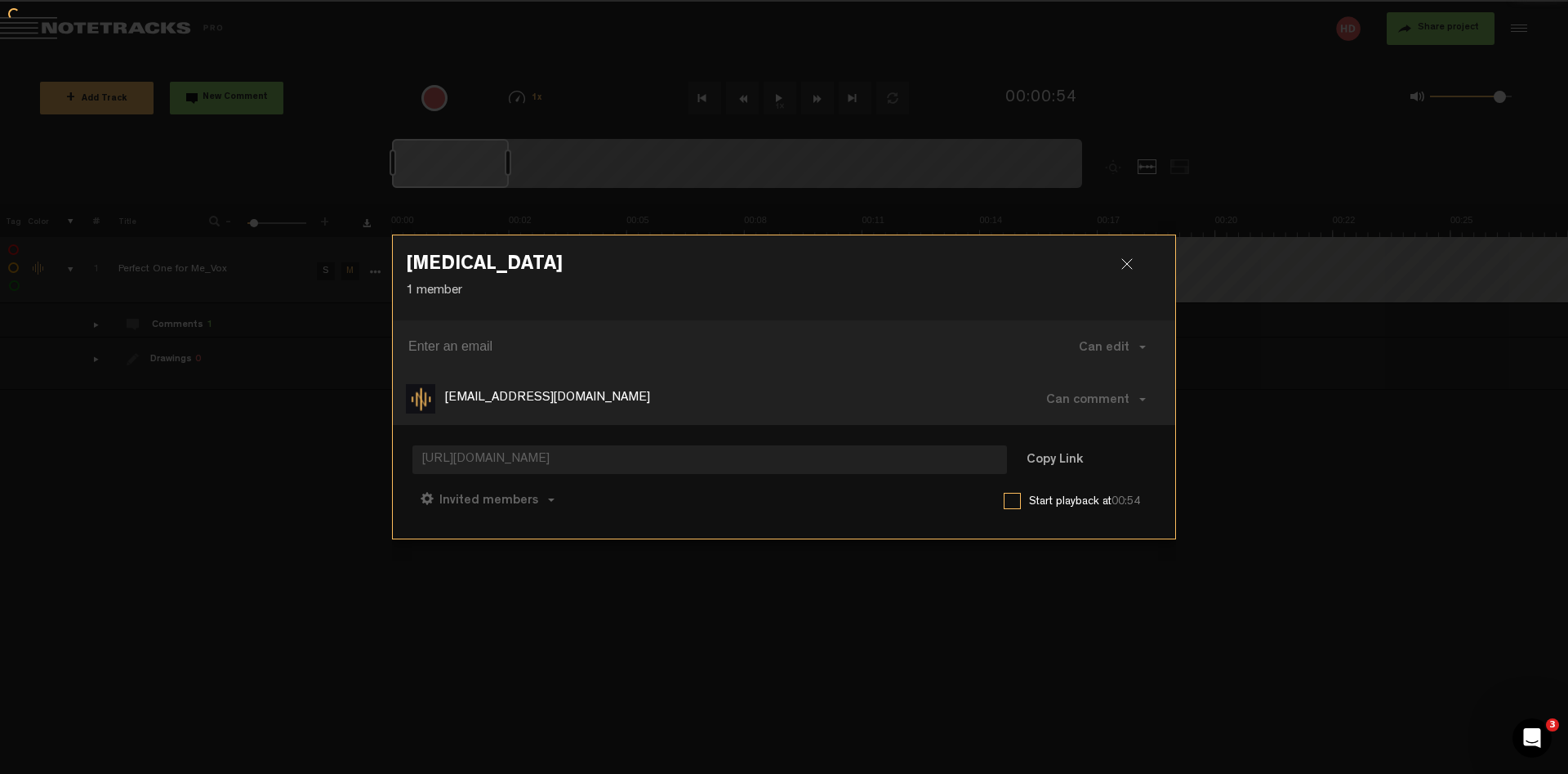
click at [819, 503] on div "Invited members Anyone Invited members Can comment Can edit Can comment Can vie…" at bounding box center [784, 499] width 743 height 39
click at [1132, 268] on div at bounding box center [1133, 270] width 24 height 24
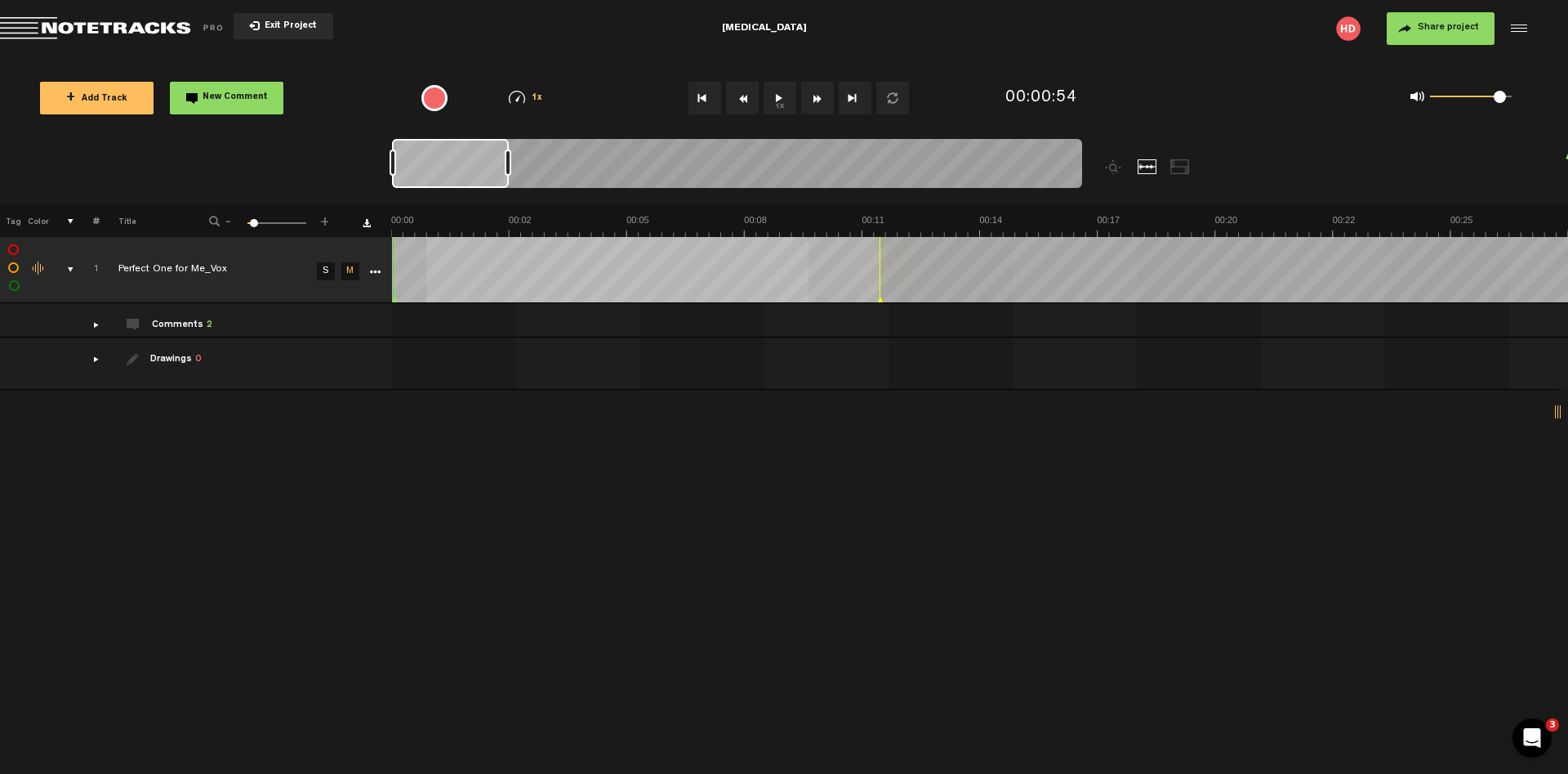
click at [300, 28] on span "Exit Project" at bounding box center [288, 27] width 57 height 9
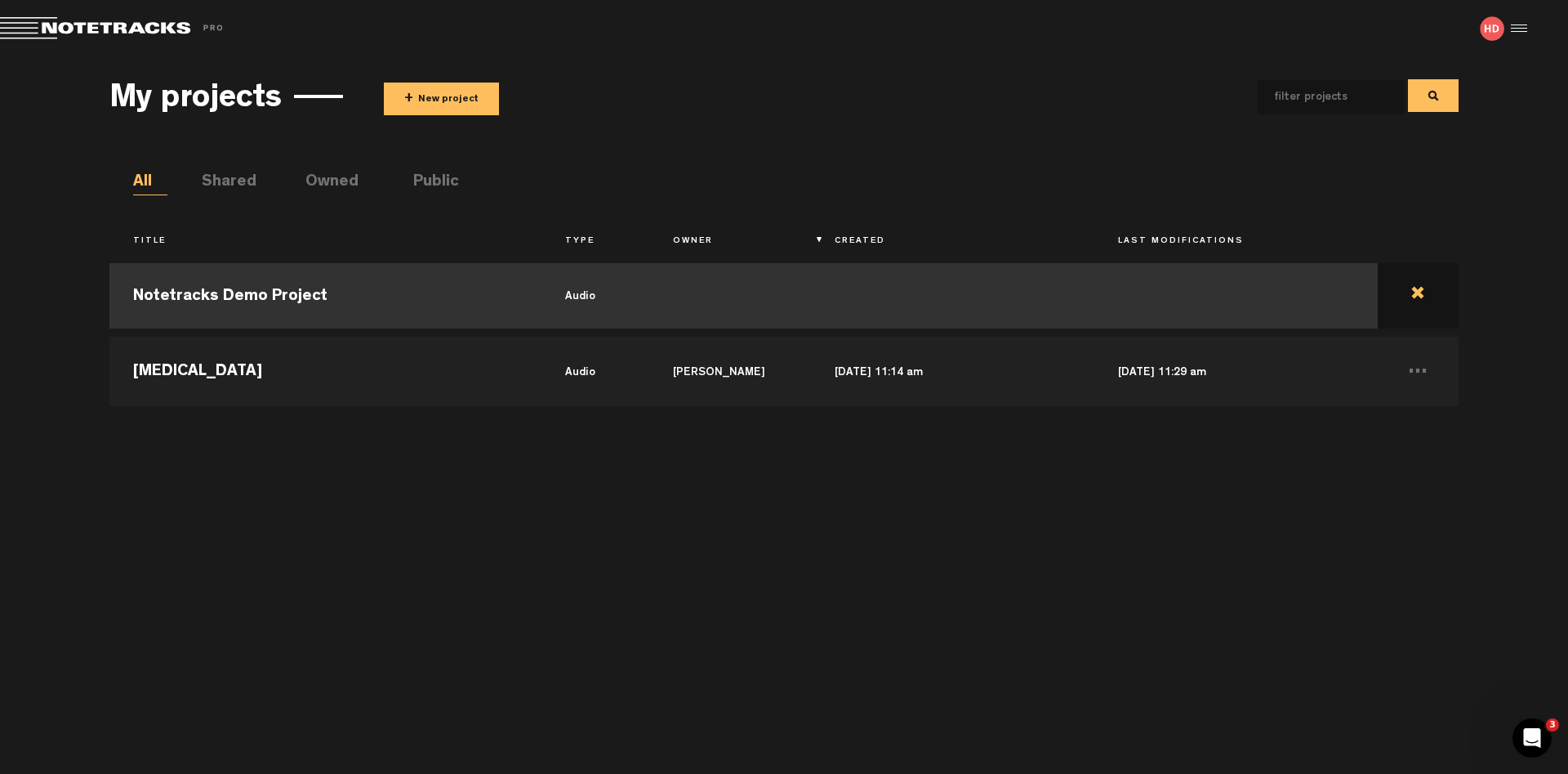
click at [1423, 286] on td at bounding box center [1418, 295] width 81 height 73
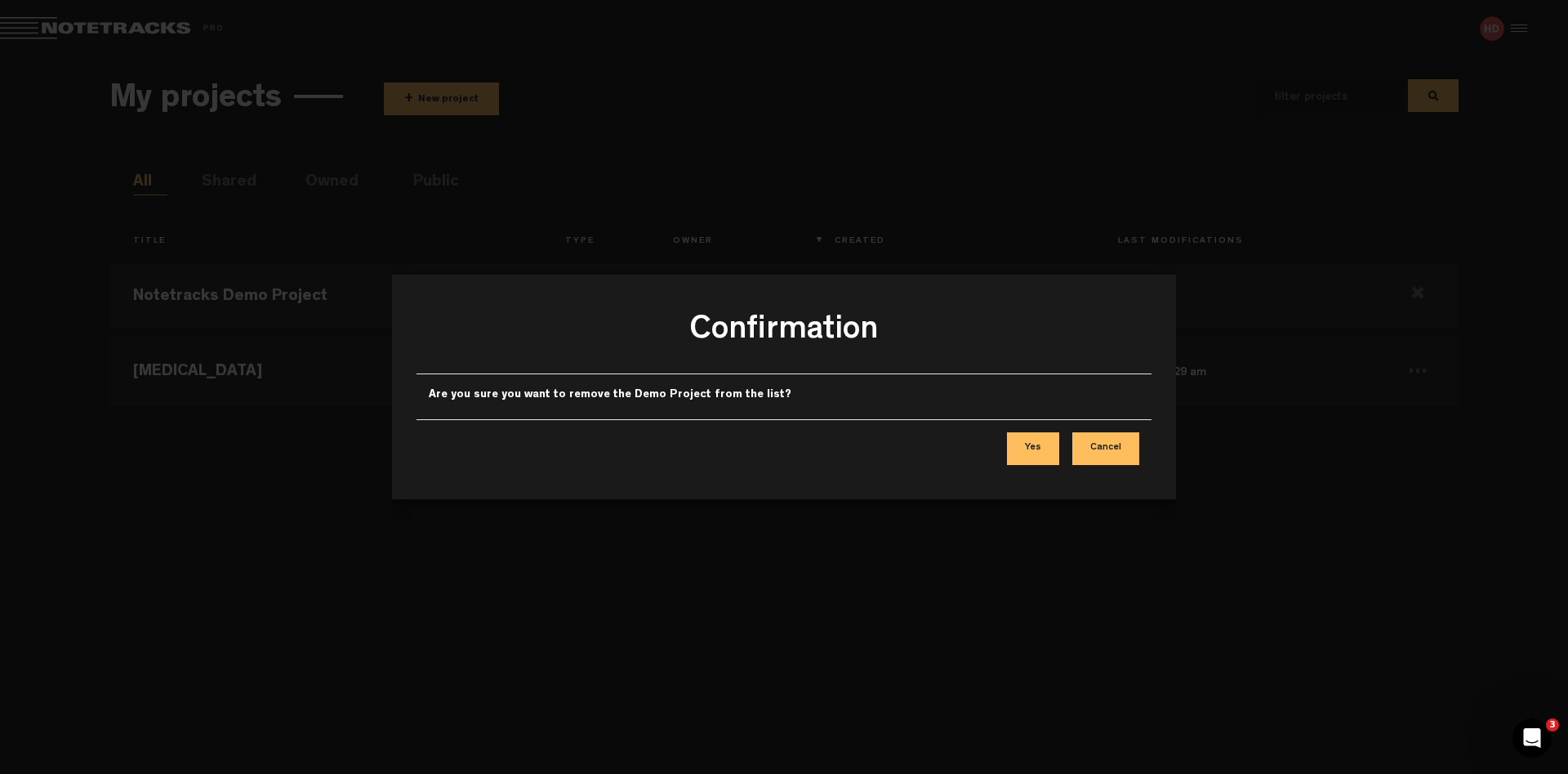
click at [1104, 447] on button "Cancel" at bounding box center [1106, 448] width 67 height 33
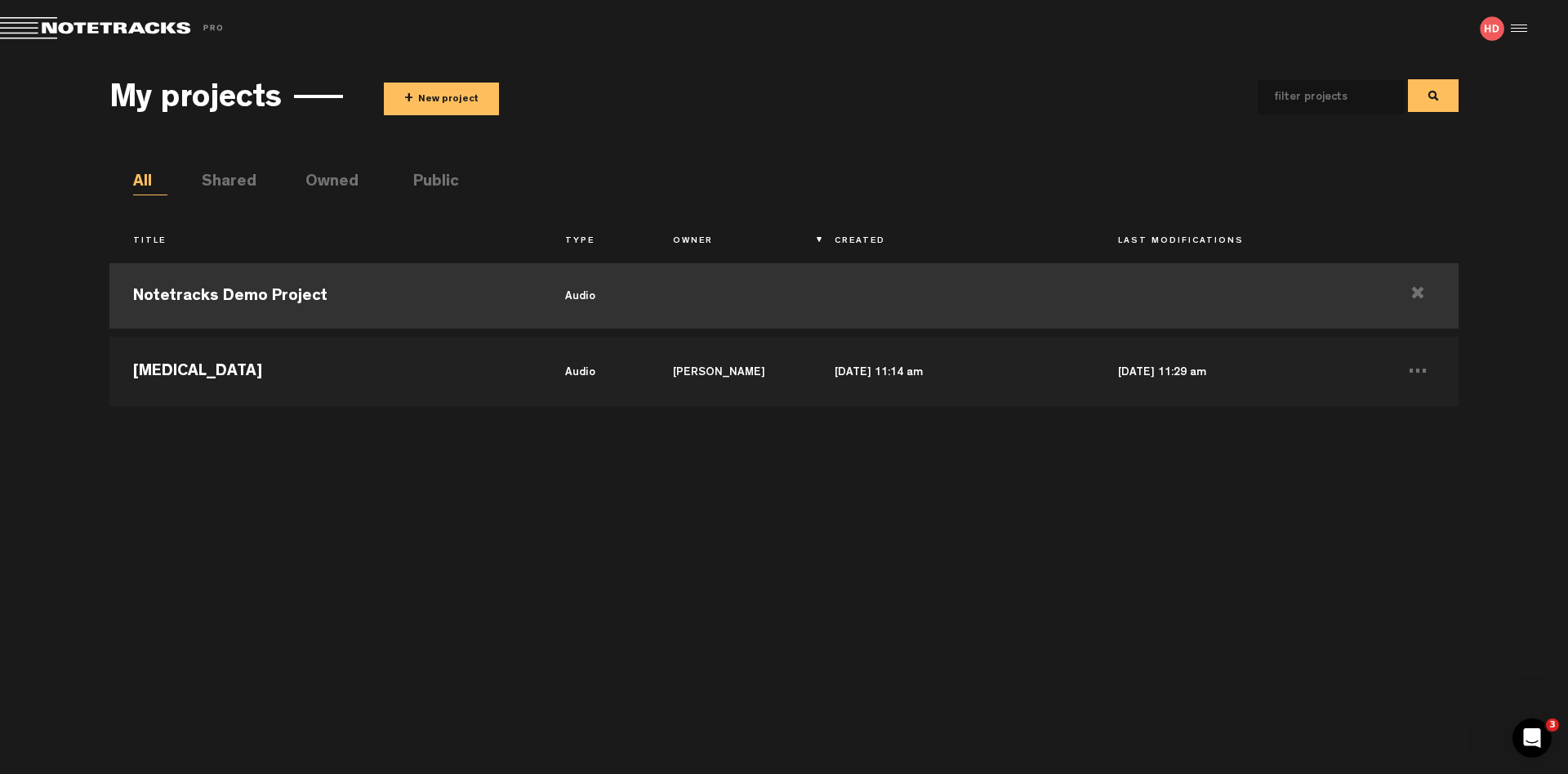
click at [309, 287] on td "Notetracks Demo Project" at bounding box center [325, 295] width 431 height 73
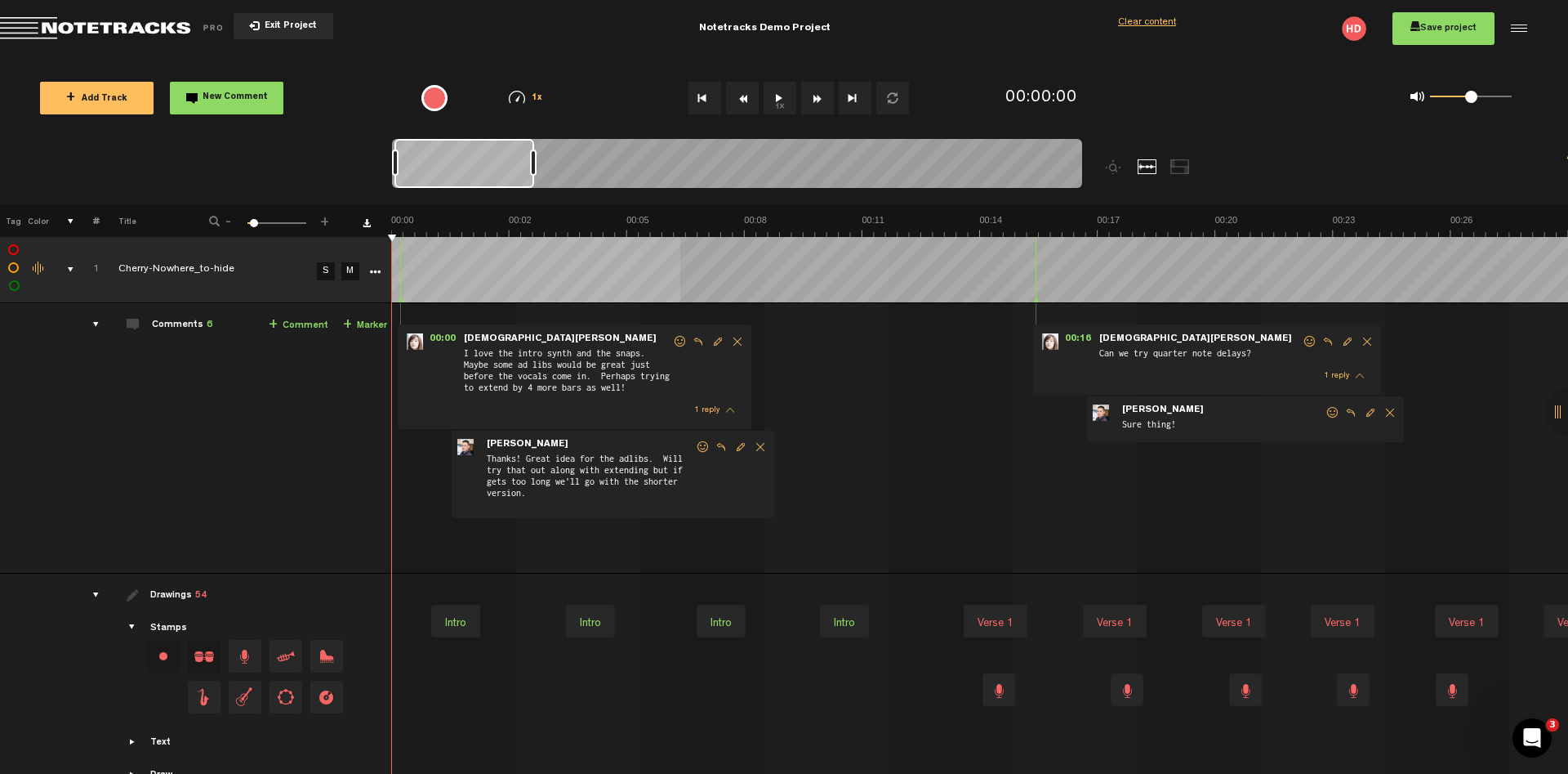
click at [291, 31] on span "Exit Project" at bounding box center [288, 27] width 57 height 9
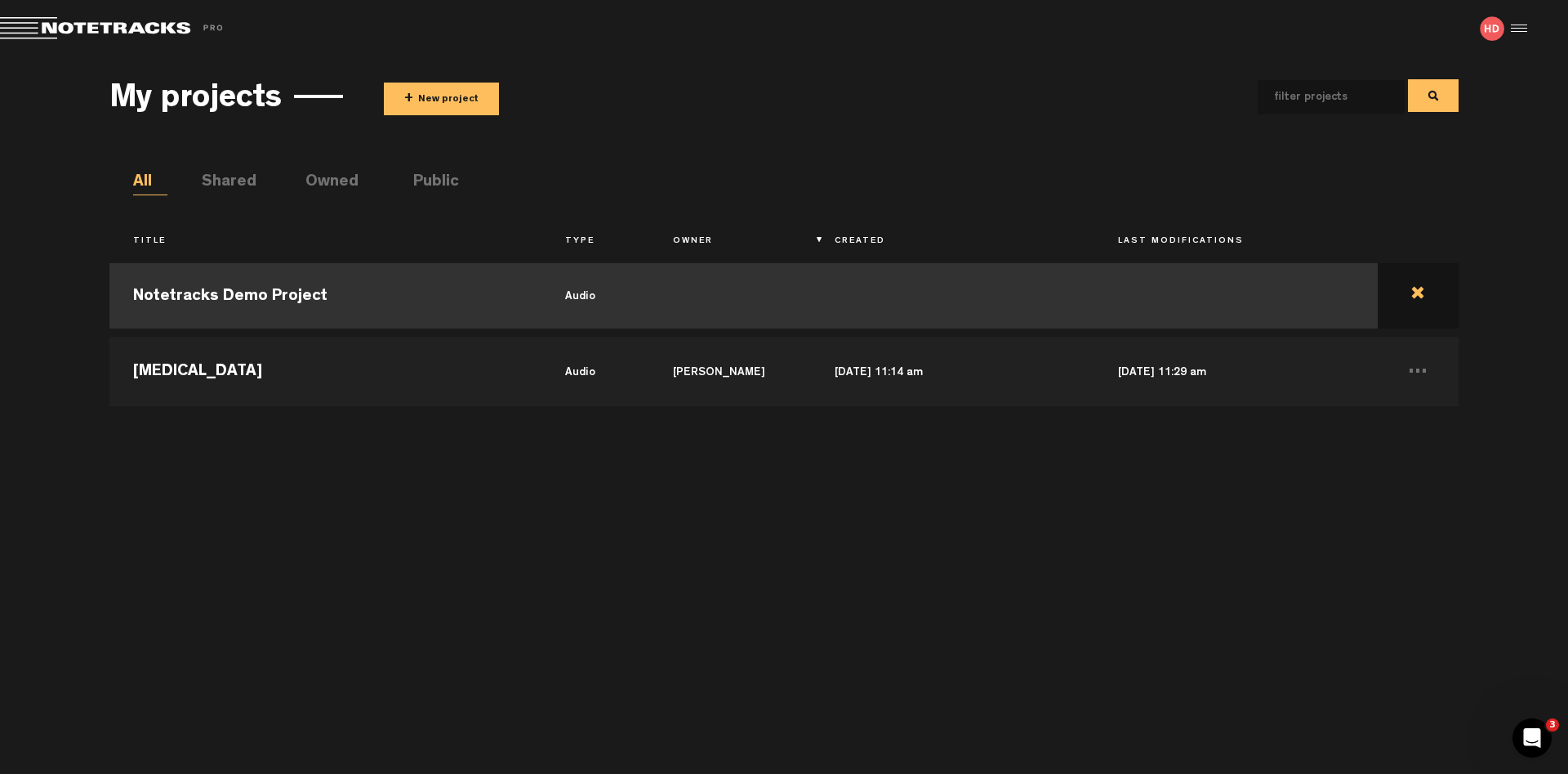
click at [1415, 290] on td at bounding box center [1418, 295] width 81 height 73
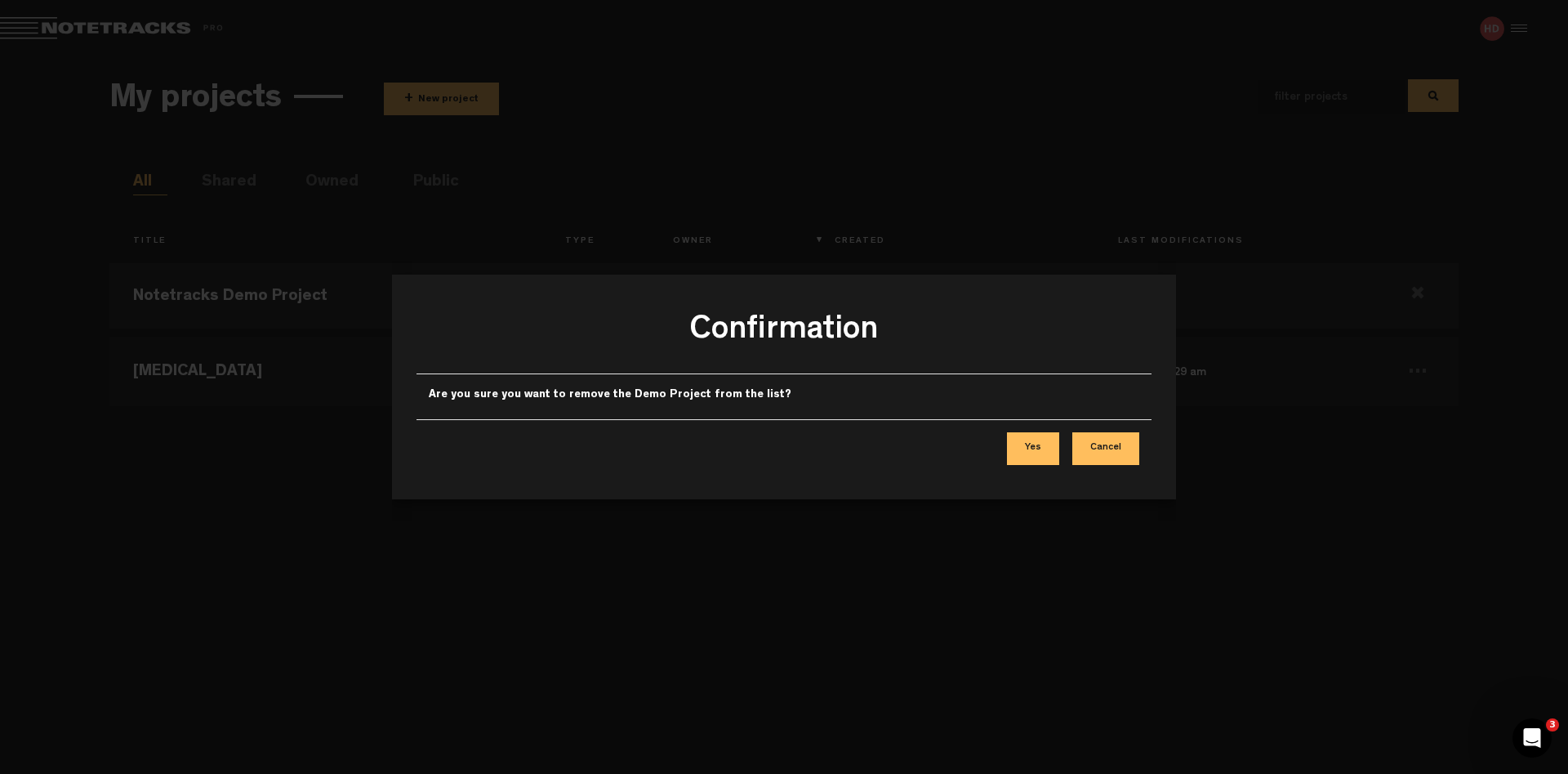
click at [1036, 445] on button "Yes" at bounding box center [1033, 448] width 52 height 33
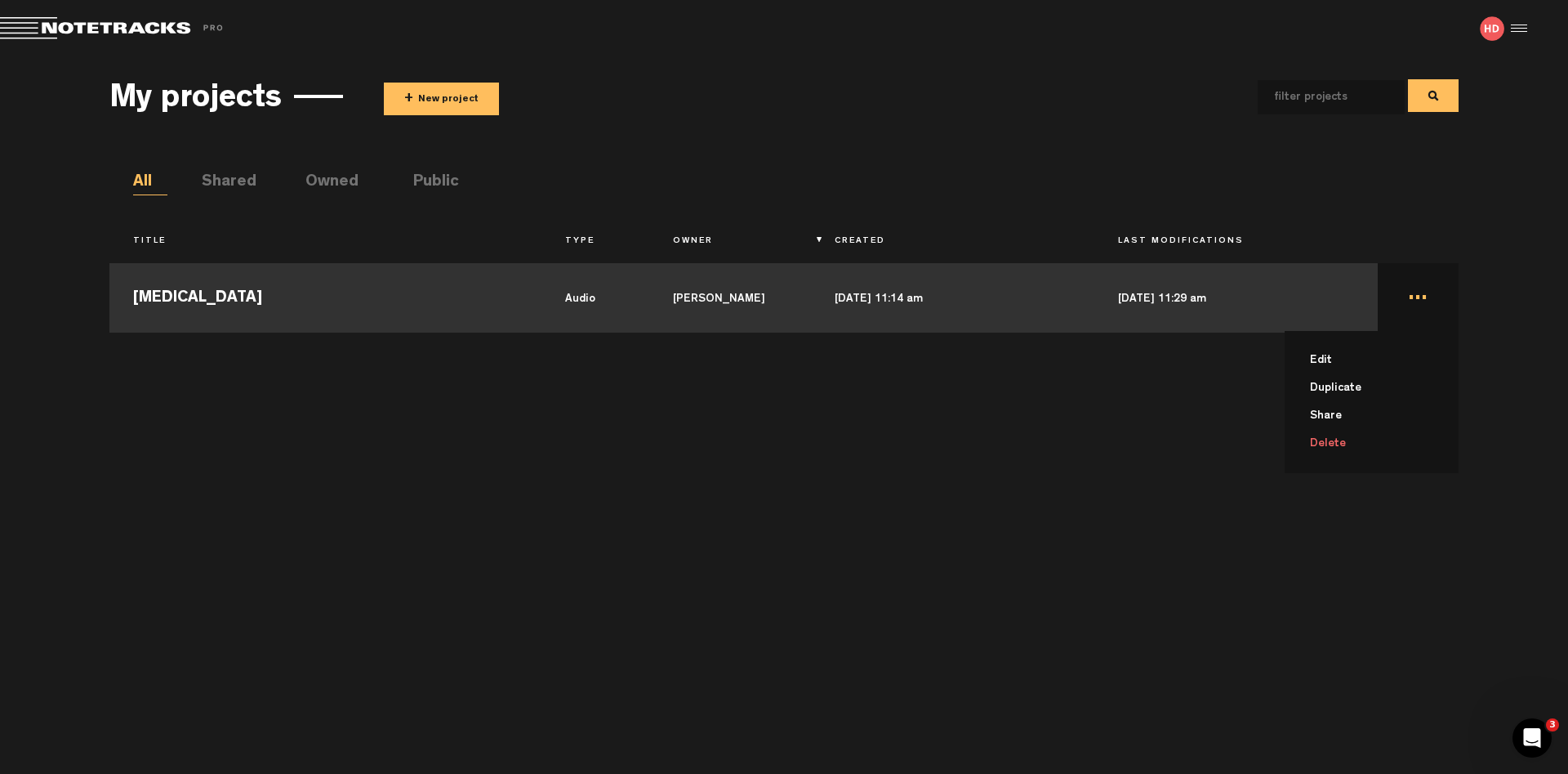
click at [1415, 299] on td "... Edit Duplicate Share Delete" at bounding box center [1418, 295] width 81 height 73
click at [1313, 446] on li "Delete" at bounding box center [1381, 443] width 155 height 28
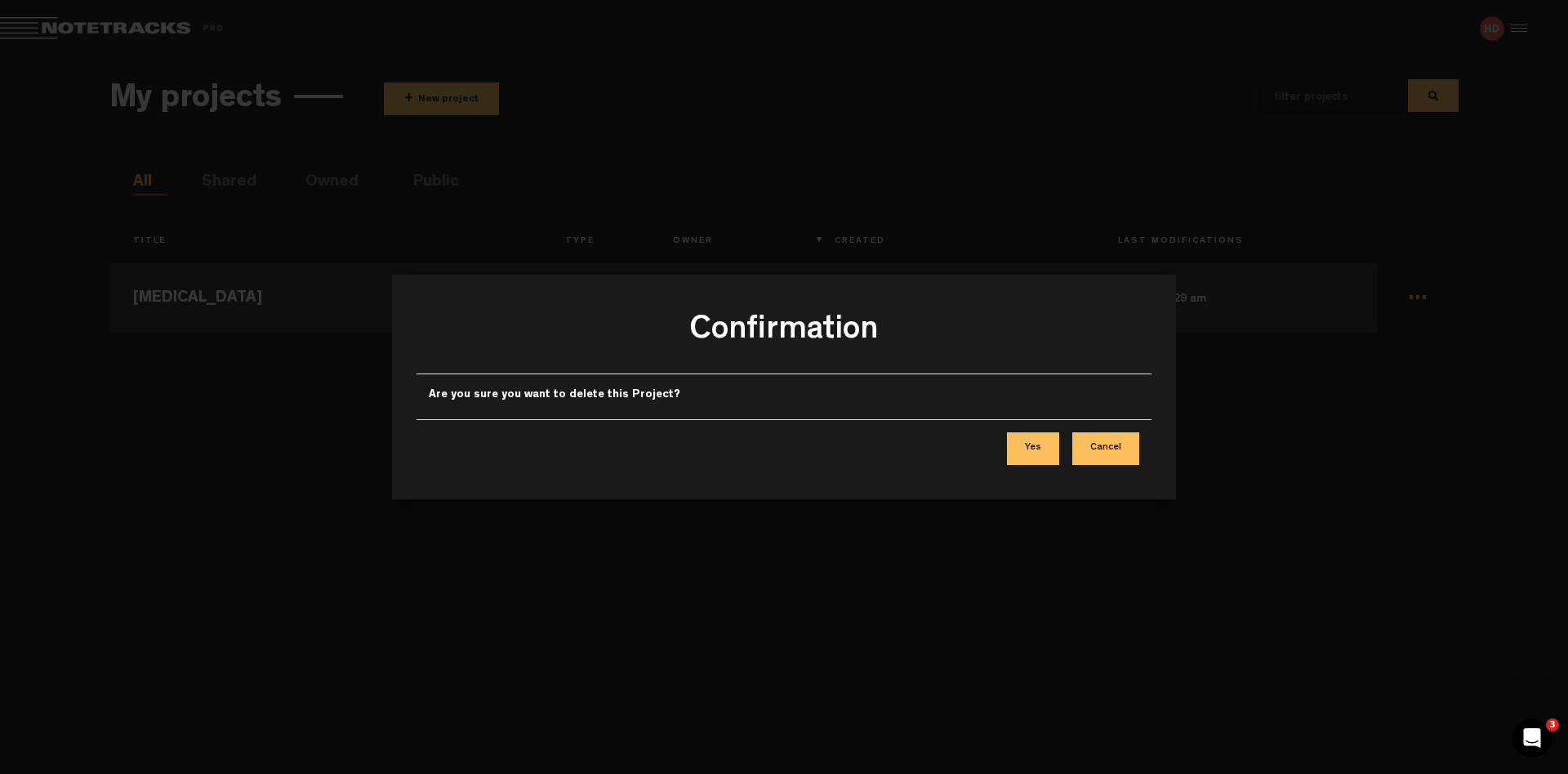
click at [1017, 444] on button "Yes" at bounding box center [1033, 448] width 52 height 33
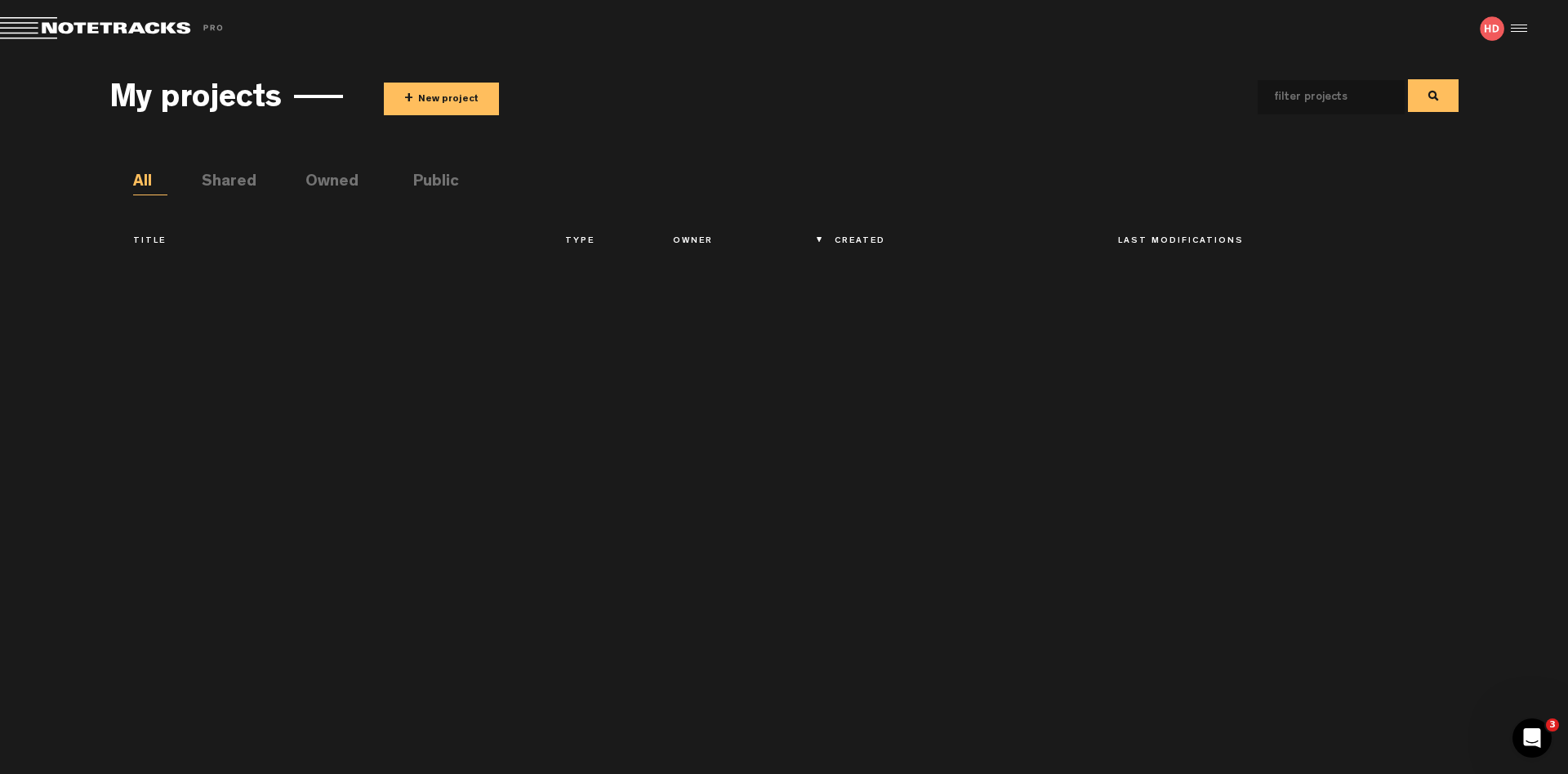
click at [467, 89] on button "+ New project" at bounding box center [441, 98] width 115 height 33
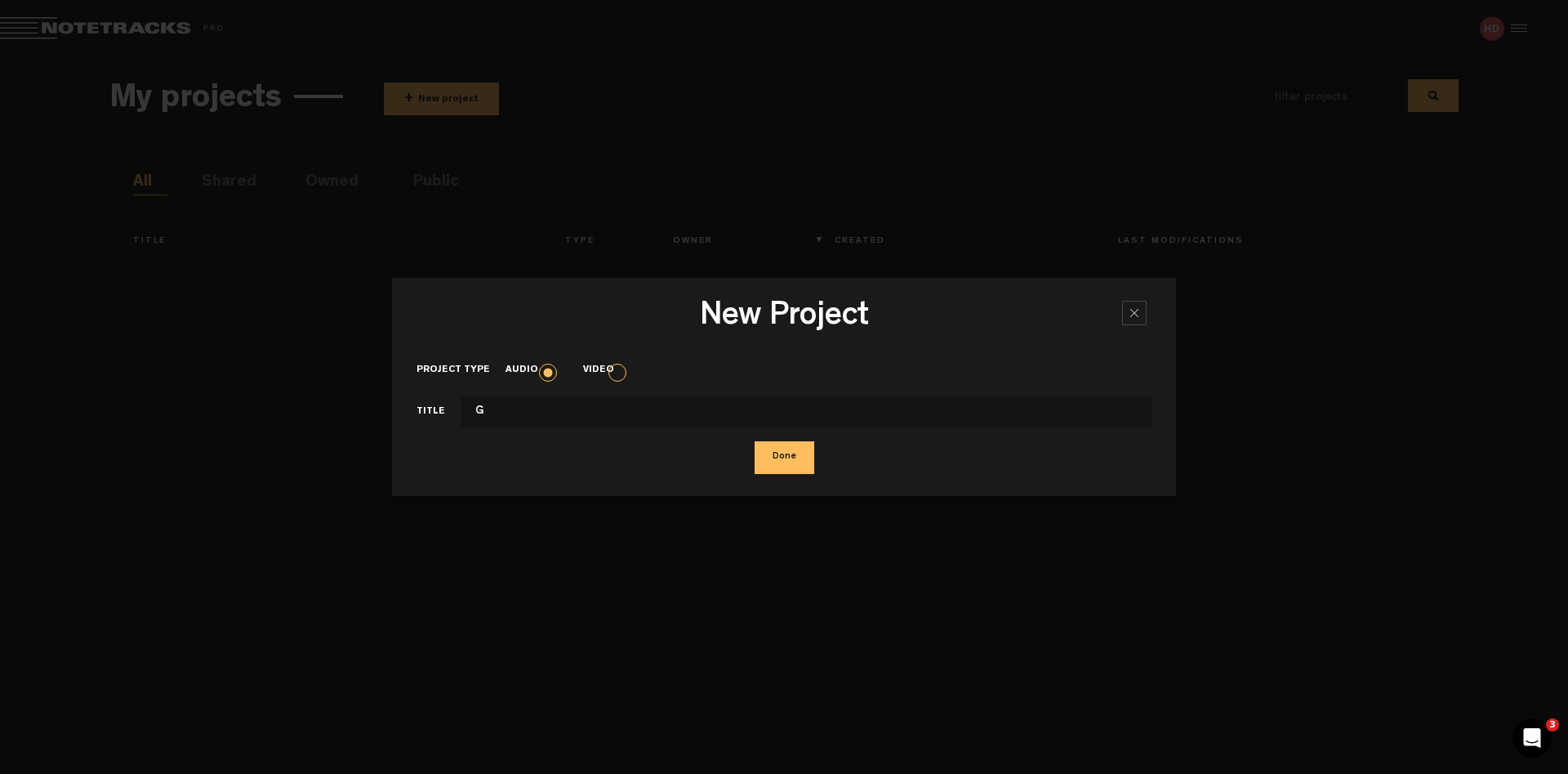
type input "G"
click at [755, 441] on button "Done" at bounding box center [784, 457] width 60 height 33
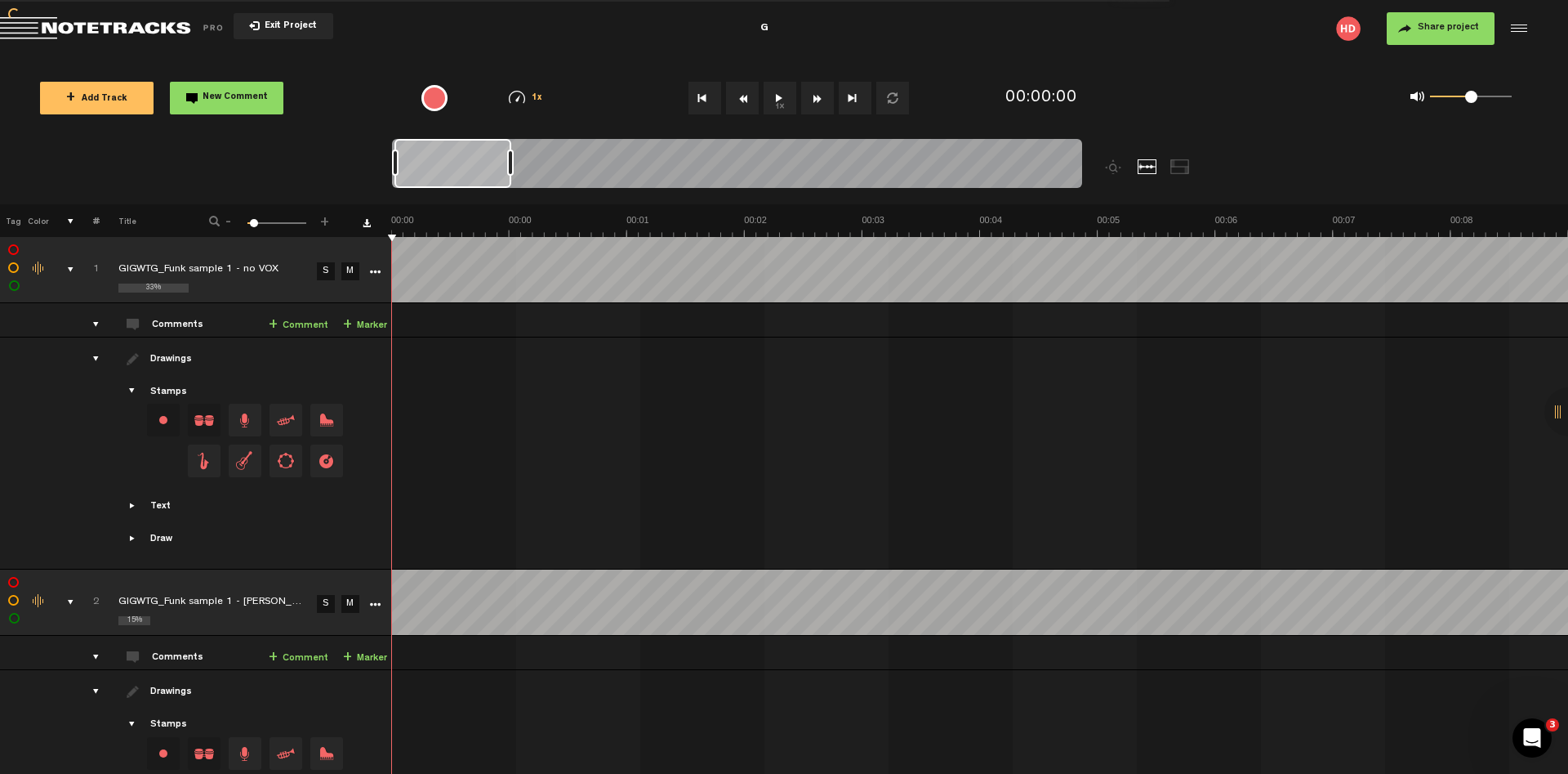
click at [70, 270] on div "comments, stamps & drawings" at bounding box center [64, 269] width 25 height 16
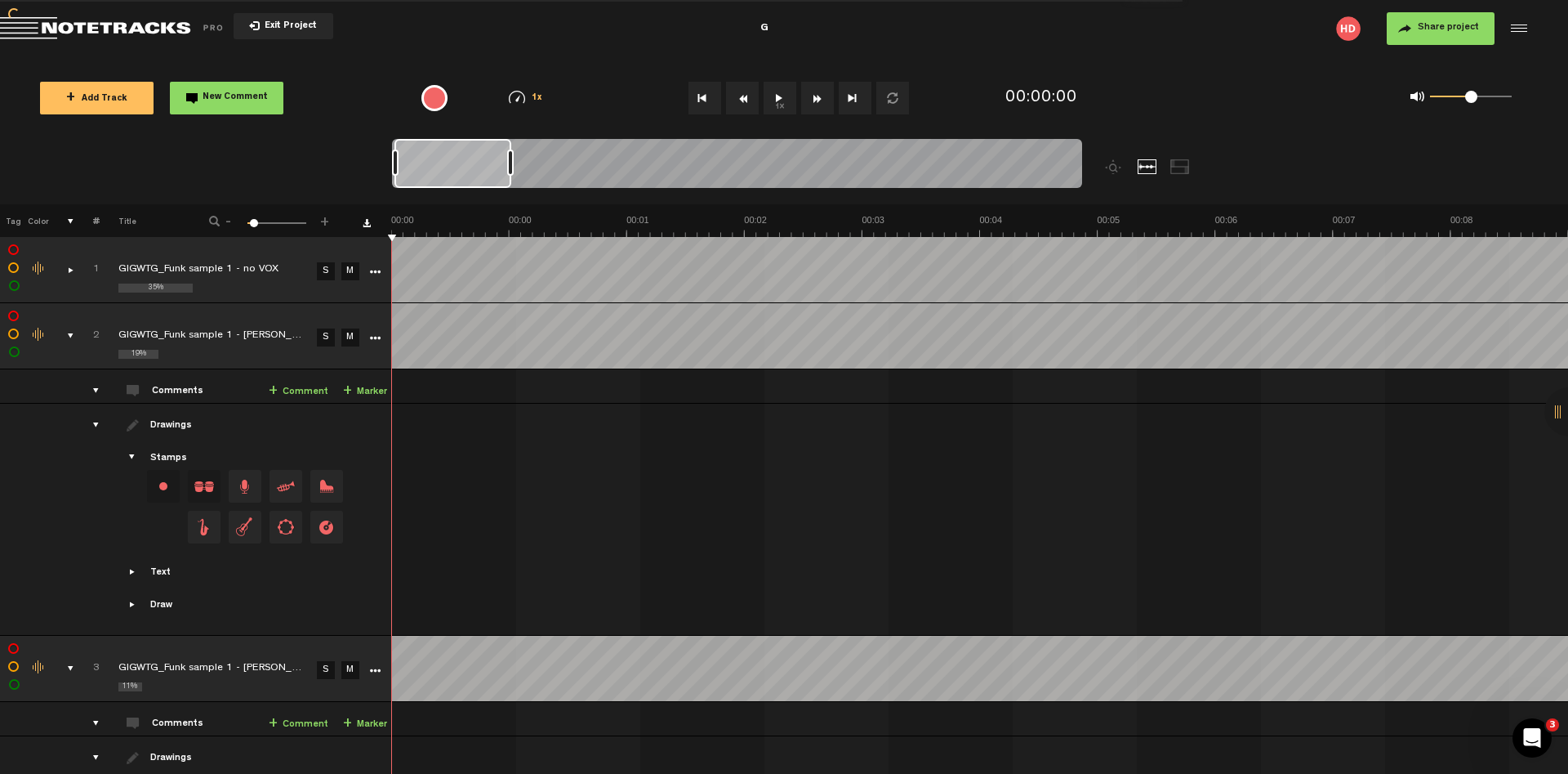
drag, startPoint x: 71, startPoint y: 335, endPoint x: 69, endPoint y: 344, distance: 9.2
click at [71, 336] on div "comments, stamps & drawings" at bounding box center [64, 336] width 25 height 16
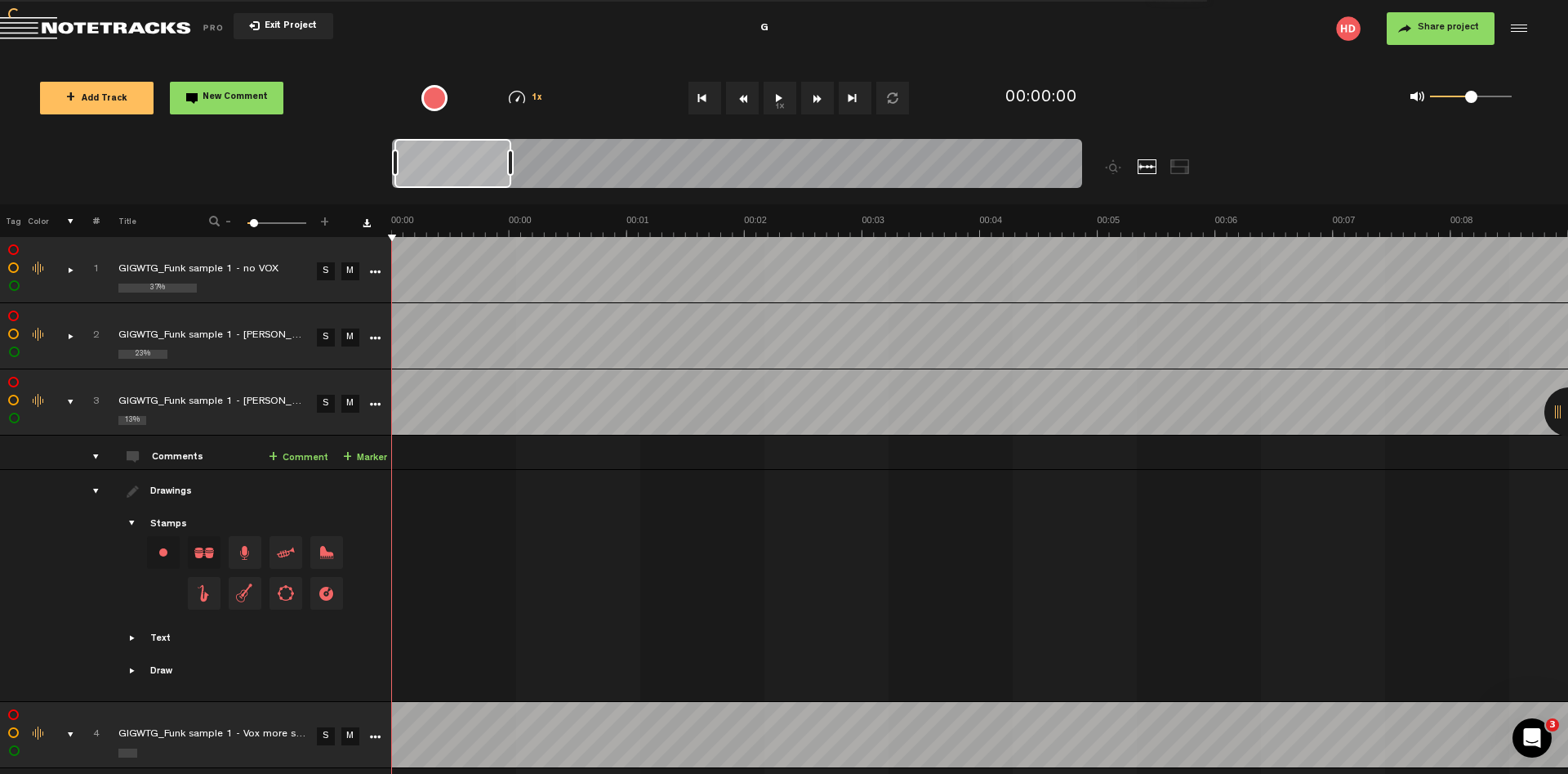
click at [69, 404] on div "comments, stamps & drawings" at bounding box center [64, 402] width 25 height 16
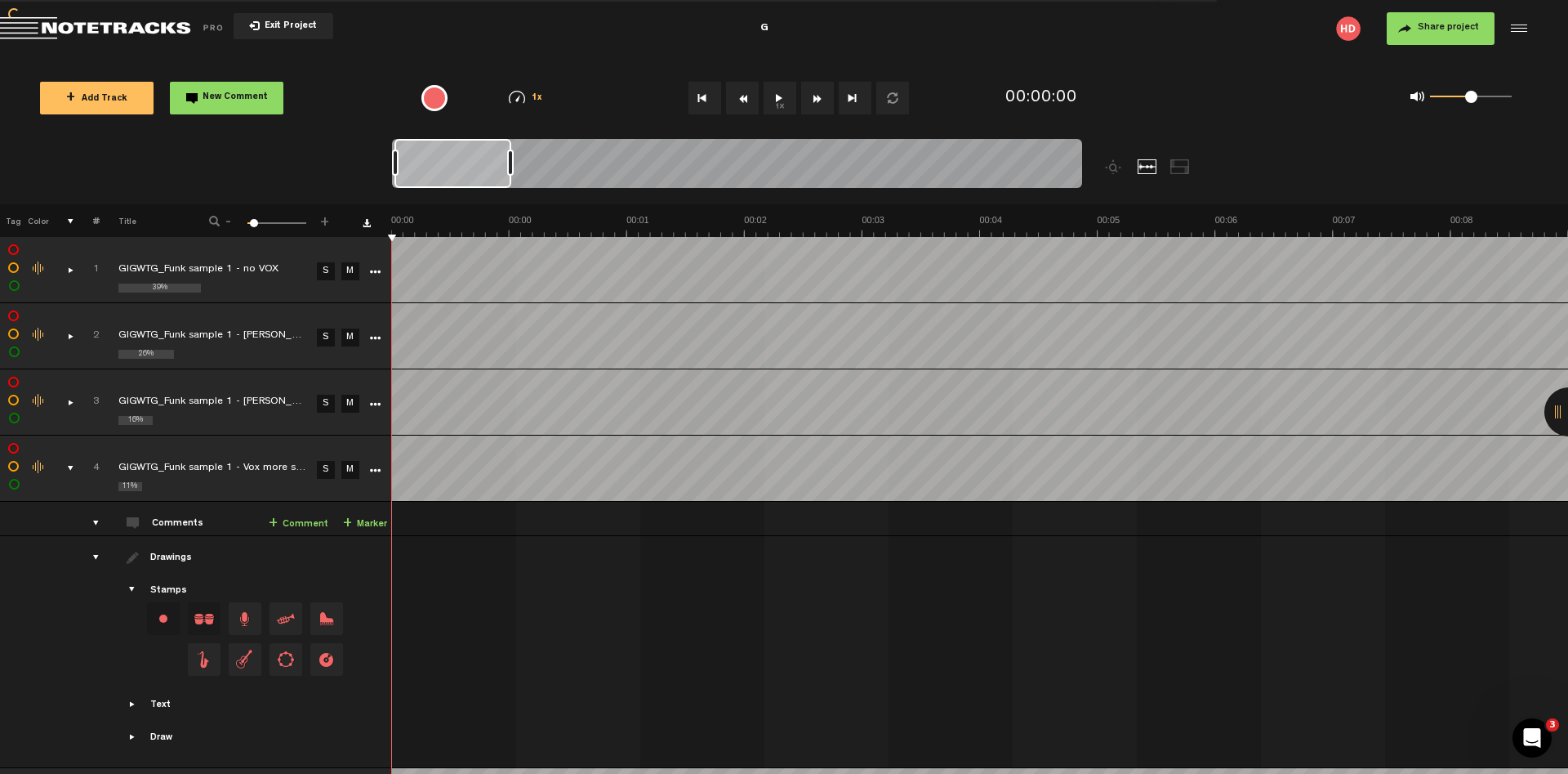
click at [71, 466] on div "comments, stamps & drawings" at bounding box center [64, 468] width 25 height 16
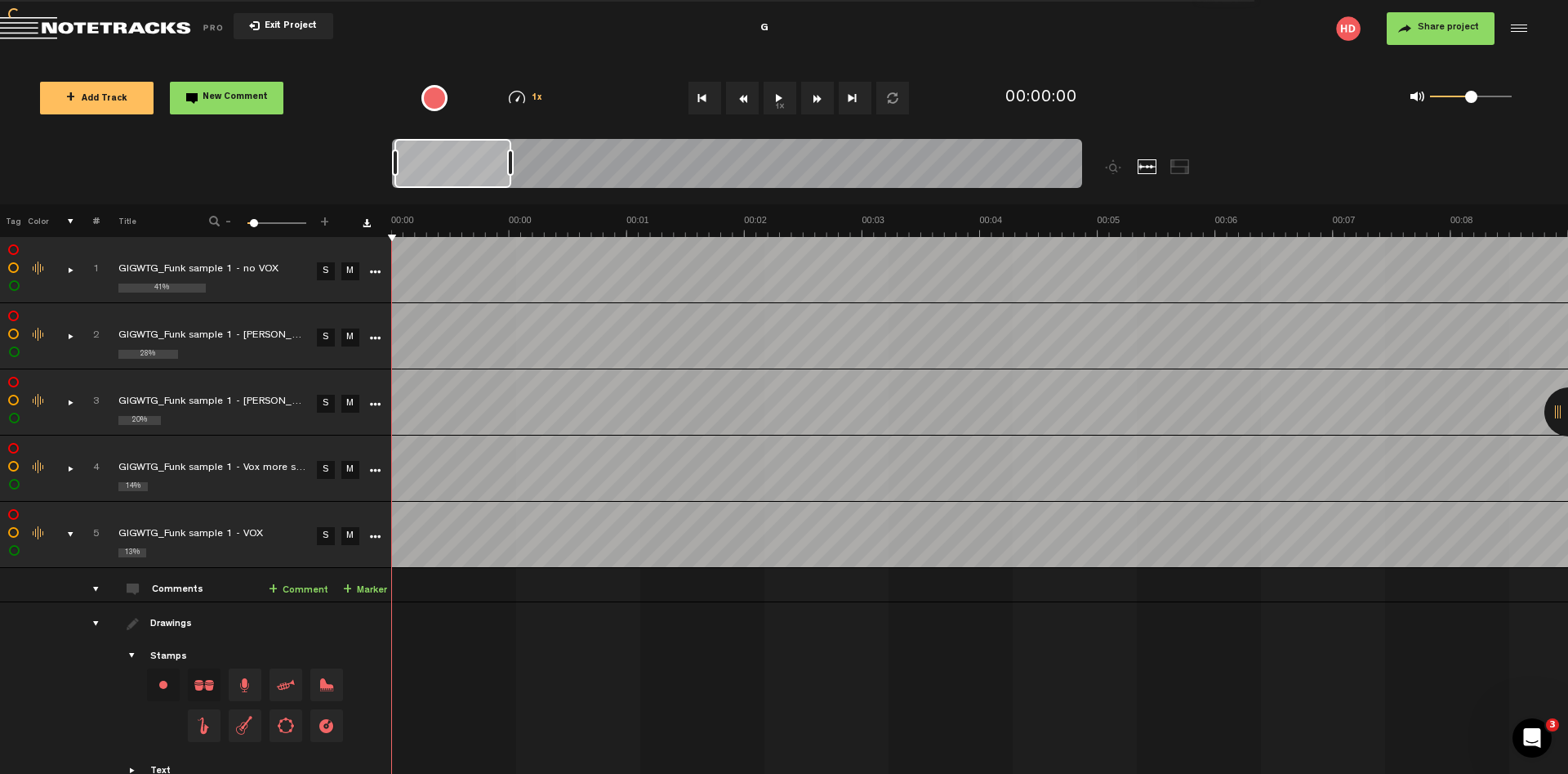
click at [72, 537] on div "comments, stamps & drawings" at bounding box center [64, 534] width 25 height 16
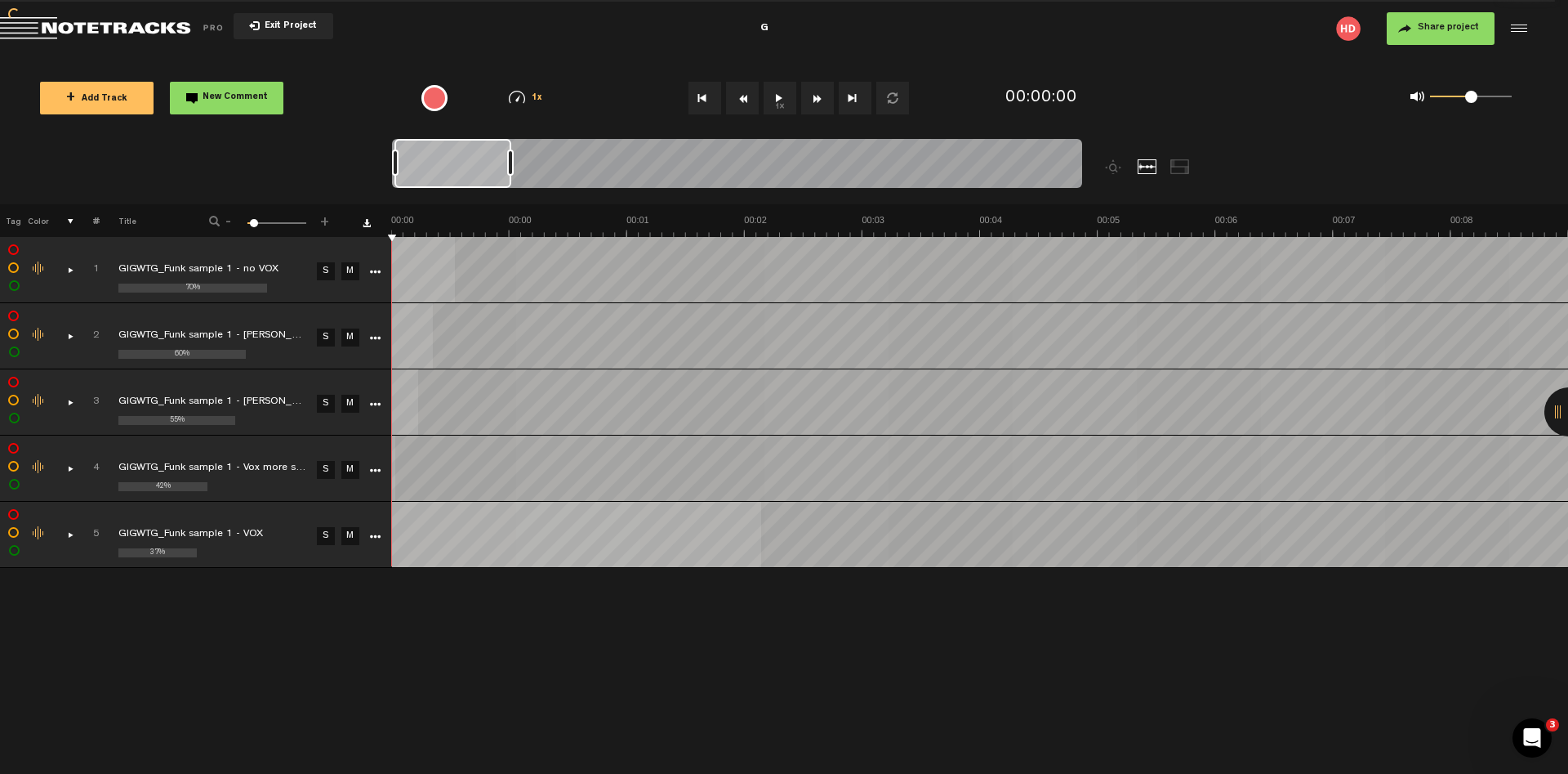
click at [349, 534] on link "M" at bounding box center [351, 536] width 18 height 18
click at [349, 474] on link "M" at bounding box center [351, 470] width 18 height 18
click at [347, 407] on link "M" at bounding box center [351, 404] width 18 height 18
click at [352, 338] on link "M" at bounding box center [351, 337] width 18 height 18
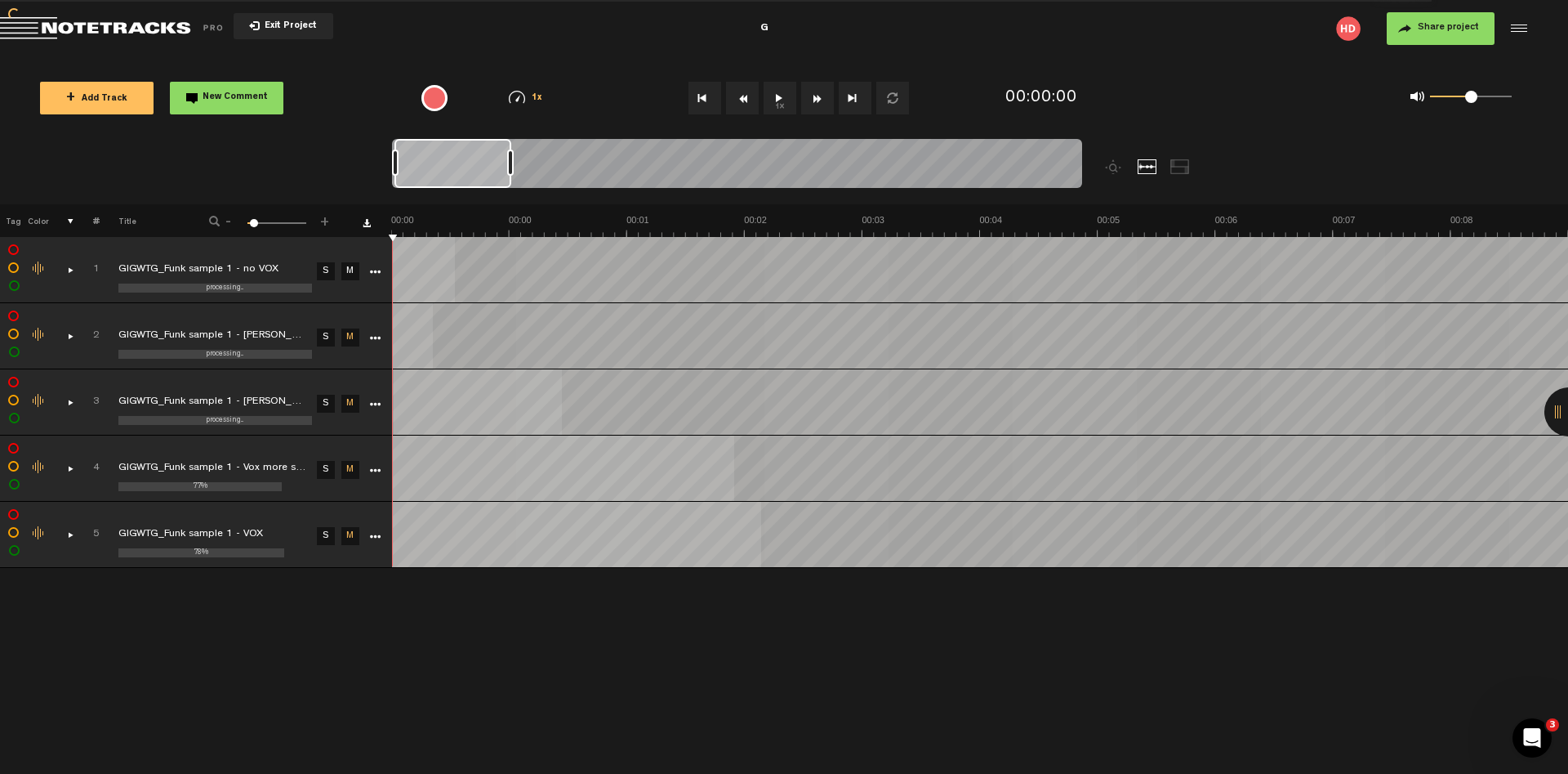
click at [734, 445] on table "1 processing... GIGWTG_Funk sample 1 - no VOX S M Export to Headliner Update Do…" at bounding box center [784, 403] width 1569 height 331
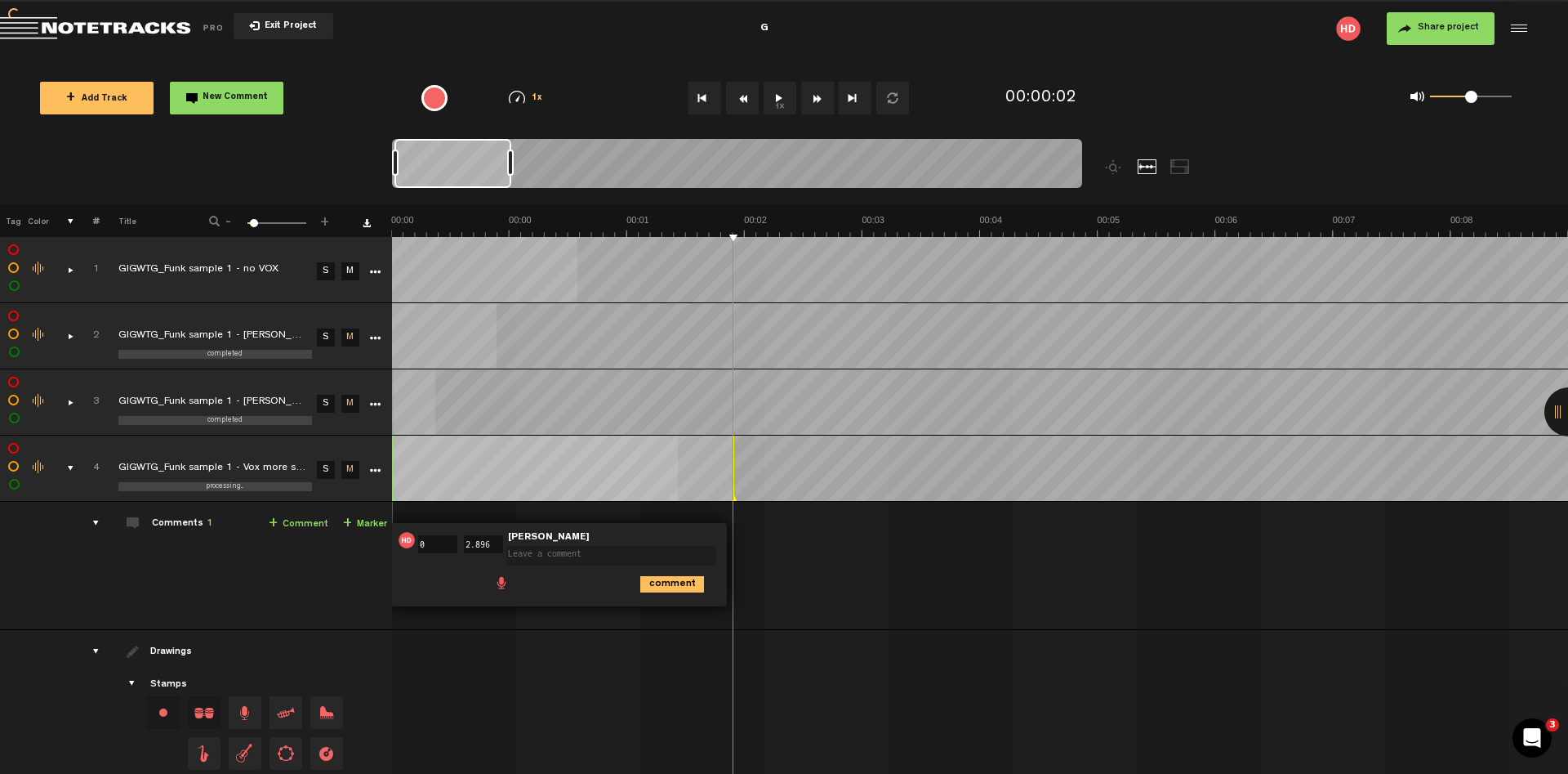
click at [68, 468] on div "comments, stamps & drawings" at bounding box center [64, 468] width 25 height 16
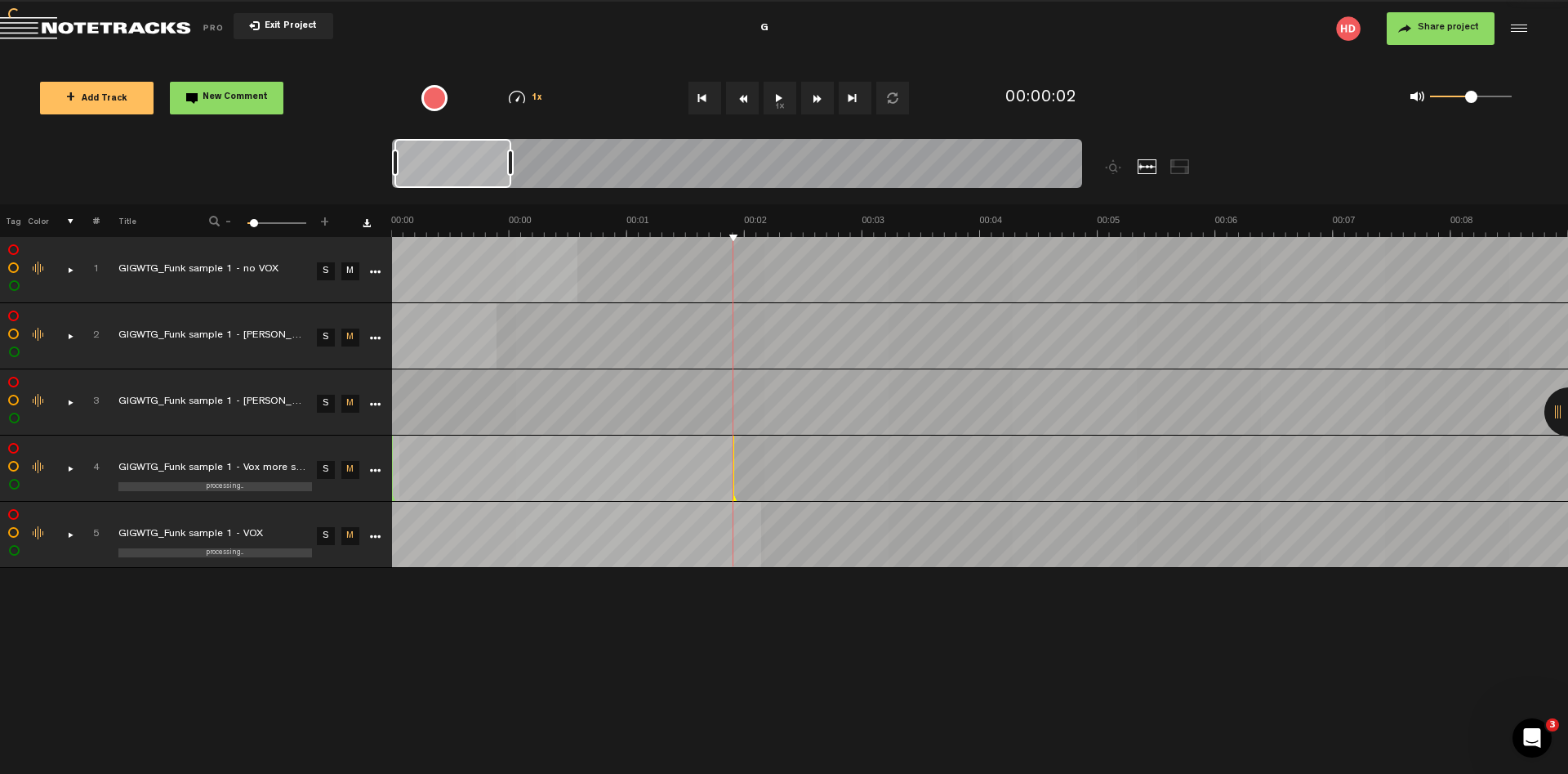
click at [325, 268] on link "S" at bounding box center [326, 271] width 18 height 18
click at [326, 334] on link "S" at bounding box center [326, 337] width 18 height 18
click at [326, 335] on link "S" at bounding box center [326, 337] width 18 height 18
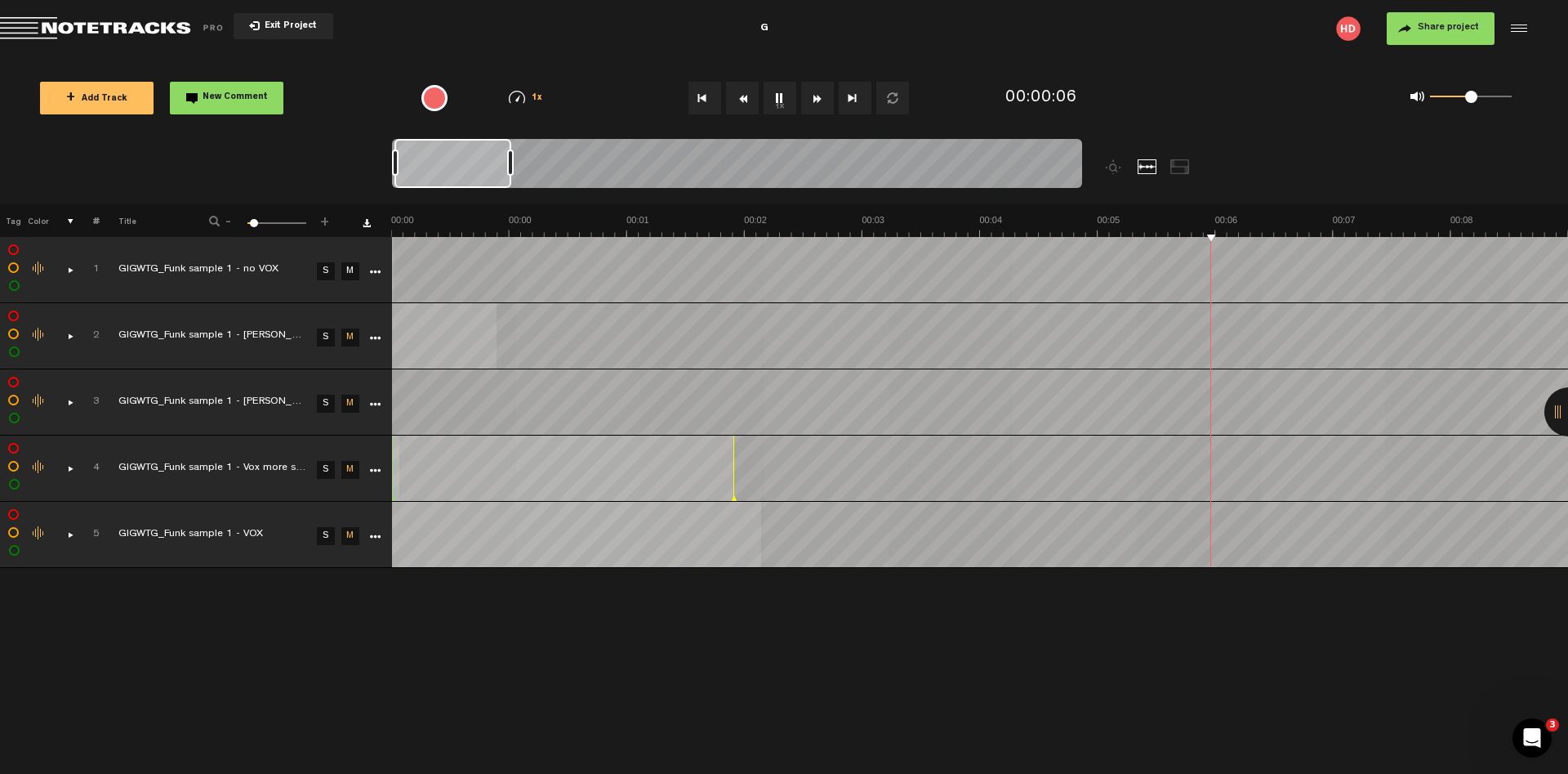
click at [342, 277] on link "M" at bounding box center [351, 271] width 18 height 18
click at [349, 339] on link "M" at bounding box center [351, 337] width 18 height 18
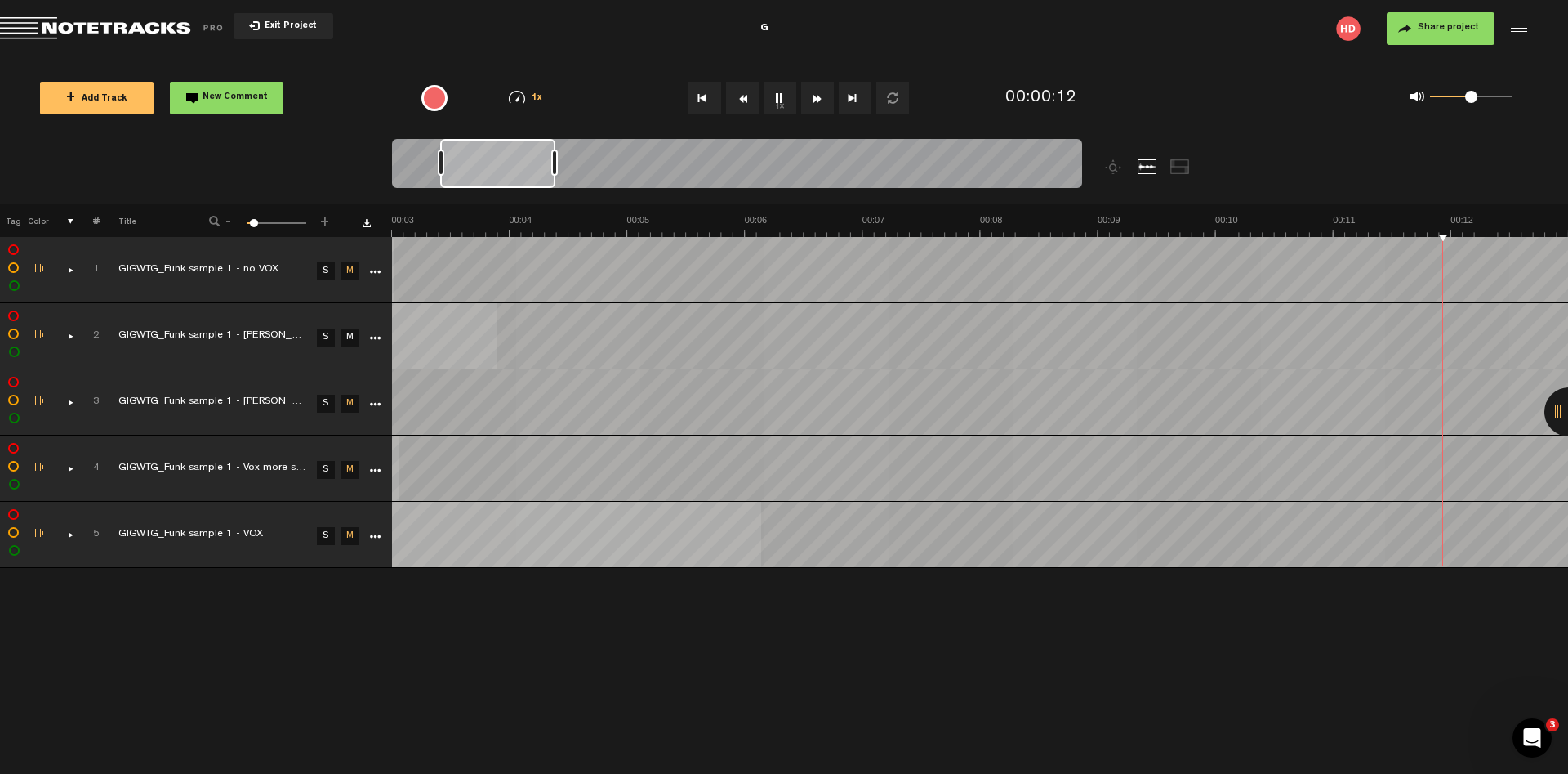
scroll to position [0, 941]
click at [351, 338] on link "M" at bounding box center [351, 337] width 18 height 18
click at [349, 404] on link "M" at bounding box center [351, 404] width 18 height 18
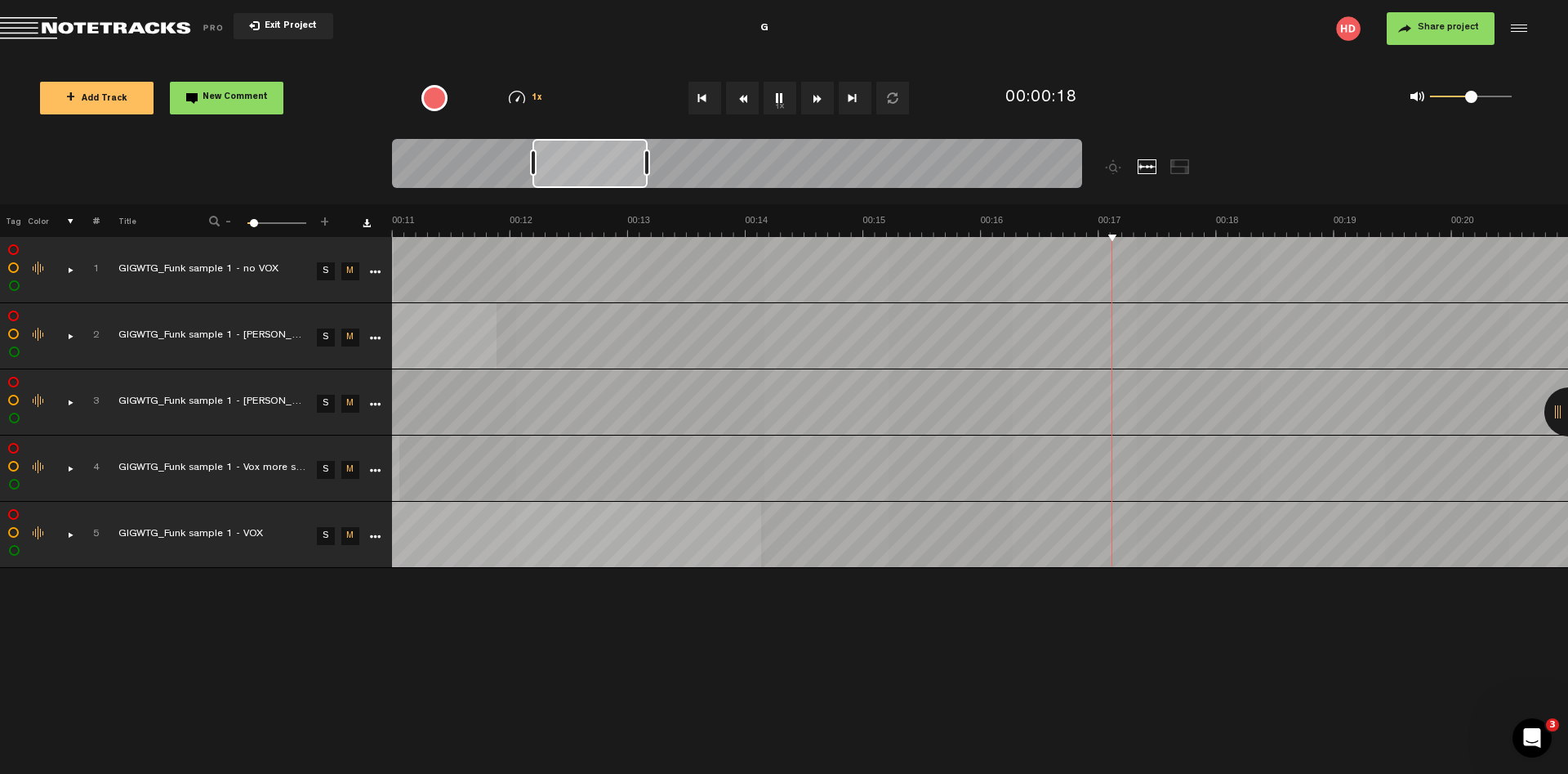
click at [352, 472] on link "M" at bounding box center [351, 470] width 18 height 18
click at [352, 469] on link "M" at bounding box center [351, 470] width 18 height 18
click at [779, 100] on button "1x" at bounding box center [780, 98] width 33 height 33
click at [749, 100] on button "Rewind" at bounding box center [742, 98] width 33 height 33
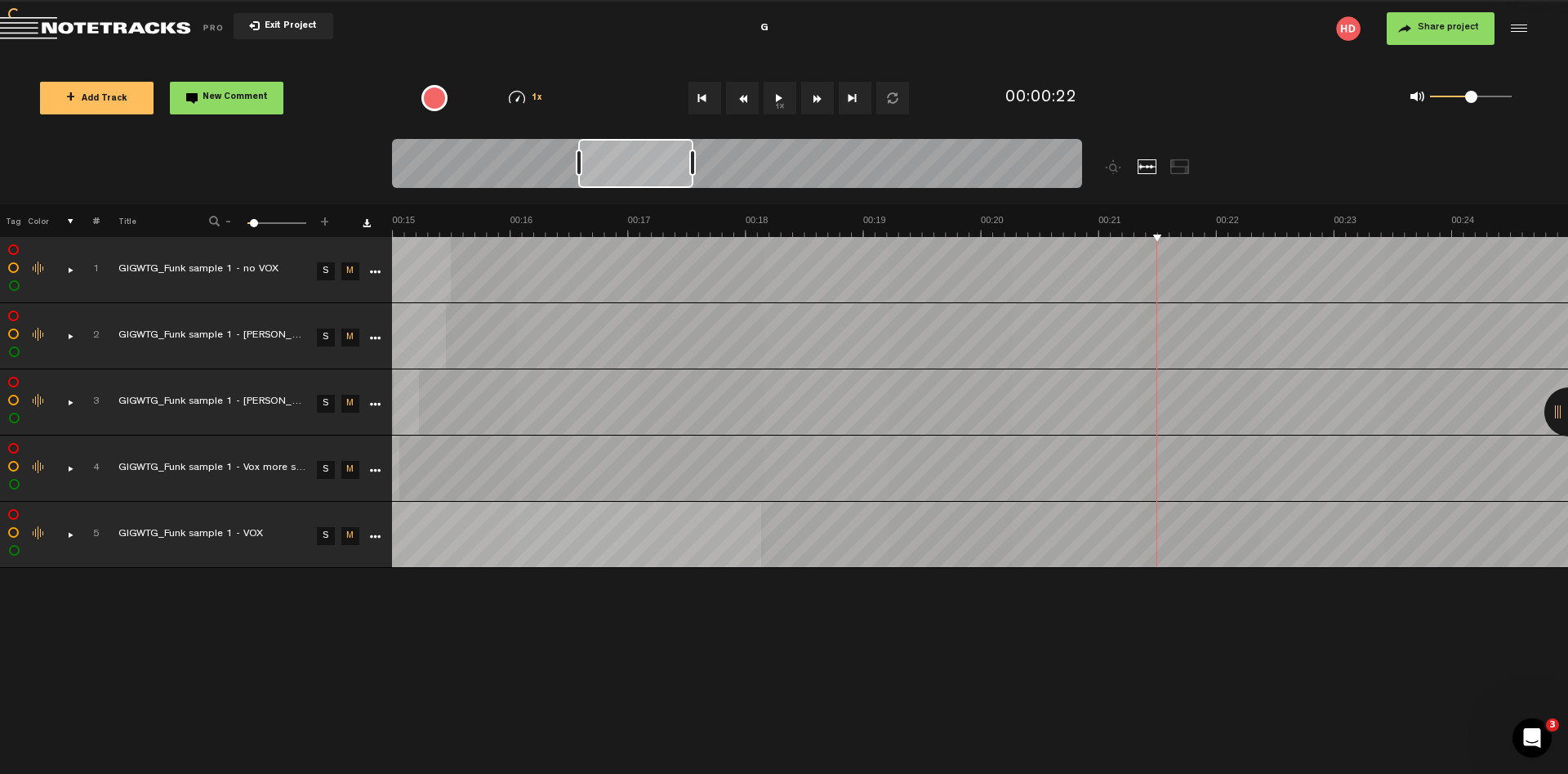
click at [749, 100] on button "Rewind" at bounding box center [742, 98] width 33 height 33
click at [888, 97] on button "Loop" at bounding box center [893, 98] width 33 height 33
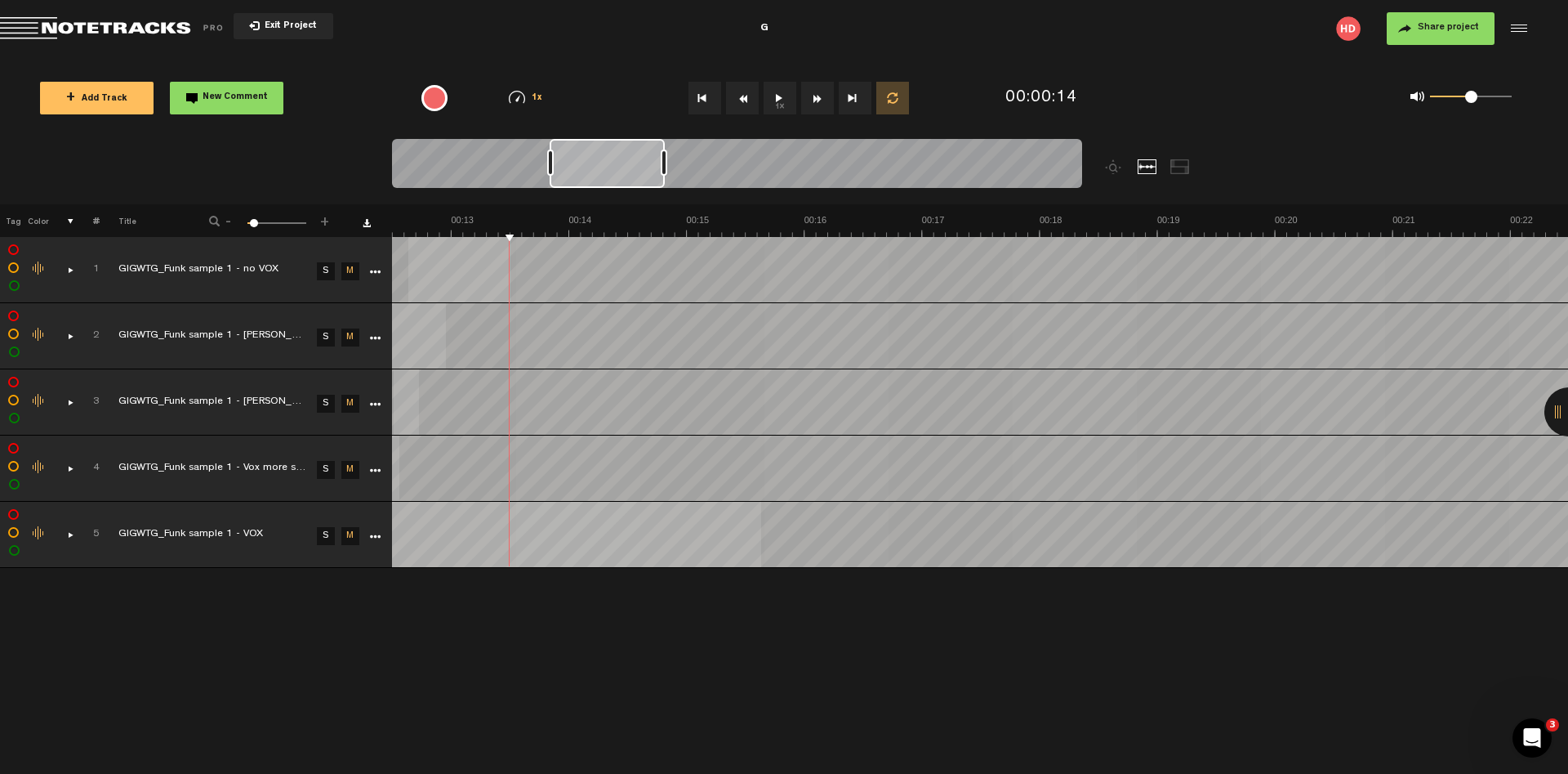
click at [315, 247] on tr "1 completed GIGWTG_Funk sample 1 - no VOX S M Export to Headliner Update Downlo…" at bounding box center [784, 270] width 1569 height 66
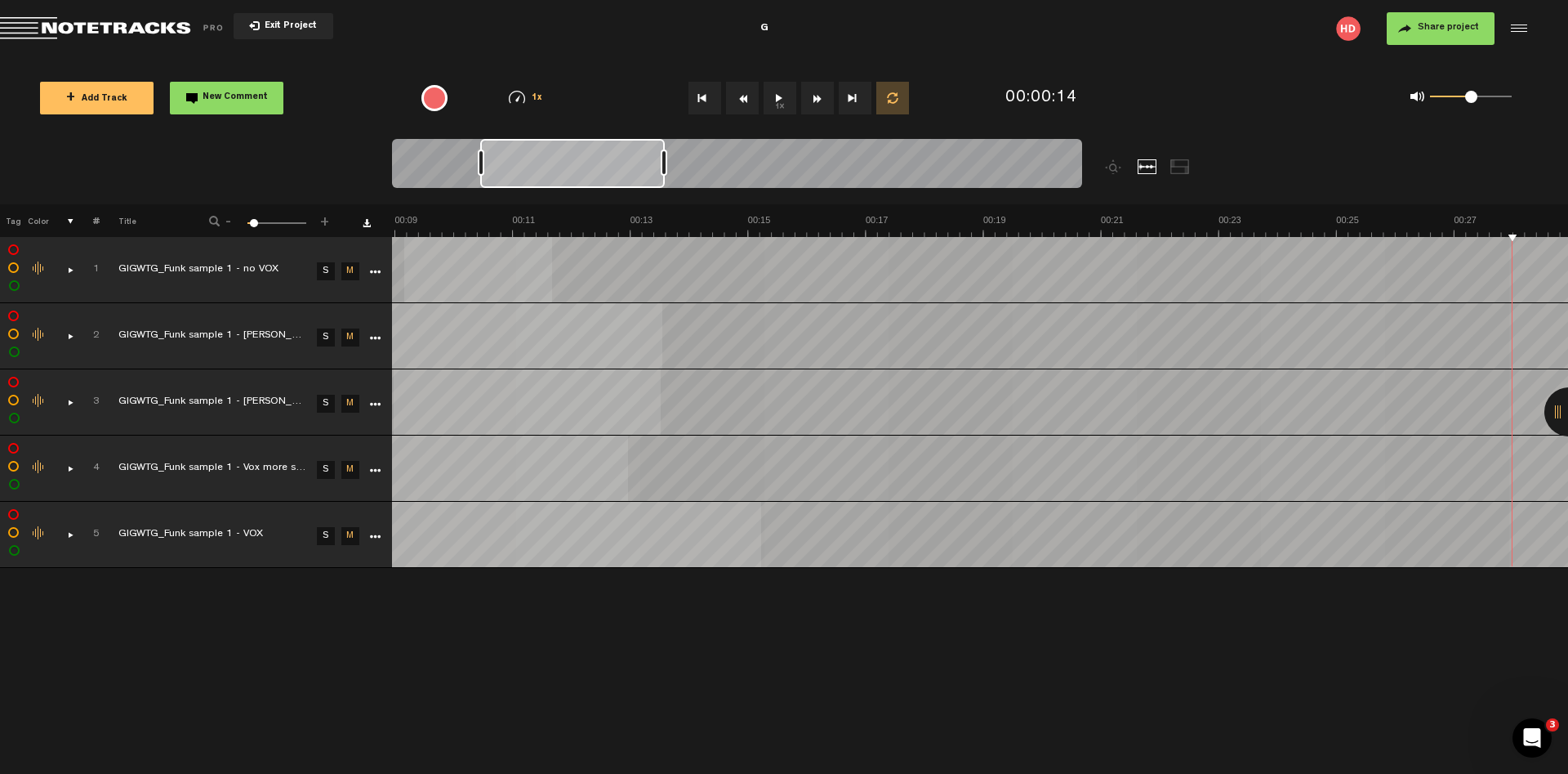
scroll to position [0, 0]
drag, startPoint x: 551, startPoint y: 164, endPoint x: 340, endPoint y: 168, distance: 211.0
click at [340, 168] on nt-zoom-navigation-bar at bounding box center [784, 171] width 1568 height 65
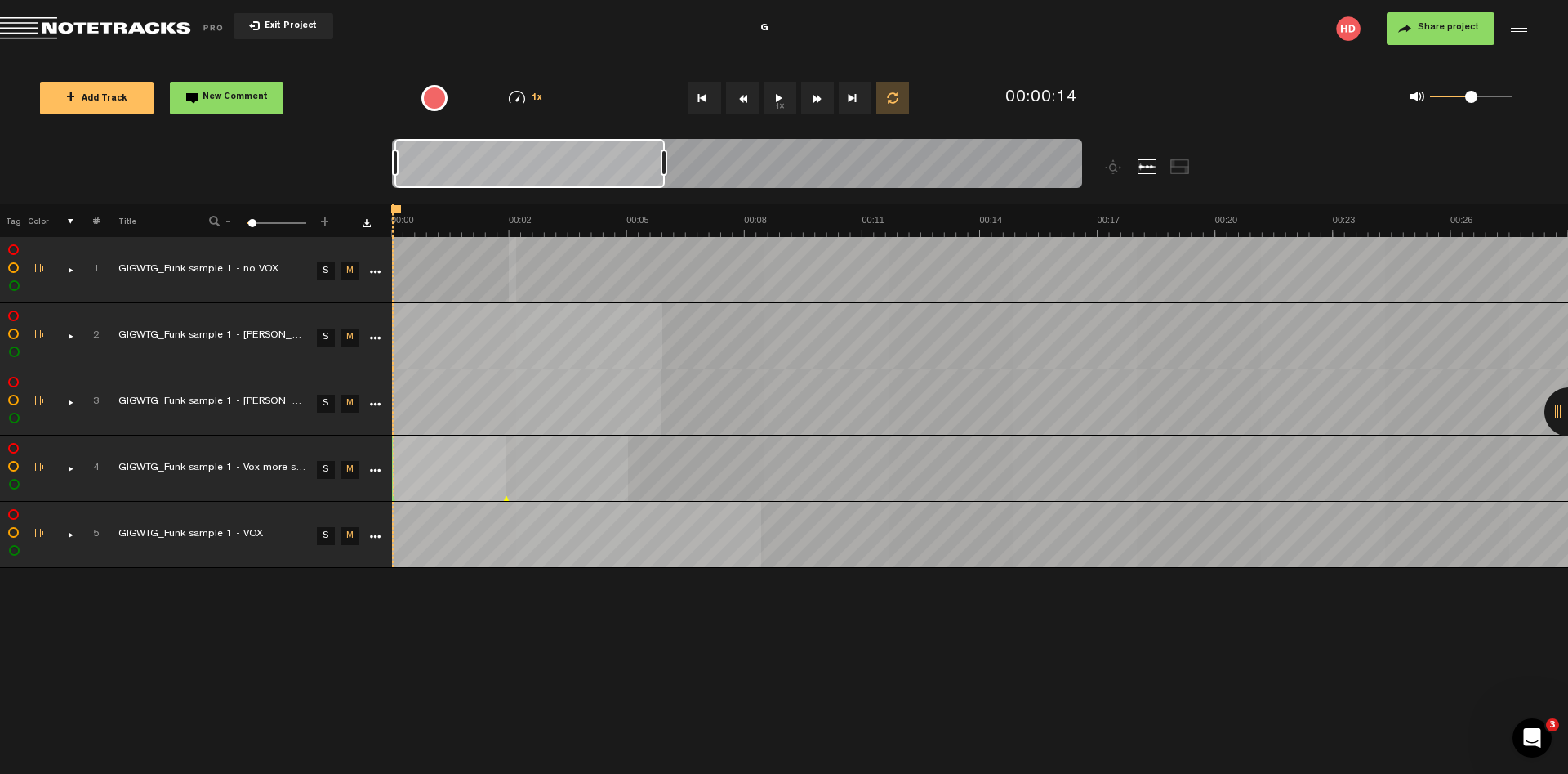
click at [793, 95] on button "1x" at bounding box center [780, 98] width 33 height 33
click at [825, 96] on button "Fast Forward" at bounding box center [818, 98] width 33 height 33
click at [786, 98] on button "1x" at bounding box center [780, 98] width 33 height 33
click at [818, 97] on button "Fast Forward" at bounding box center [818, 98] width 33 height 33
click at [750, 98] on button "Rewind" at bounding box center [742, 98] width 33 height 33
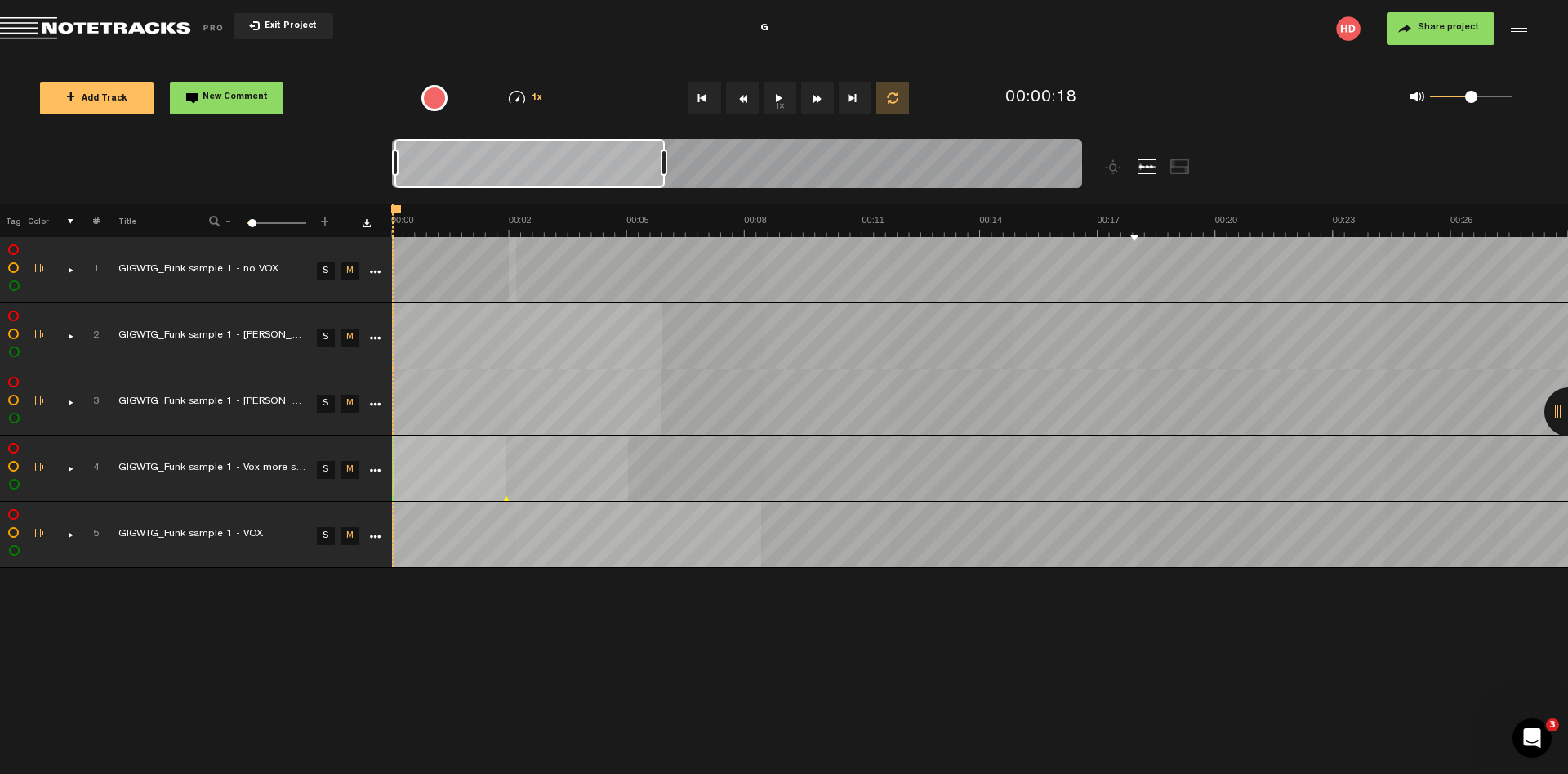
click at [750, 98] on button "Rewind" at bounding box center [742, 98] width 33 height 33
click at [749, 98] on button "Rewind" at bounding box center [742, 98] width 33 height 33
click at [747, 98] on button "Rewind" at bounding box center [742, 98] width 33 height 33
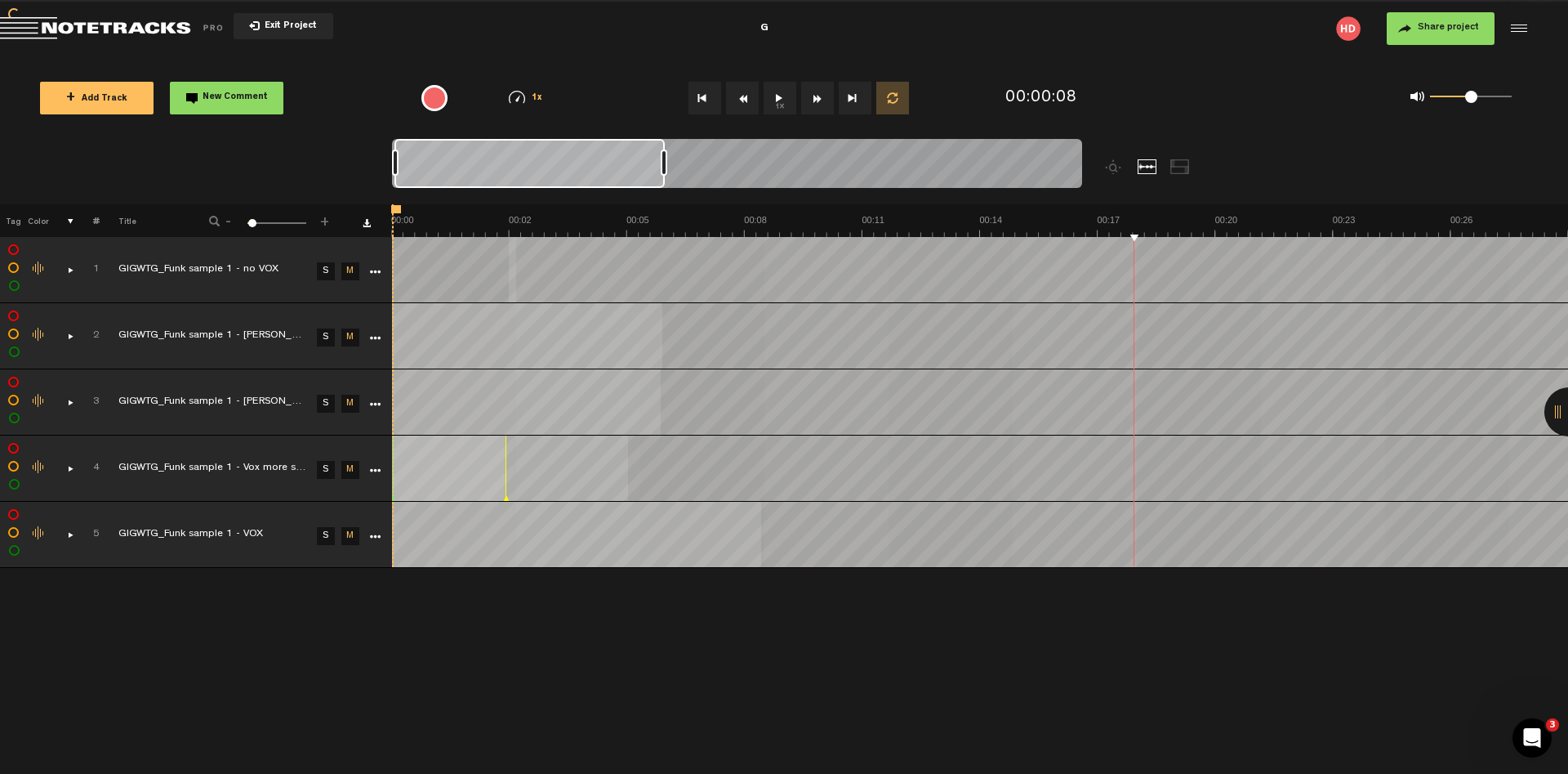
click at [778, 97] on button "1x" at bounding box center [780, 98] width 33 height 33
click at [782, 96] on button "1x" at bounding box center [780, 98] width 33 height 33
click at [738, 98] on button "Rewind" at bounding box center [742, 98] width 33 height 33
click at [705, 97] on button "Go to beginning" at bounding box center [705, 98] width 33 height 33
click at [770, 94] on button "1x" at bounding box center [780, 98] width 33 height 33
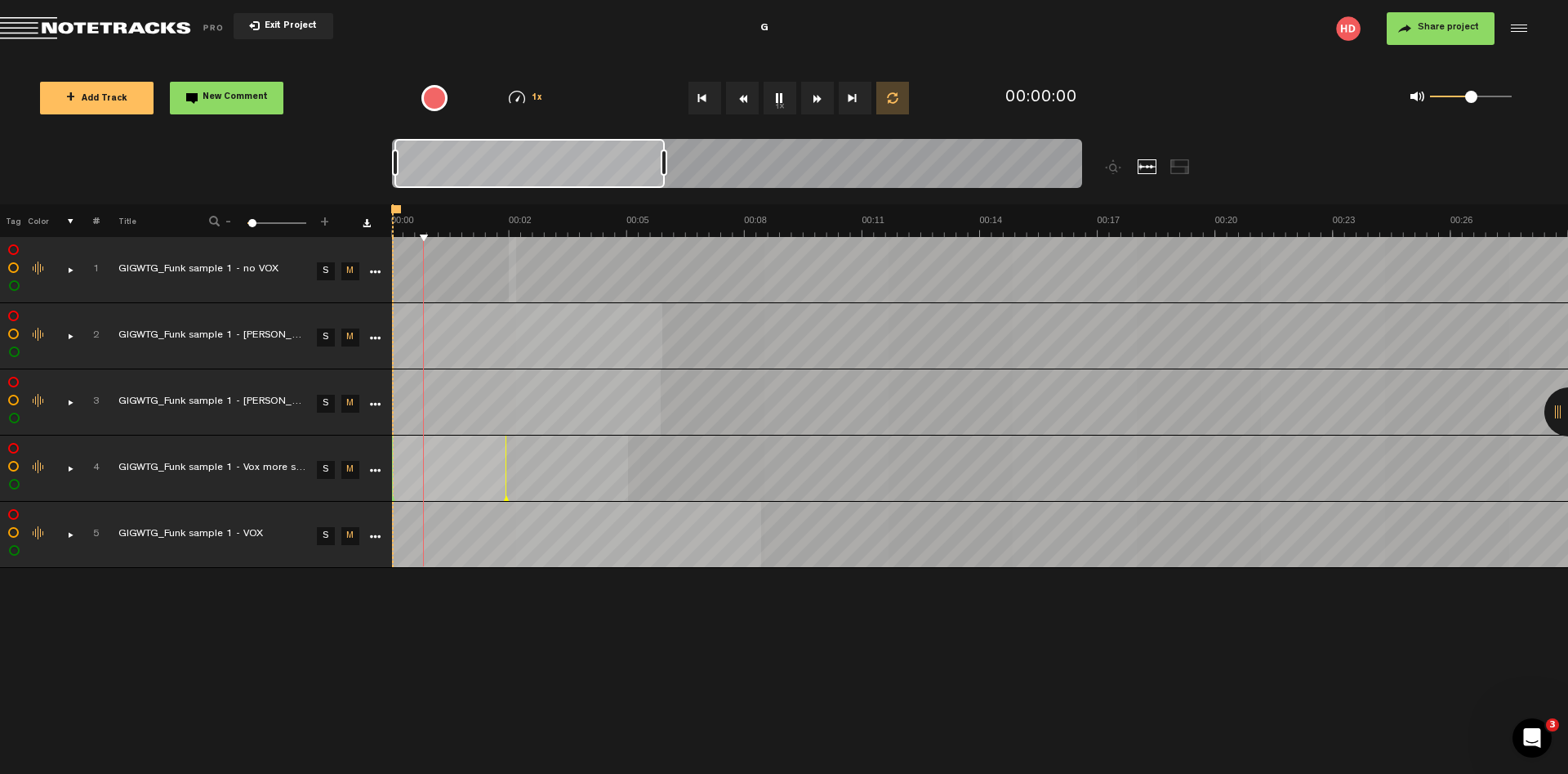
click at [783, 98] on button "1x" at bounding box center [780, 98] width 33 height 33
drag, startPoint x: 398, startPoint y: 209, endPoint x: 644, endPoint y: 211, distance: 246.0
click at [644, 211] on div at bounding box center [641, 208] width 4 height 8
click at [776, 99] on button "1x" at bounding box center [780, 98] width 33 height 33
drag, startPoint x: 561, startPoint y: 209, endPoint x: 677, endPoint y: 205, distance: 116.1
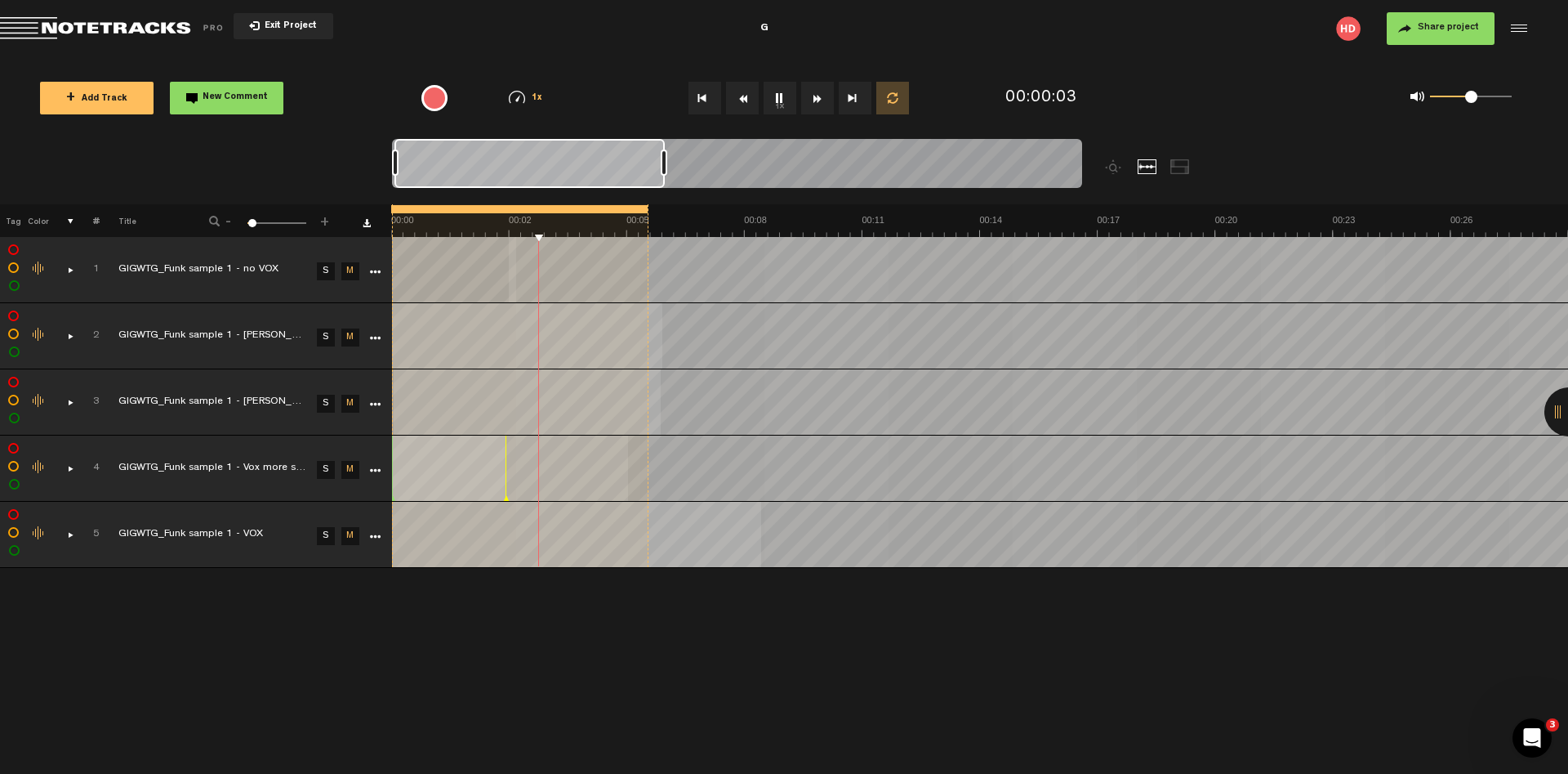
click at [720, 57] on div "Loading... + Add Track New Comment 1x 0.25x 0.5x 0.75x 1x 1.25x 1.5x 1.75x 2x A…" at bounding box center [784, 57] width 1568 height 0
drag, startPoint x: 436, startPoint y: 210, endPoint x: 591, endPoint y: 207, distance: 155.0
click at [532, 209] on div at bounding box center [519, 208] width 257 height 8
drag, startPoint x: 687, startPoint y: 208, endPoint x: 793, endPoint y: 201, distance: 106.2
click at [793, 57] on div "Loading... + Add Track New Comment 1x 0.25x 0.5x 0.75x 1x 1.25x 1.5x 1.75x 2x A…" at bounding box center [784, 57] width 1568 height 0
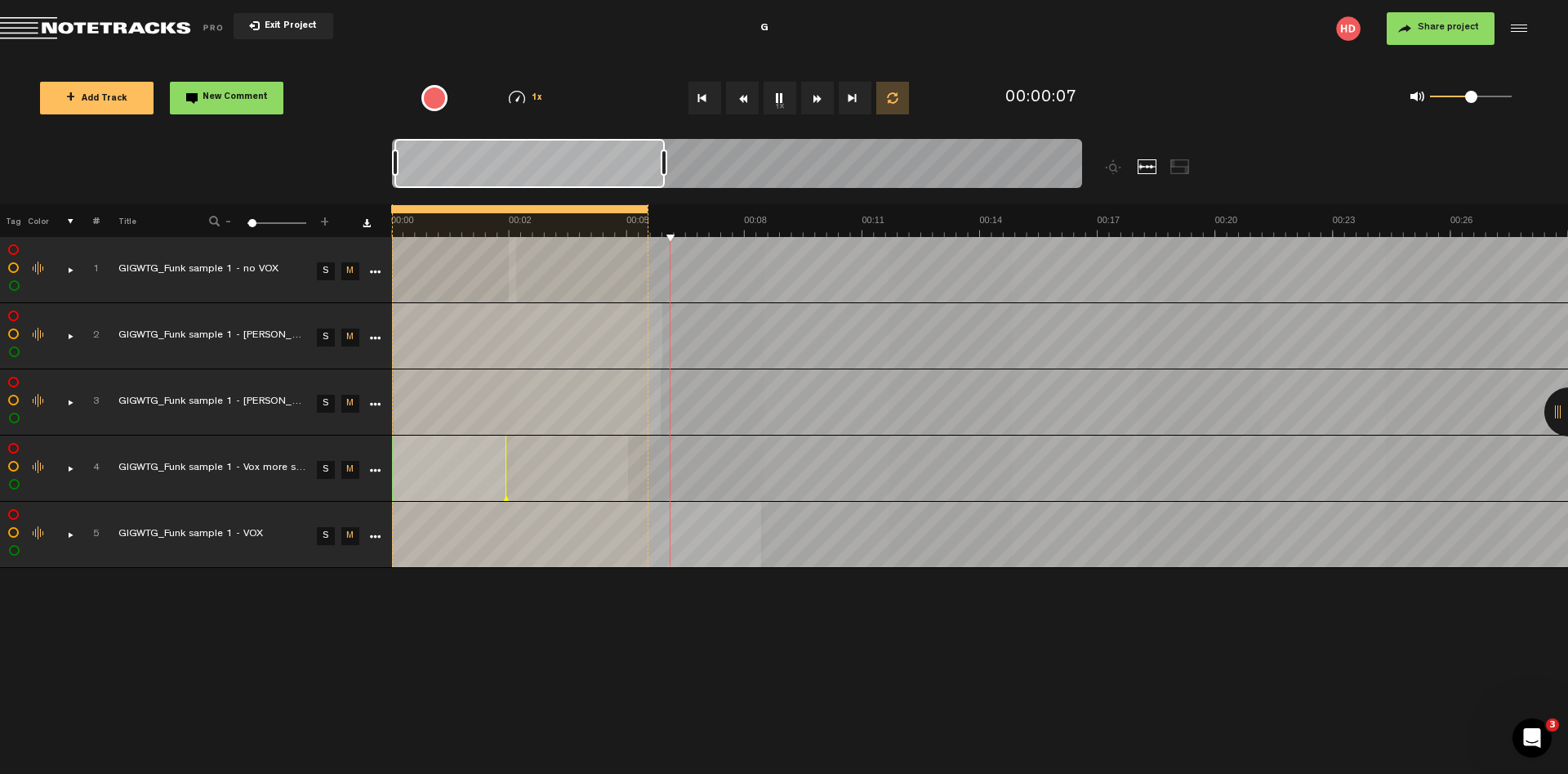
click at [903, 97] on button "Loop" at bounding box center [893, 98] width 33 height 33
drag, startPoint x: 768, startPoint y: 206, endPoint x: 855, endPoint y: 194, distance: 87.8
click at [849, 57] on div "Loading... + Add Track New Comment 1x 0.25x 0.5x 0.75x 1x 1.25x 1.5x 1.75x 2x A…" at bounding box center [784, 57] width 1568 height 0
click at [887, 102] on button "Loop" at bounding box center [893, 98] width 33 height 33
click at [613, 212] on div at bounding box center [519, 208] width 257 height 8
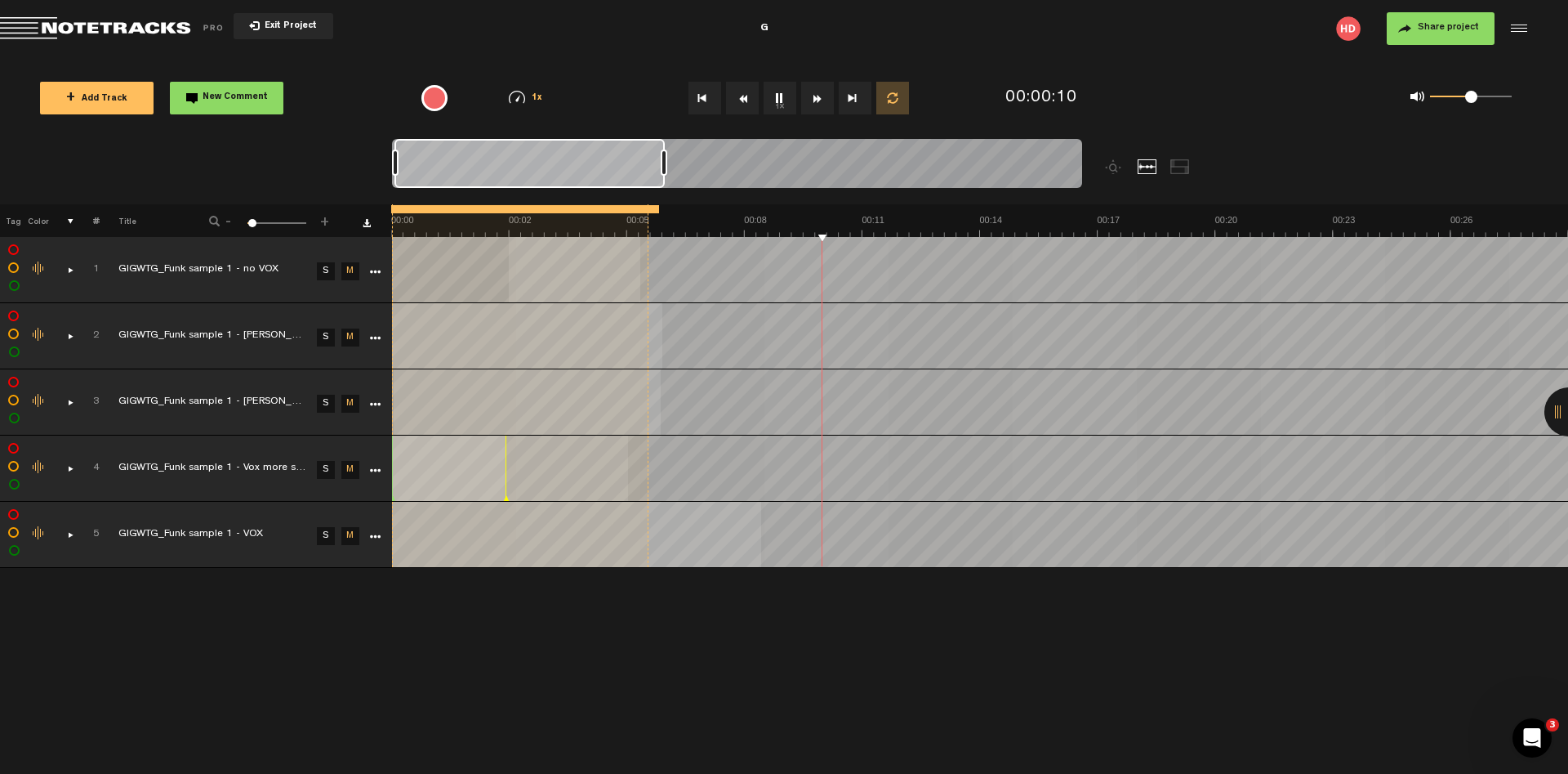
drag, startPoint x: 644, startPoint y: 207, endPoint x: 962, endPoint y: 217, distance: 318.2
click at [964, 217] on th at bounding box center [979, 220] width 1177 height 33
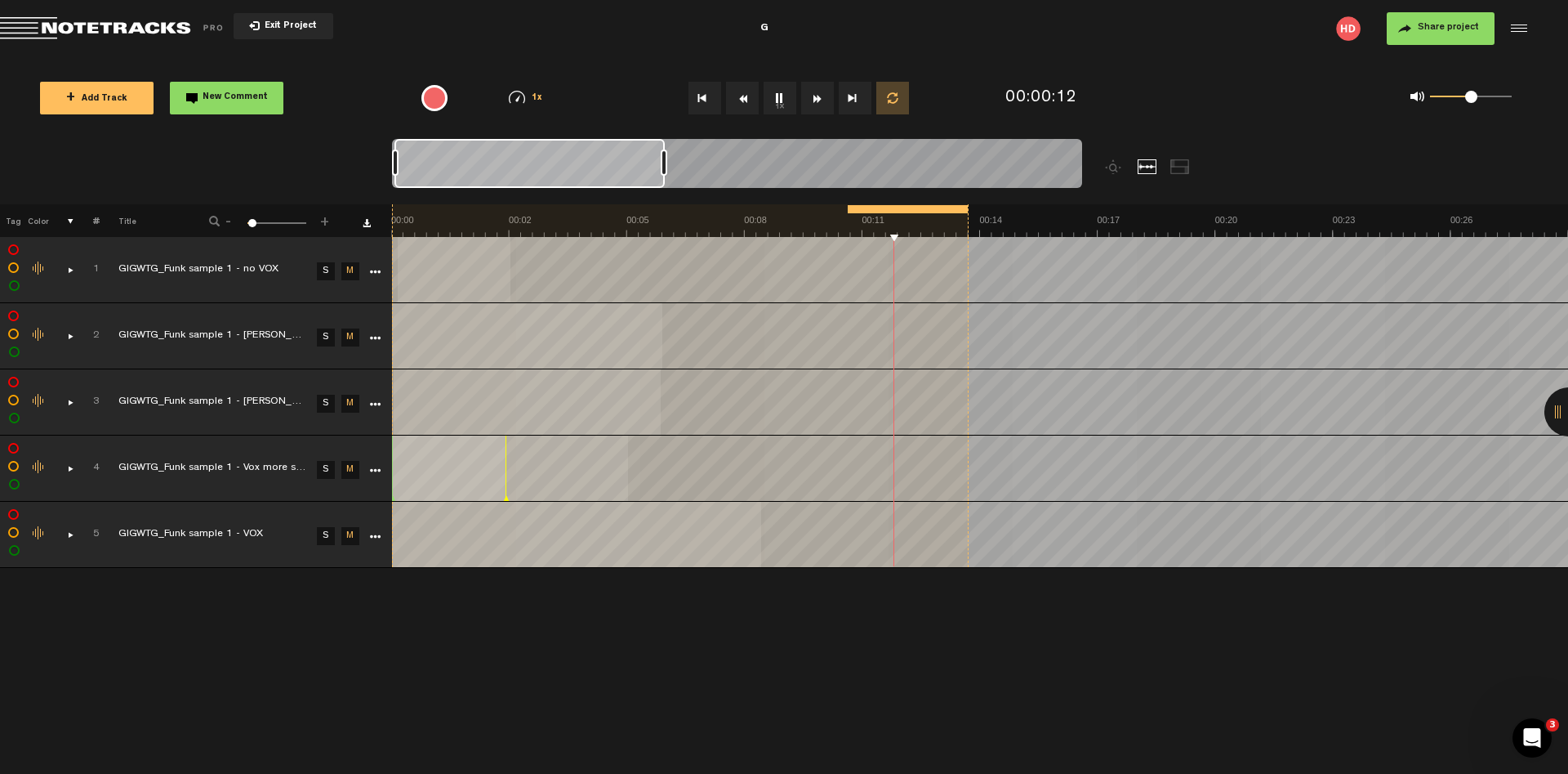
drag, startPoint x: 392, startPoint y: 211, endPoint x: 849, endPoint y: 209, distance: 457.0
click at [849, 209] on div at bounding box center [850, 208] width 4 height 8
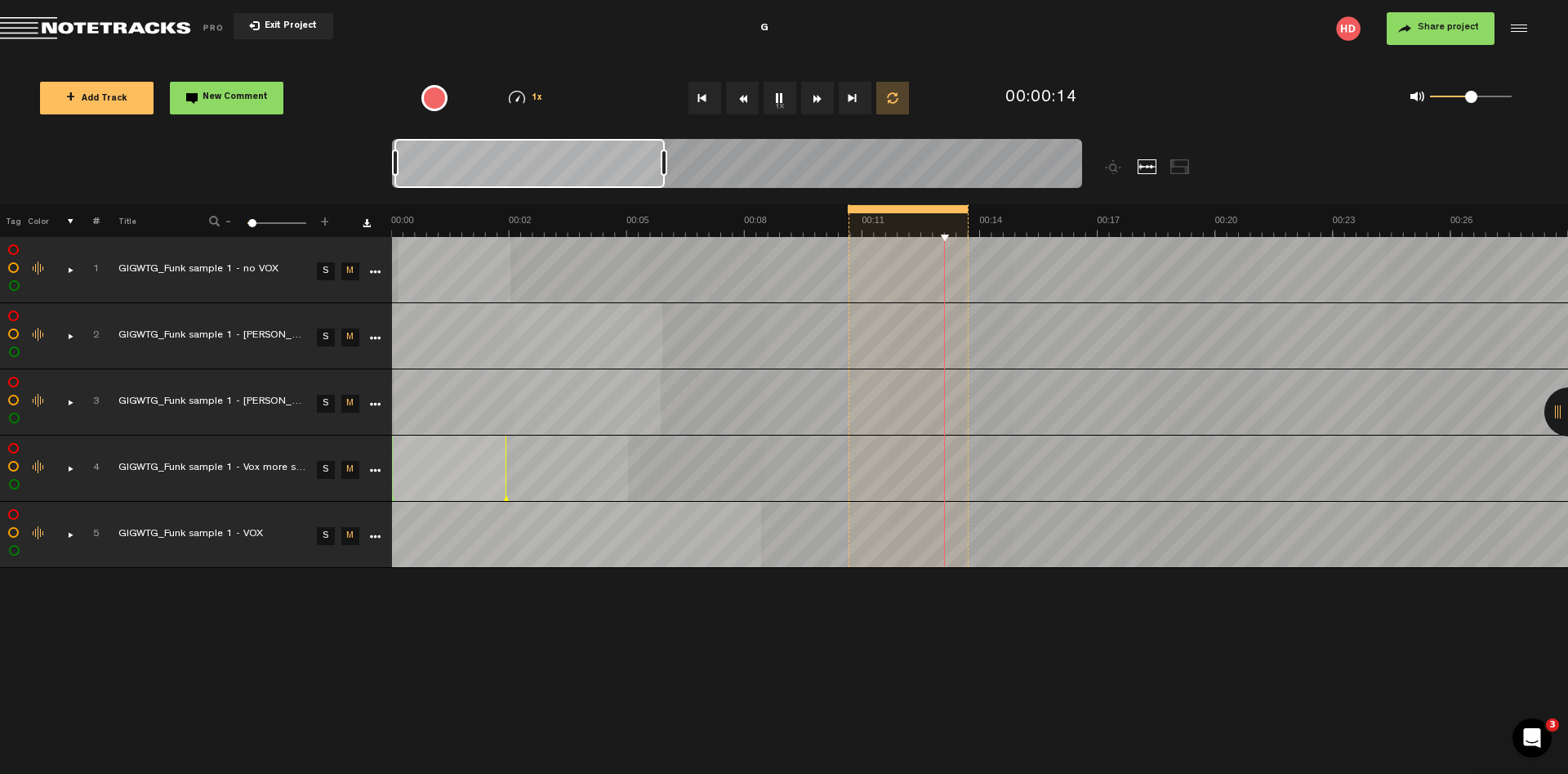
click at [781, 98] on button "1x" at bounding box center [780, 98] width 33 height 33
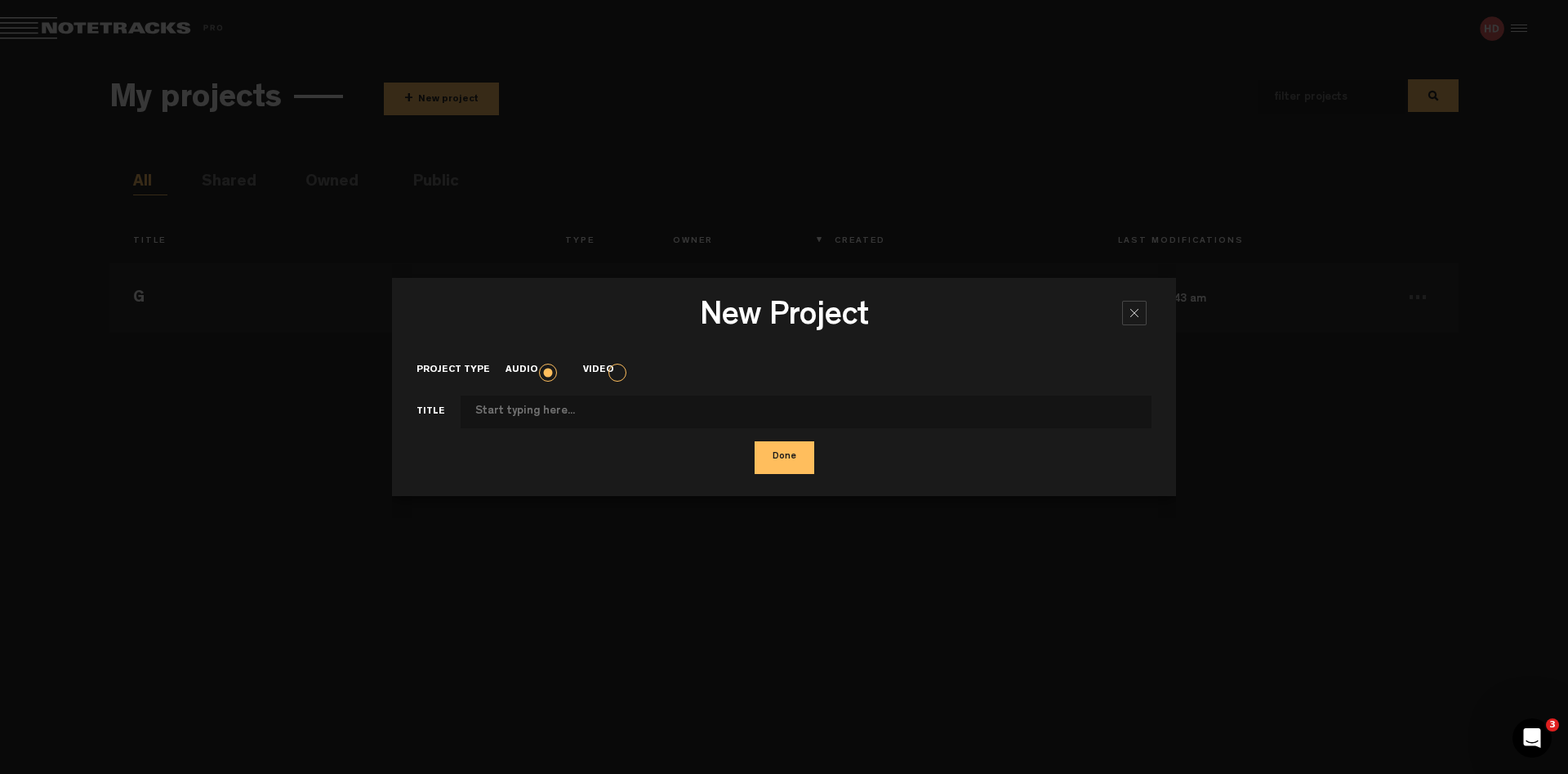
click at [1132, 305] on div at bounding box center [1134, 312] width 24 height 24
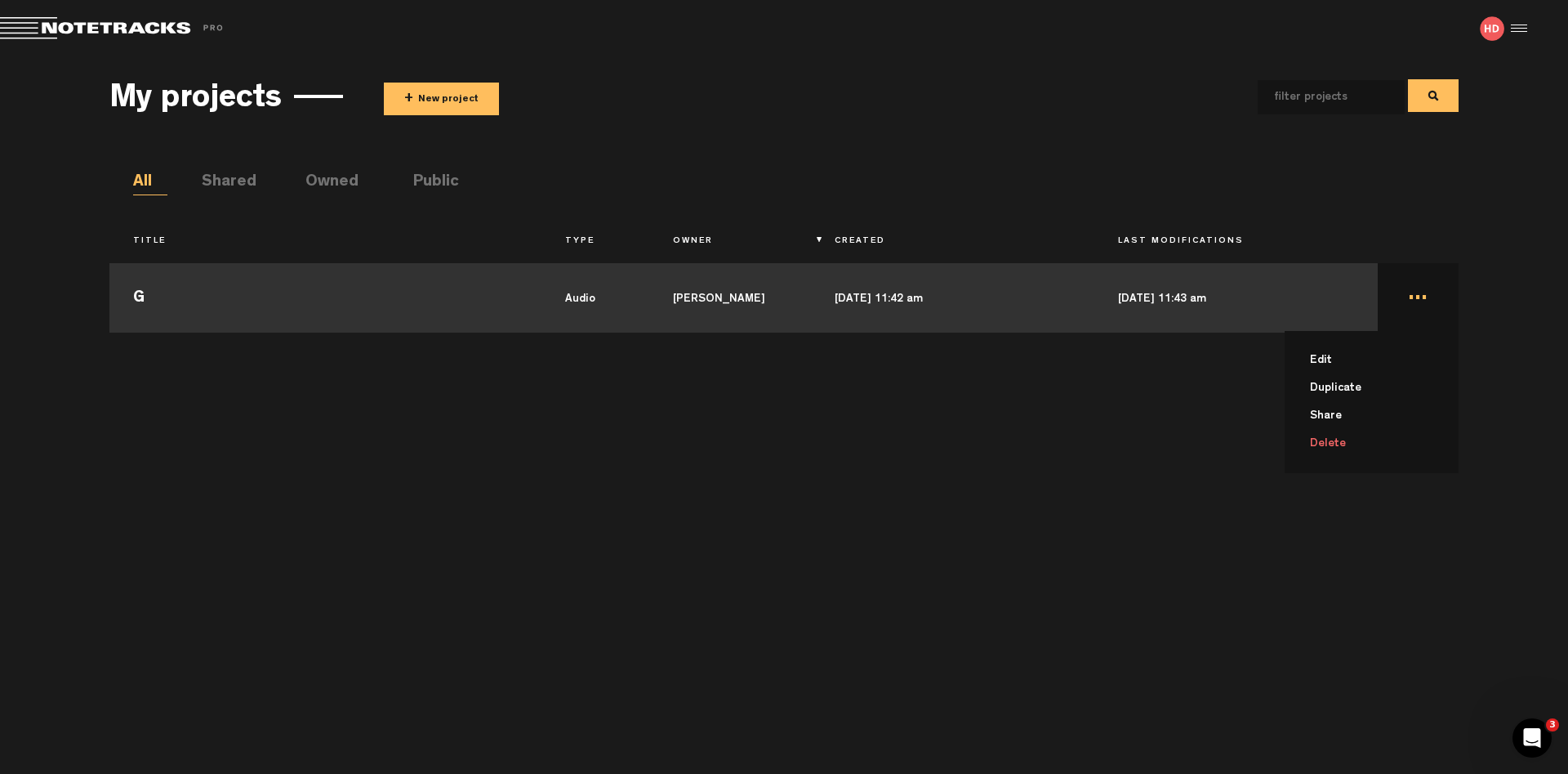
click at [1414, 300] on td "... Edit Duplicate Share Delete" at bounding box center [1418, 295] width 81 height 73
click at [1419, 302] on td "... Edit Duplicate Share Delete" at bounding box center [1418, 295] width 81 height 73
click at [1427, 296] on td "..." at bounding box center [1418, 295] width 81 height 73
click at [1360, 441] on li "Delete" at bounding box center [1381, 443] width 155 height 28
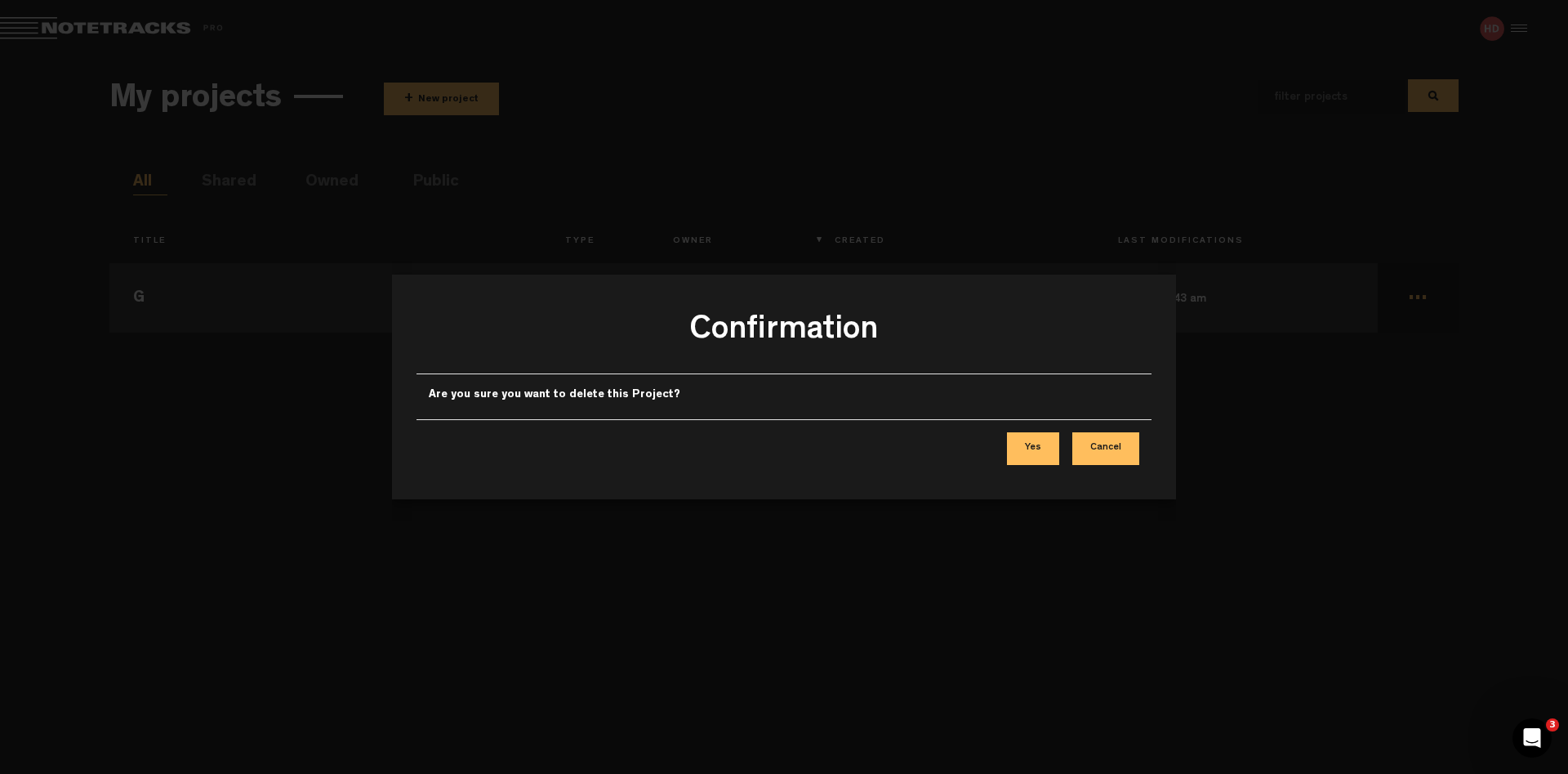
click at [1046, 440] on button "Yes" at bounding box center [1033, 448] width 52 height 33
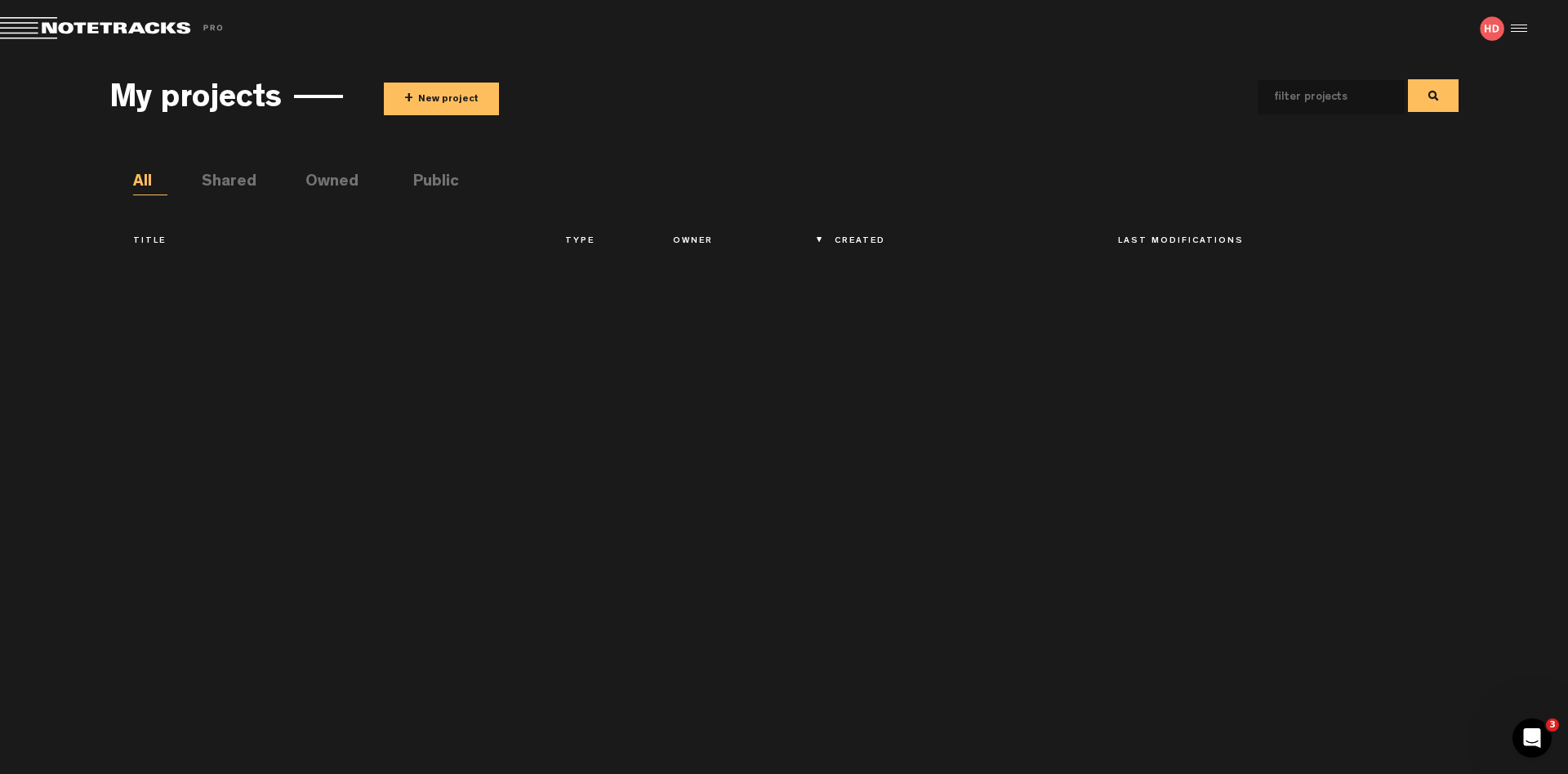
click at [1496, 27] on img at bounding box center [1491, 28] width 24 height 24
click at [1518, 25] on div at bounding box center [1516, 28] width 24 height 24
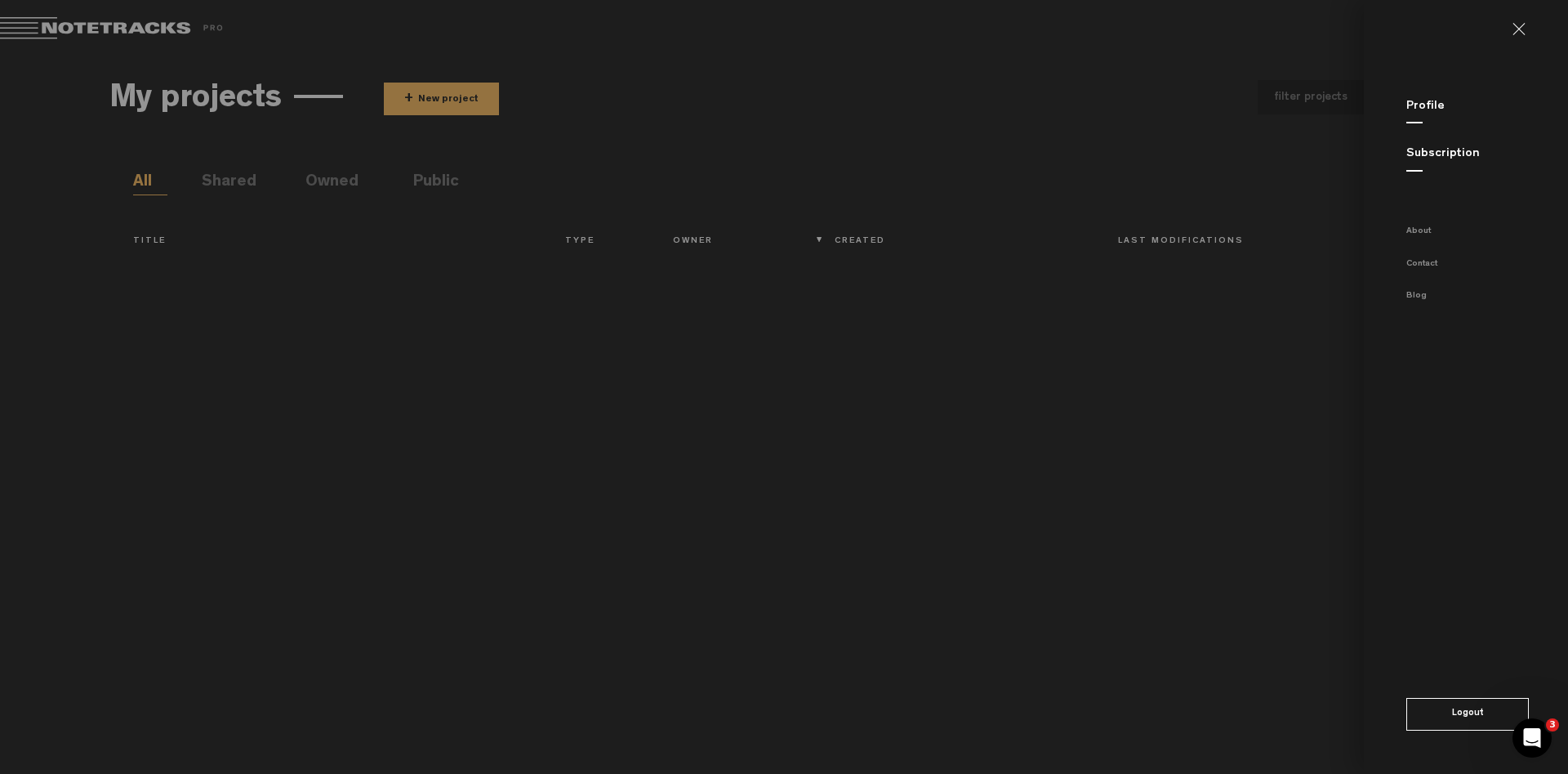
click at [1447, 718] on button "Logout" at bounding box center [1467, 714] width 123 height 33
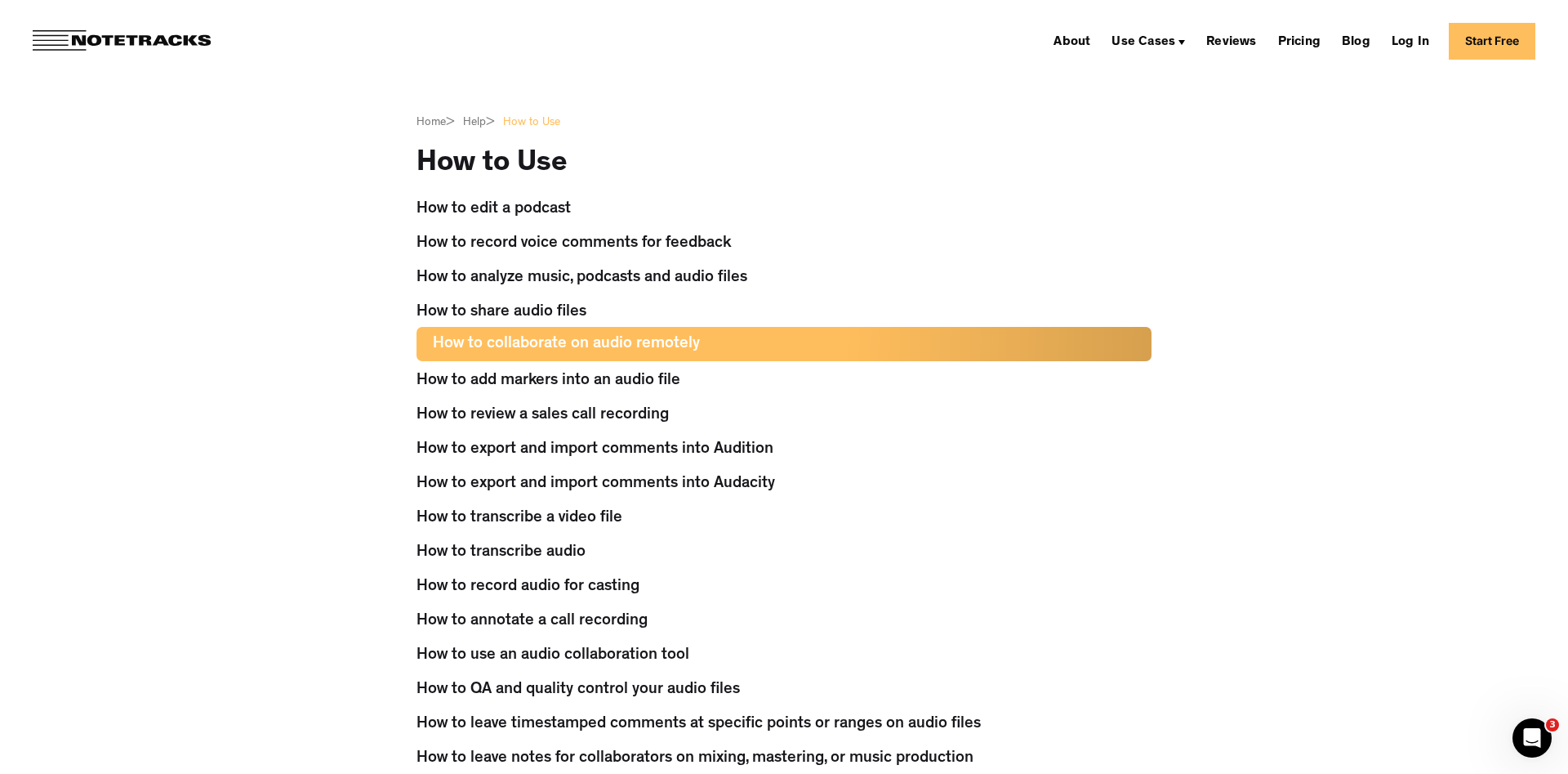
click at [667, 342] on div "How to collaborate on audio remotely" at bounding box center [566, 344] width 267 height 34
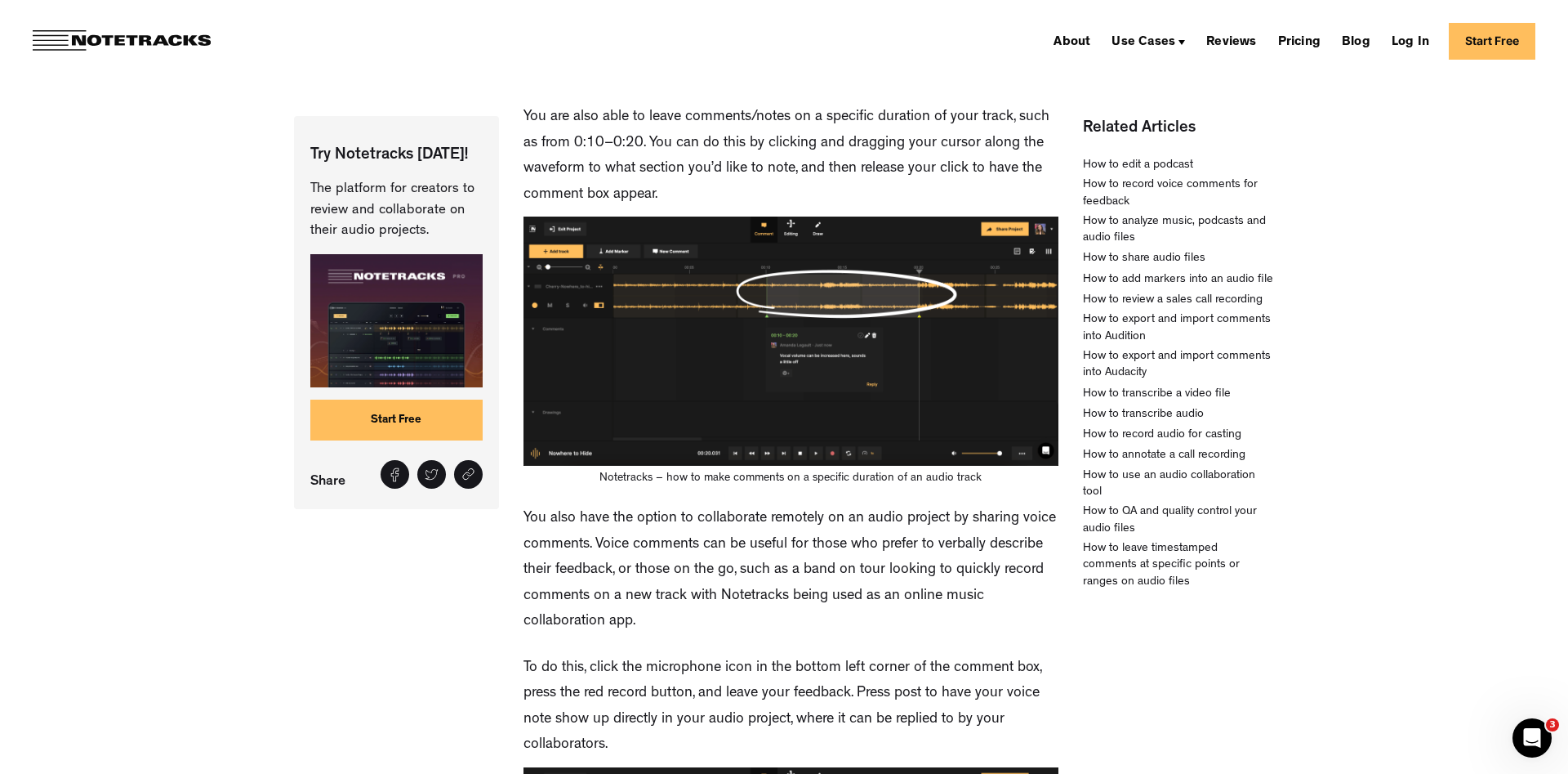
scroll to position [4167, 0]
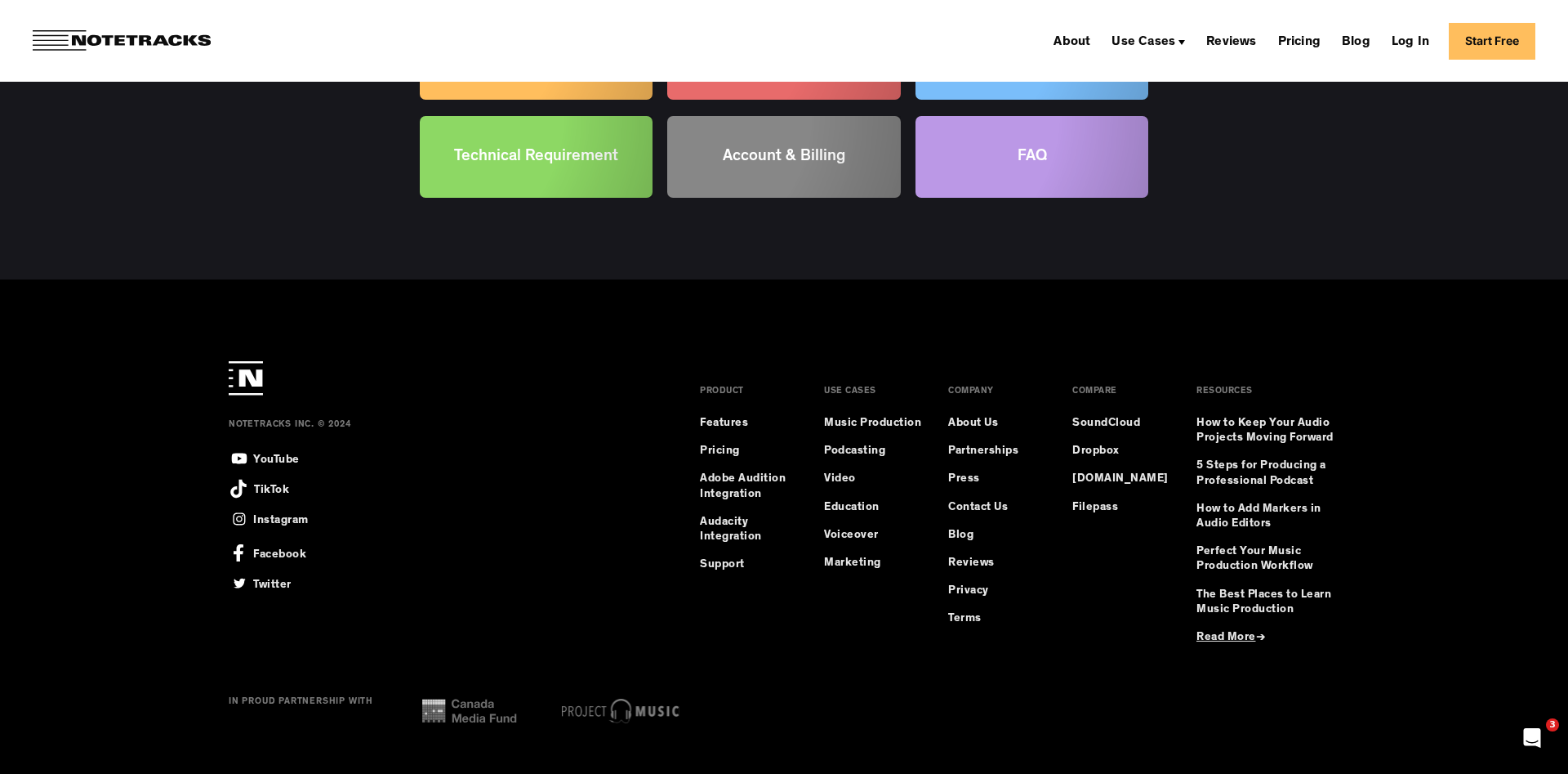
scroll to position [1474, 0]
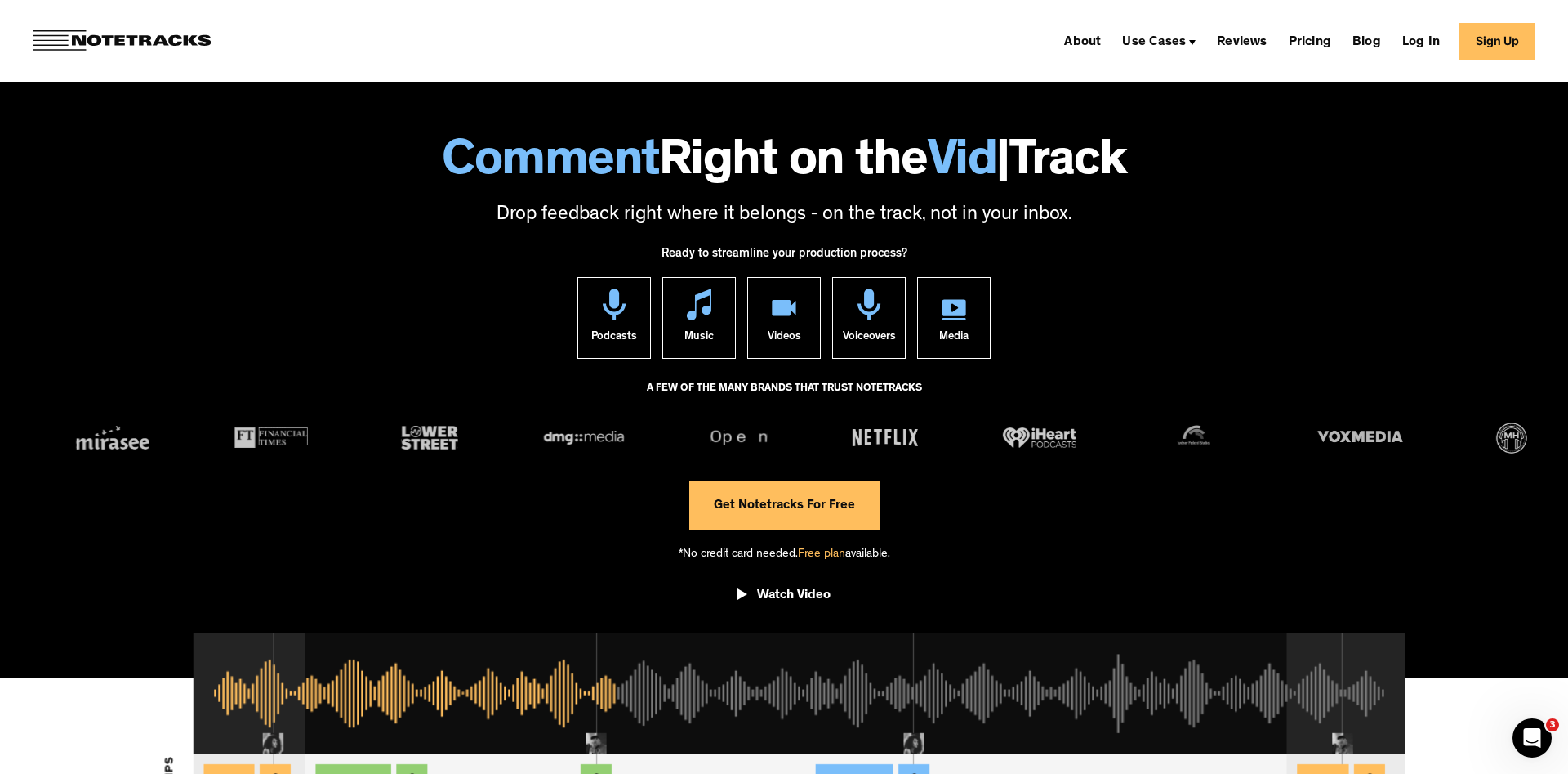
click at [831, 551] on span "Free plan" at bounding box center [821, 555] width 47 height 13
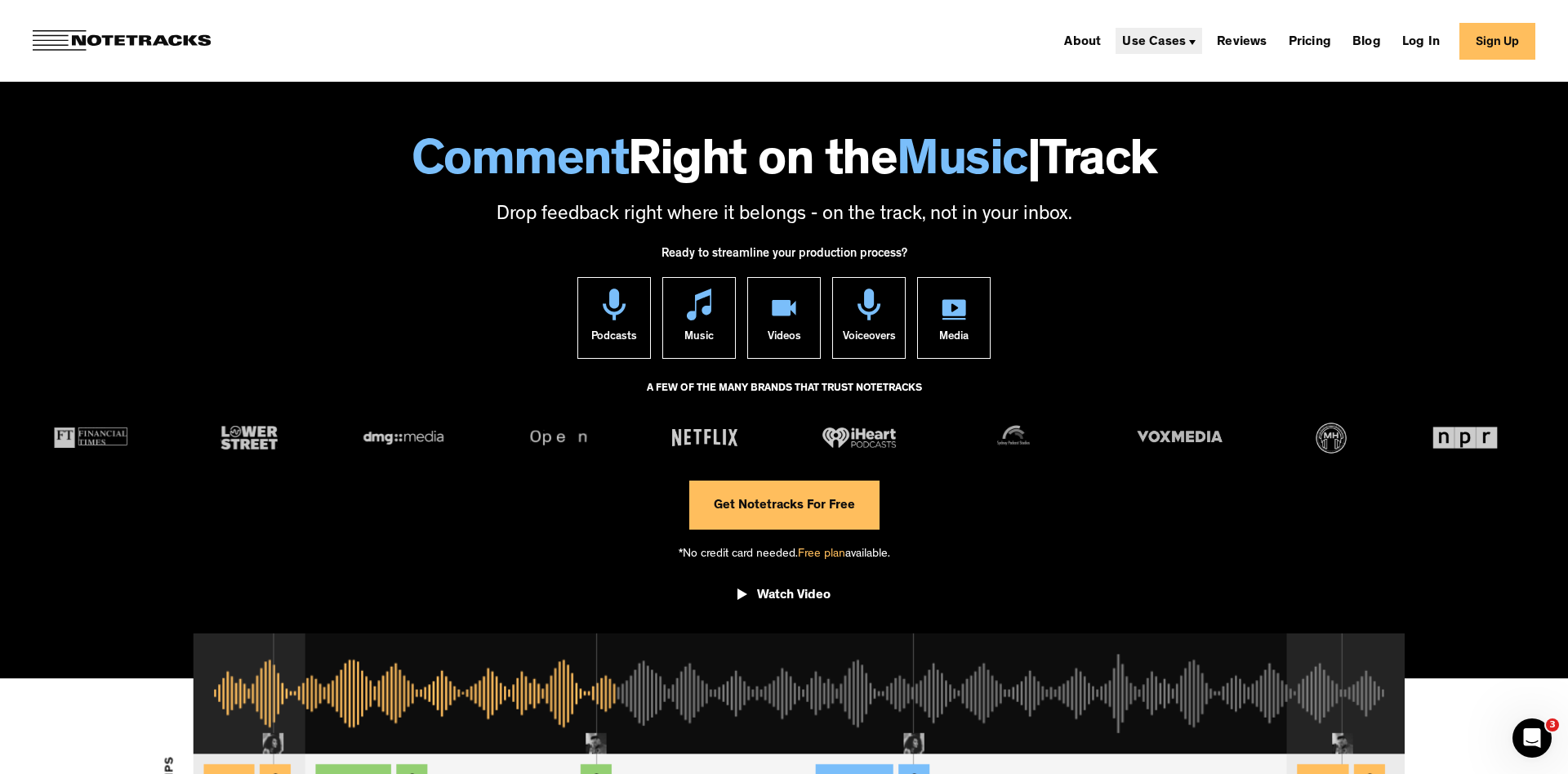
click at [1191, 43] on img at bounding box center [1191, 42] width 6 height 4
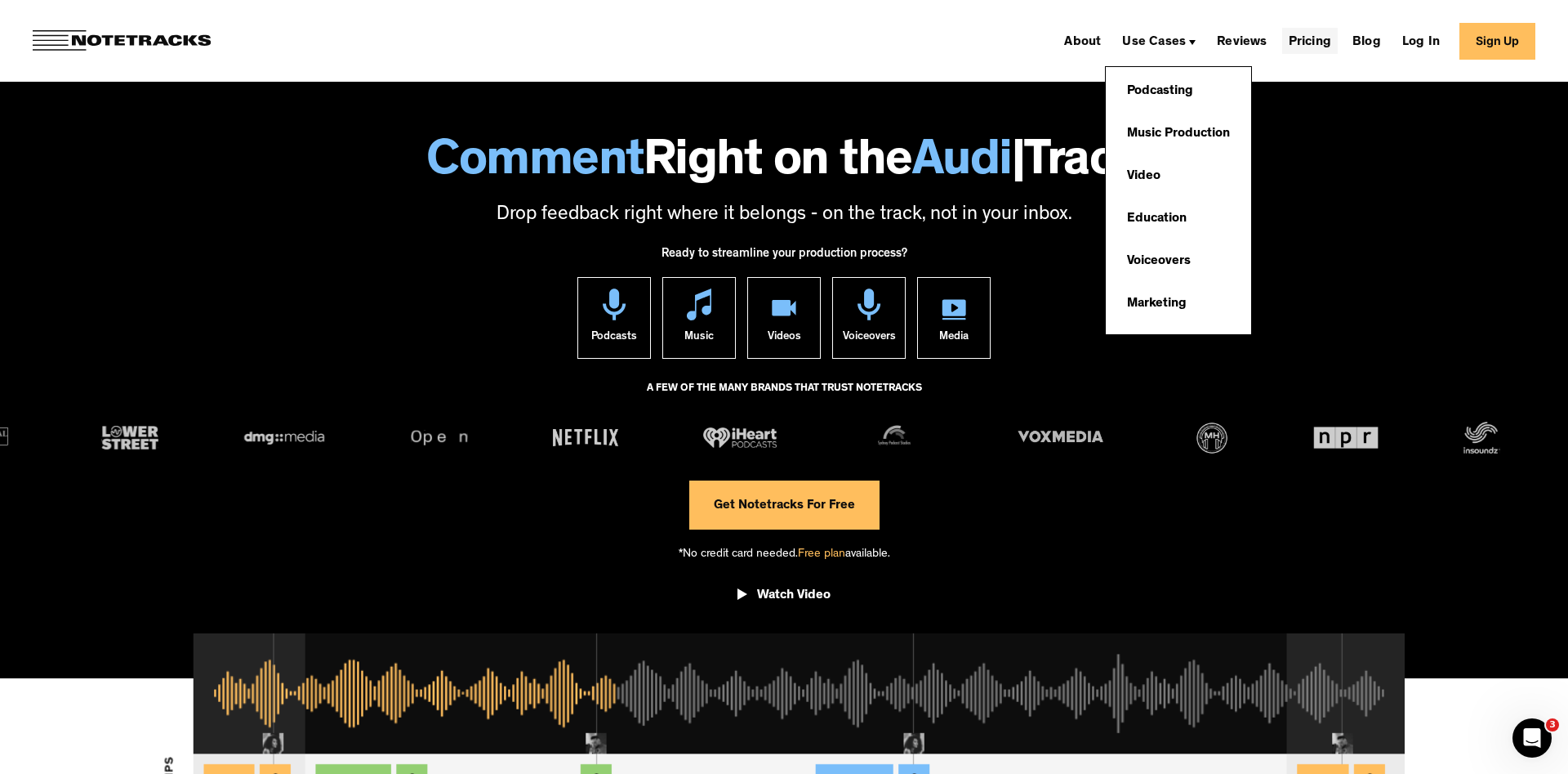
click at [1313, 40] on link "Pricing" at bounding box center [1310, 40] width 55 height 26
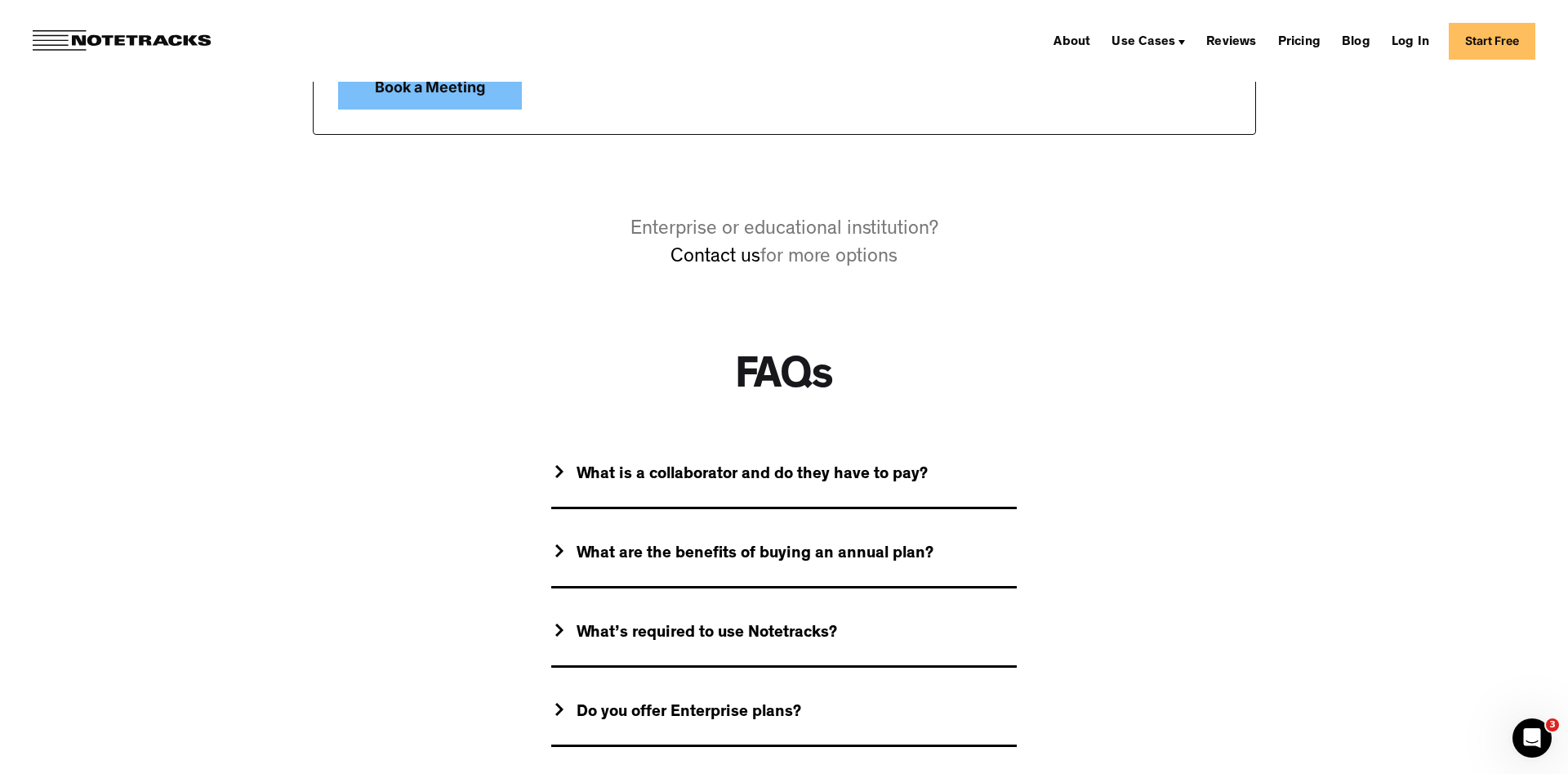
scroll to position [1500, 0]
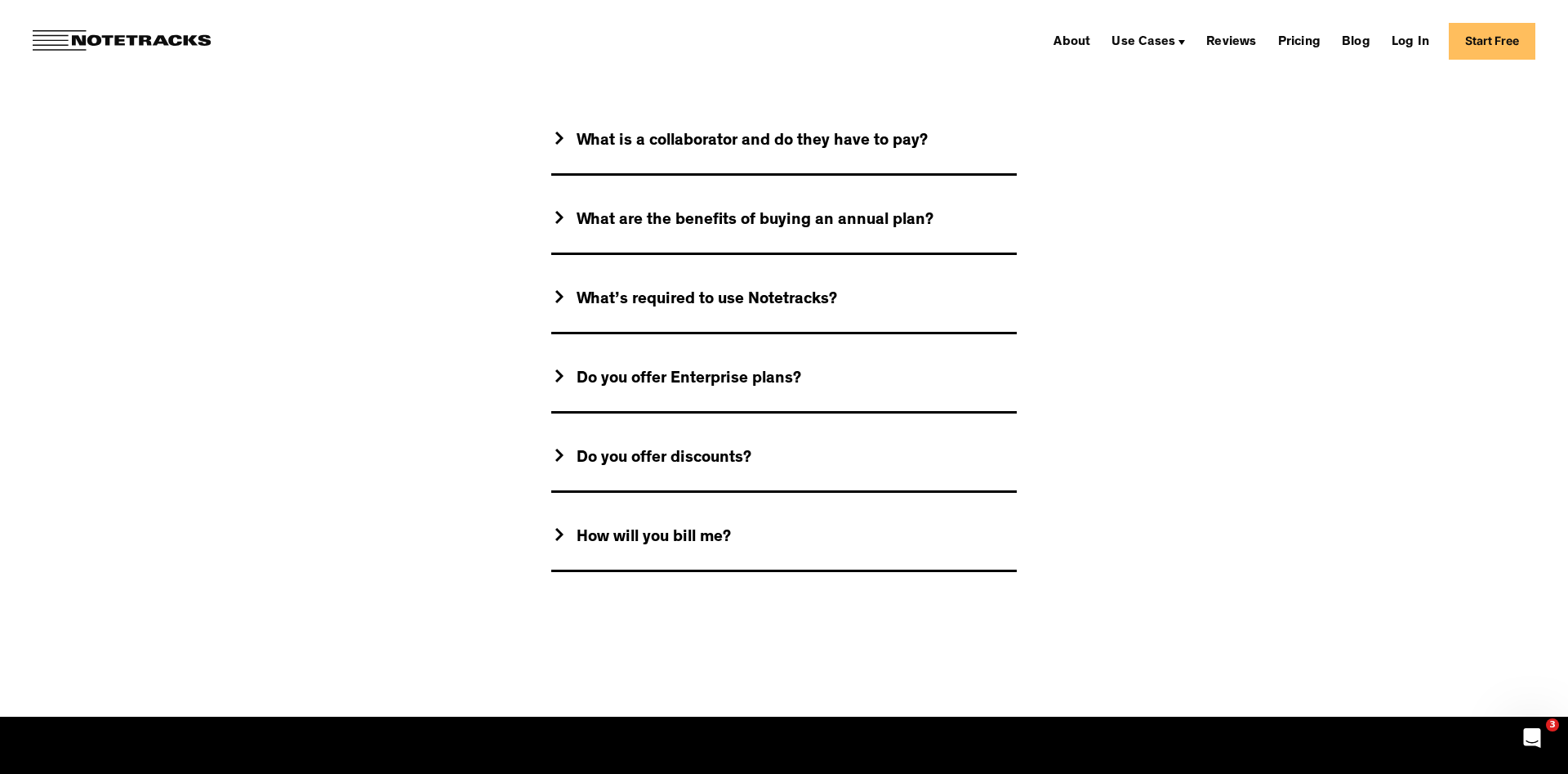
click at [832, 149] on div "What is a collaborator and do they have to pay?" at bounding box center [752, 141] width 352 height 21
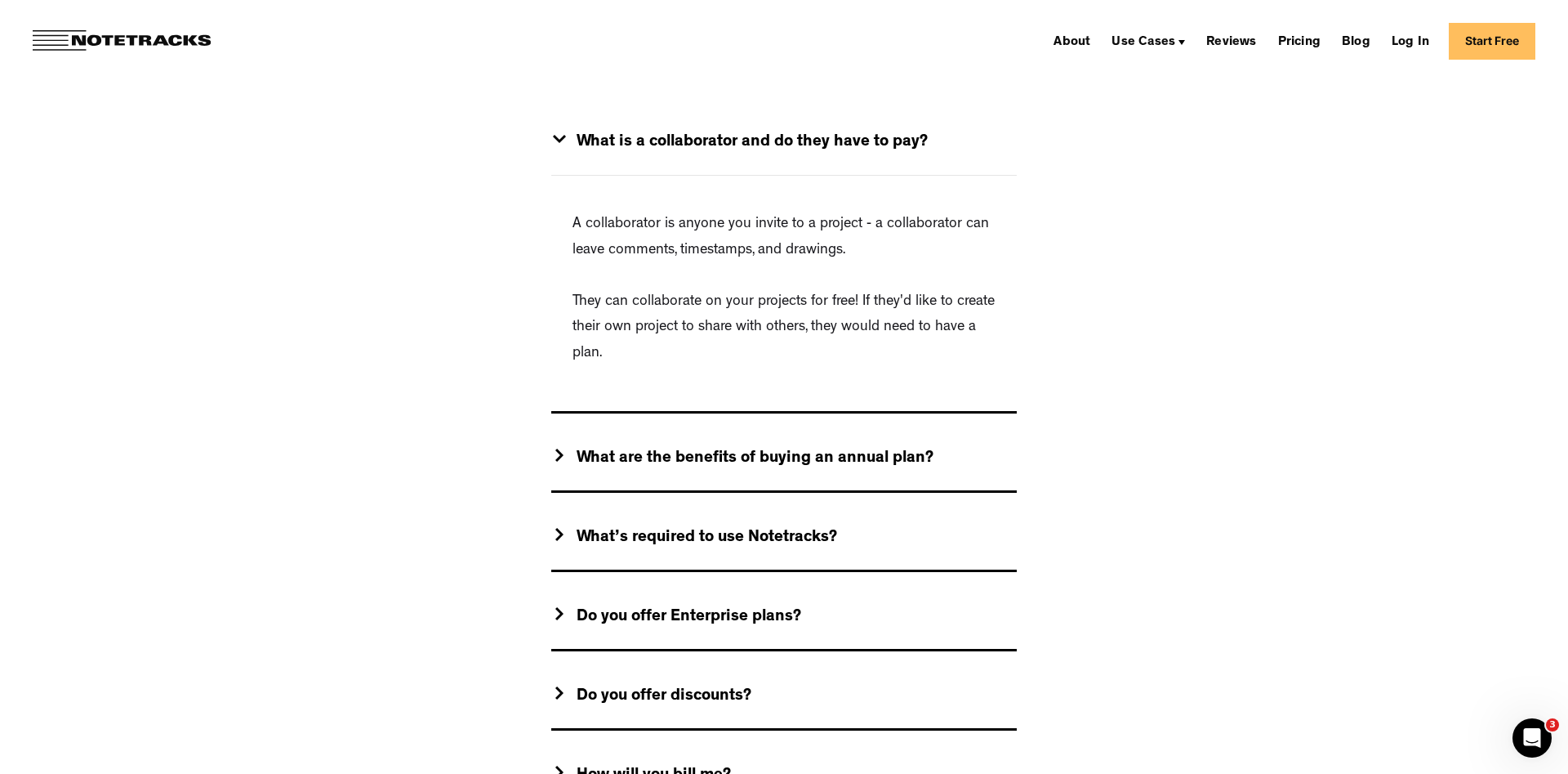
scroll to position [1584, 0]
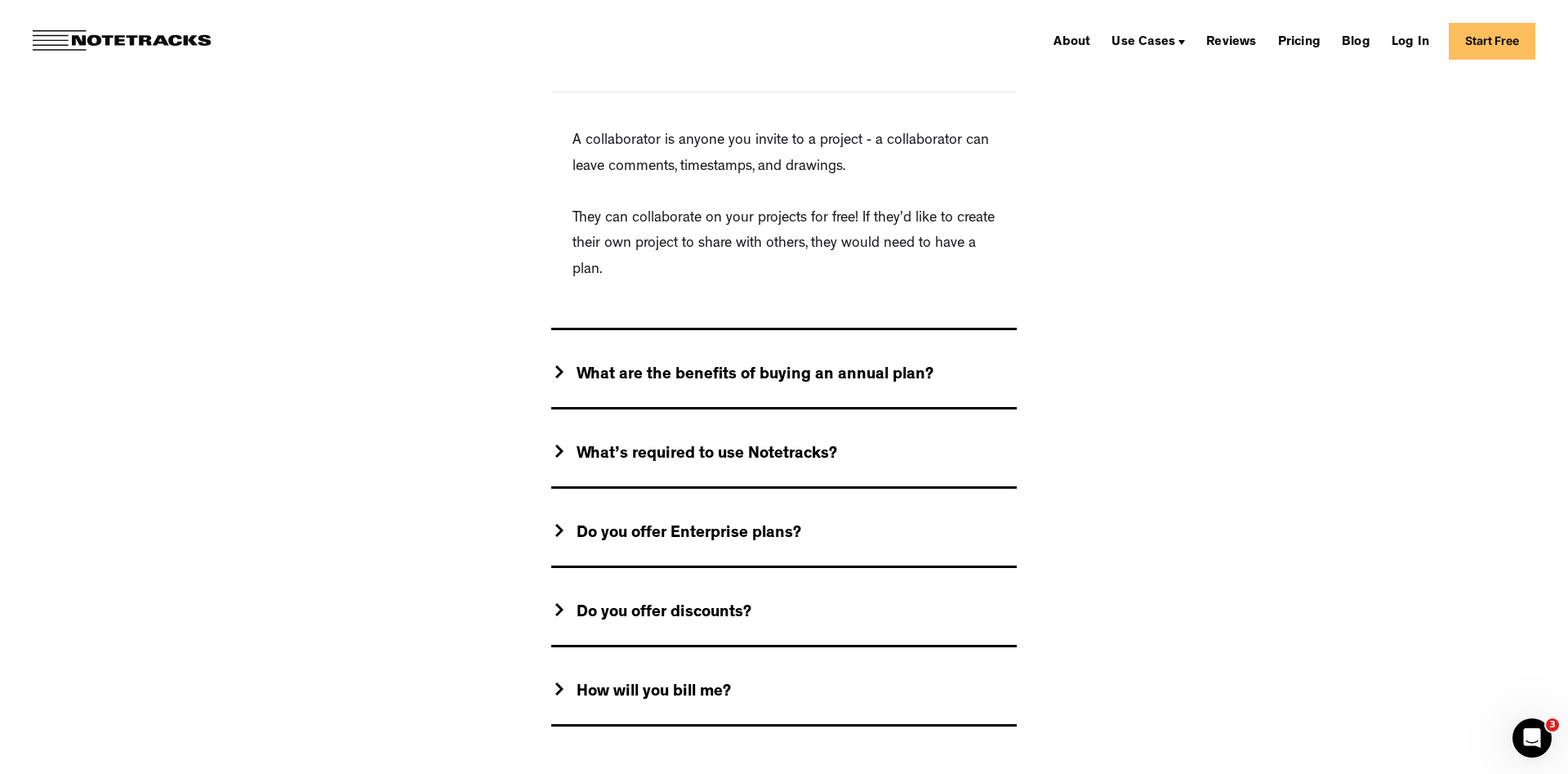
click at [799, 454] on div "What’s required to use Notetracks?" at bounding box center [707, 455] width 260 height 21
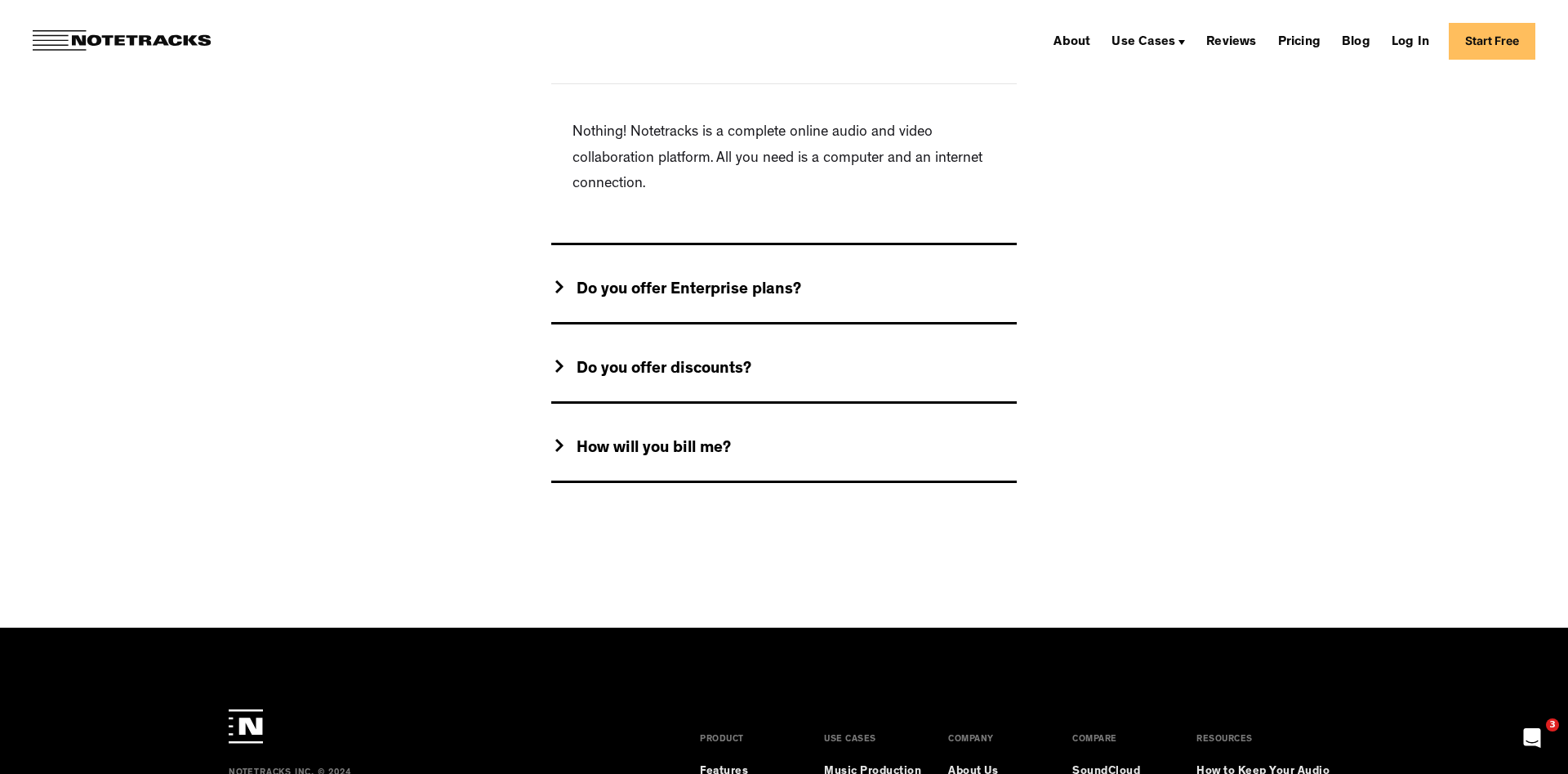
scroll to position [1667, 0]
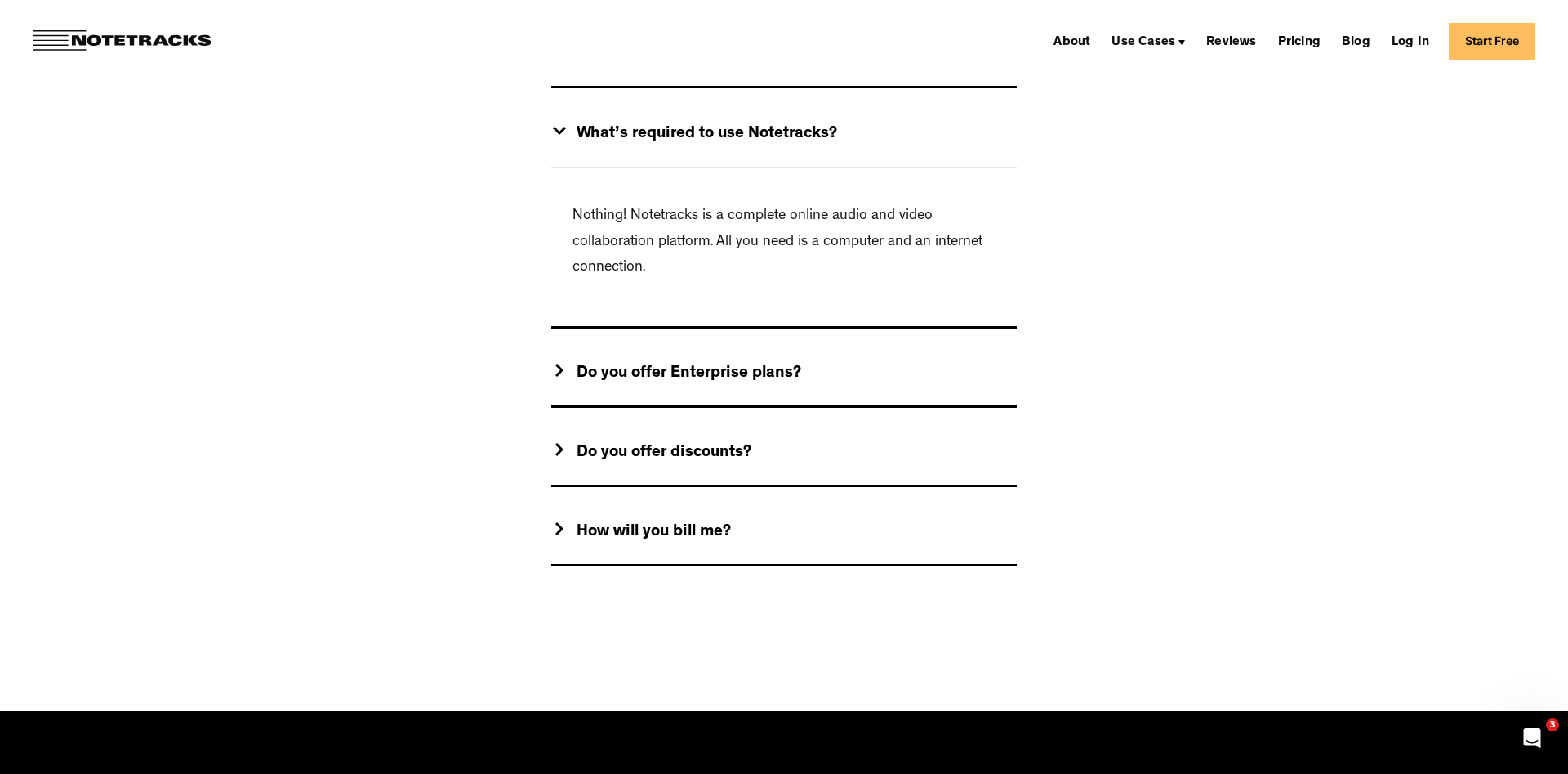
click at [779, 134] on div "What’s required to use Notetracks?" at bounding box center [707, 134] width 260 height 21
